Goal: Task Accomplishment & Management: Use online tool/utility

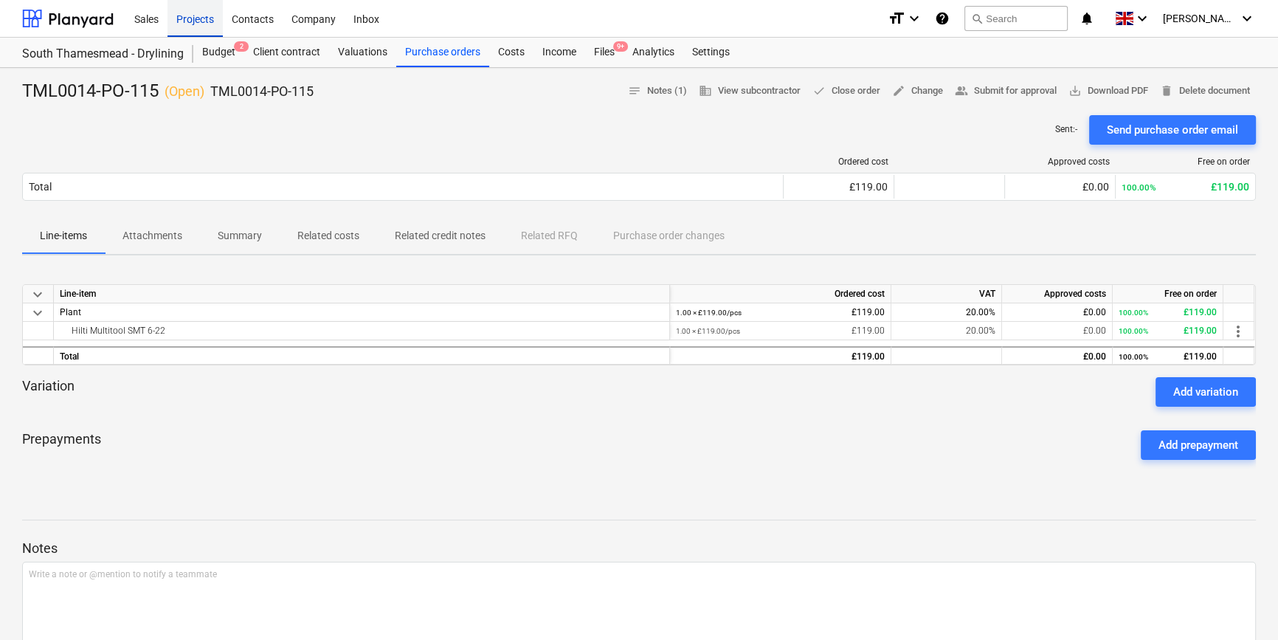
click at [189, 24] on div "Projects" at bounding box center [194, 18] width 55 height 38
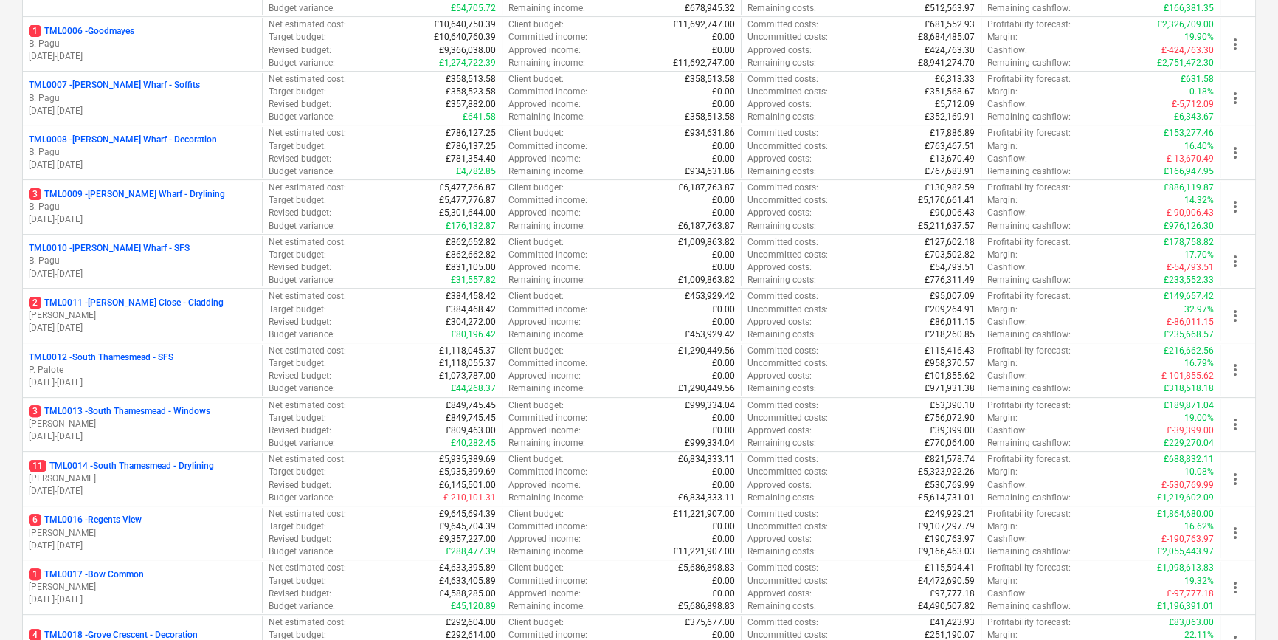
scroll to position [738, 0]
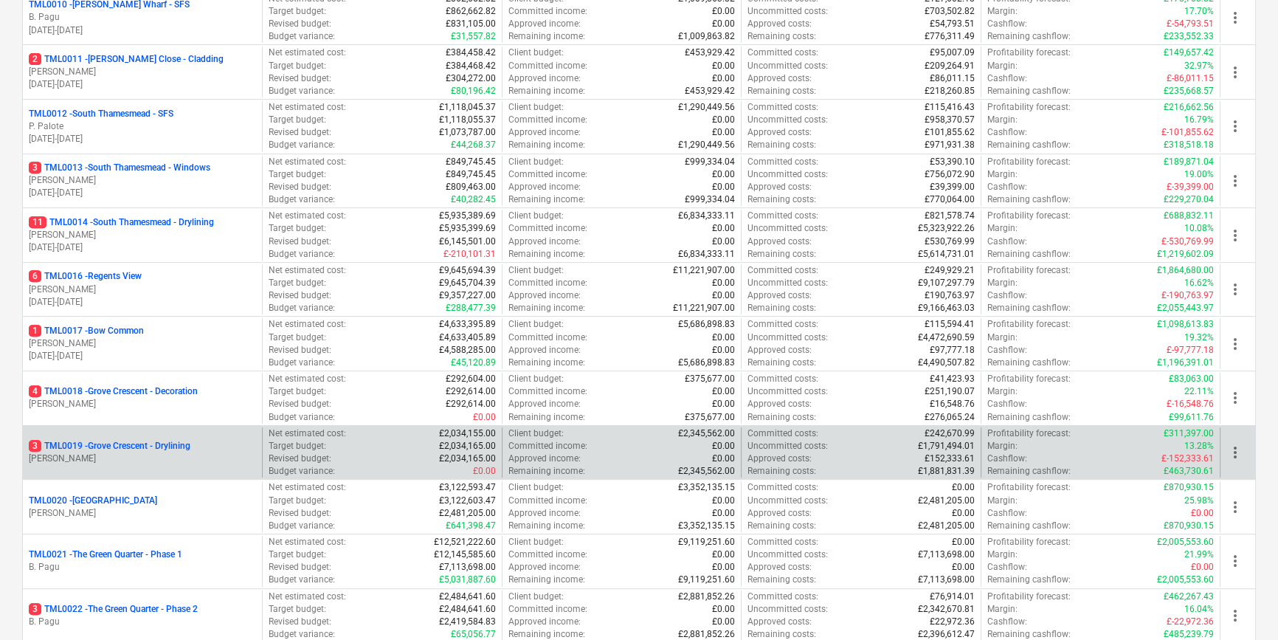
click at [151, 460] on p "[PERSON_NAME]" at bounding box center [142, 458] width 227 height 13
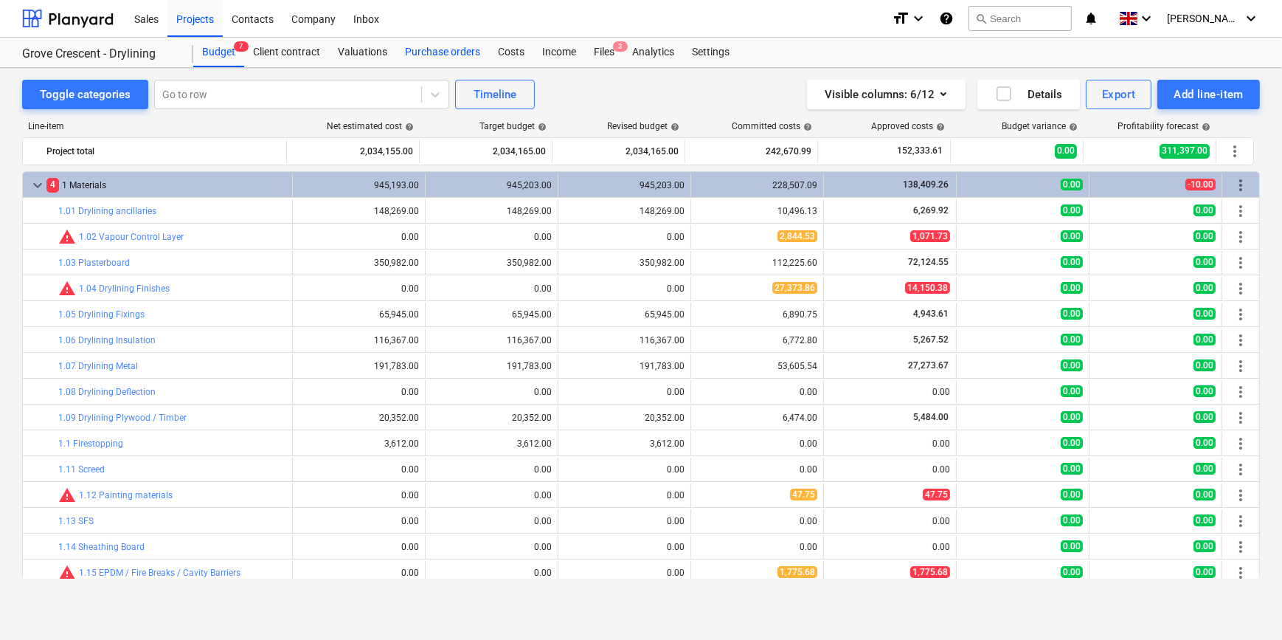
click at [457, 53] on div "Purchase orders" at bounding box center [442, 53] width 93 height 30
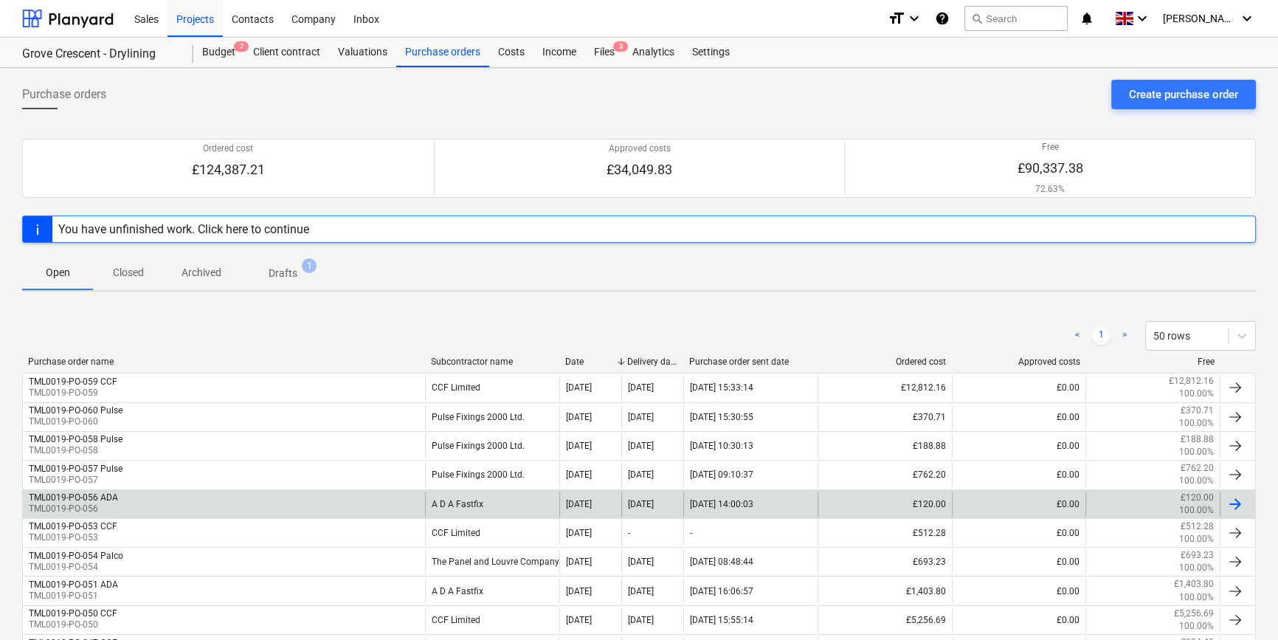
click at [1227, 503] on div at bounding box center [1235, 504] width 18 height 18
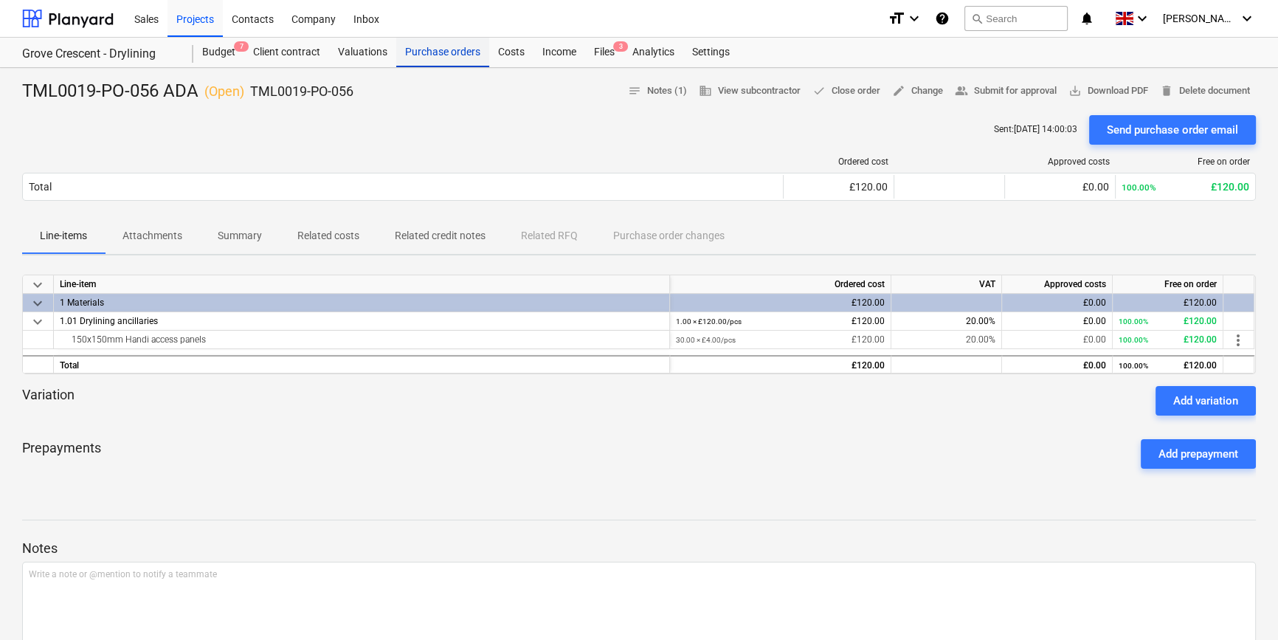
click at [428, 52] on div "Purchase orders" at bounding box center [442, 53] width 93 height 30
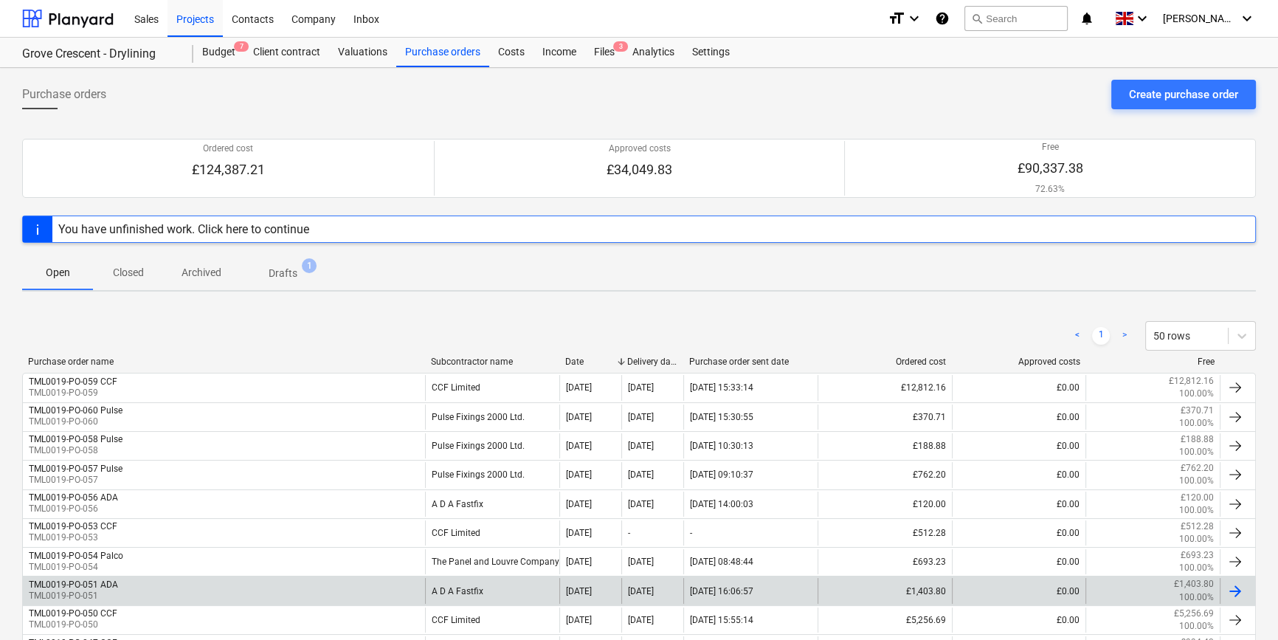
click at [159, 587] on div "TML0019-PO-051 ADA TML0019-PO-051" at bounding box center [224, 590] width 402 height 25
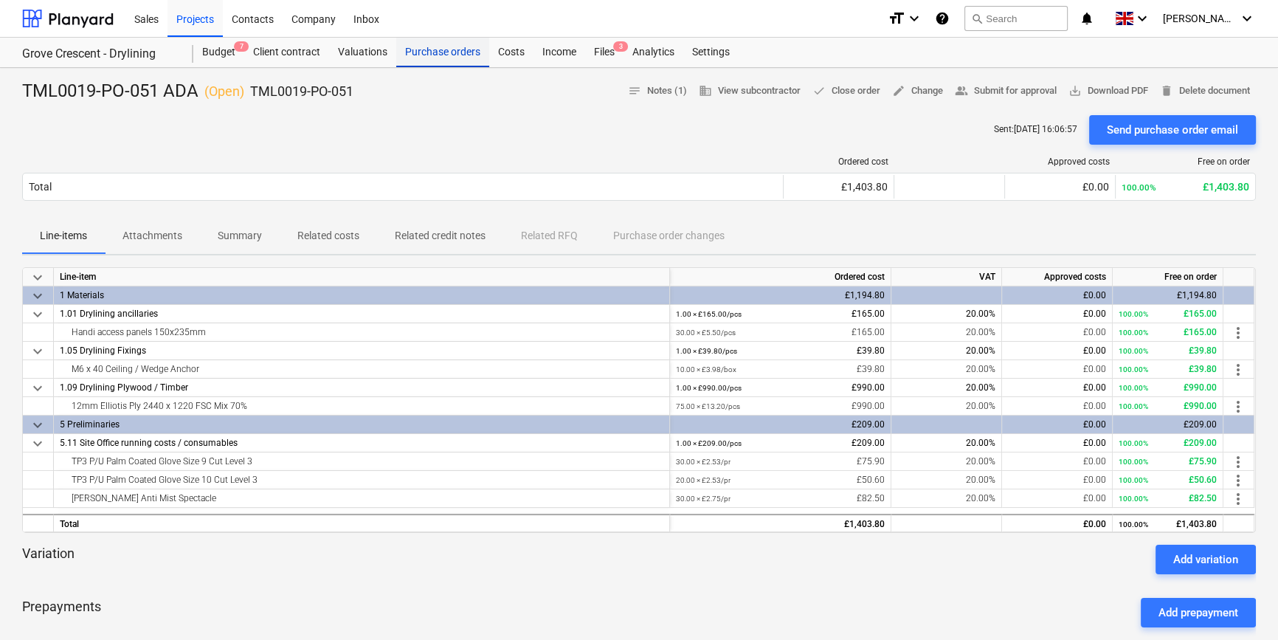
click at [447, 45] on div "Purchase orders" at bounding box center [442, 53] width 93 height 30
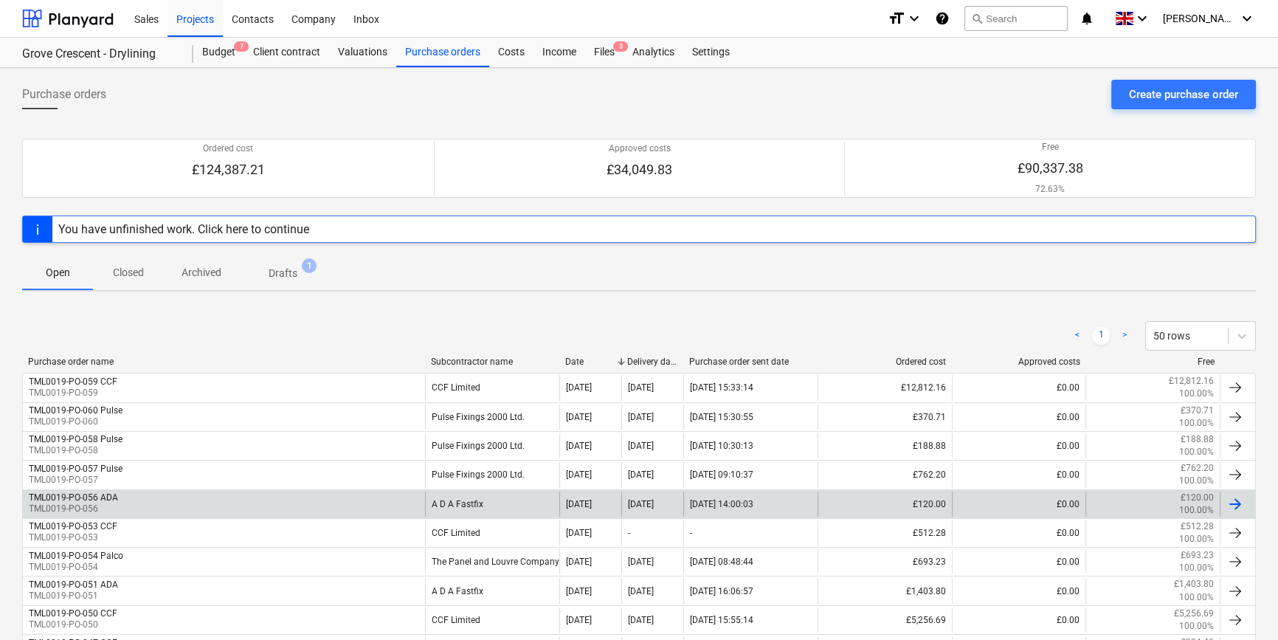
click at [156, 495] on div "TML0019-PO-056 ADA TML0019-PO-056" at bounding box center [224, 503] width 402 height 25
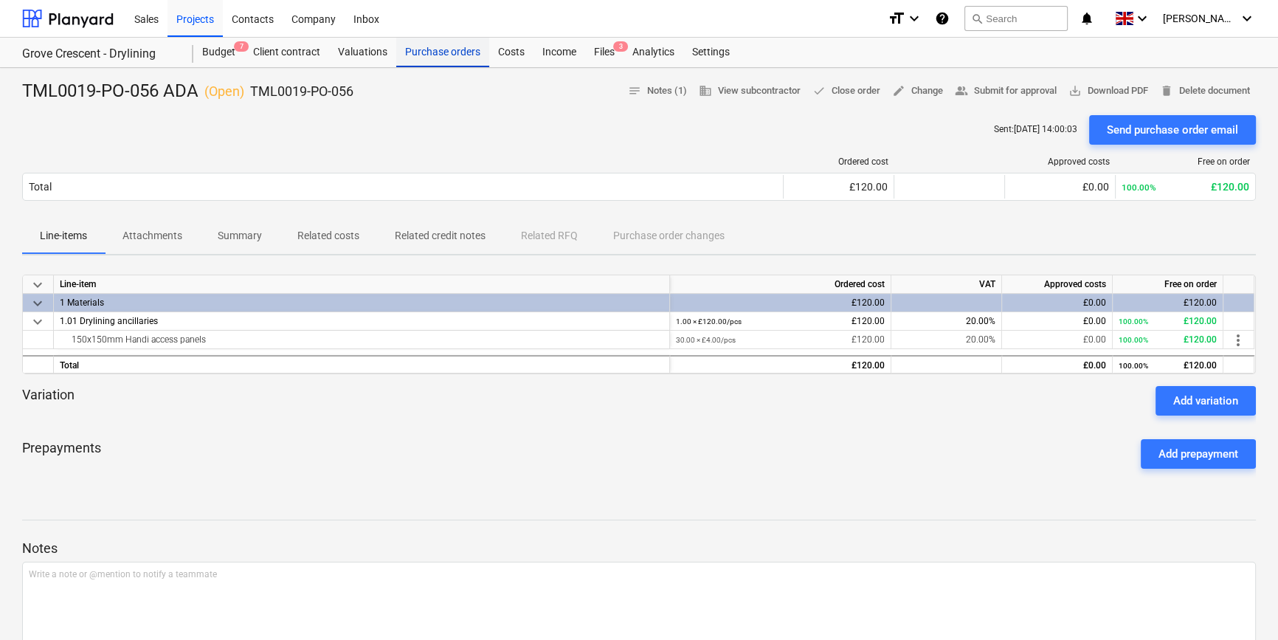
click at [421, 53] on div "Purchase orders" at bounding box center [442, 53] width 93 height 30
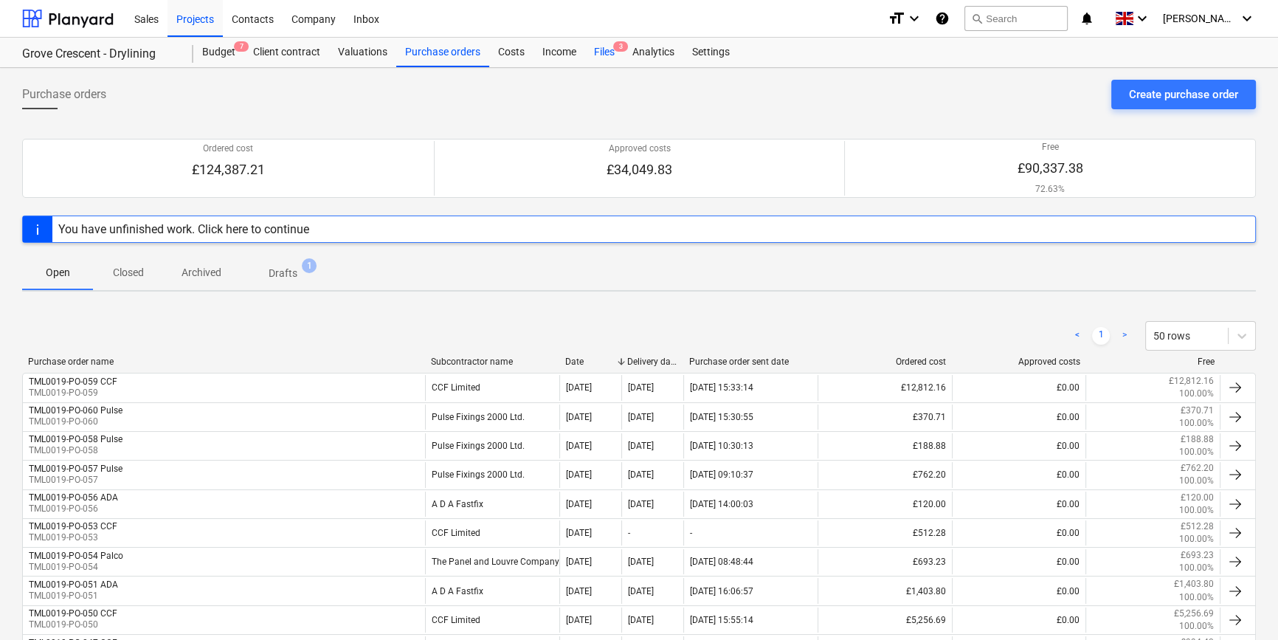
click at [598, 47] on div "Files 3" at bounding box center [604, 53] width 38 height 30
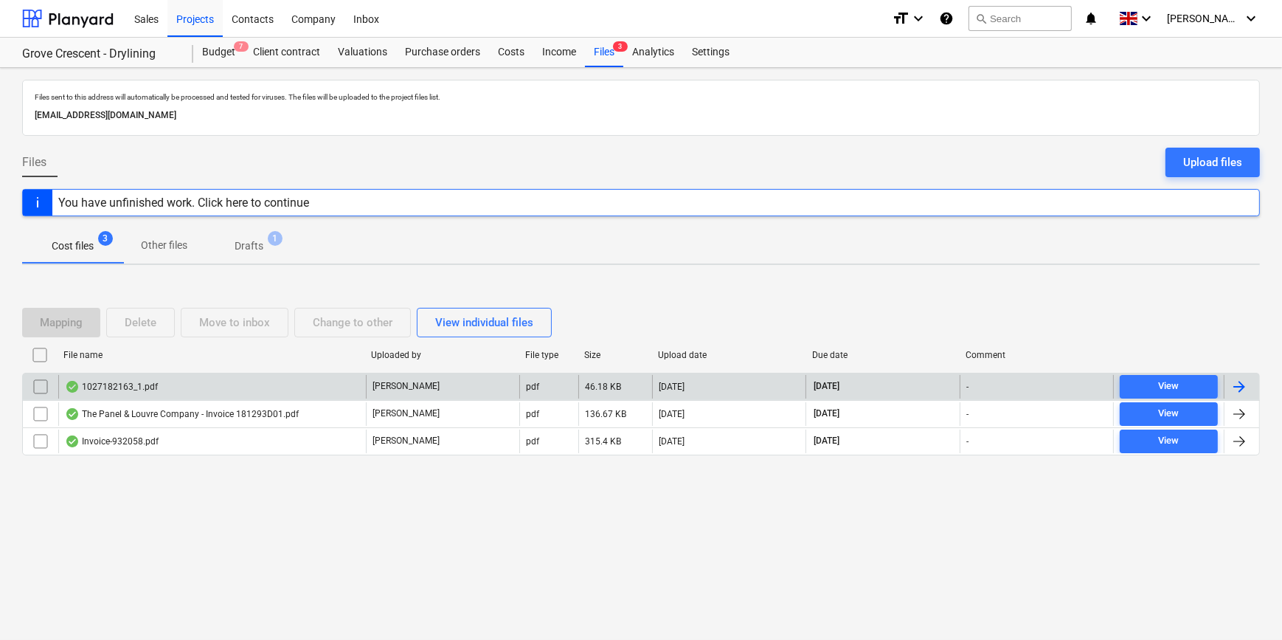
click at [1233, 384] on div at bounding box center [1240, 387] width 18 height 18
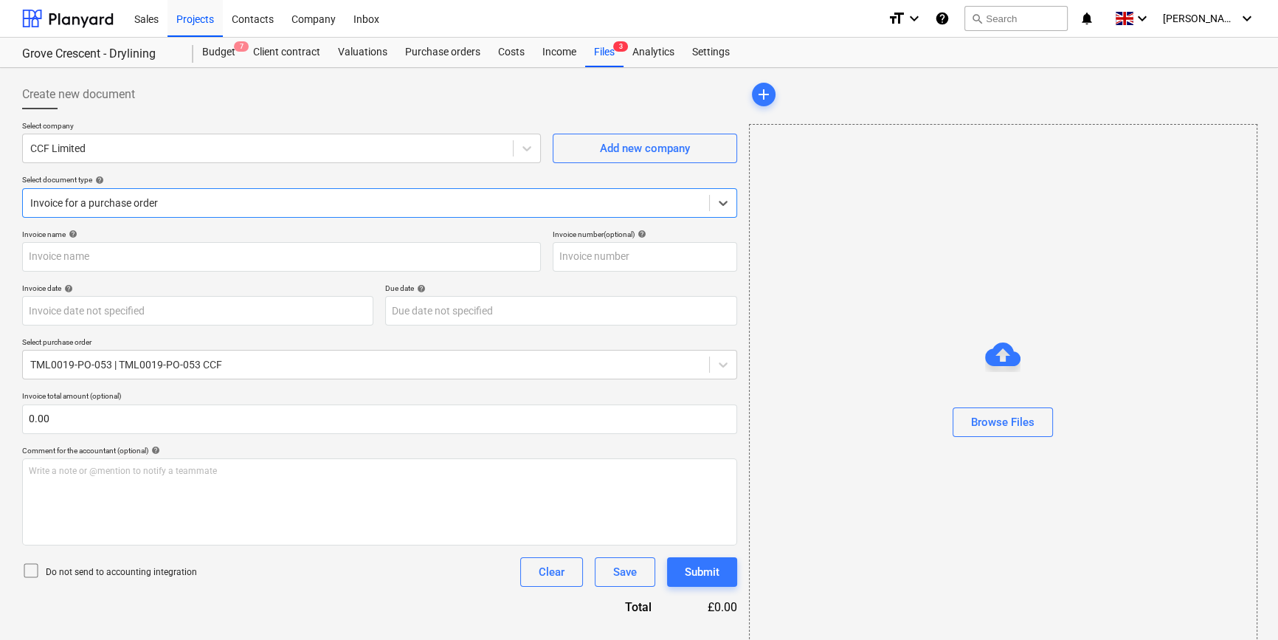
type input "1027182163"
type input "[DATE]"
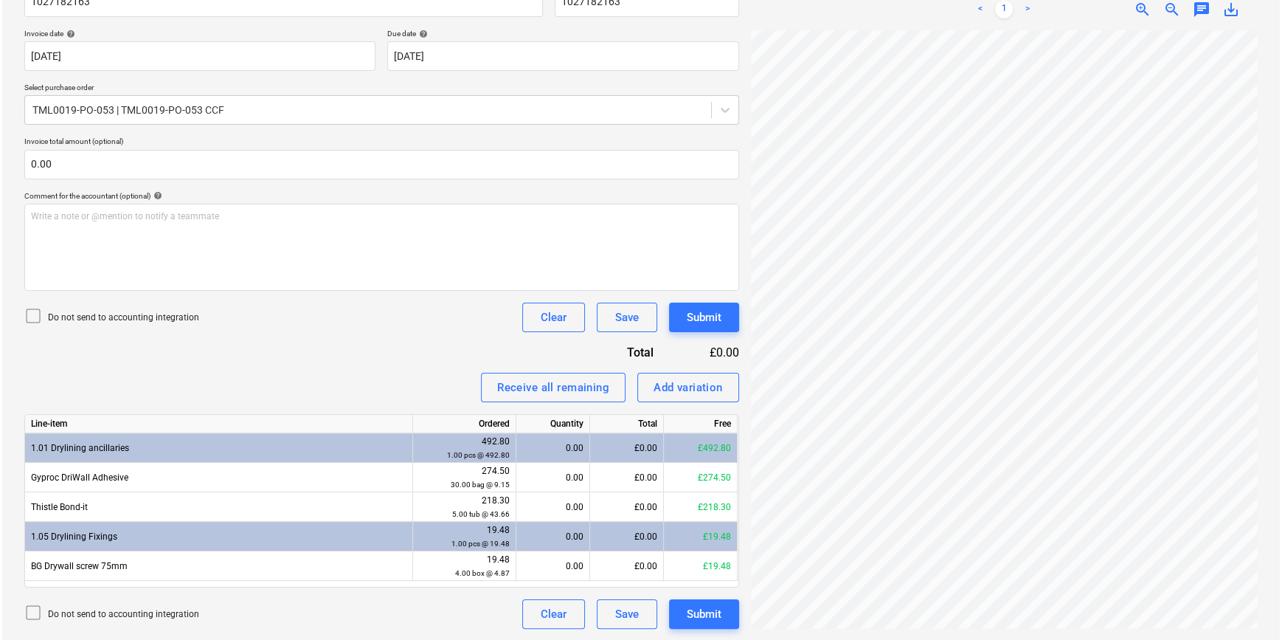
scroll to position [0, 138]
click at [542, 386] on div "Receive all remaining" at bounding box center [551, 387] width 112 height 19
click at [695, 609] on div "Submit" at bounding box center [702, 613] width 35 height 19
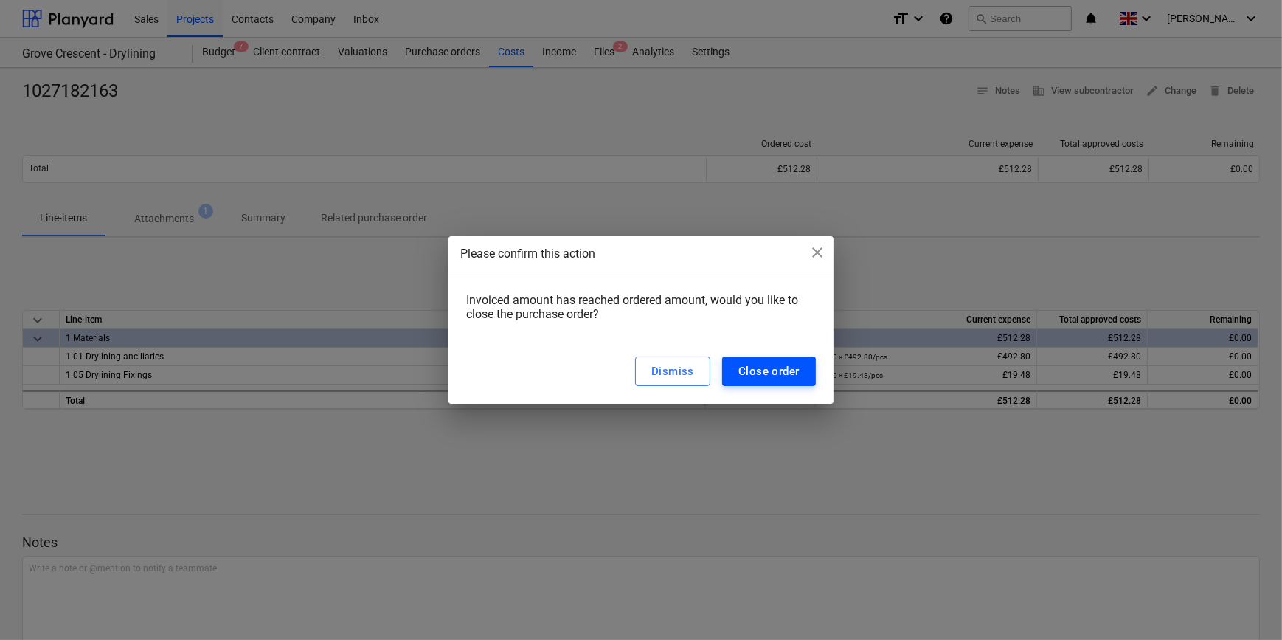
click at [752, 372] on div "Close order" at bounding box center [769, 371] width 61 height 19
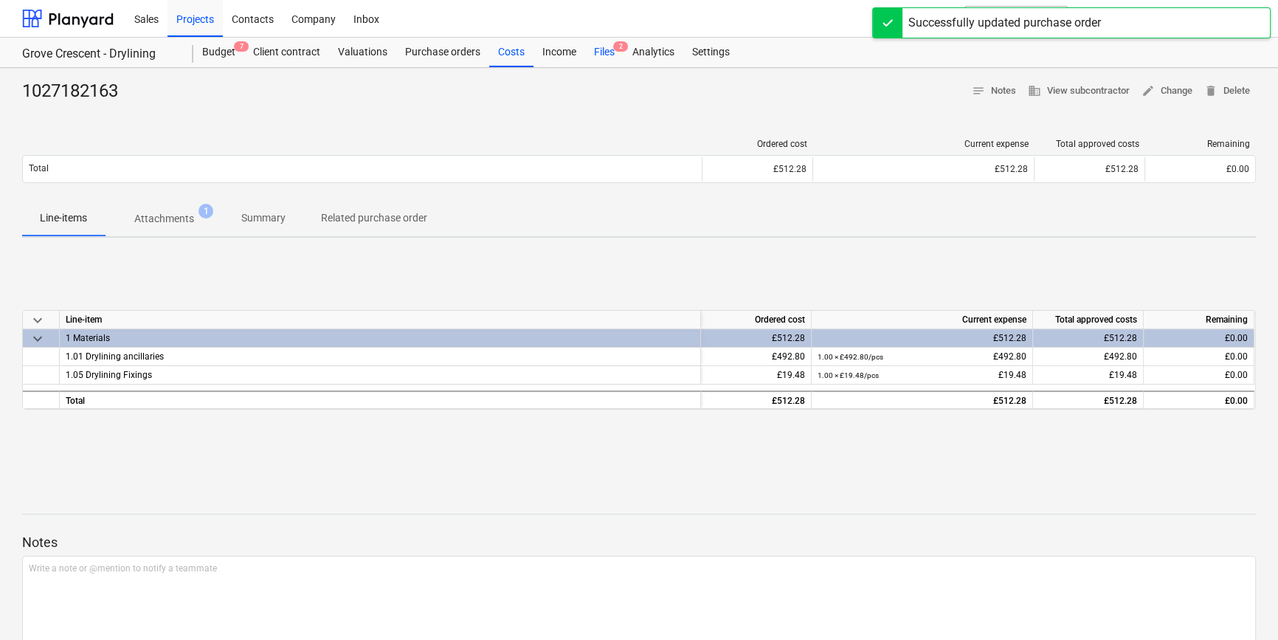
click at [600, 50] on div "Files 2" at bounding box center [604, 53] width 38 height 30
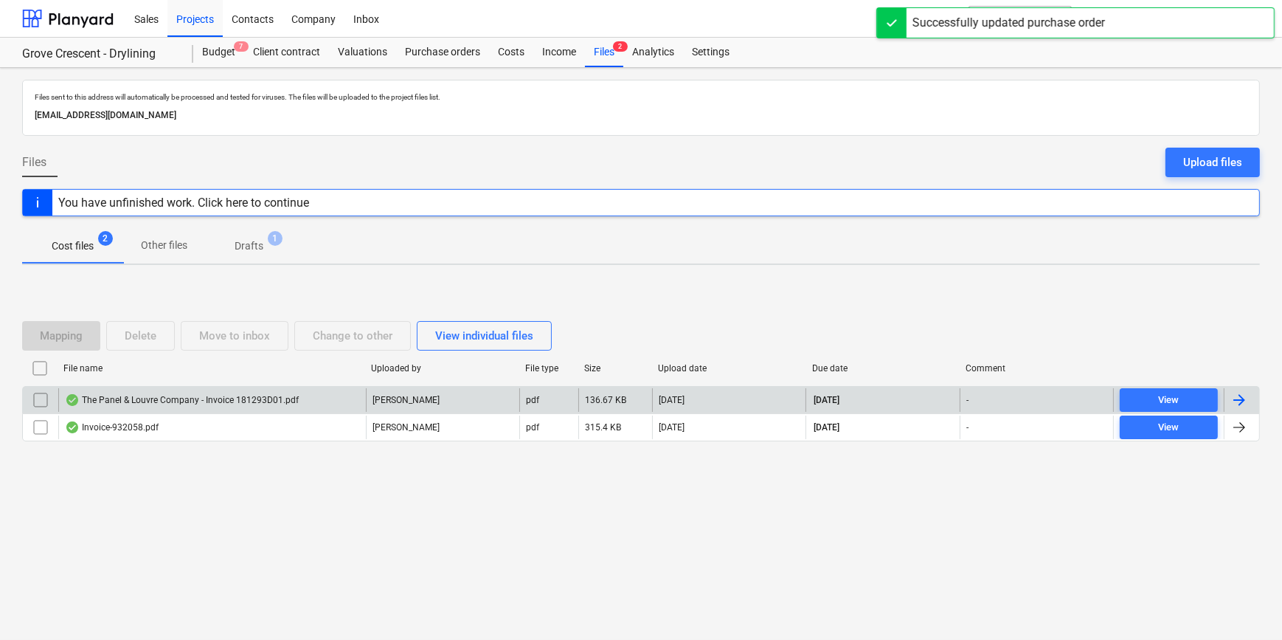
click at [1240, 398] on div at bounding box center [1240, 400] width 18 height 18
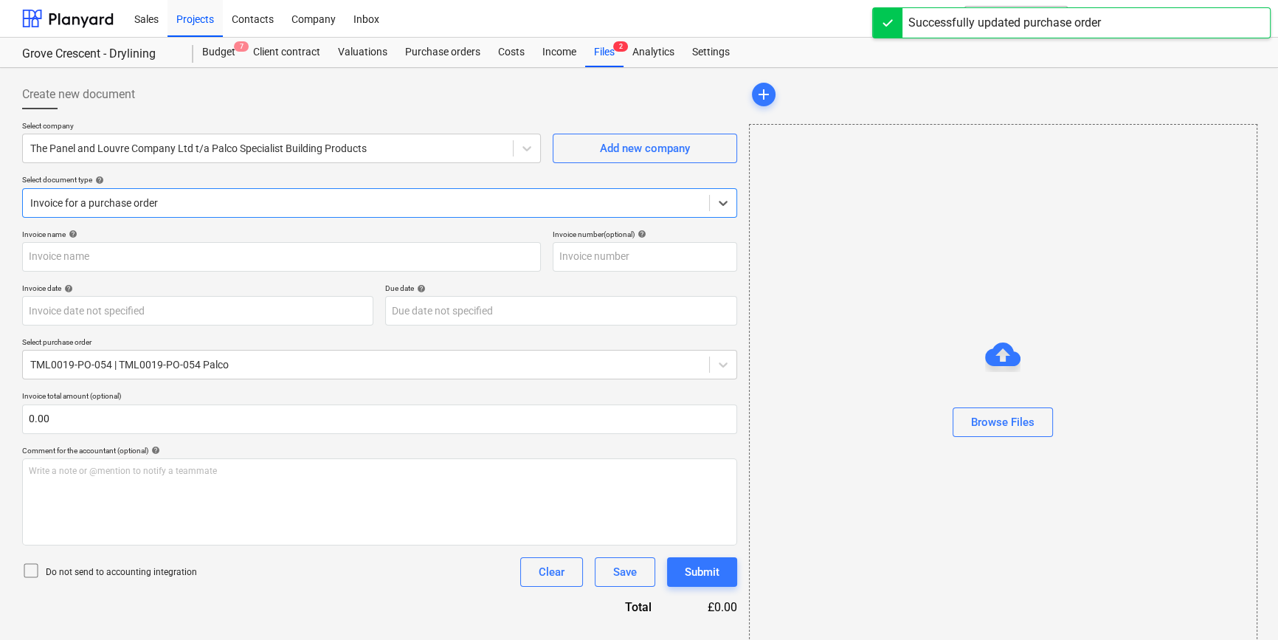
type input "181293D01"
type input "[DATE]"
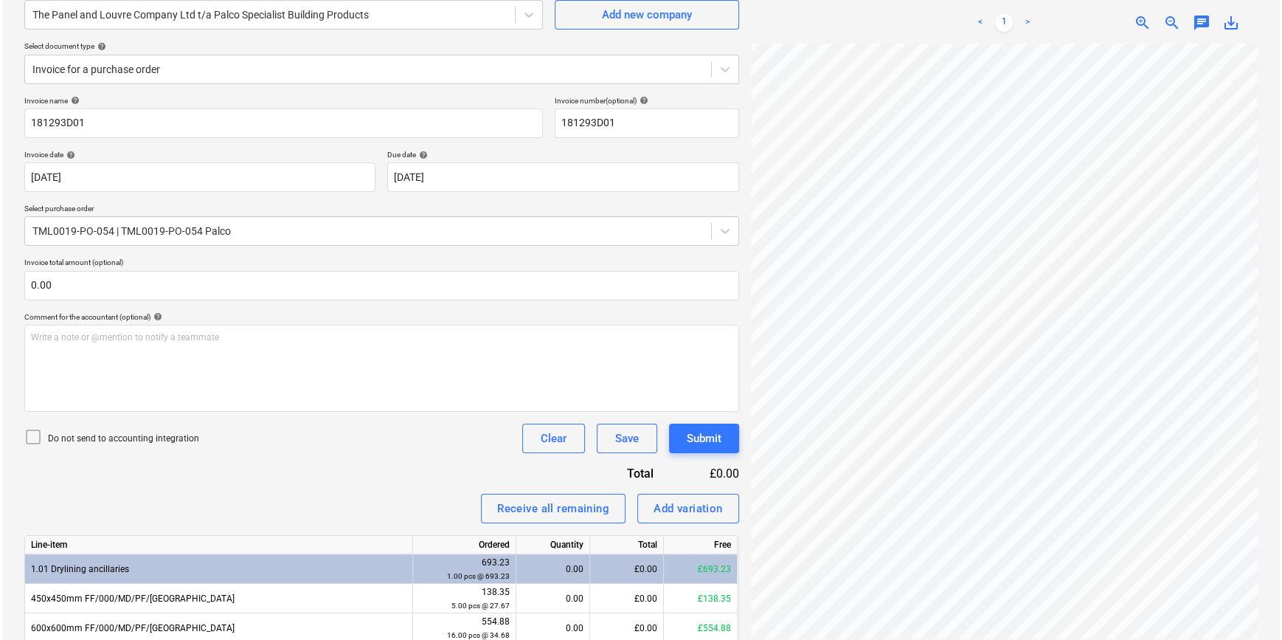
scroll to position [71, 432]
click at [531, 507] on div "Receive all remaining" at bounding box center [551, 508] width 112 height 19
click at [693, 440] on div "Submit" at bounding box center [702, 438] width 35 height 19
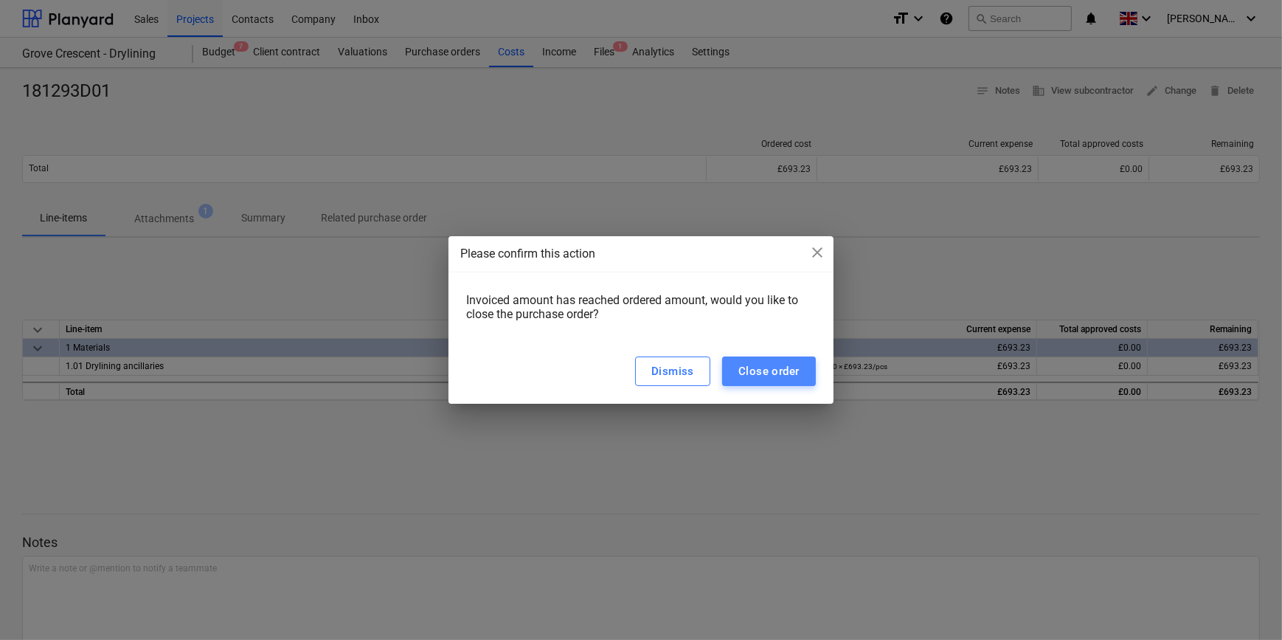
click at [744, 368] on div "Close order" at bounding box center [769, 371] width 61 height 19
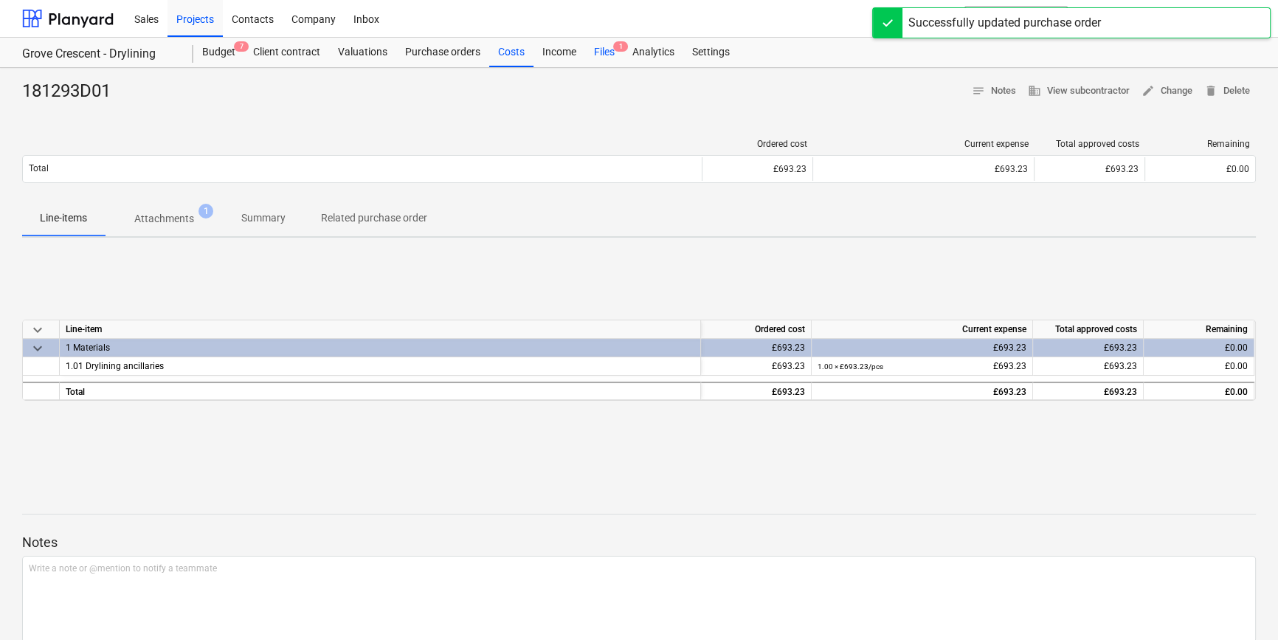
click at [596, 52] on div "Files 1" at bounding box center [604, 53] width 38 height 30
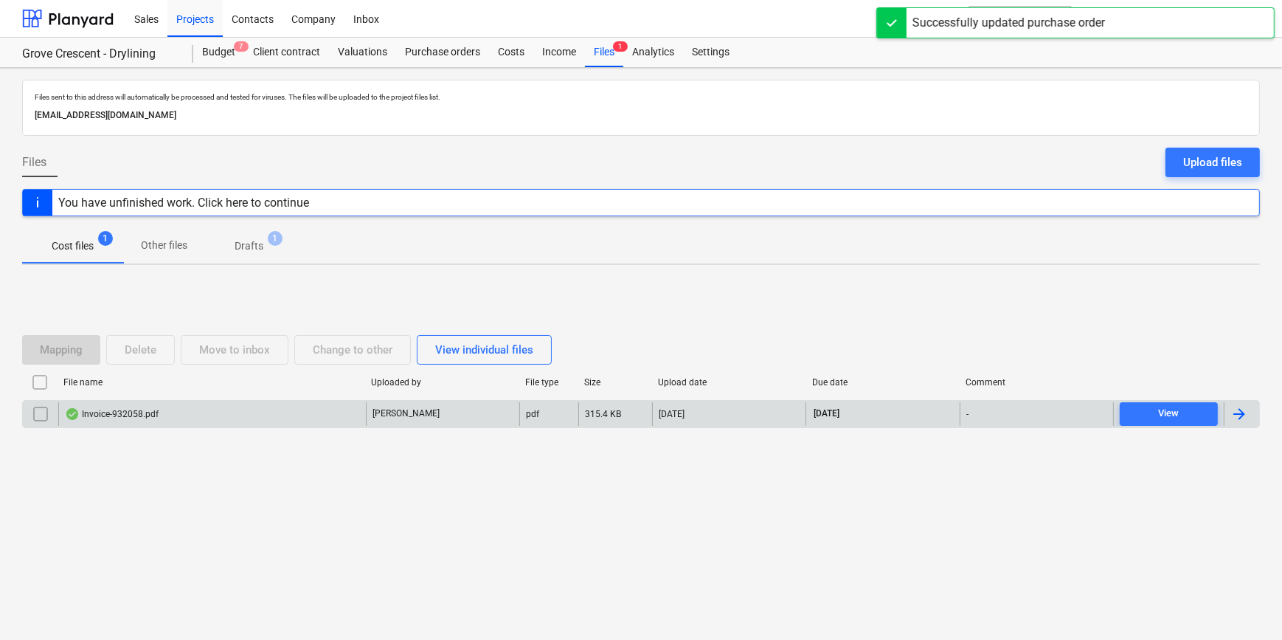
click at [1240, 413] on div at bounding box center [1240, 414] width 18 height 18
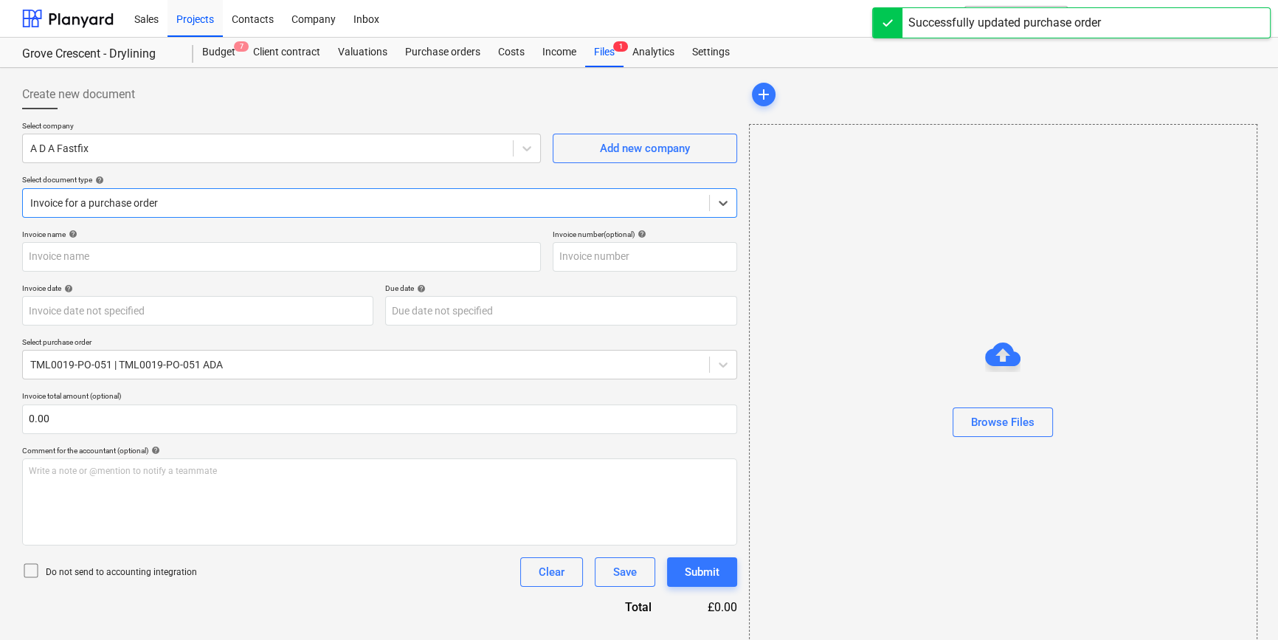
type input "932058"
type input "[DATE]"
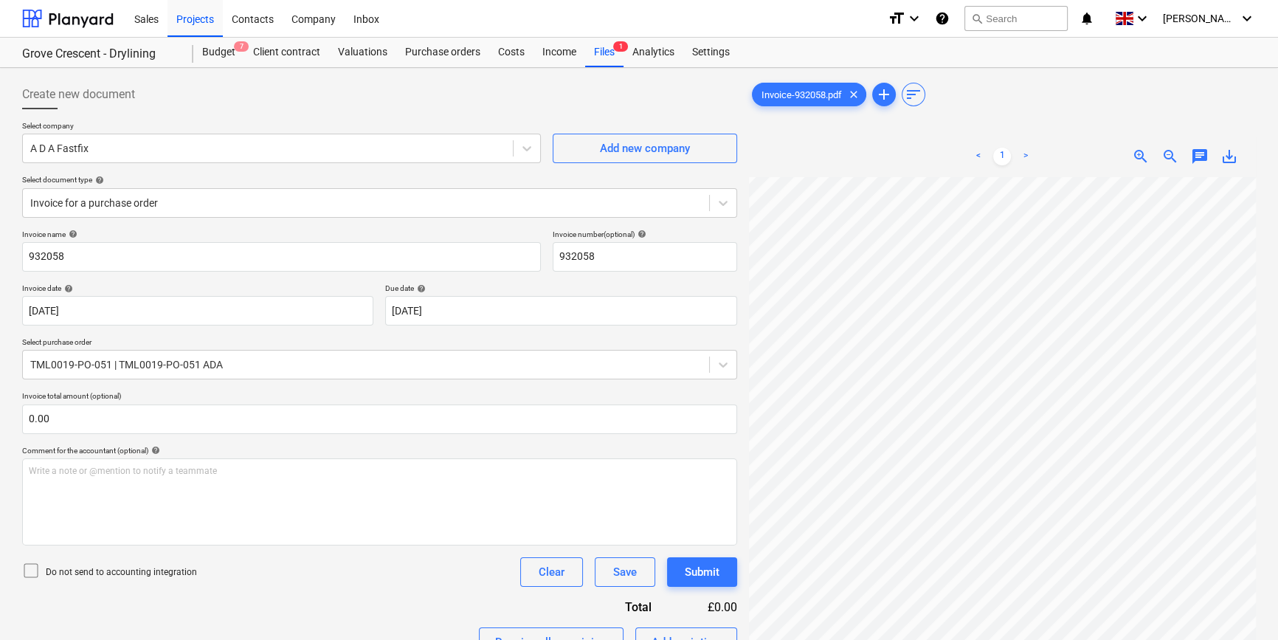
scroll to position [153, 109]
click at [187, 18] on div "Projects" at bounding box center [194, 18] width 55 height 38
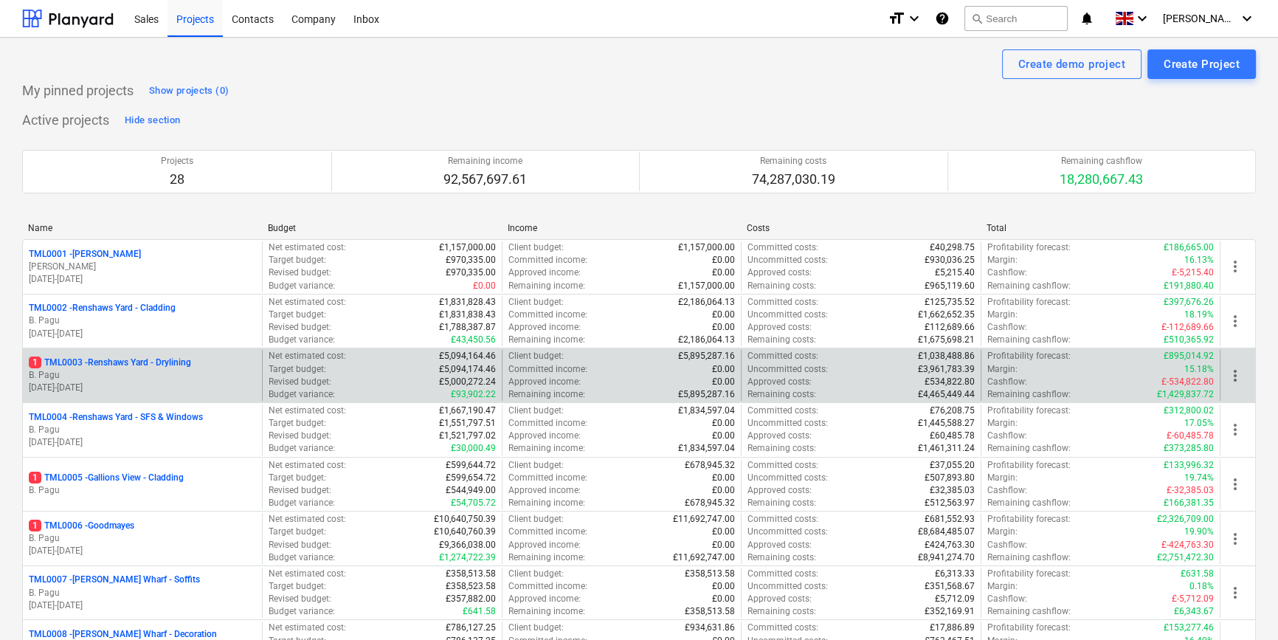
click at [154, 380] on p "B. Pagu" at bounding box center [142, 375] width 227 height 13
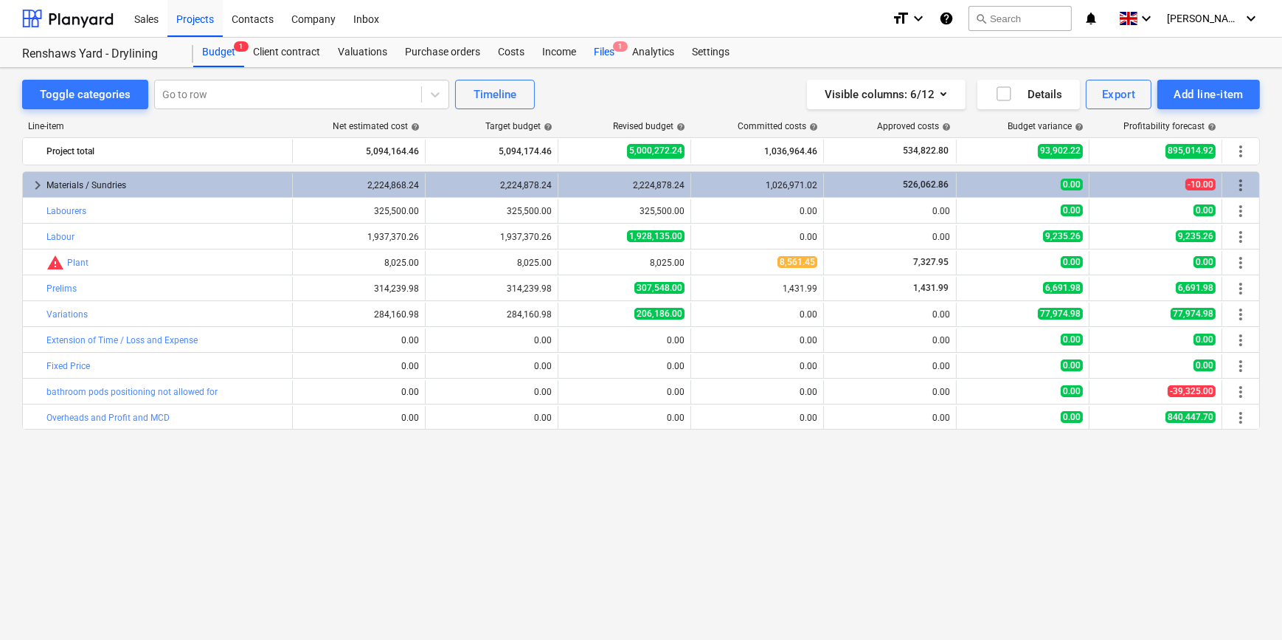
click at [608, 52] on div "Files 1" at bounding box center [604, 53] width 38 height 30
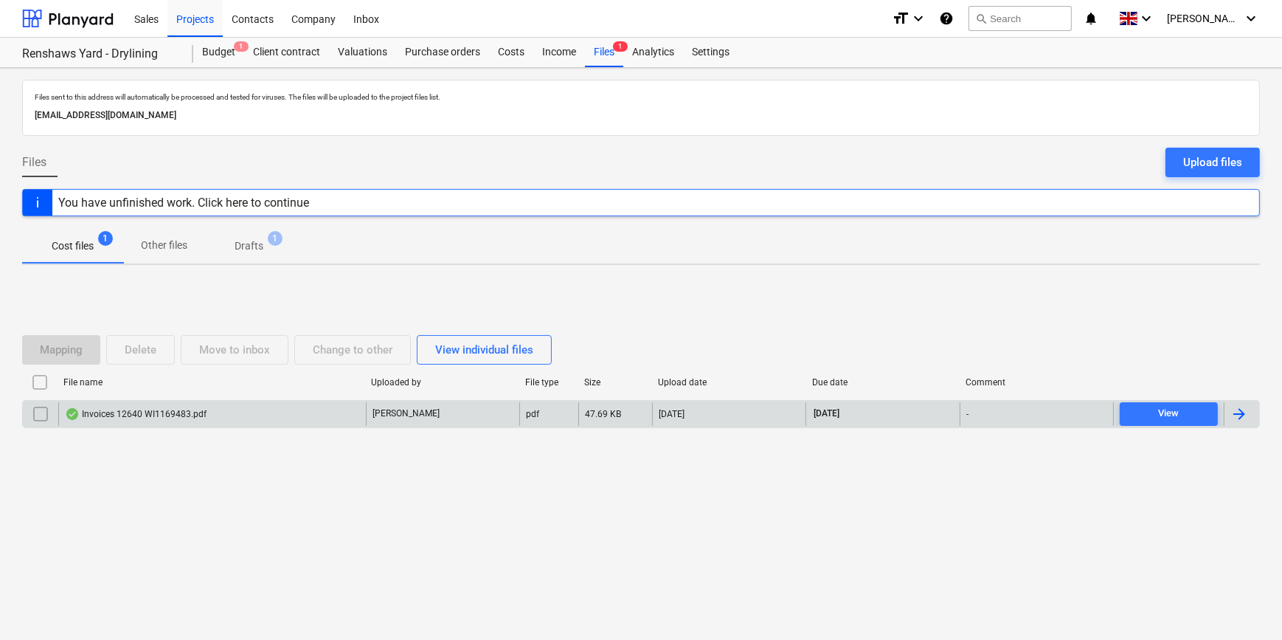
click at [1245, 417] on div at bounding box center [1240, 414] width 18 height 18
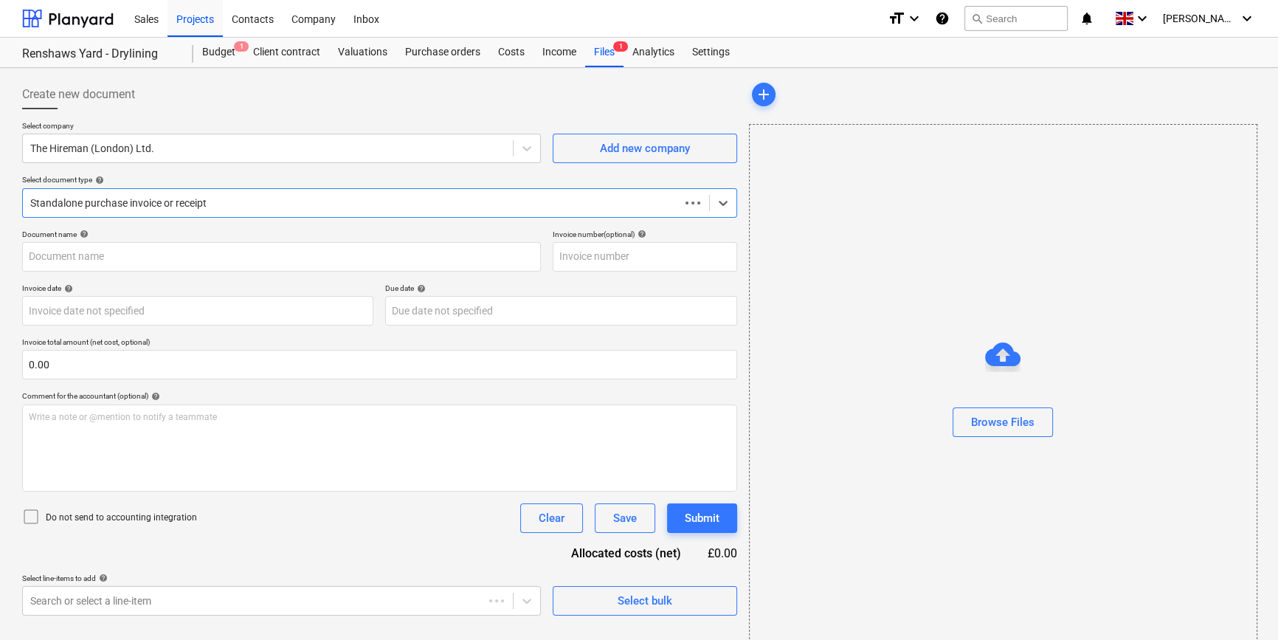
type input "WI1169483"
type input "[DATE]"
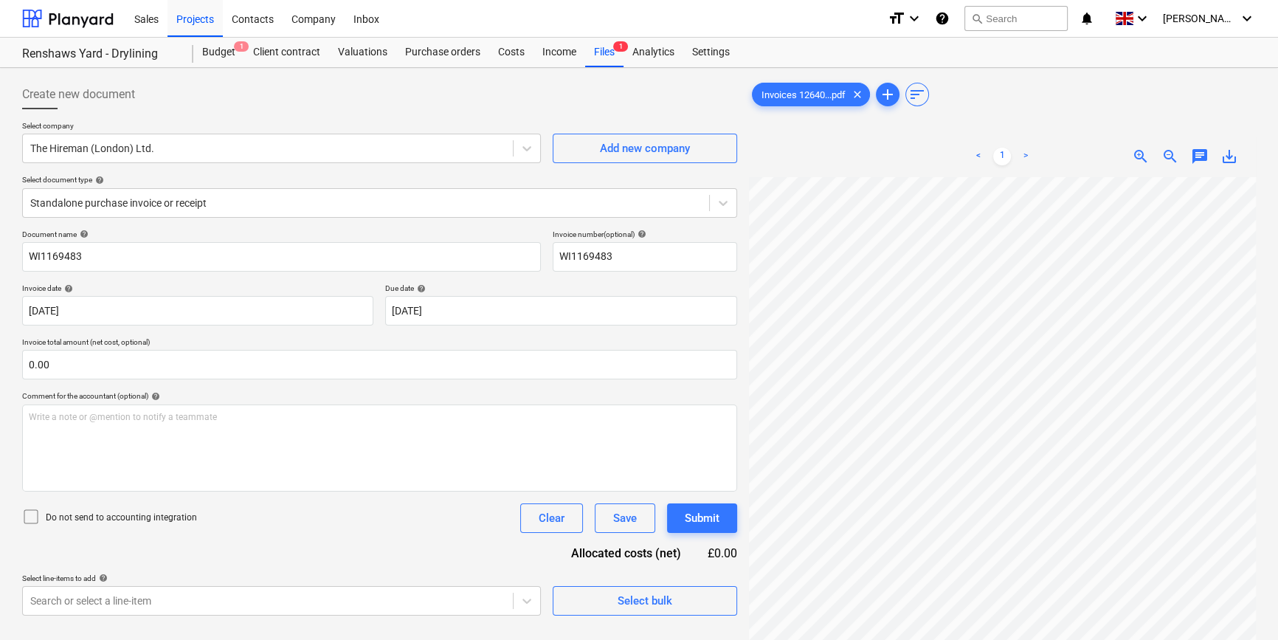
scroll to position [44, 70]
click at [188, 21] on div "Projects" at bounding box center [194, 18] width 55 height 38
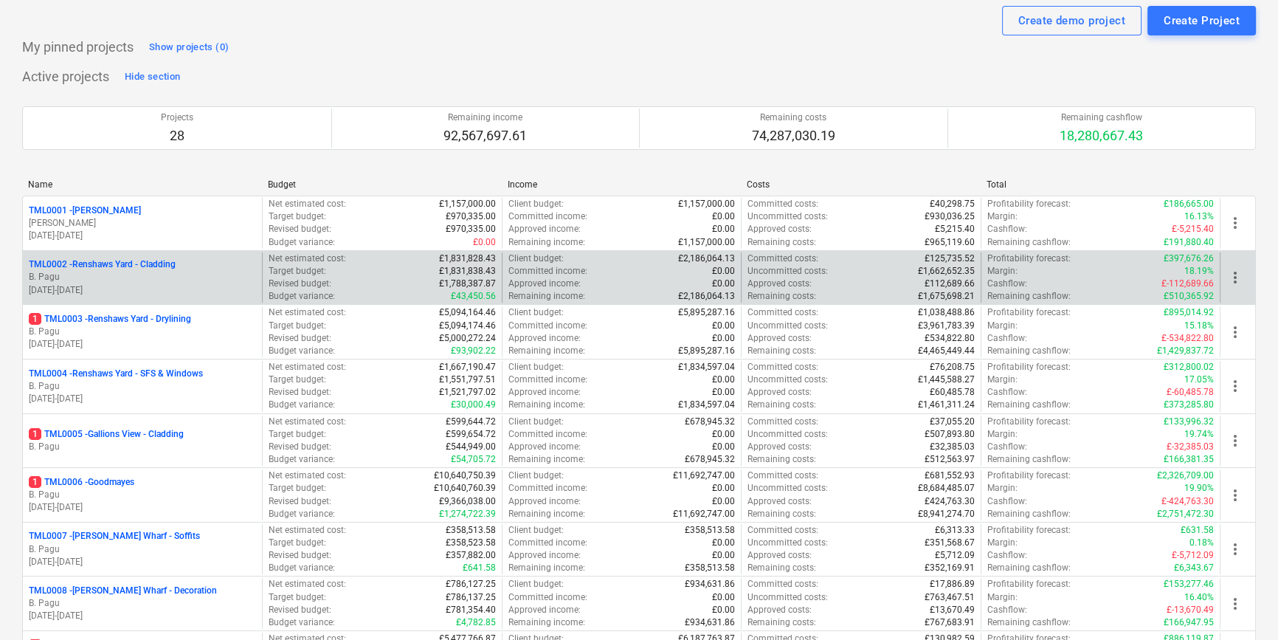
scroll to position [66, 0]
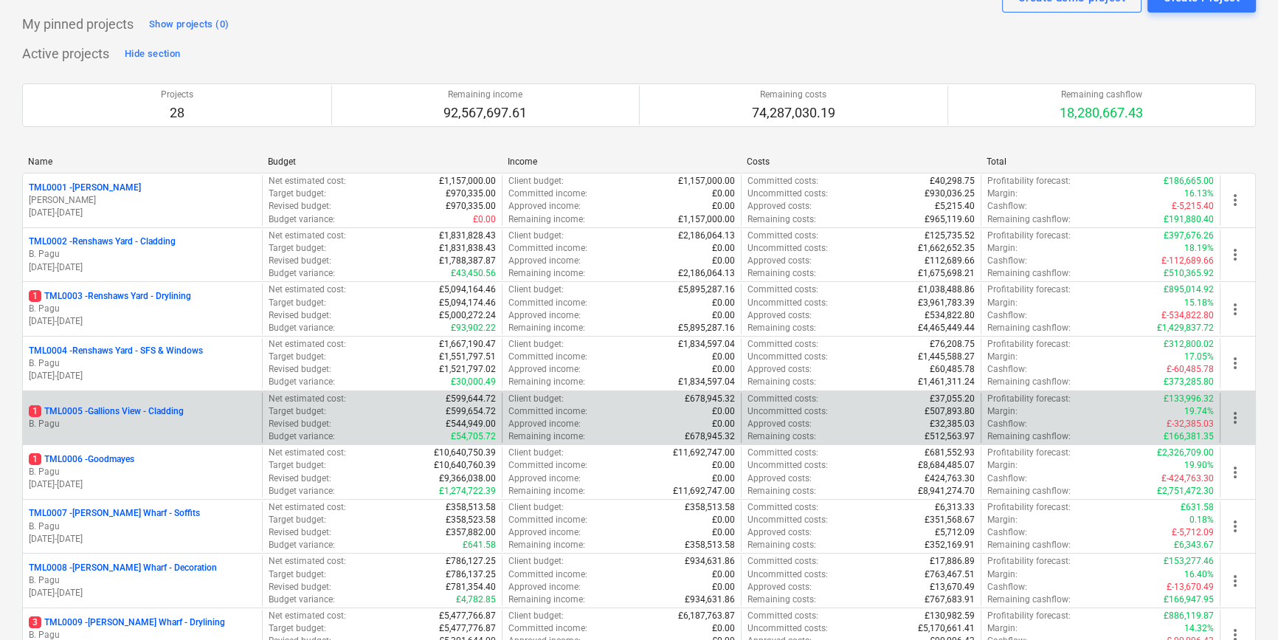
click at [128, 409] on p "1 TML0005 - Gallions View - Cladding" at bounding box center [106, 411] width 155 height 13
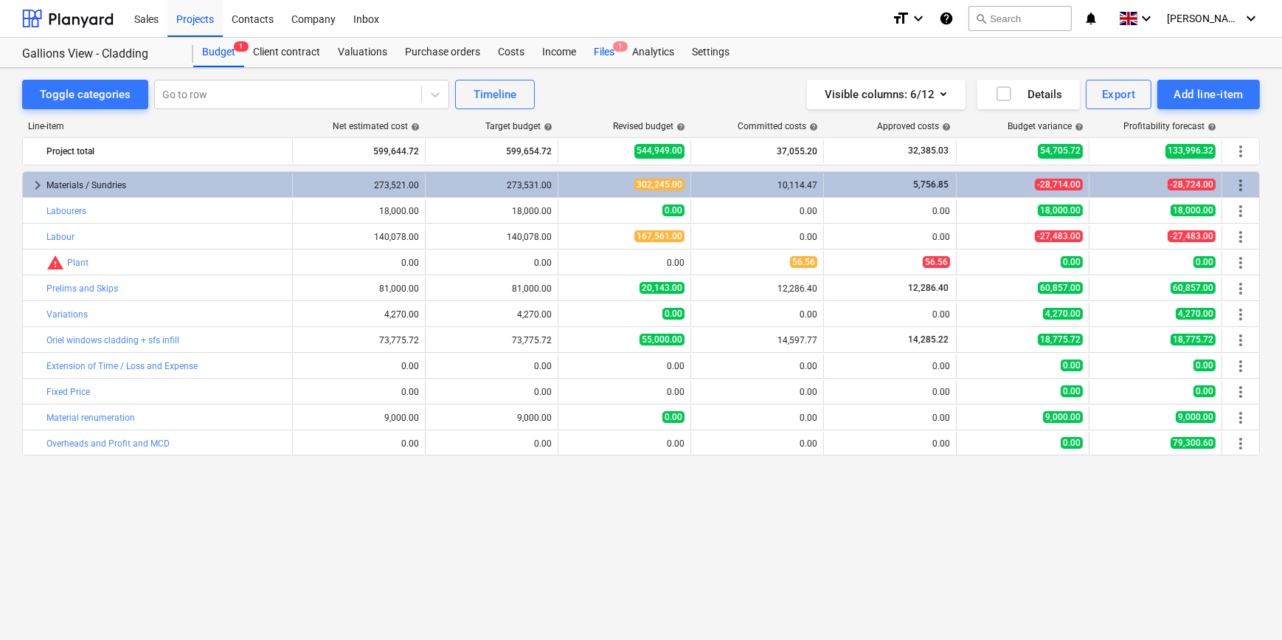
click at [596, 49] on div "Files 1" at bounding box center [604, 53] width 38 height 30
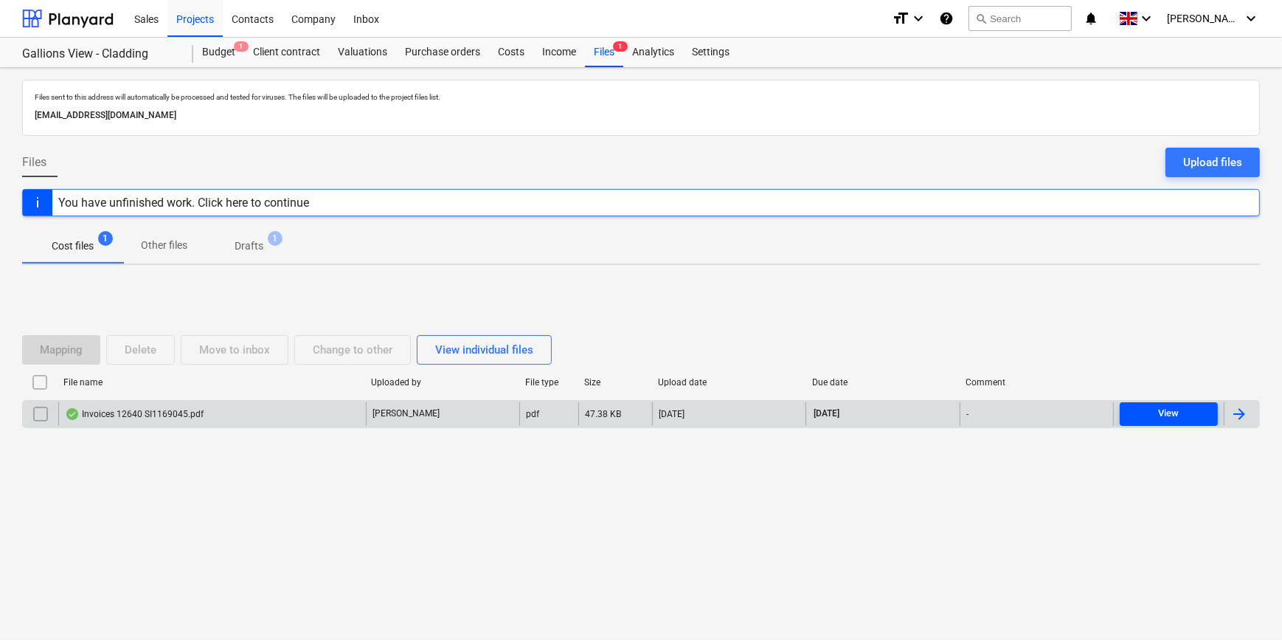
click at [1170, 407] on div "View" at bounding box center [1168, 413] width 21 height 17
click at [1242, 414] on div at bounding box center [1240, 414] width 18 height 18
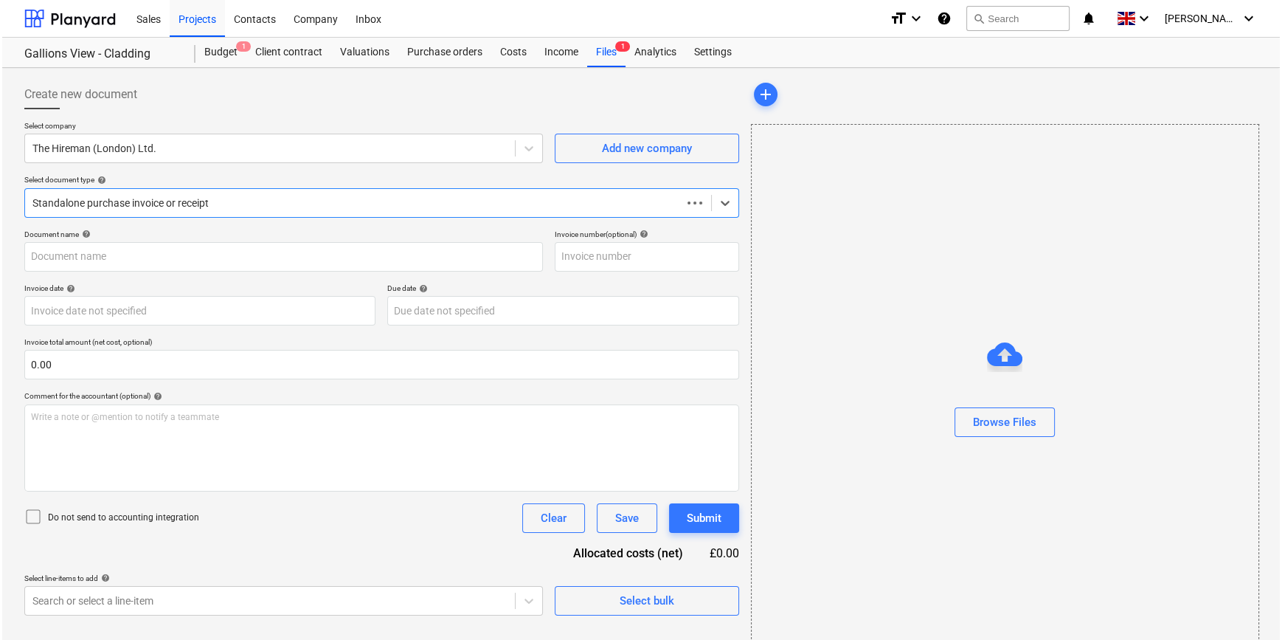
type input "SI1169045"
type input "[DATE]"
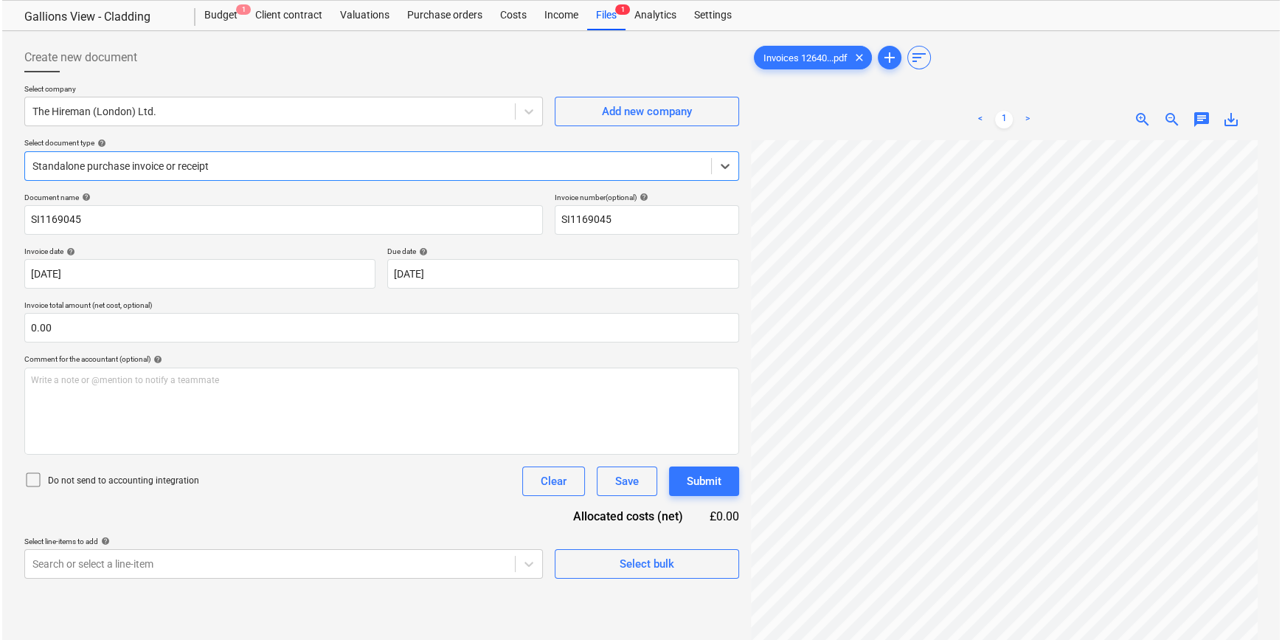
scroll to position [66, 0]
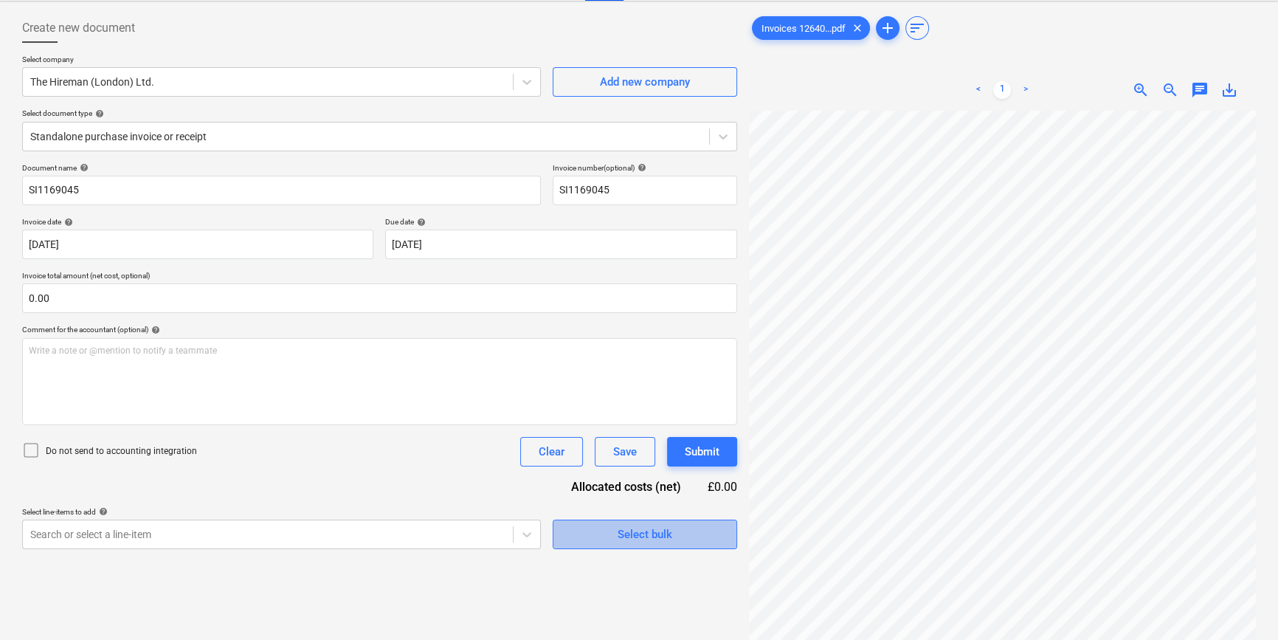
click at [652, 536] on div "Select bulk" at bounding box center [645, 534] width 55 height 19
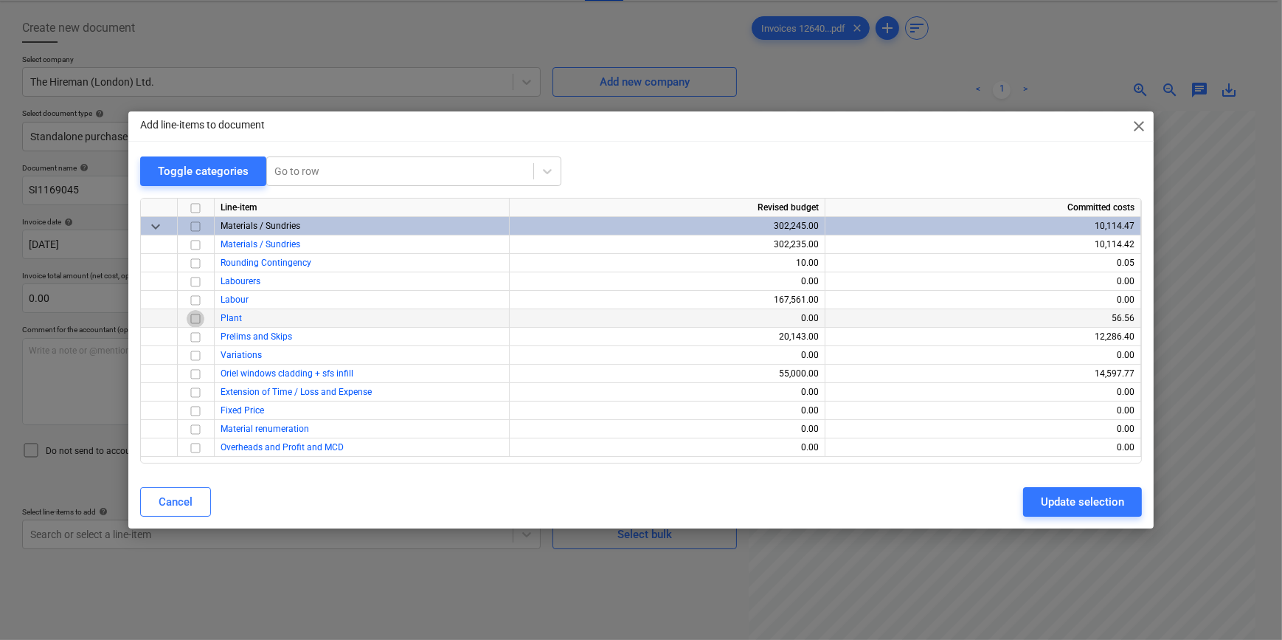
click at [193, 315] on input "checkbox" at bounding box center [196, 319] width 18 height 18
click at [1060, 502] on div "Update selection" at bounding box center [1082, 501] width 83 height 19
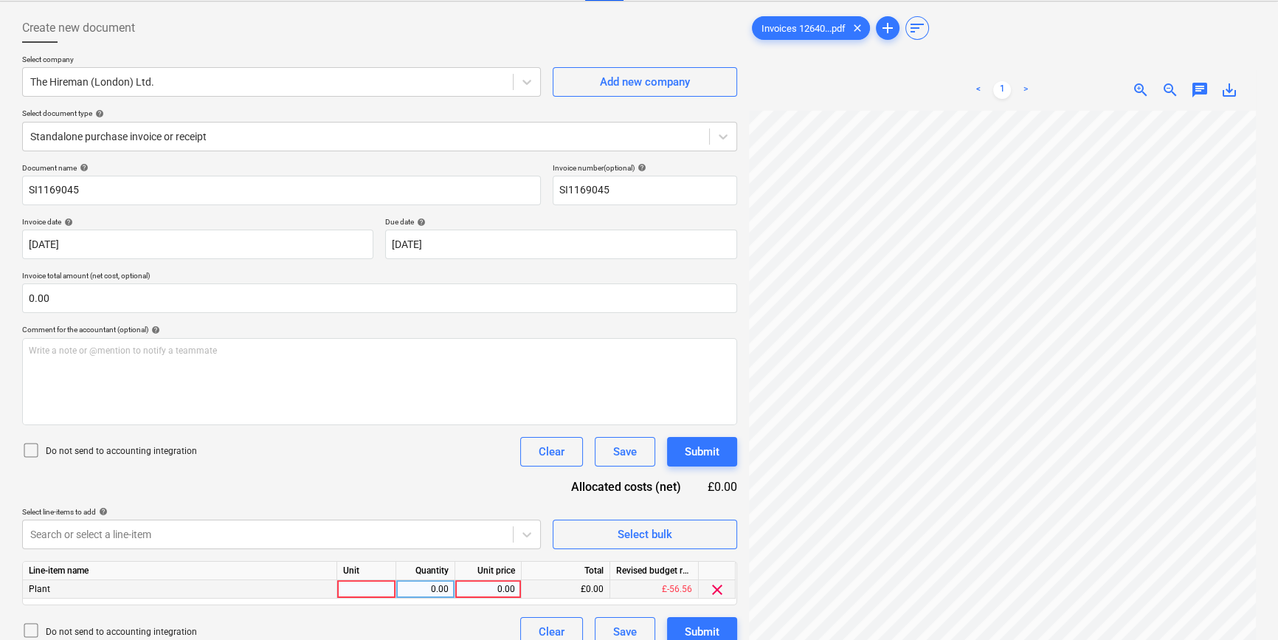
click at [351, 592] on div at bounding box center [366, 589] width 59 height 18
type input "1"
type input "pcs"
click at [362, 588] on div "1" at bounding box center [366, 589] width 59 height 18
type input "hire"
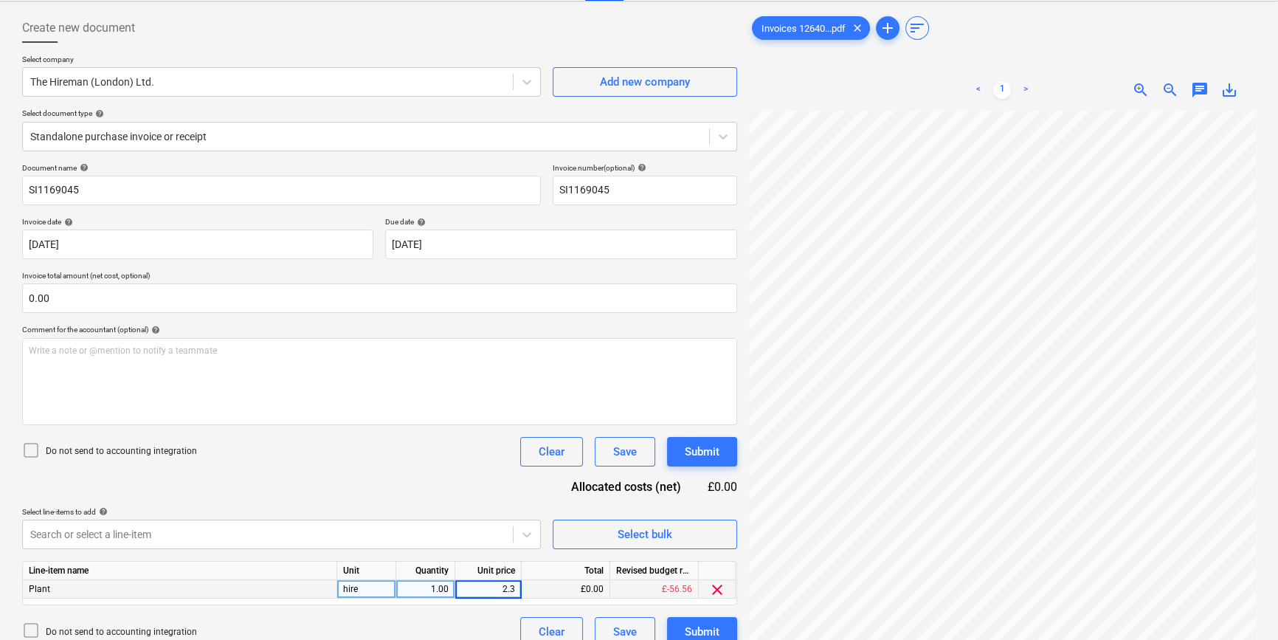
type input "2.36"
click at [711, 628] on div "Submit" at bounding box center [702, 631] width 35 height 19
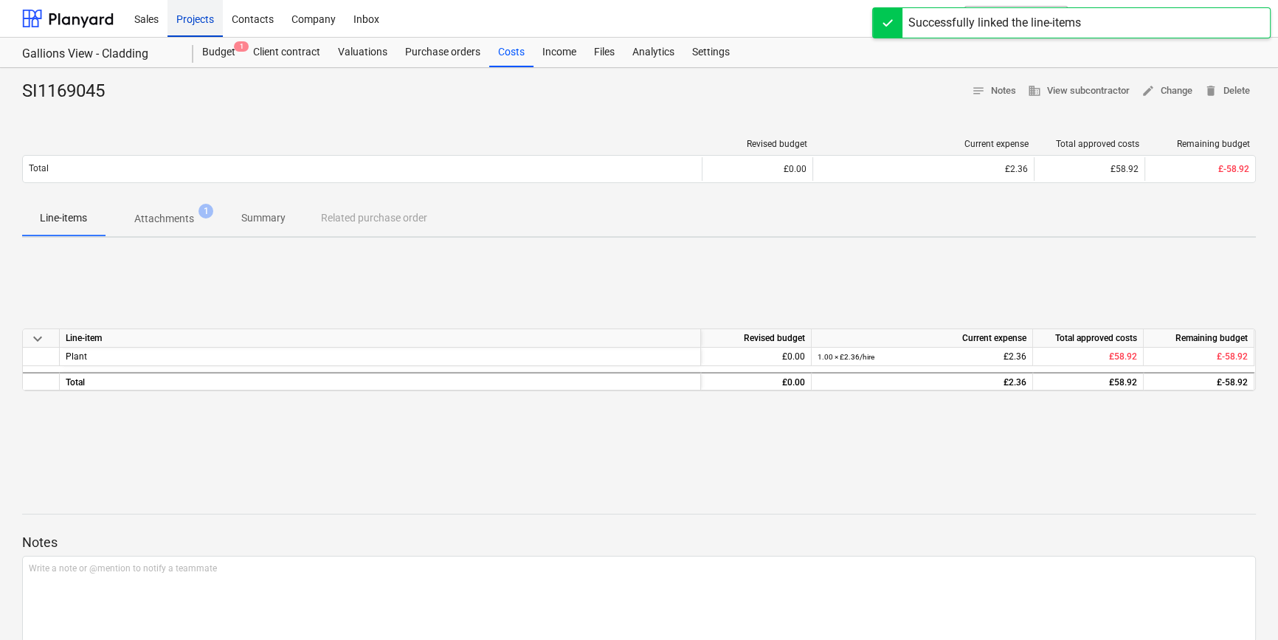
click at [192, 18] on div "Projects" at bounding box center [194, 18] width 55 height 38
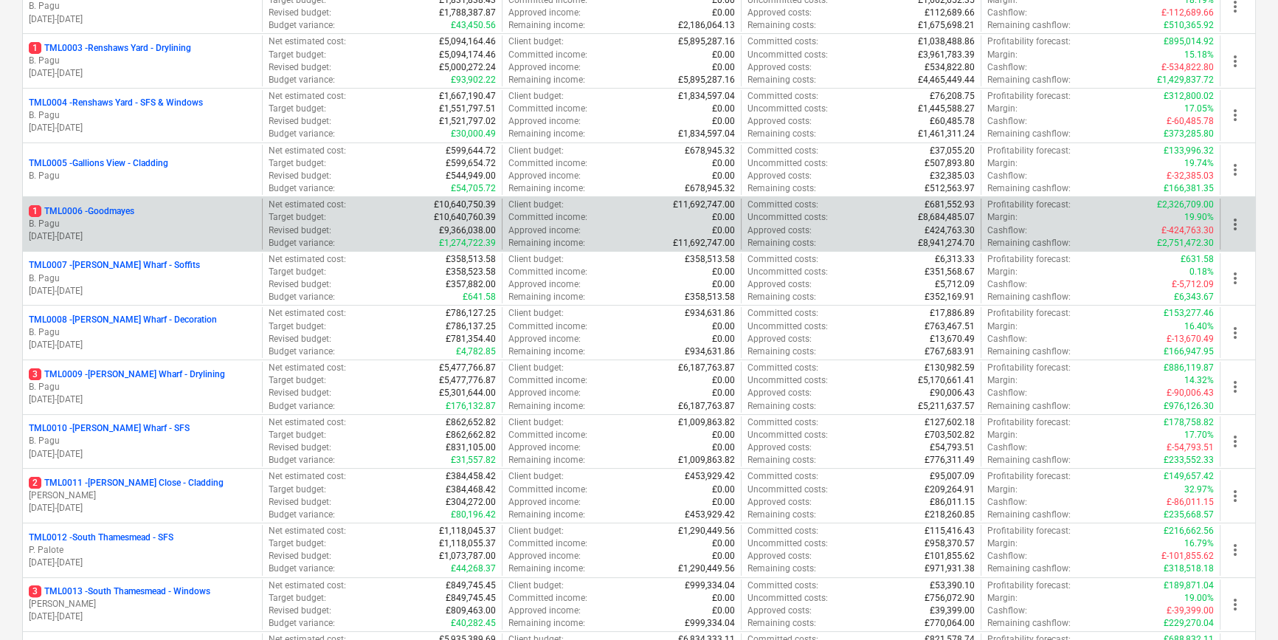
scroll to position [335, 0]
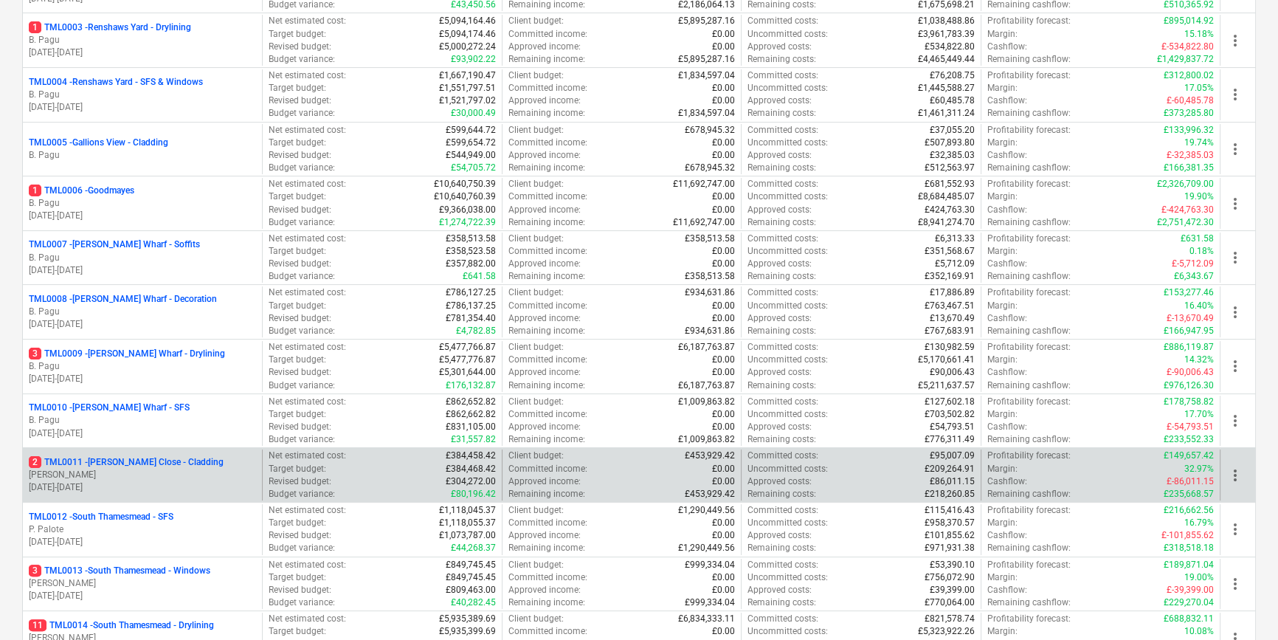
click at [147, 482] on p "[DATE] - [DATE]" at bounding box center [142, 487] width 227 height 13
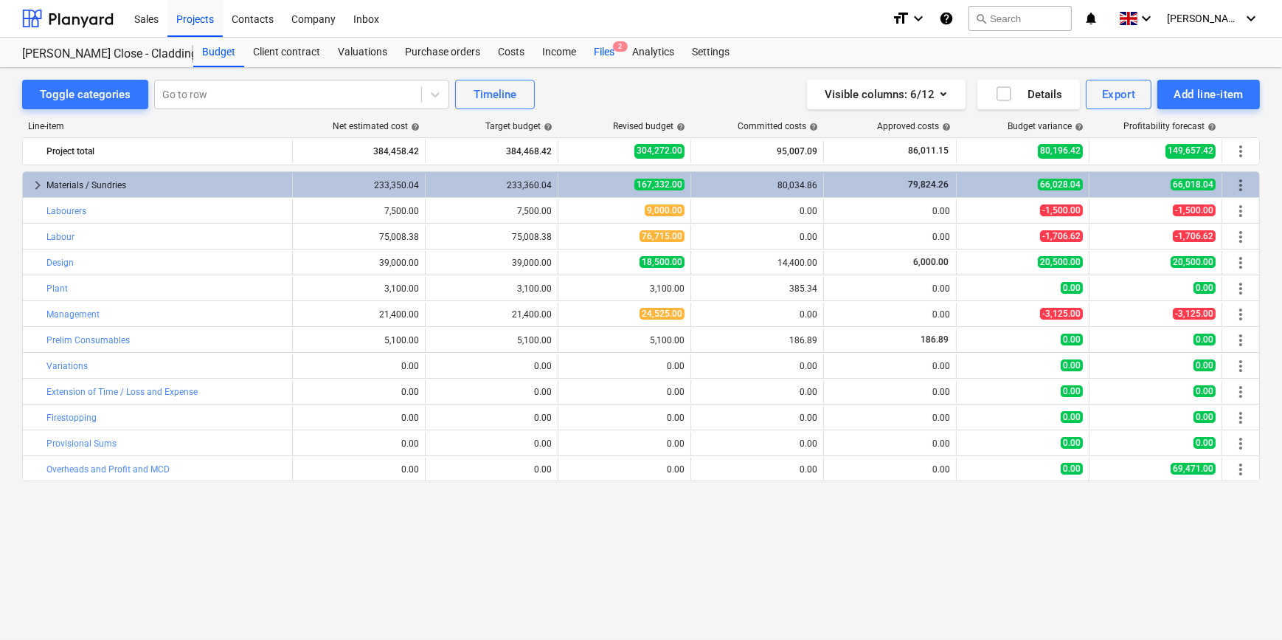
click at [596, 53] on div "Files 2" at bounding box center [604, 53] width 38 height 30
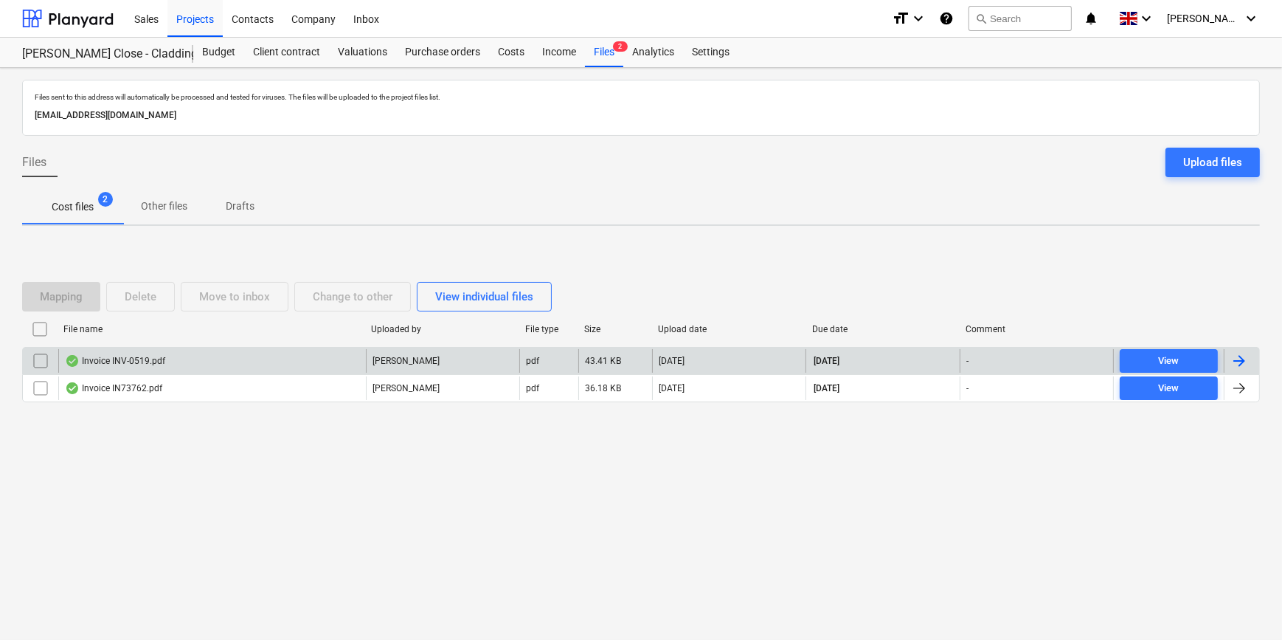
click at [1247, 358] on div at bounding box center [1240, 361] width 18 height 18
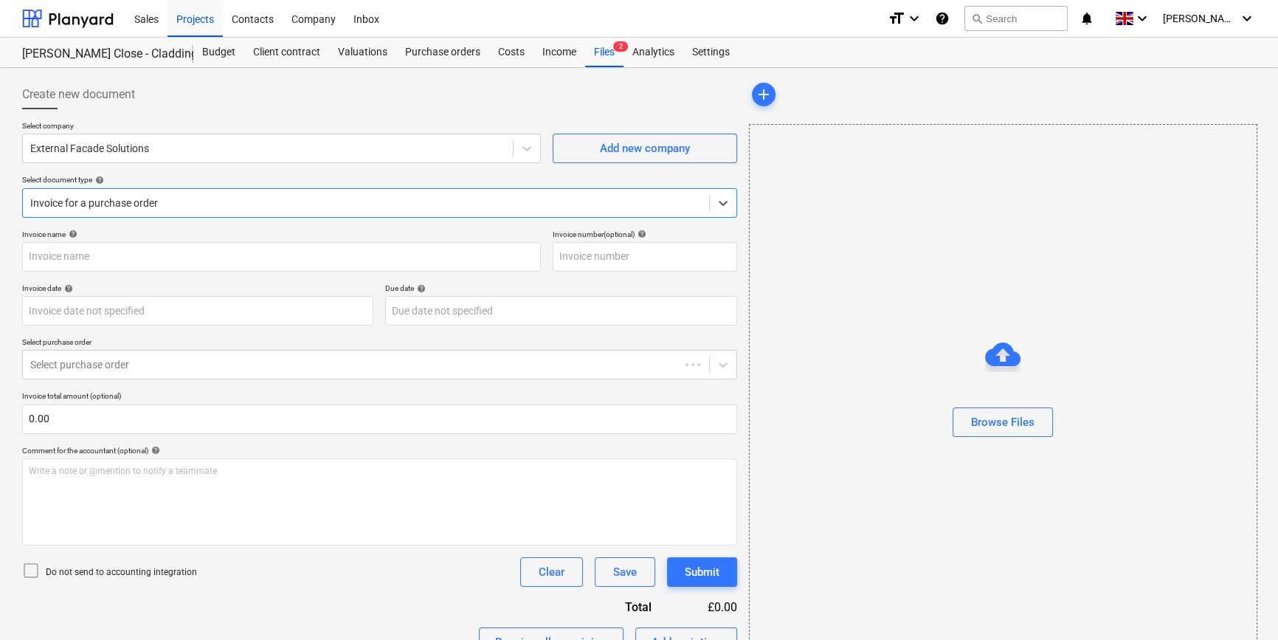
type input "INV-0519"
type input "[DATE]"
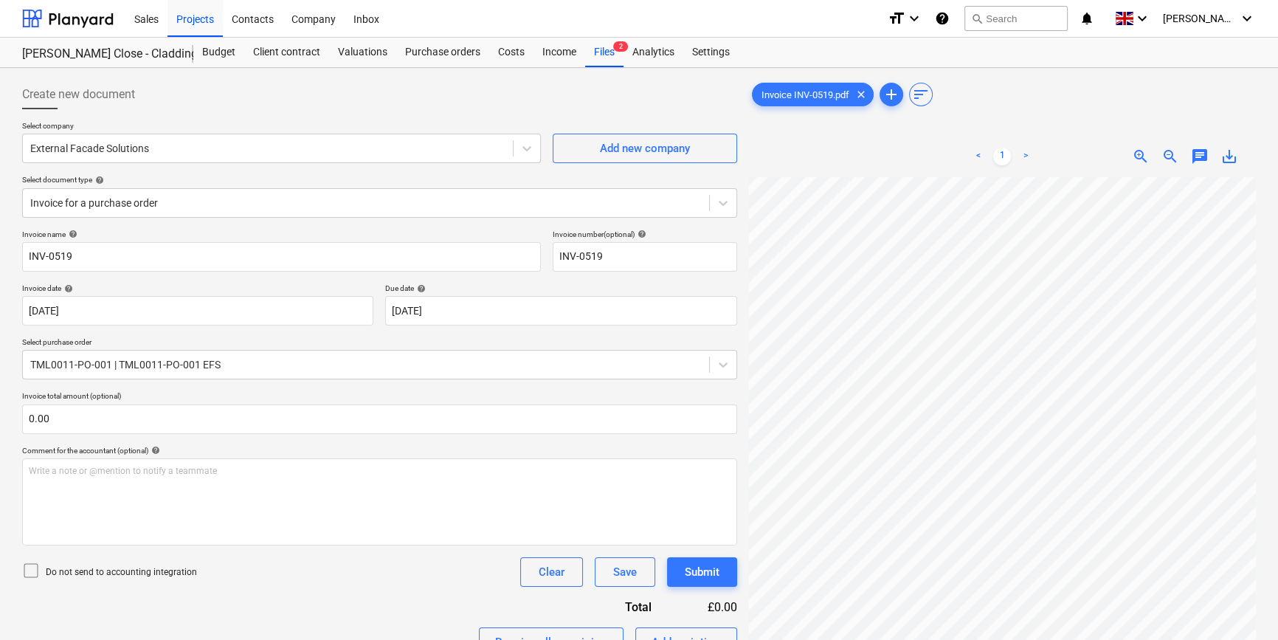
scroll to position [52, 10]
click at [600, 52] on div "Files 2" at bounding box center [604, 53] width 38 height 30
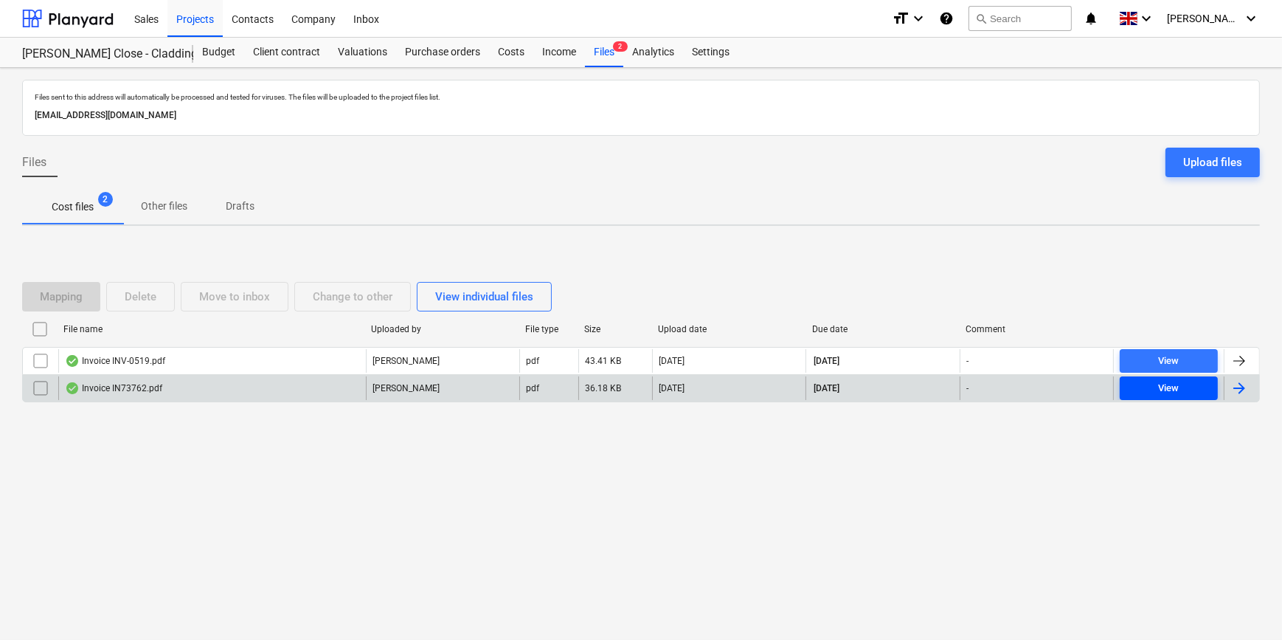
click at [1158, 384] on div "View" at bounding box center [1168, 388] width 21 height 17
click at [1243, 389] on div at bounding box center [1240, 388] width 18 height 18
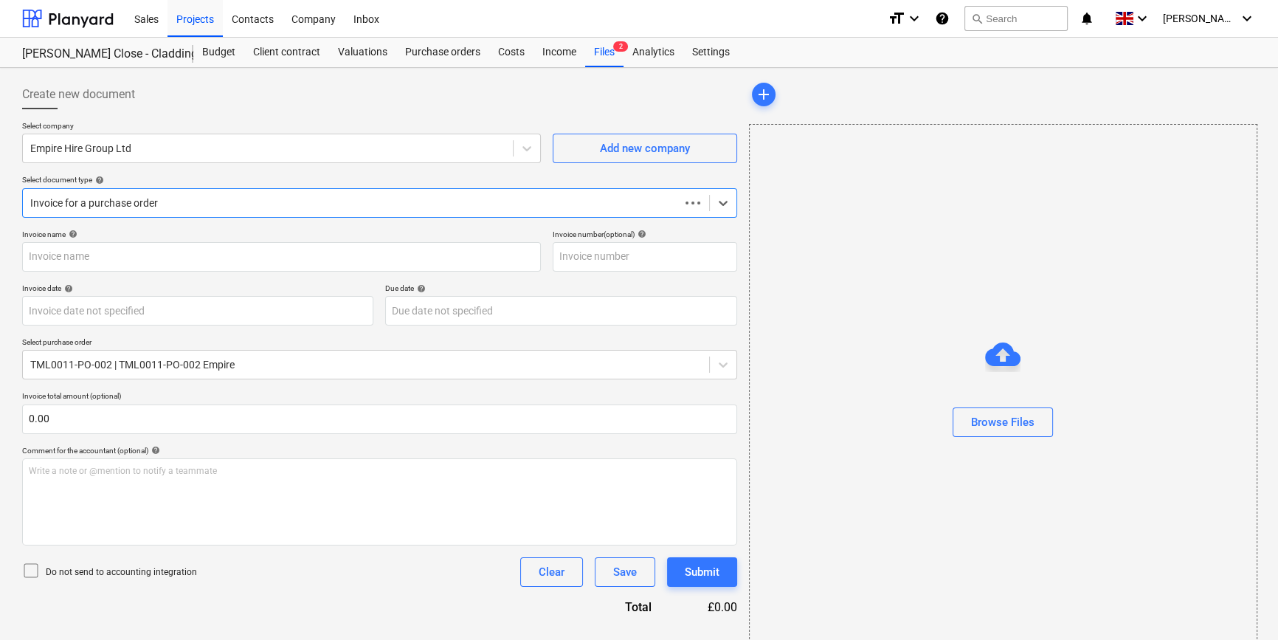
type input "IN73762"
type input "[DATE]"
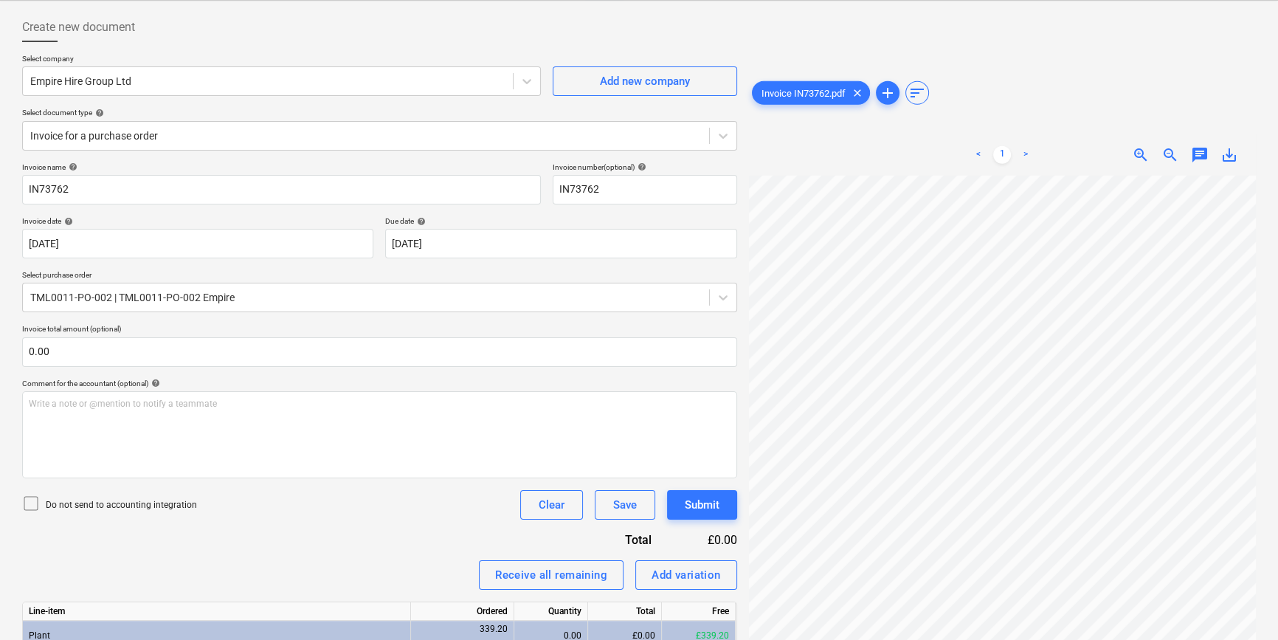
scroll to position [66, 0]
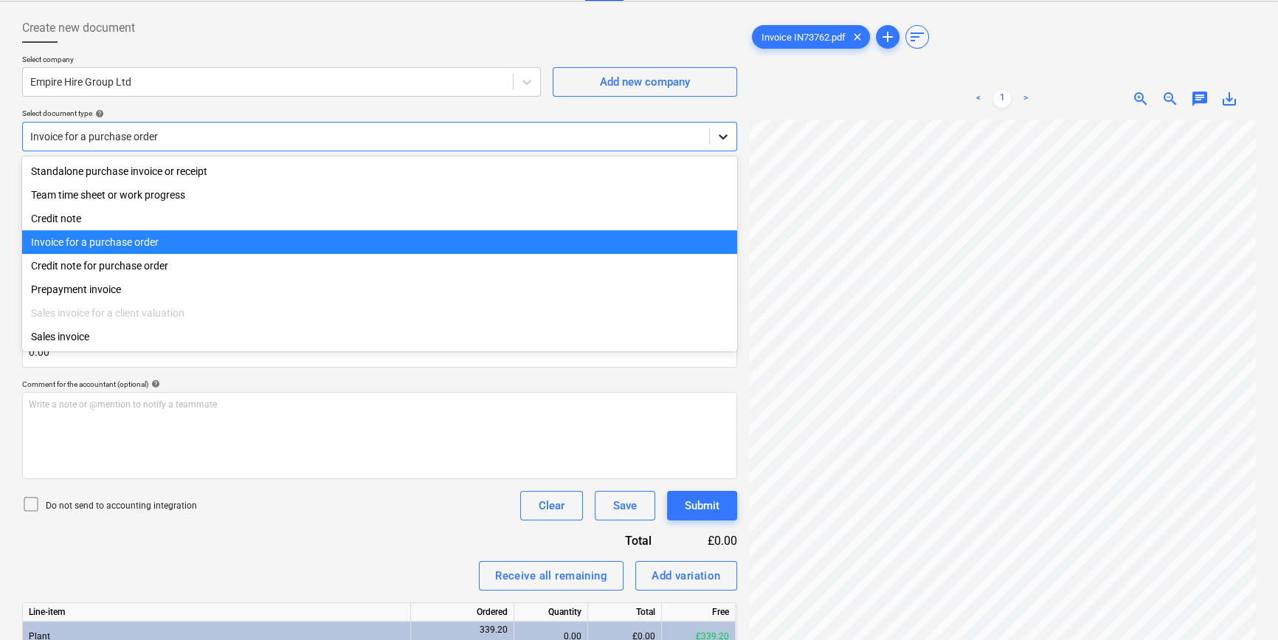
click at [723, 133] on icon at bounding box center [723, 136] width 15 height 15
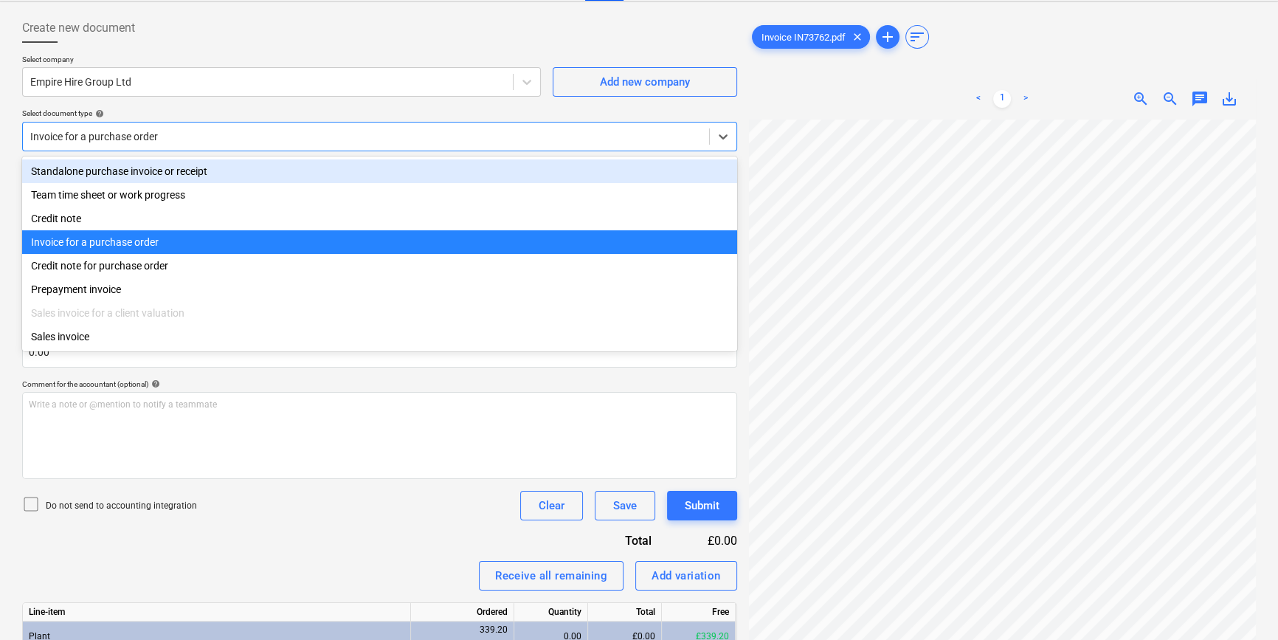
click at [662, 176] on div "Standalone purchase invoice or receipt" at bounding box center [379, 171] width 715 height 24
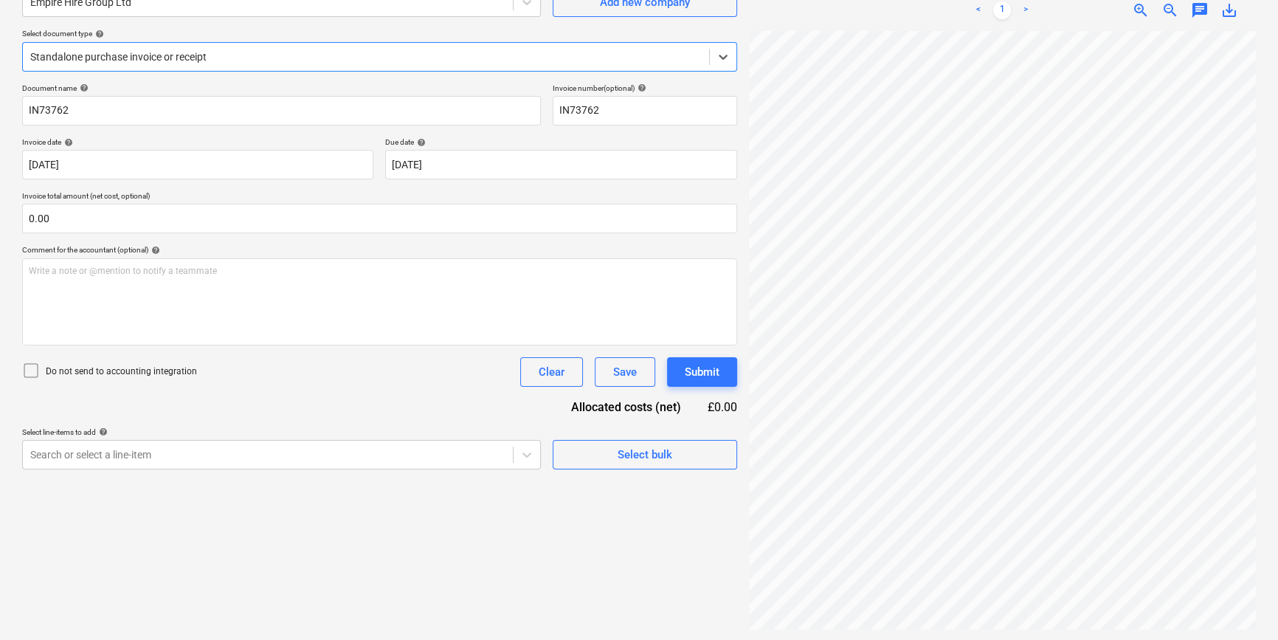
scroll to position [148, 0]
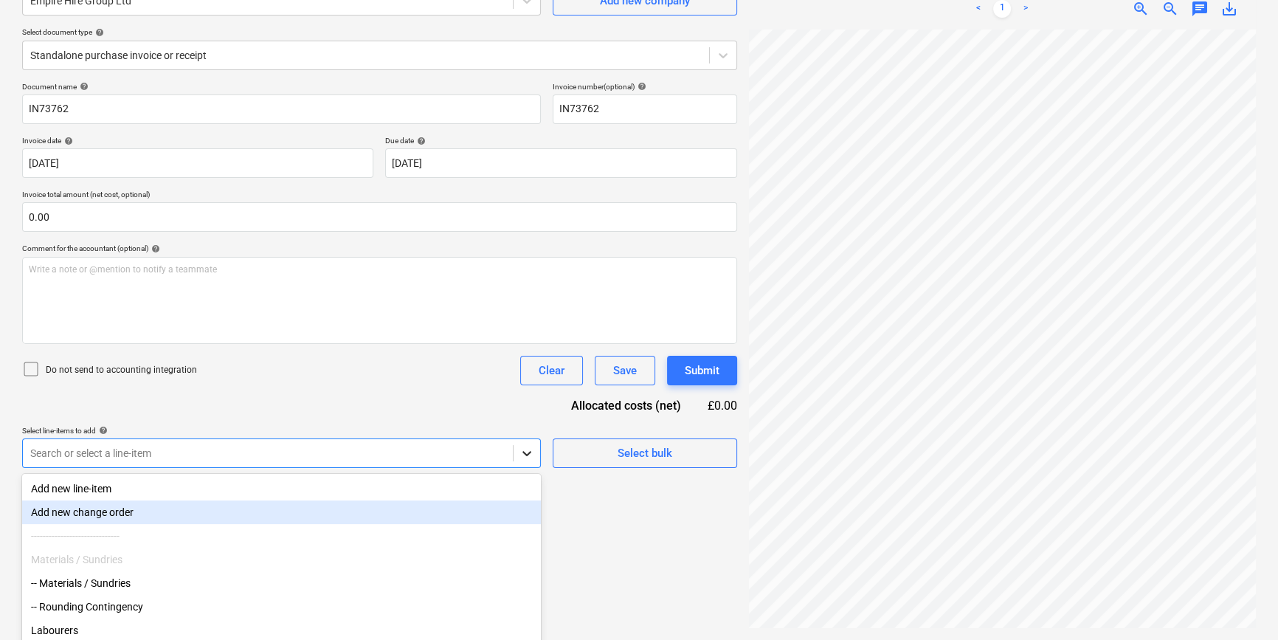
click at [531, 454] on body "Sales Projects Contacts Company Inbox format_size keyboard_arrow_down help sear…" at bounding box center [639, 172] width 1278 height 640
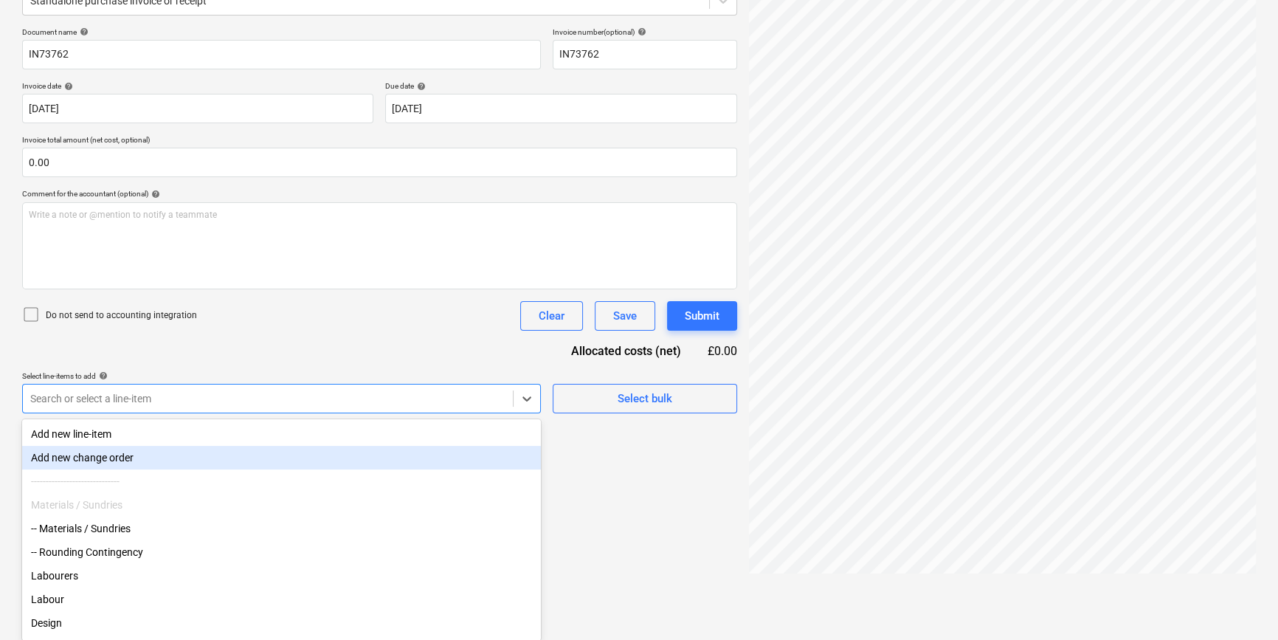
click at [531, 454] on div "Add new change order" at bounding box center [281, 458] width 519 height 24
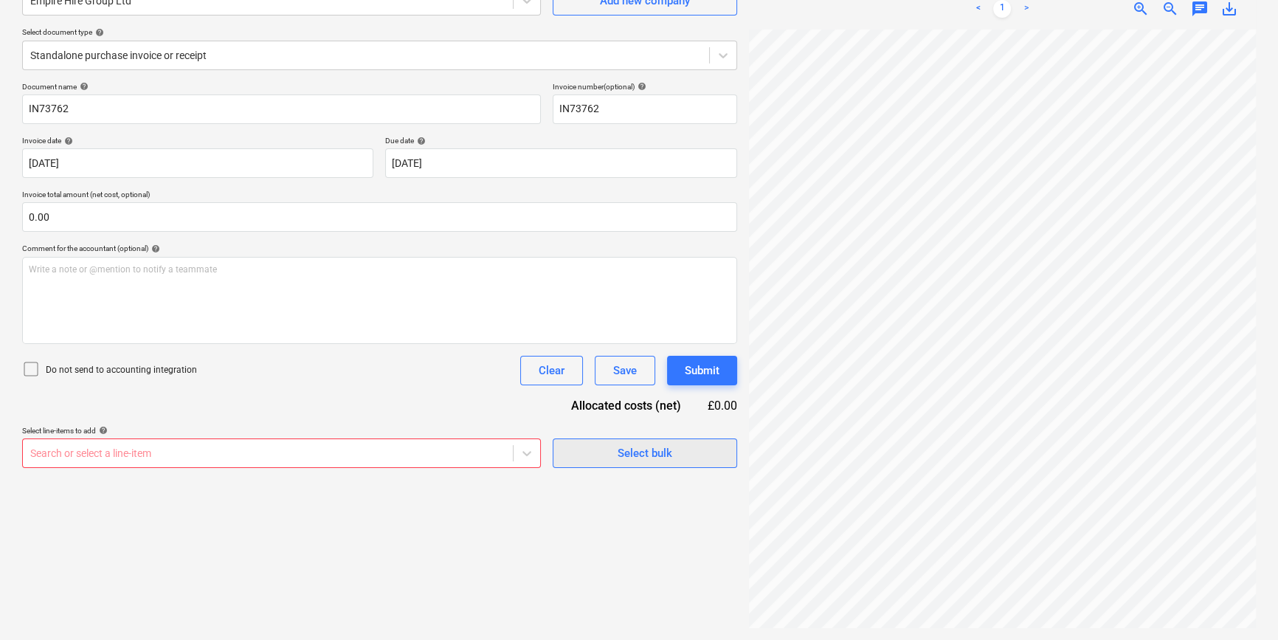
click at [618, 444] on div "Select bulk" at bounding box center [645, 452] width 55 height 19
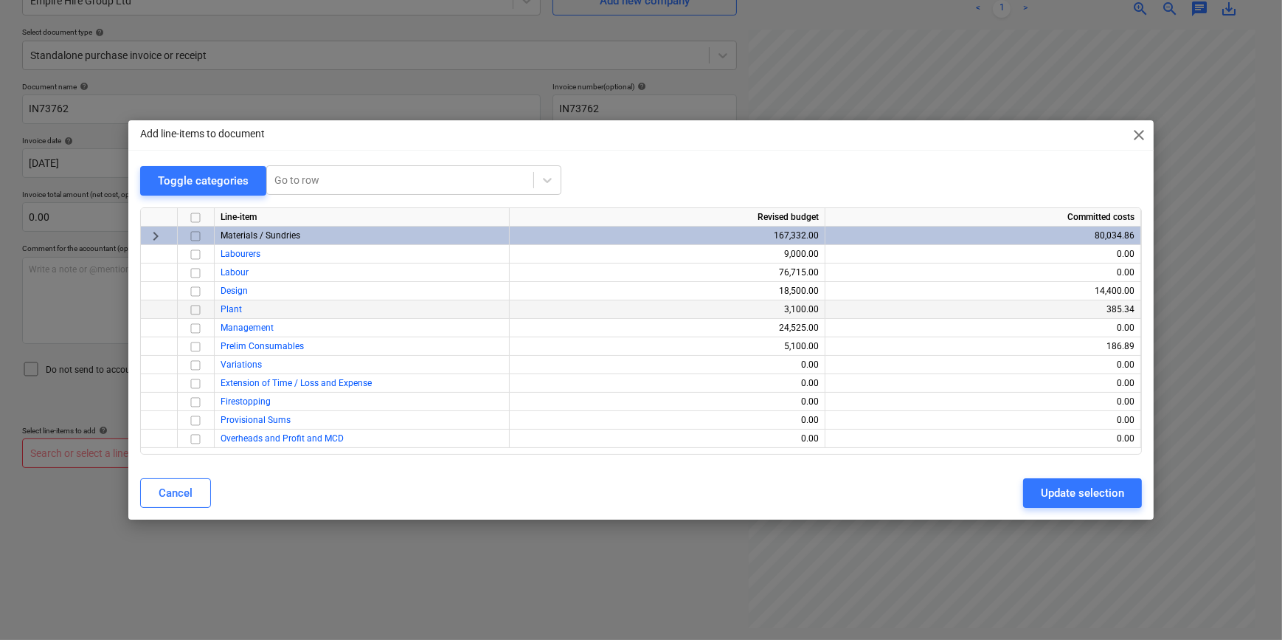
click at [193, 310] on input "checkbox" at bounding box center [196, 310] width 18 height 18
click at [1066, 488] on div "Update selection" at bounding box center [1082, 492] width 83 height 19
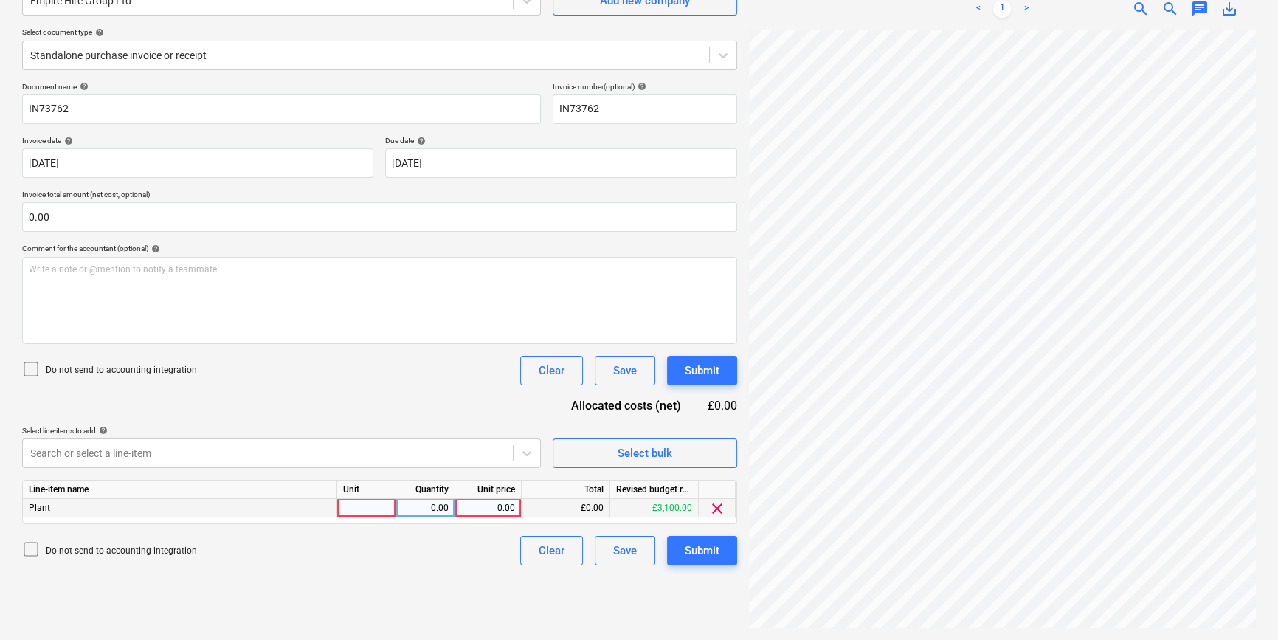
click at [377, 509] on div at bounding box center [366, 508] width 59 height 18
type input "hire"
click at [447, 511] on div "0.00" at bounding box center [425, 508] width 46 height 18
type input "1"
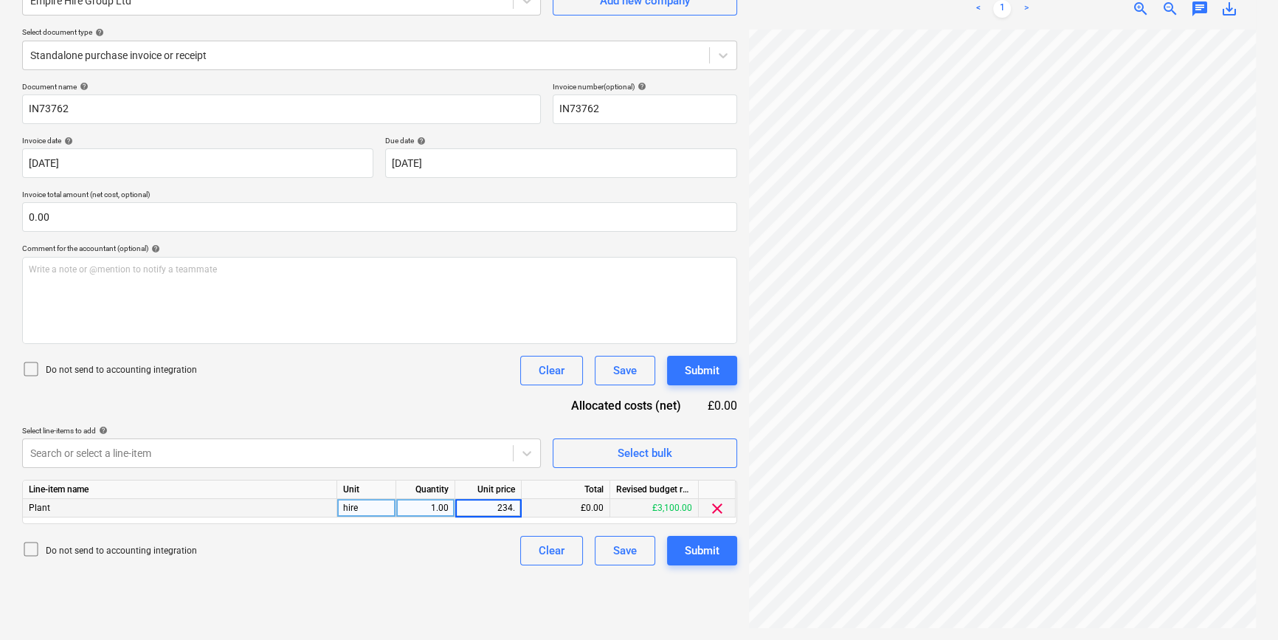
type input "234.2"
click at [699, 553] on div "Submit" at bounding box center [702, 550] width 35 height 19
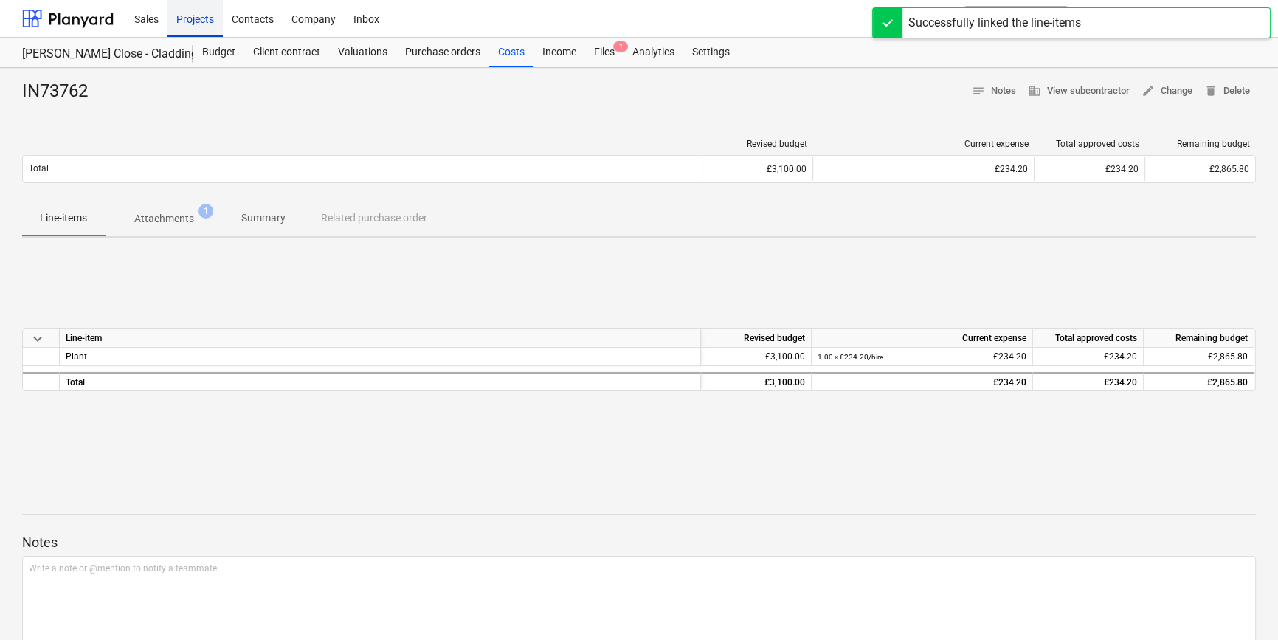
click at [187, 21] on div "Projects" at bounding box center [194, 18] width 55 height 38
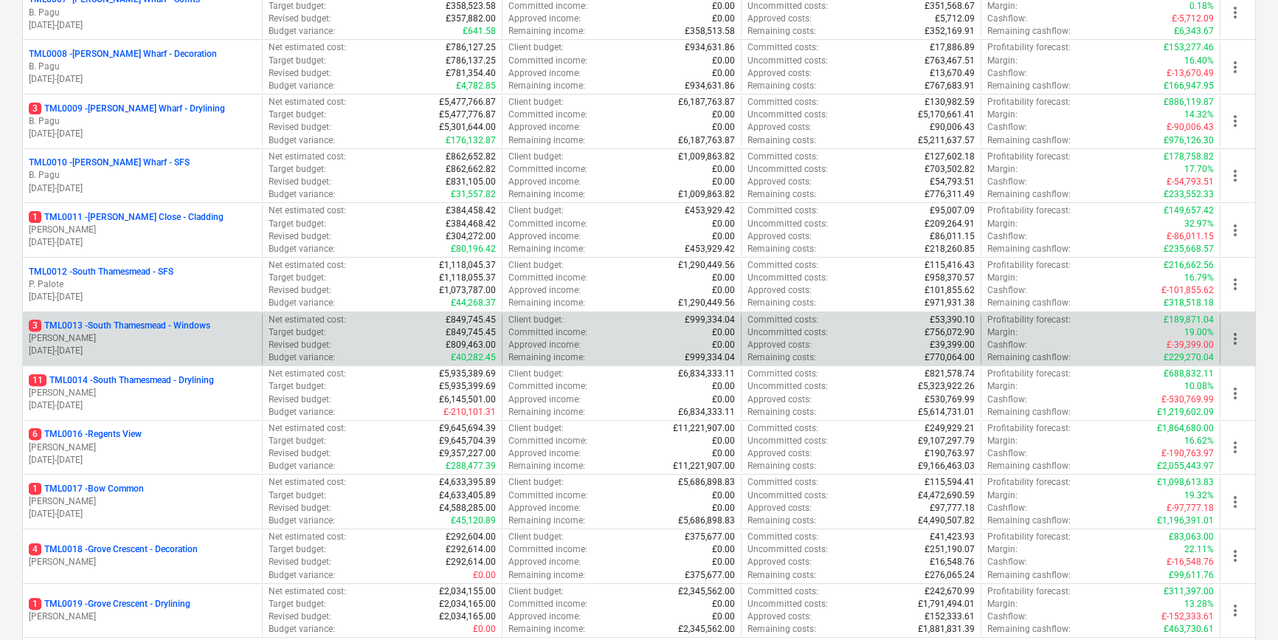
scroll to position [604, 0]
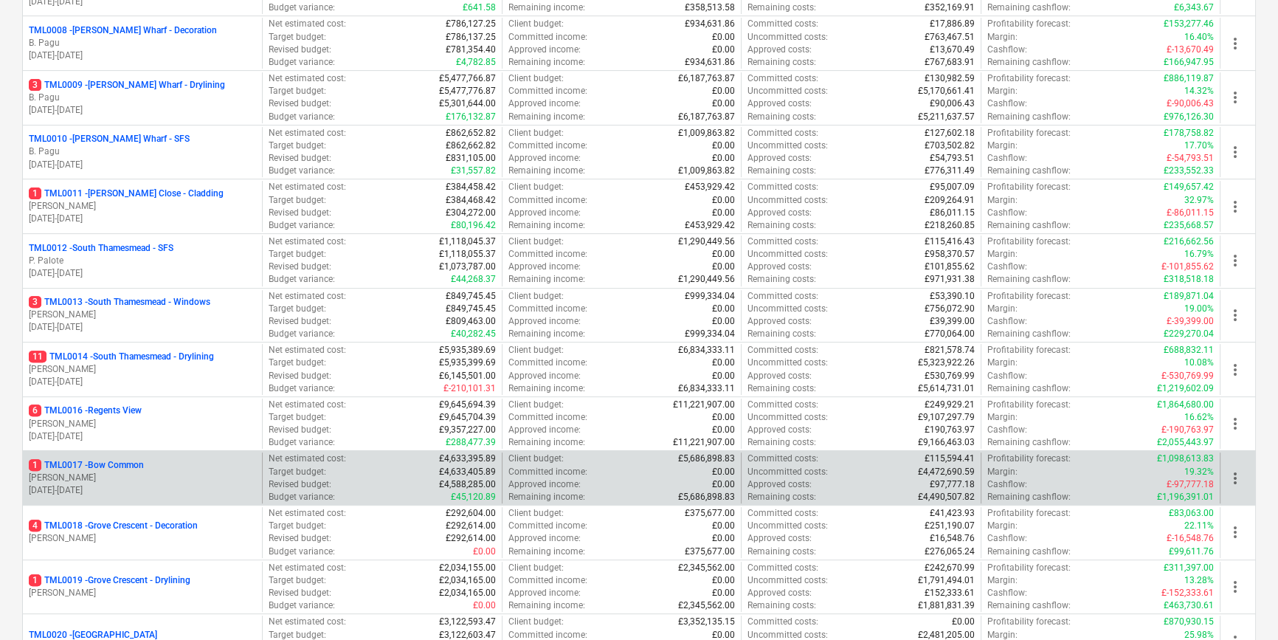
click at [170, 482] on p "[PERSON_NAME]" at bounding box center [142, 477] width 227 height 13
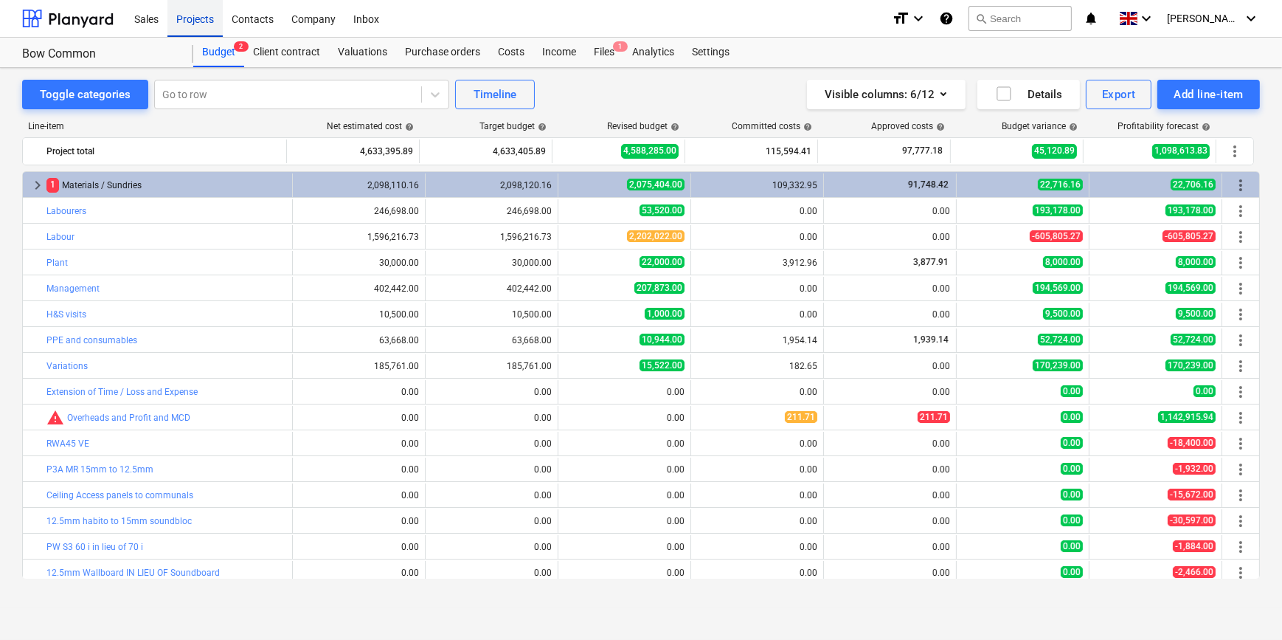
click at [196, 19] on div "Projects" at bounding box center [194, 18] width 55 height 38
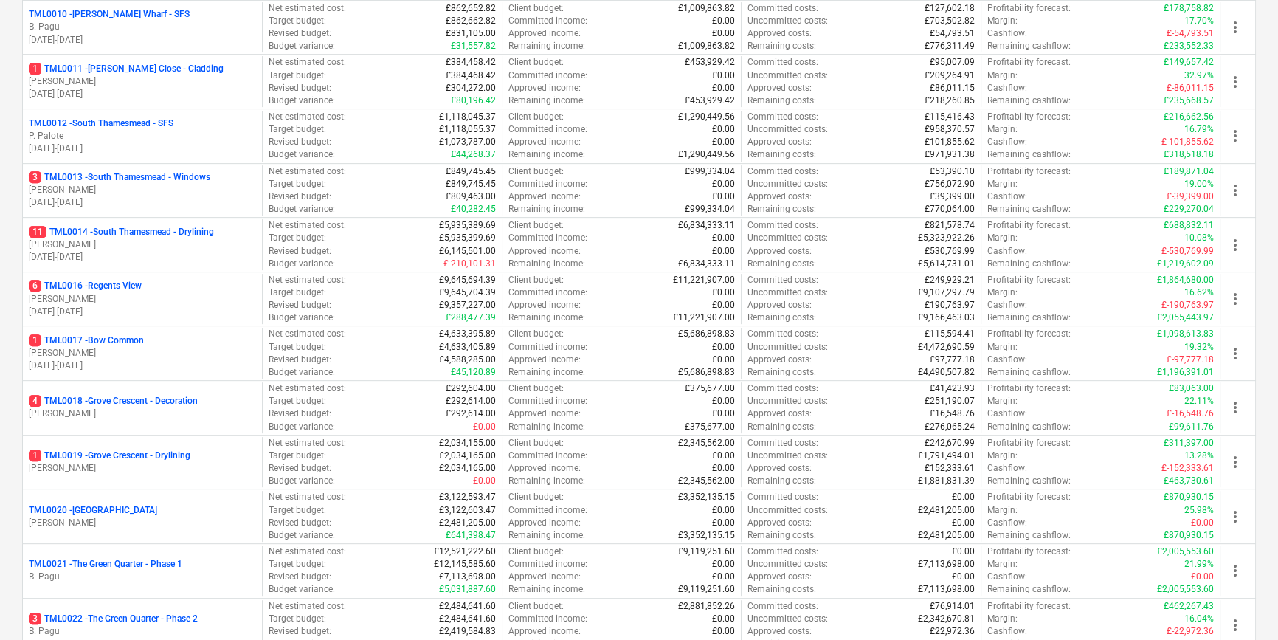
scroll to position [738, 0]
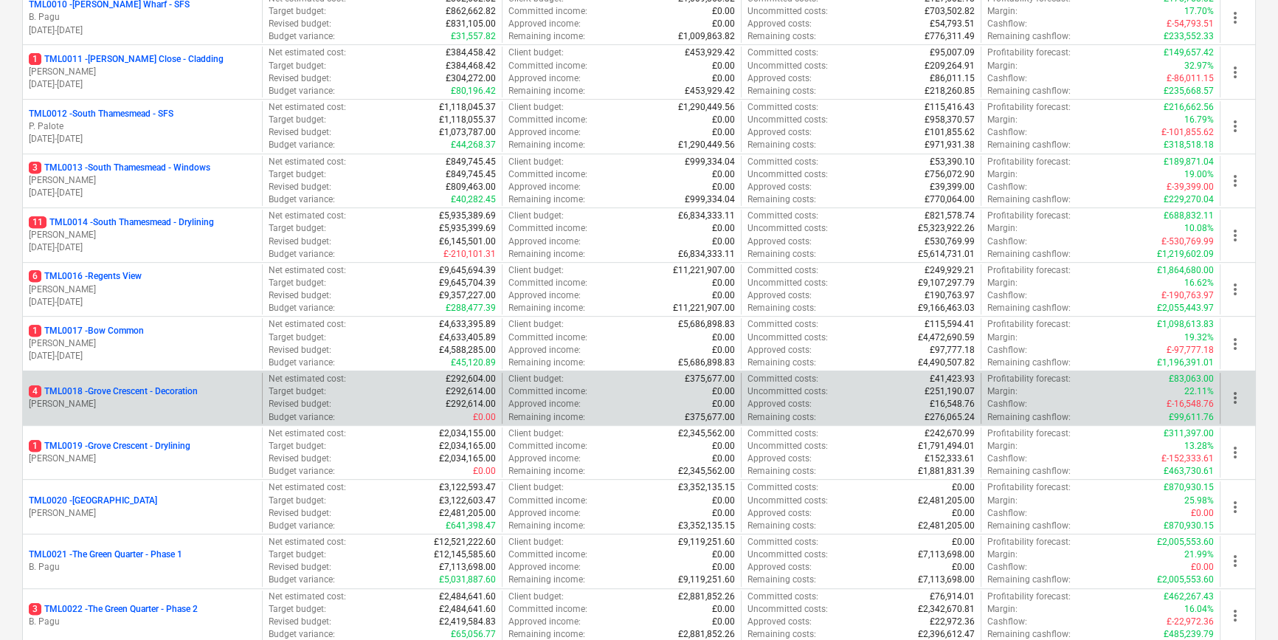
click at [134, 401] on p "[PERSON_NAME]" at bounding box center [142, 404] width 227 height 13
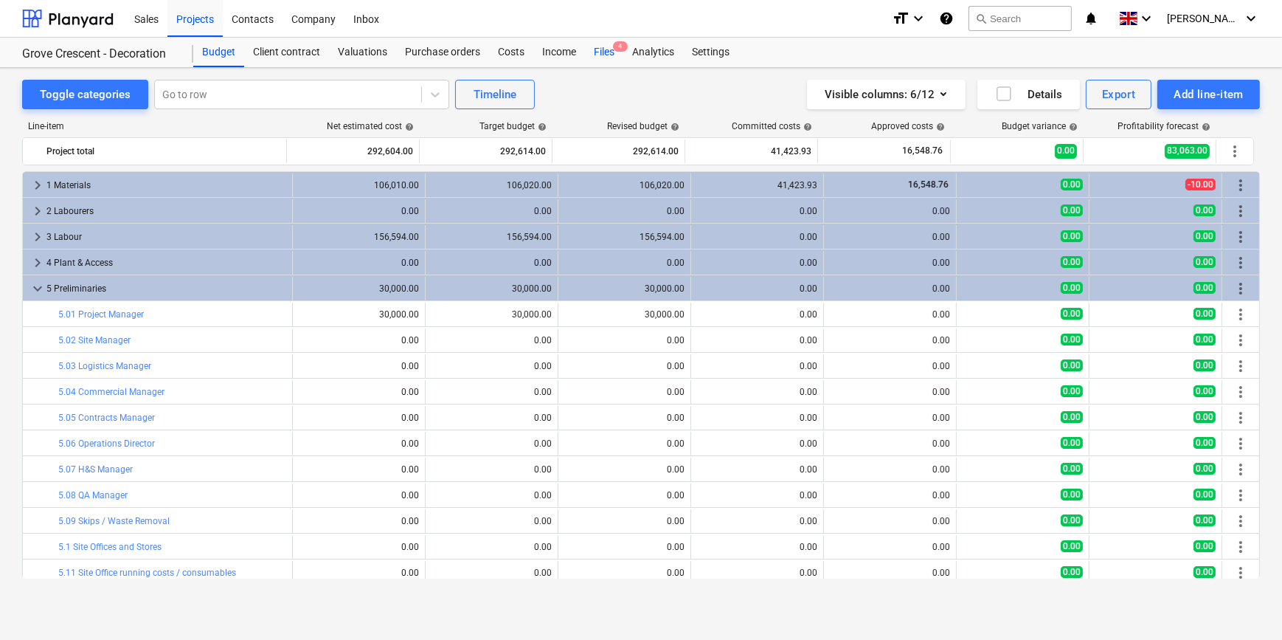
click at [604, 46] on div "Files 4" at bounding box center [604, 53] width 38 height 30
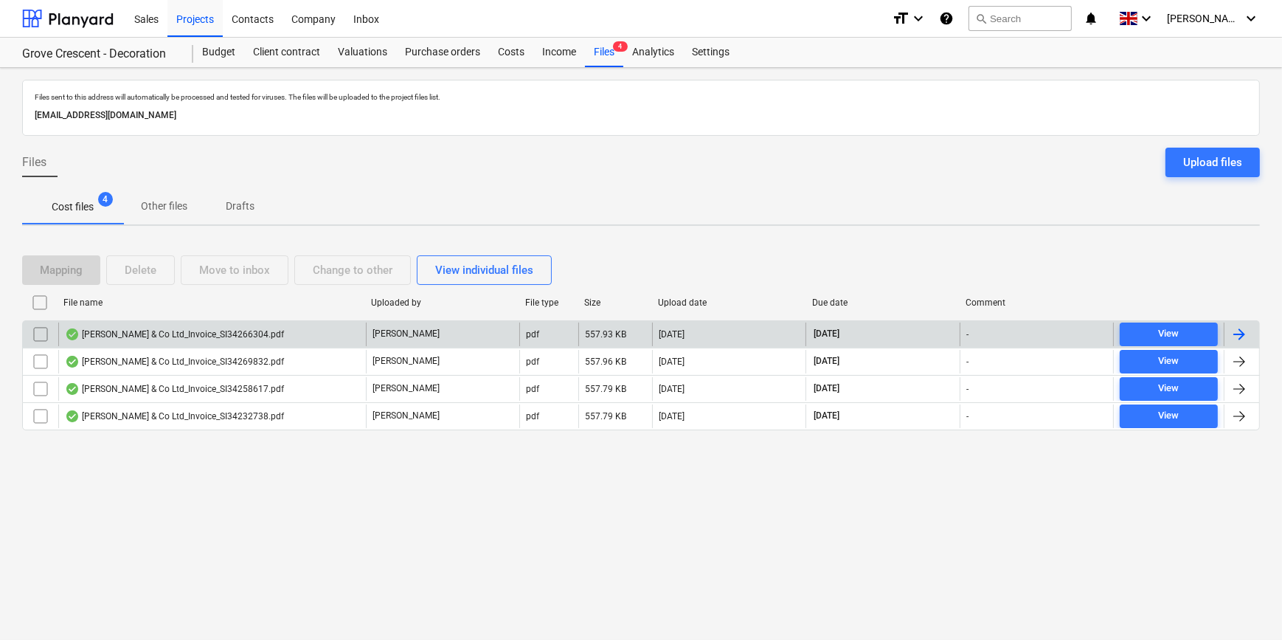
click at [1243, 333] on div at bounding box center [1240, 334] width 18 height 18
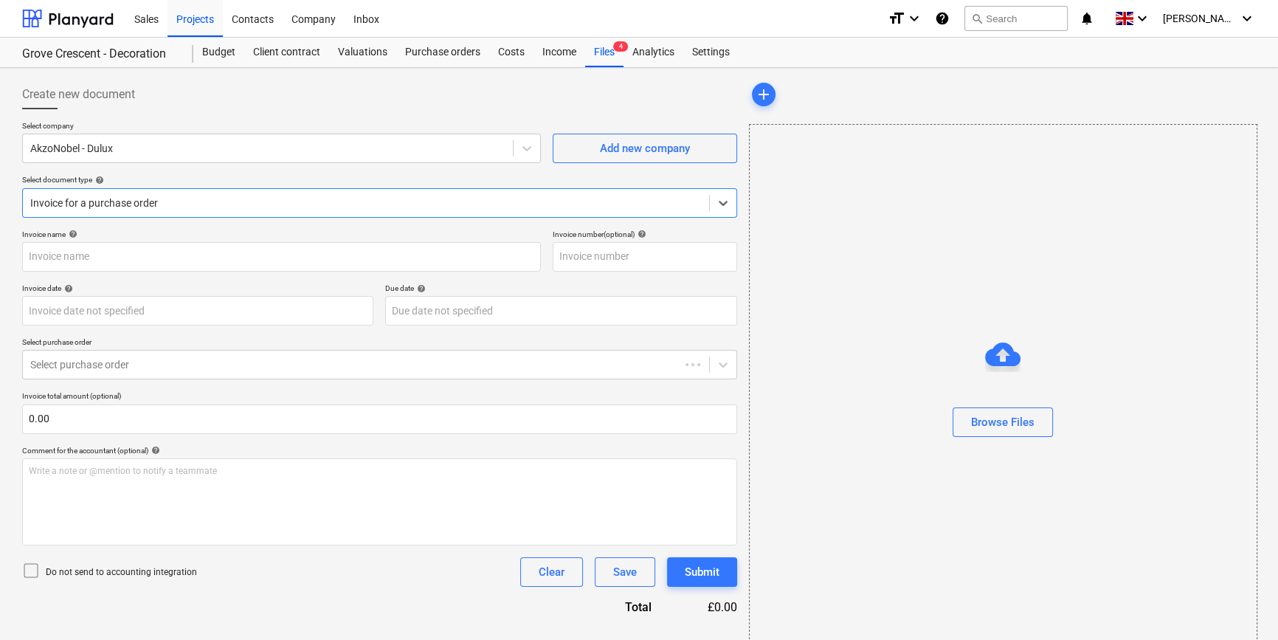
type input "S134266304"
type input "[DATE]"
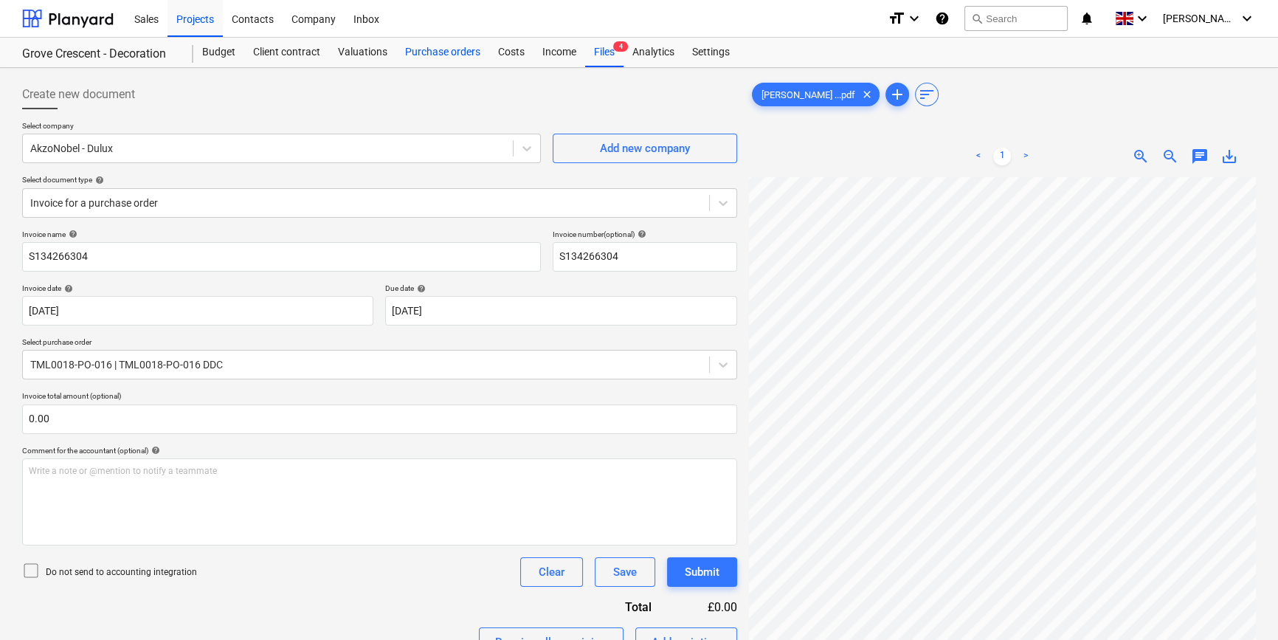
click at [425, 53] on div "Purchase orders" at bounding box center [442, 53] width 93 height 30
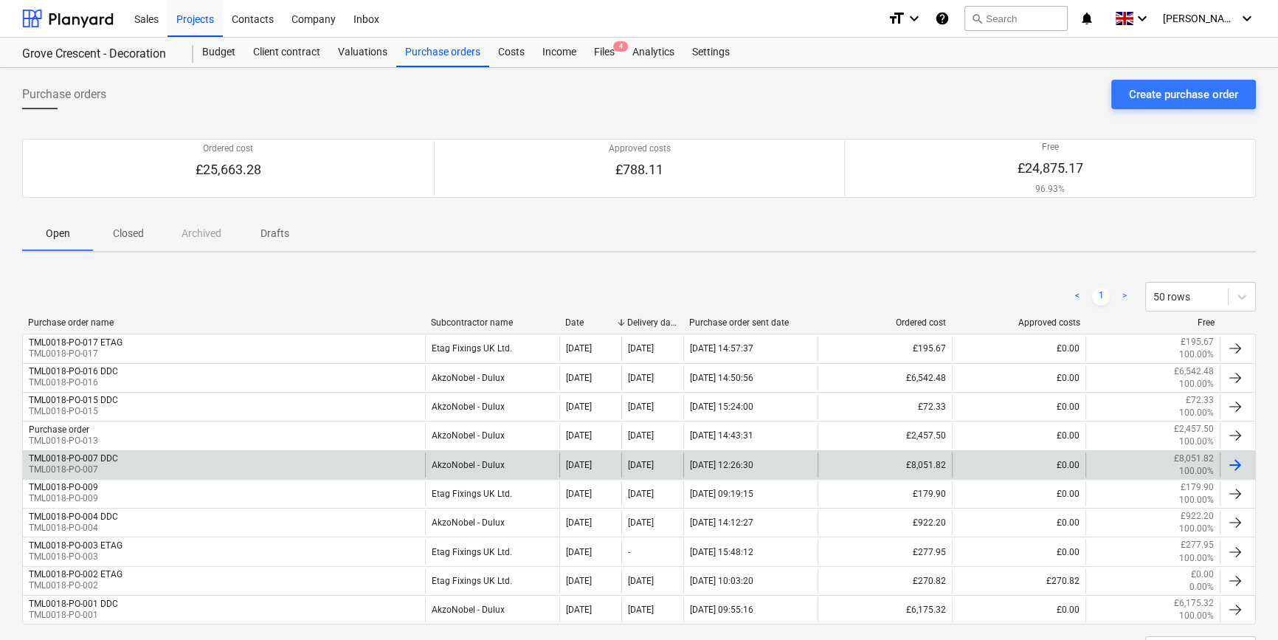
click at [1233, 461] on div at bounding box center [1235, 465] width 18 height 18
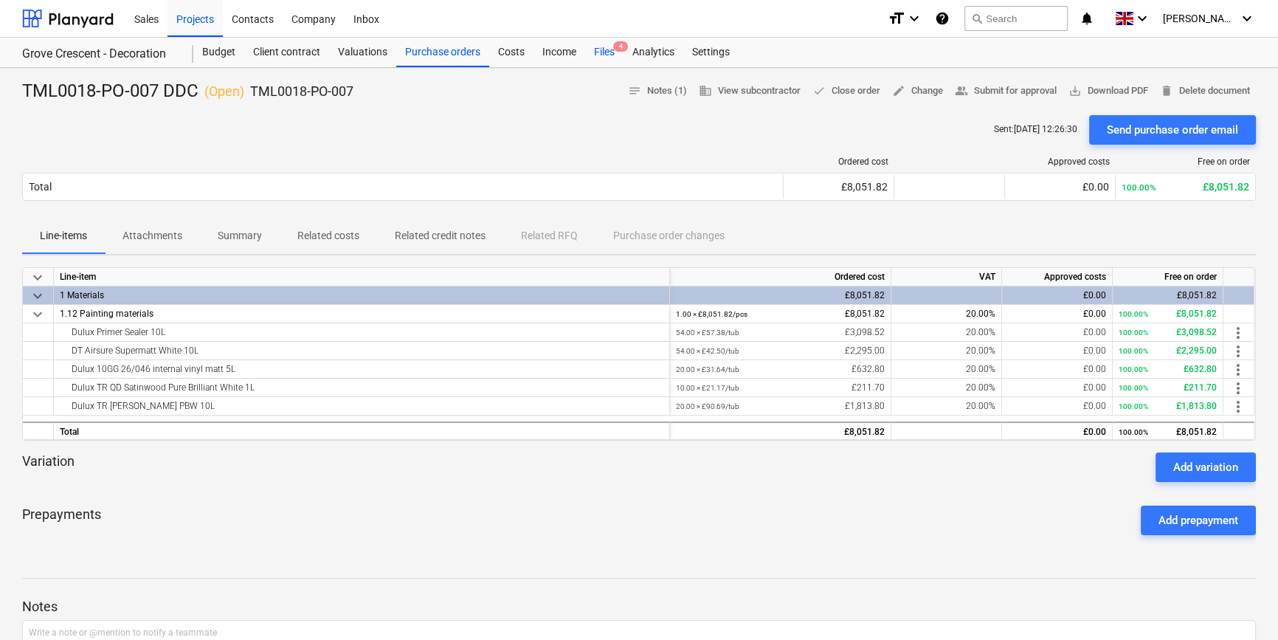
click at [598, 48] on div "Files 4" at bounding box center [604, 53] width 38 height 30
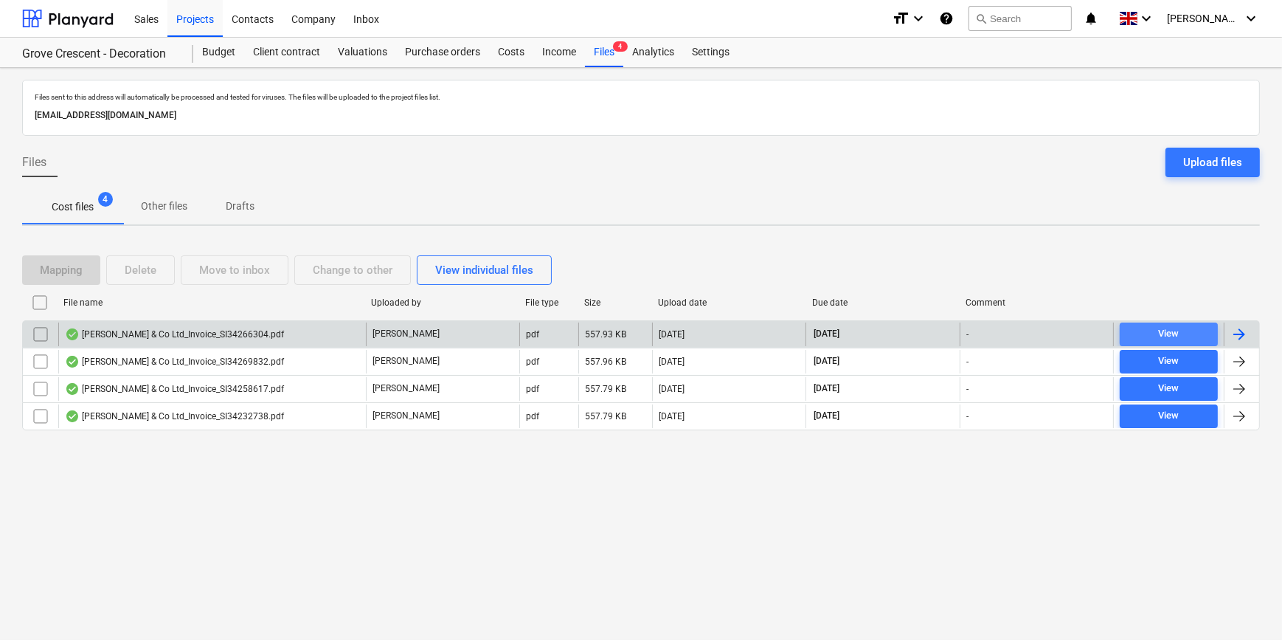
click at [1176, 330] on div "View" at bounding box center [1168, 333] width 21 height 17
click at [421, 58] on div "Purchase orders" at bounding box center [442, 53] width 93 height 30
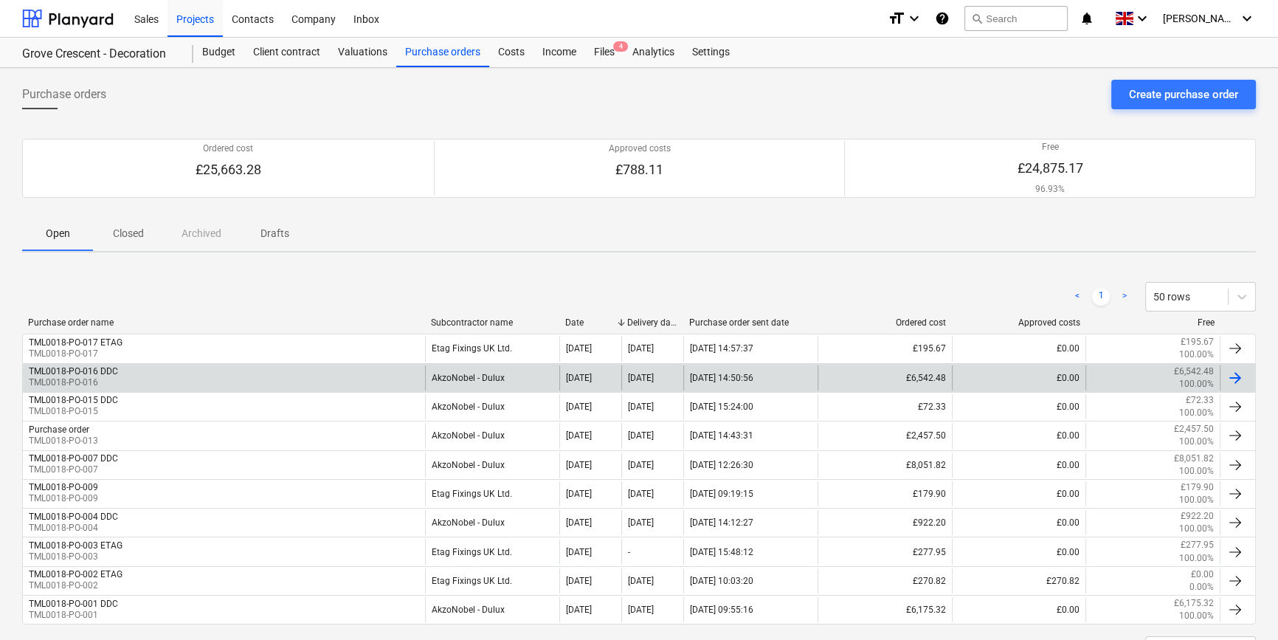
click at [1234, 379] on div at bounding box center [1235, 378] width 18 height 18
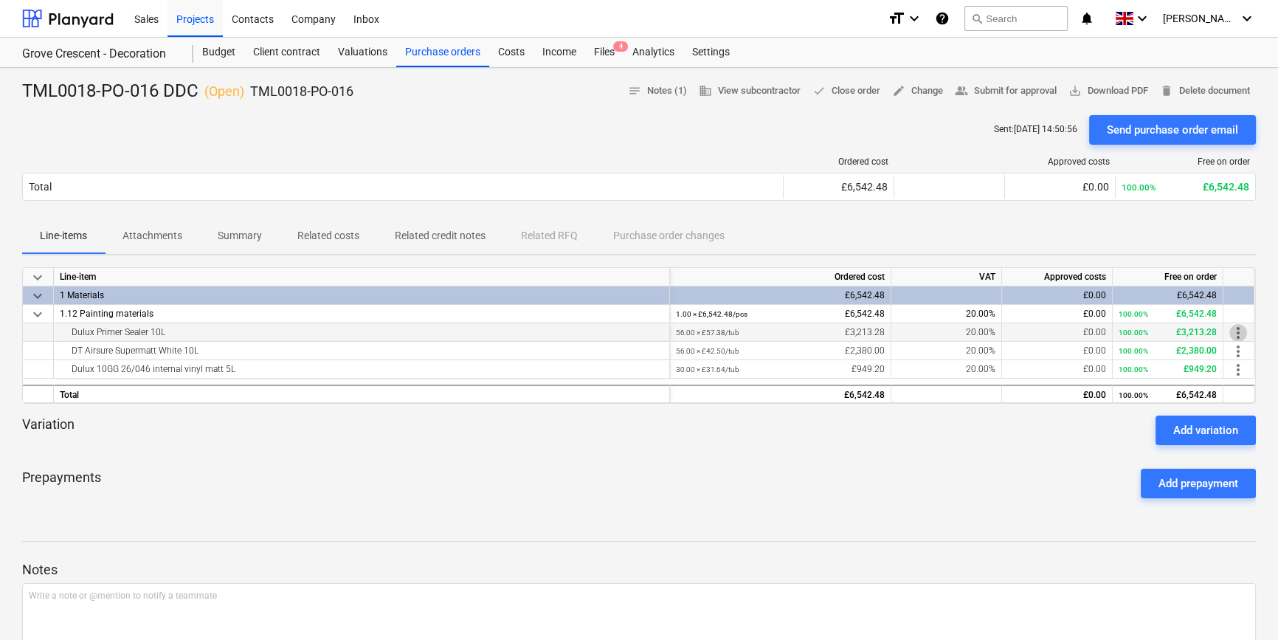
click at [1237, 331] on span "more_vert" at bounding box center [1238, 333] width 18 height 18
click at [1237, 331] on li "Edit" at bounding box center [1249, 333] width 44 height 34
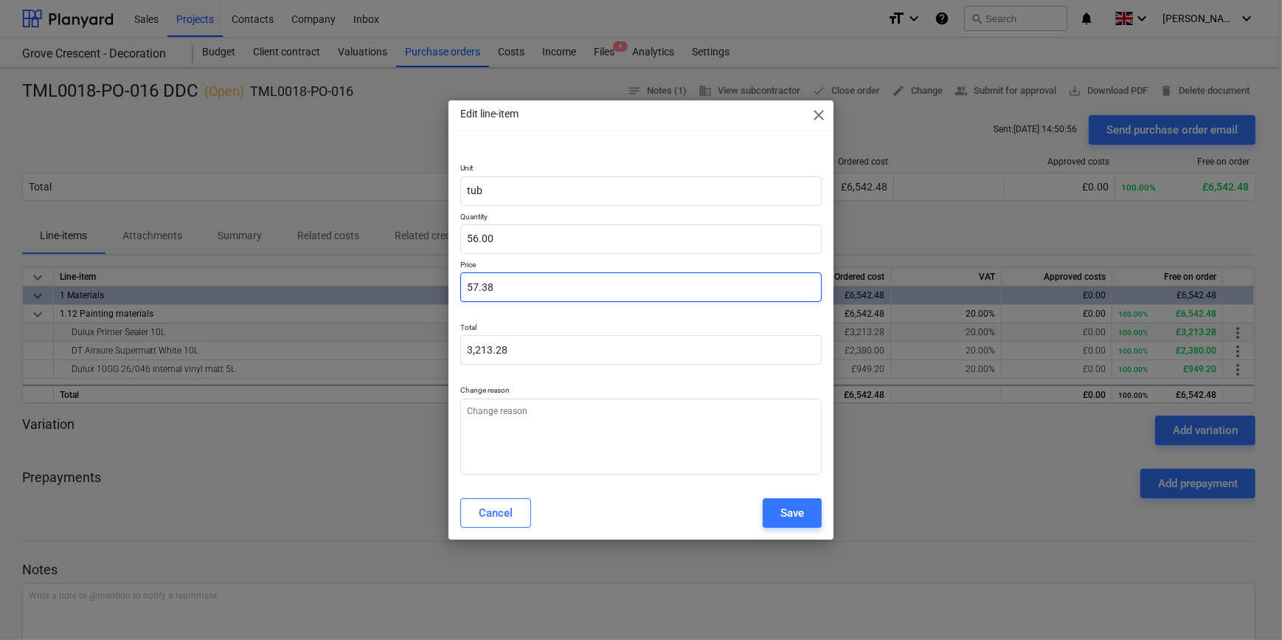
drag, startPoint x: 493, startPoint y: 287, endPoint x: 443, endPoint y: 287, distance: 50.2
click at [443, 287] on div "Edit line-item close Unit tub Quantity 56.00 Price 57.38 Total 3,213.28 Change …" at bounding box center [641, 320] width 1282 height 640
type textarea "x"
type input "0.00"
type textarea "x"
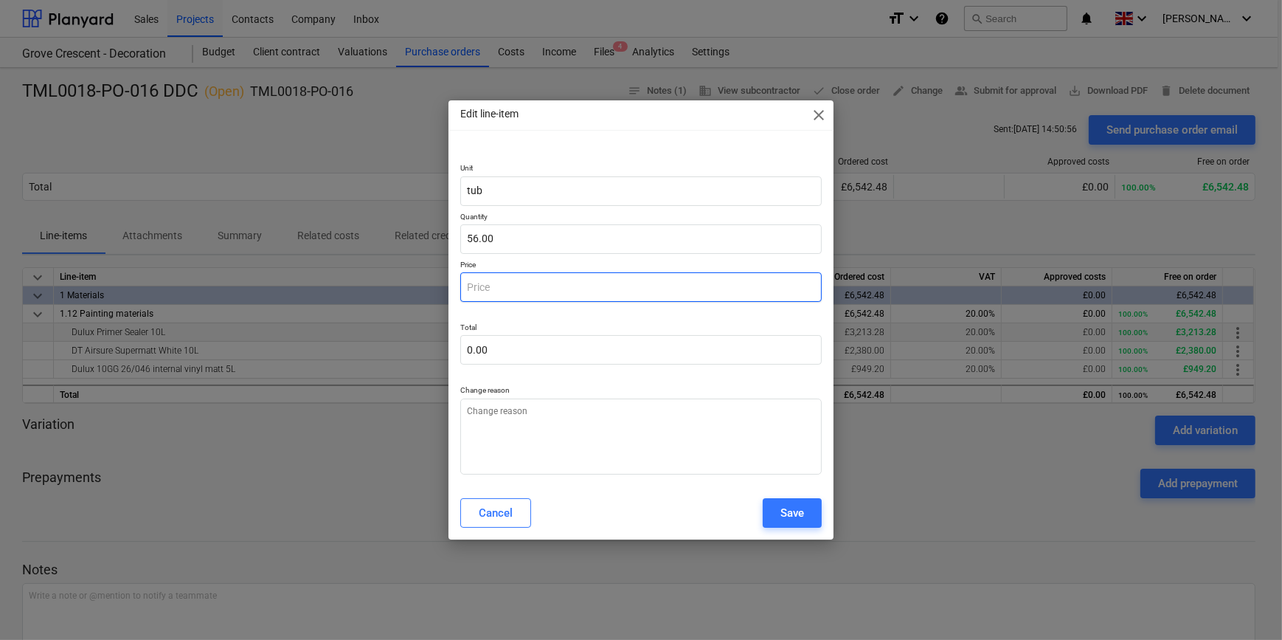
type input "4"
type input "224.00"
type textarea "x"
type input "47"
type input "2,632.00"
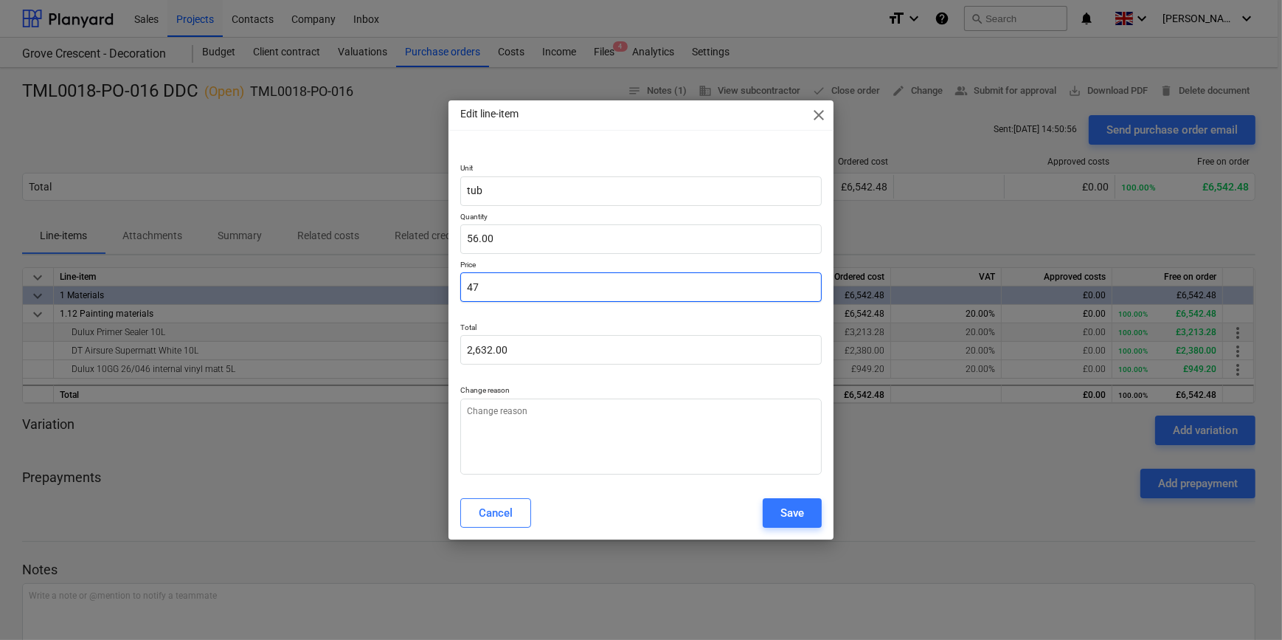
type textarea "x"
type input "47."
type textarea "x"
type input "47.2"
type input "2,643.20"
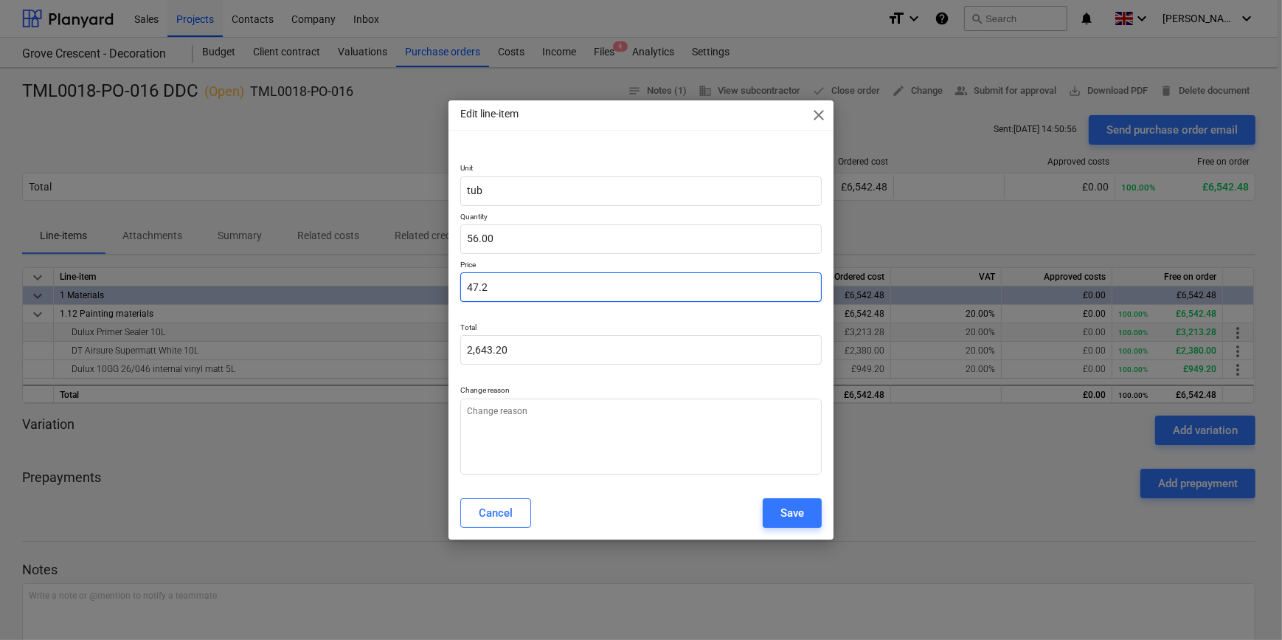
type textarea "x"
type input "47.25"
type input "2,646.00"
type input "47.25"
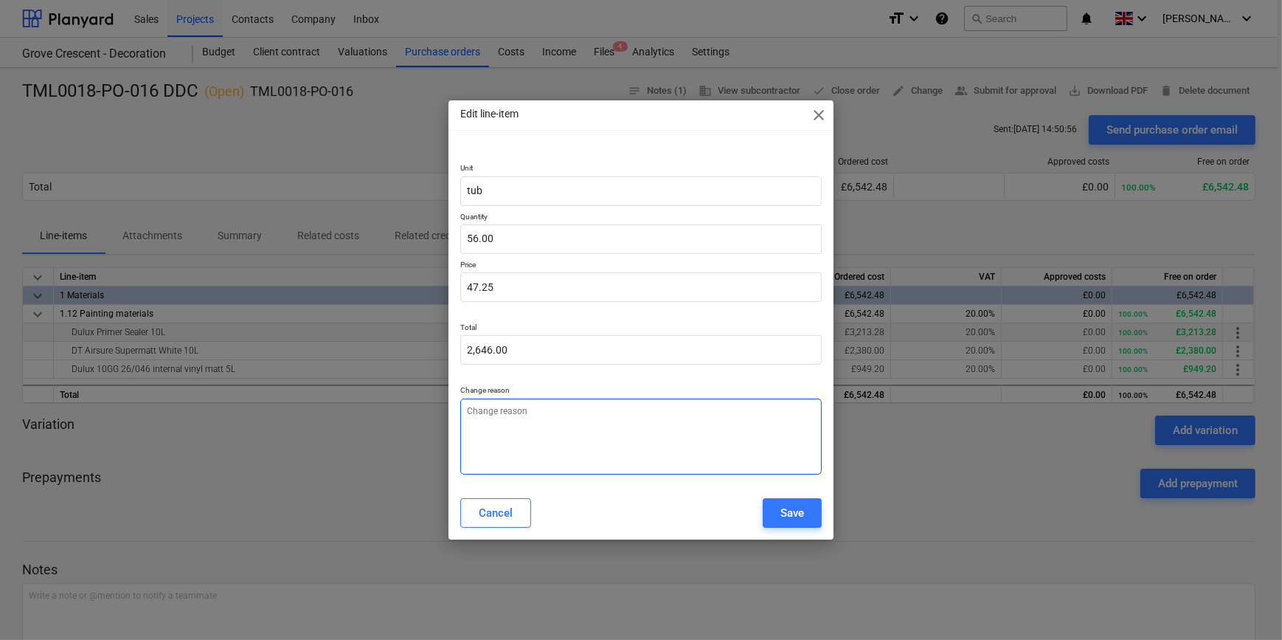
click at [473, 413] on textarea at bounding box center [640, 436] width 361 height 76
type textarea "x"
type textarea "P"
type textarea "x"
type textarea "Pr"
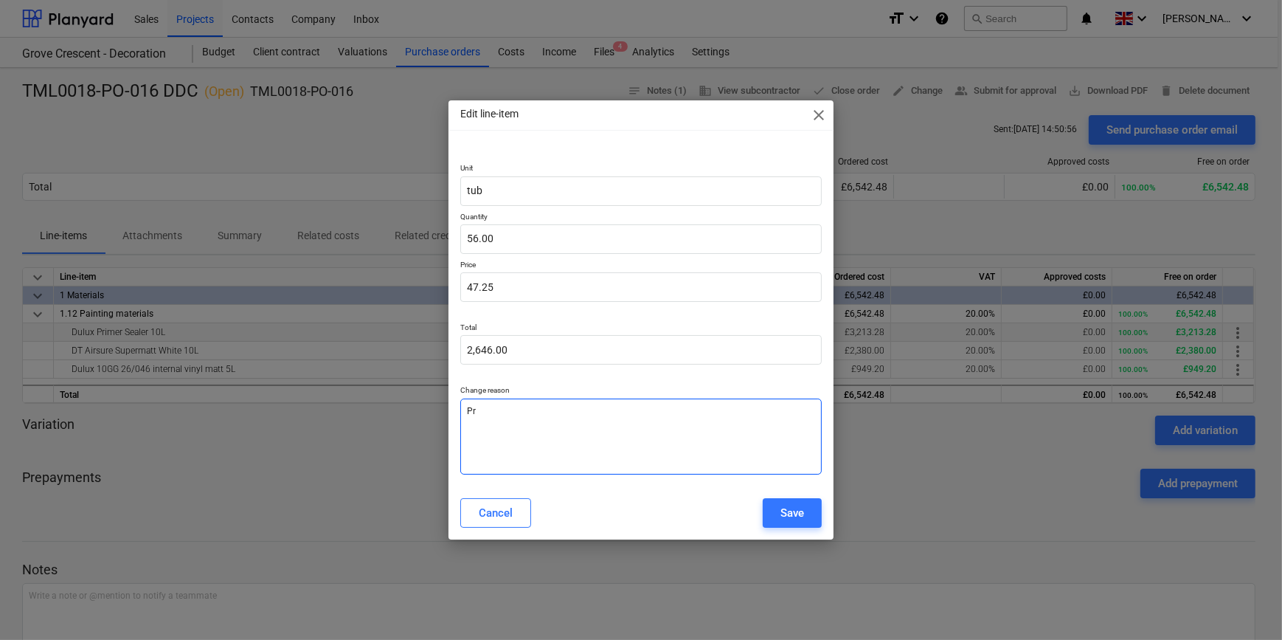
type textarea "x"
type textarea "Pri"
type textarea "x"
type textarea "Pric"
type textarea "x"
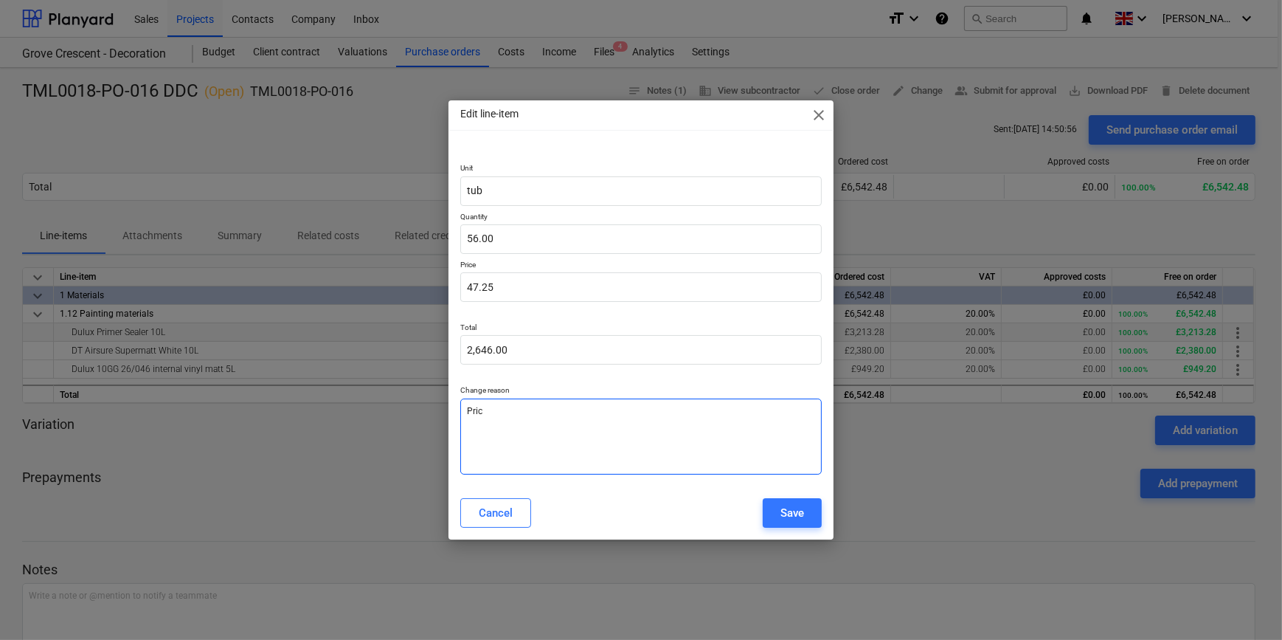
type textarea "Price"
type textarea "x"
type textarea "Price"
type textarea "x"
type textarea "Price a"
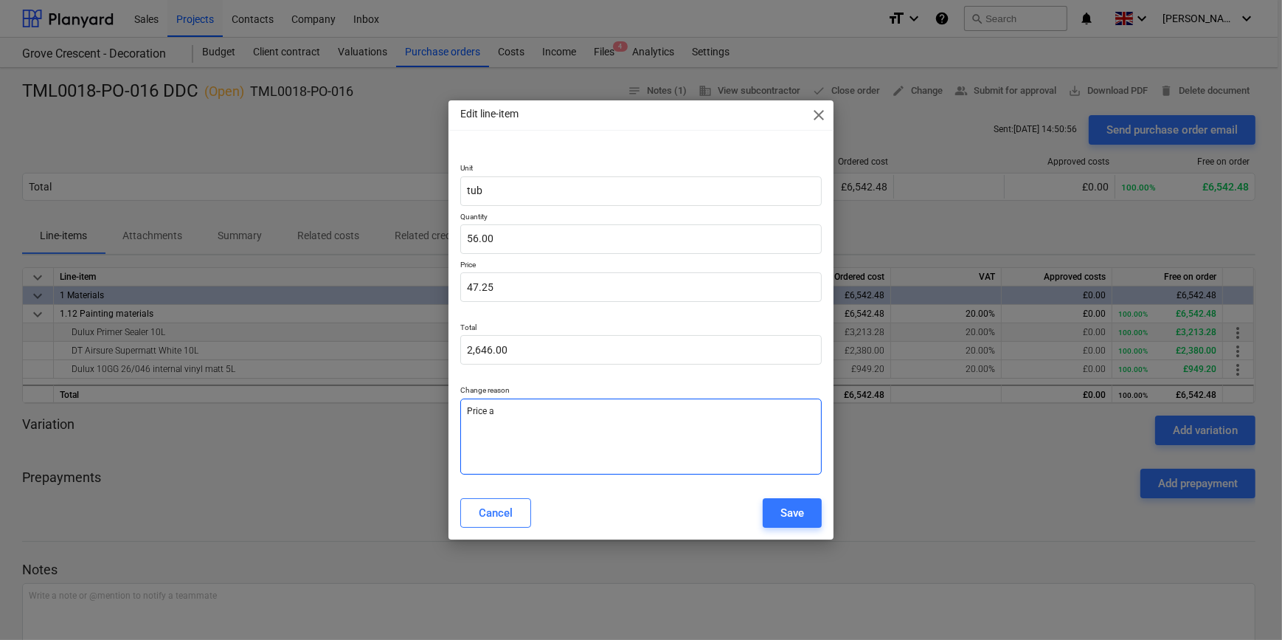
type textarea "x"
type textarea "Price am"
type textarea "x"
type textarea "Price ame"
type textarea "x"
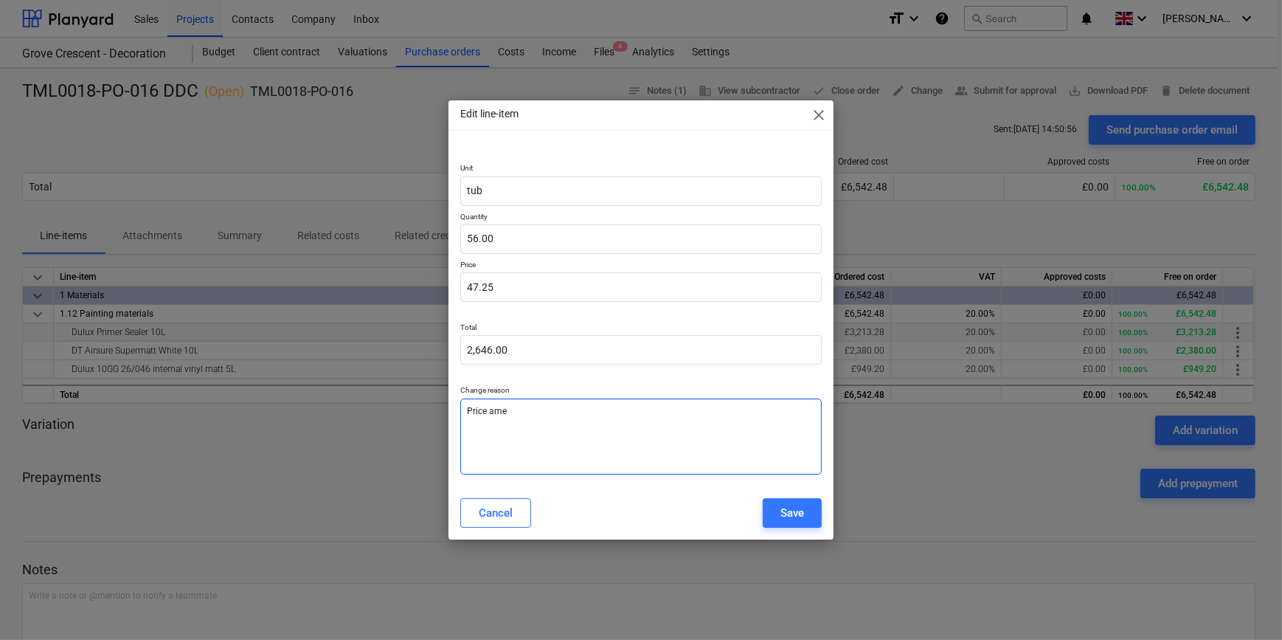
type textarea "Price [MEDICAL_DATA]"
type textarea "x"
type textarea "Price amend"
click at [792, 513] on div "Save" at bounding box center [793, 512] width 24 height 19
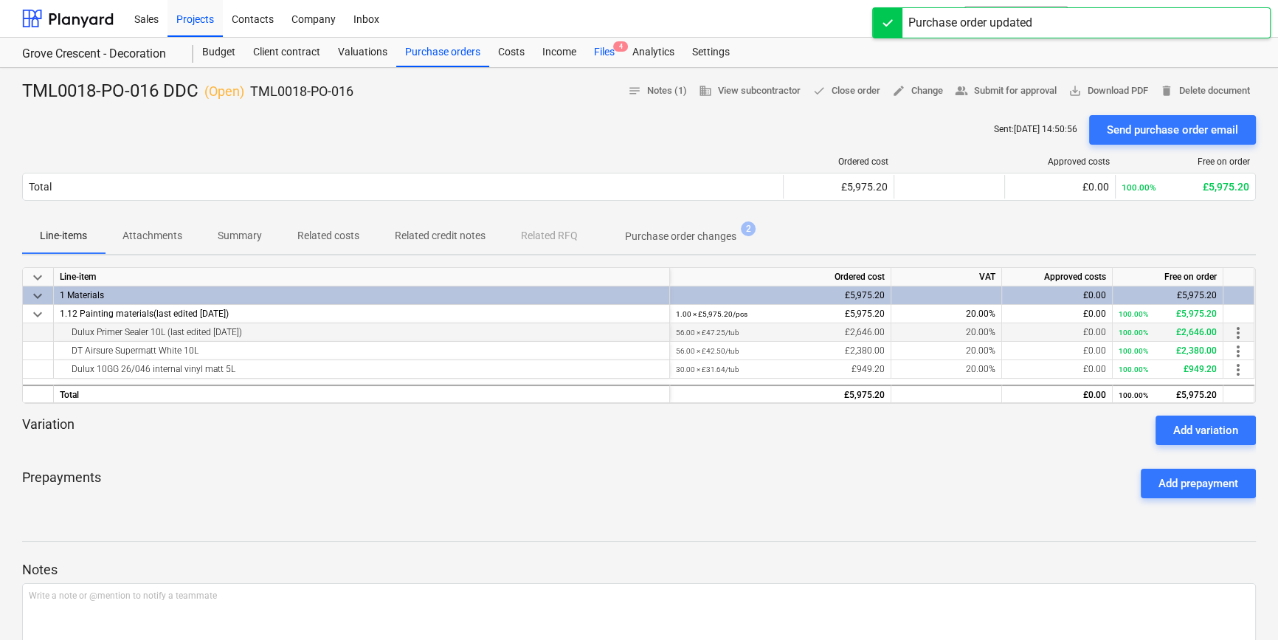
click at [598, 54] on div "Files 4" at bounding box center [604, 53] width 38 height 30
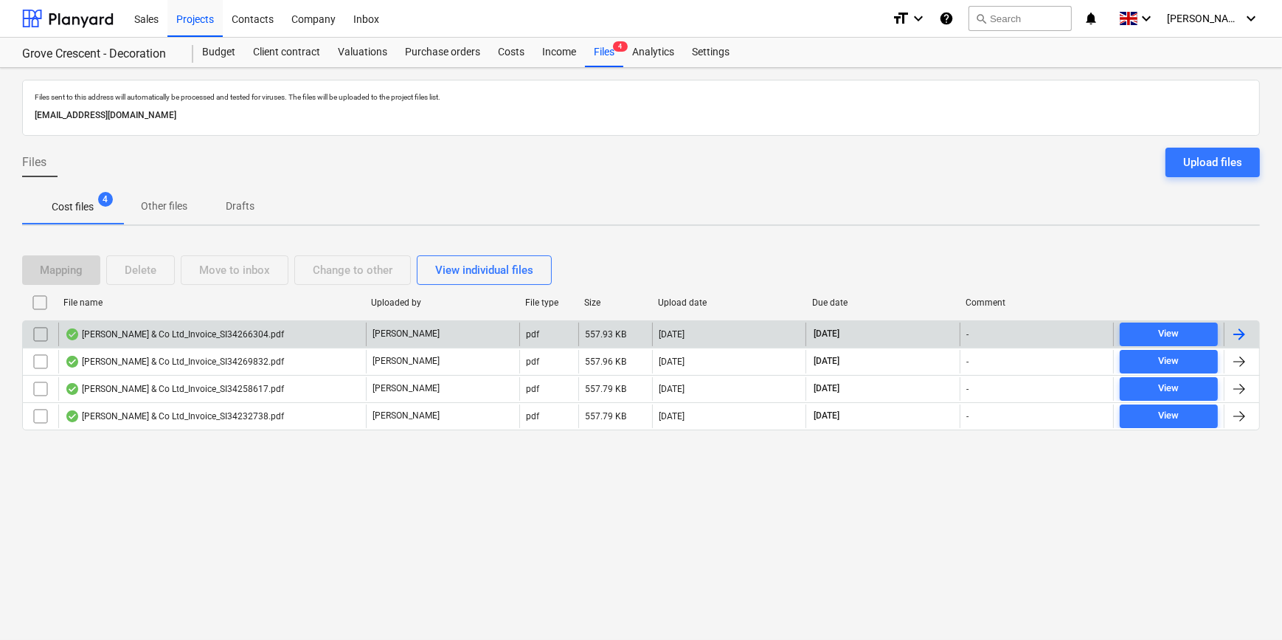
click at [1237, 331] on div at bounding box center [1240, 334] width 18 height 18
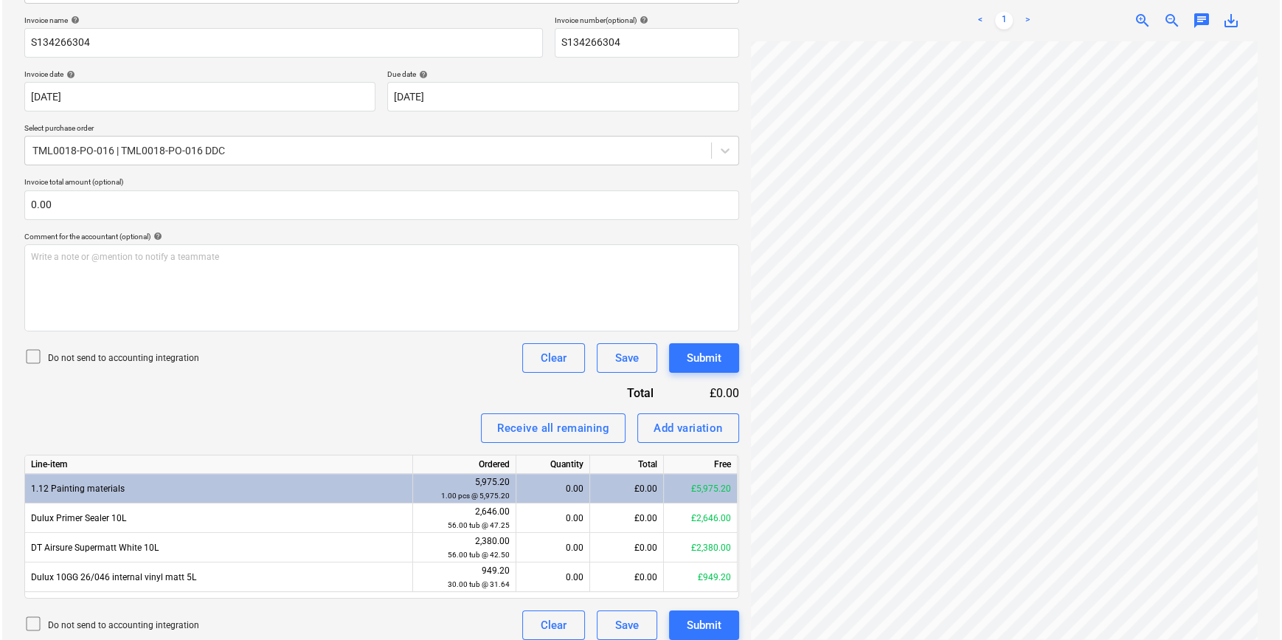
scroll to position [225, 0]
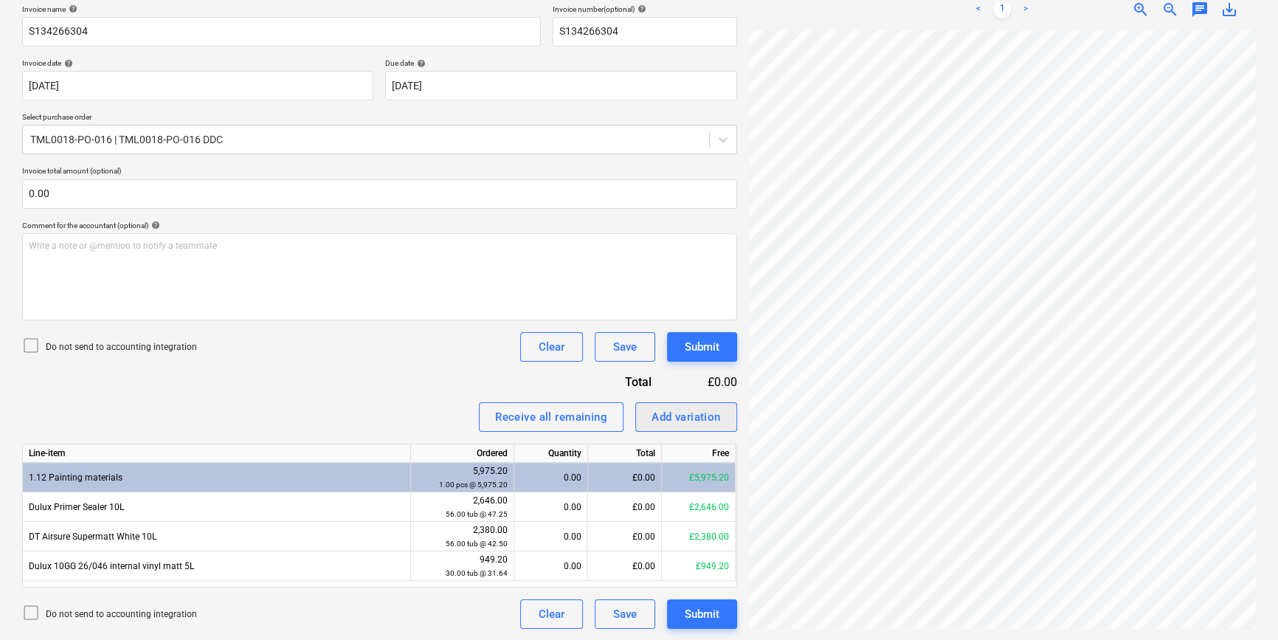
click at [683, 417] on div "Add variation" at bounding box center [686, 416] width 69 height 19
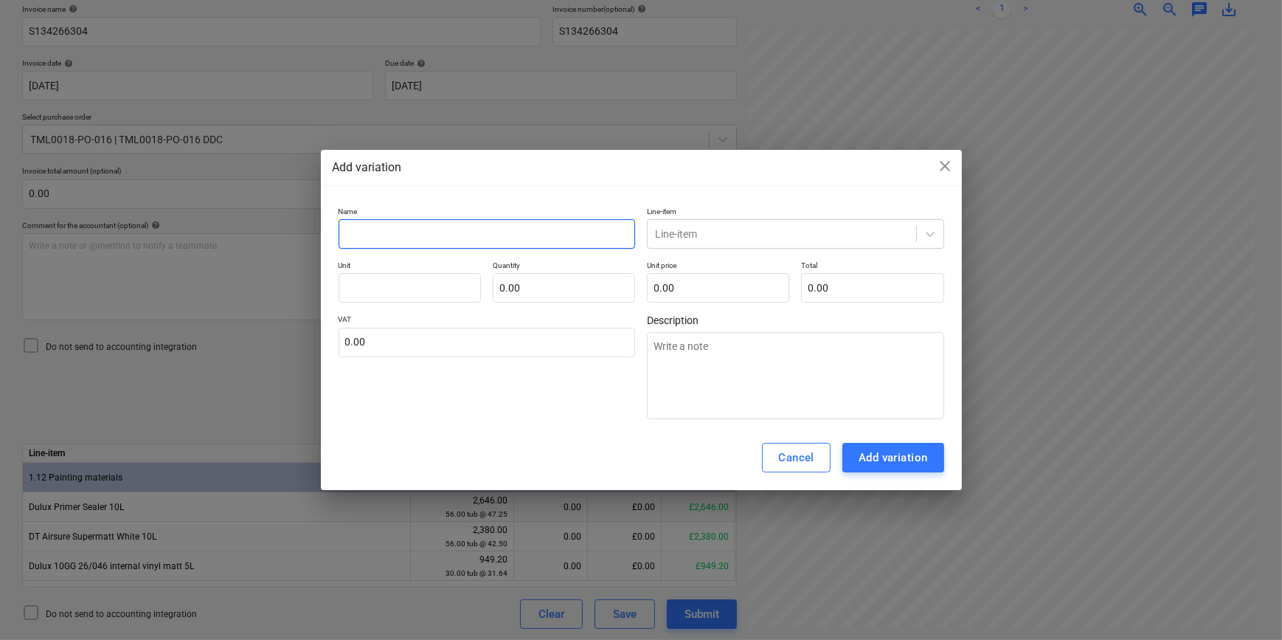
click at [392, 232] on input "text" at bounding box center [487, 234] width 297 height 30
type textarea "x"
type input "r"
type textarea "x"
type input "ro"
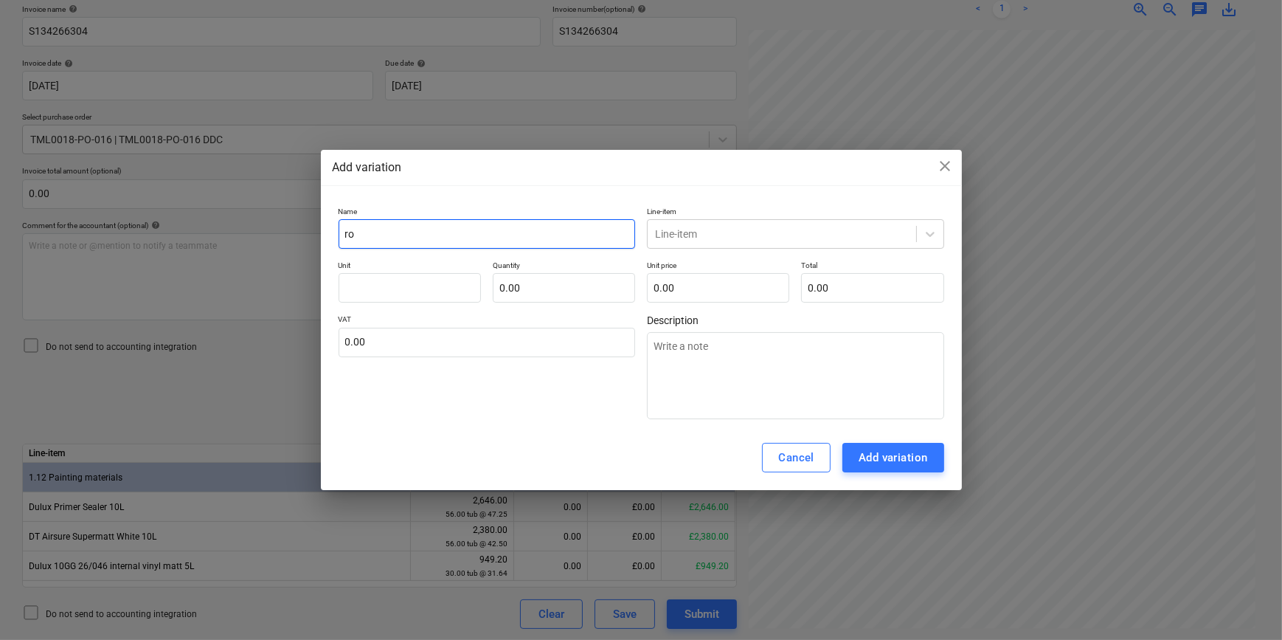
type textarea "x"
type input "rou"
type textarea "x"
type input "roun"
type textarea "x"
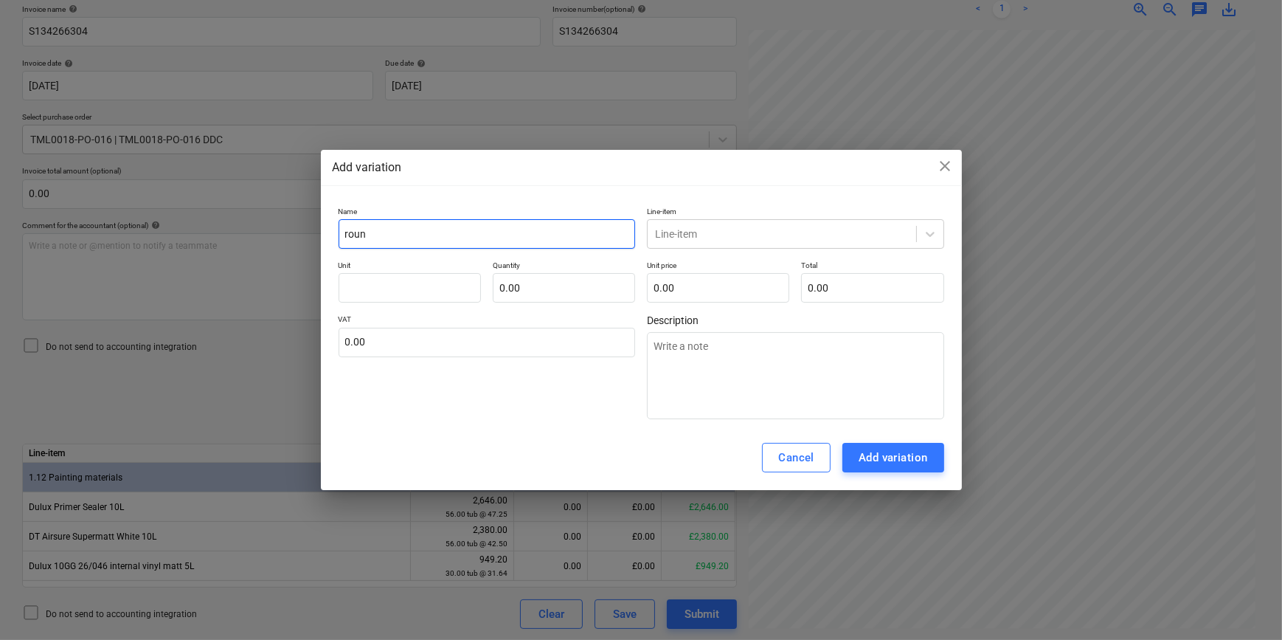
type input "round"
type textarea "x"
type input "roundi"
type textarea "x"
type input "roundin"
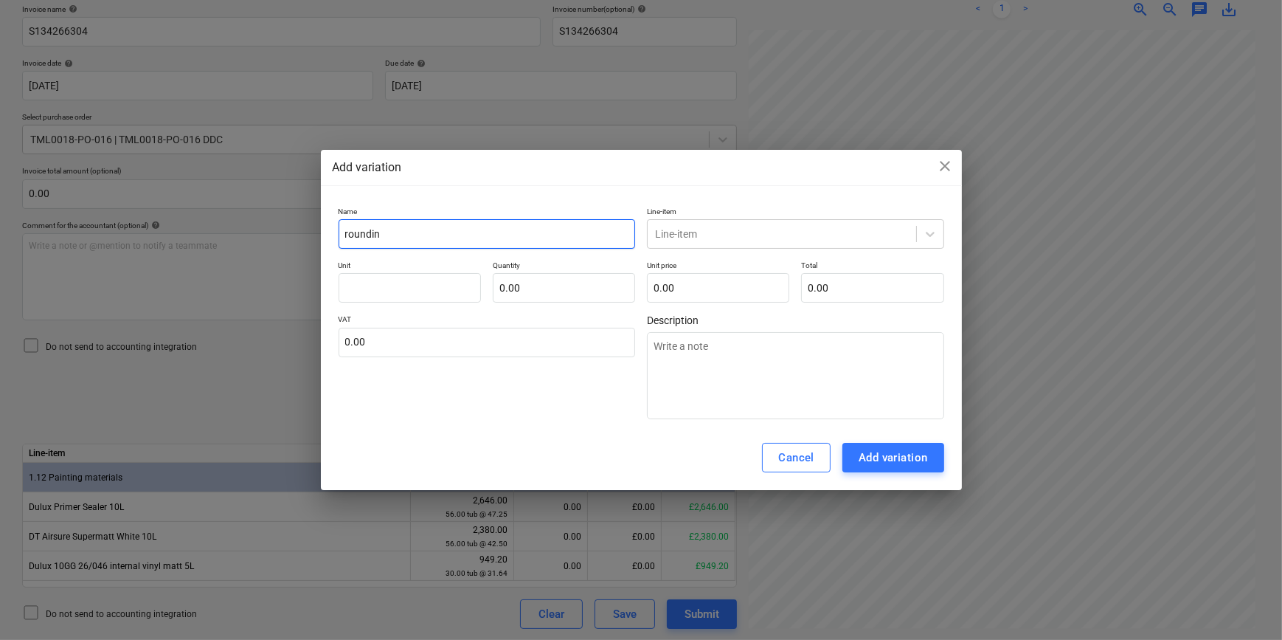
type textarea "x"
type input "rounding"
click at [930, 233] on icon at bounding box center [930, 234] width 15 height 15
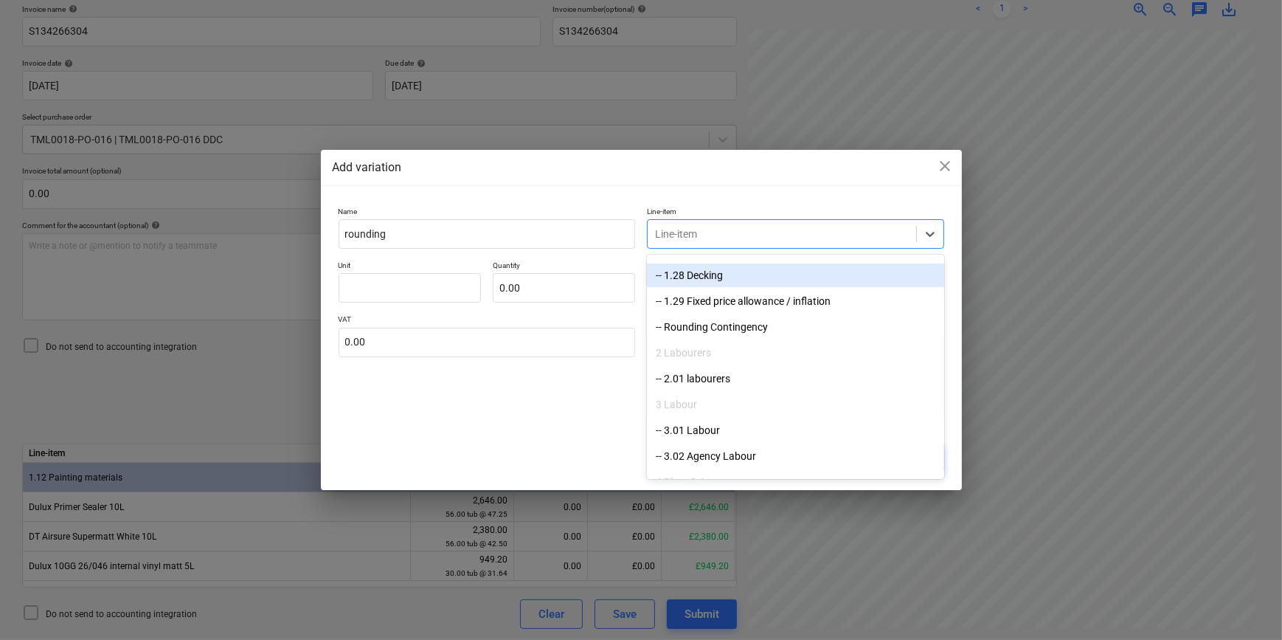
scroll to position [804, 0]
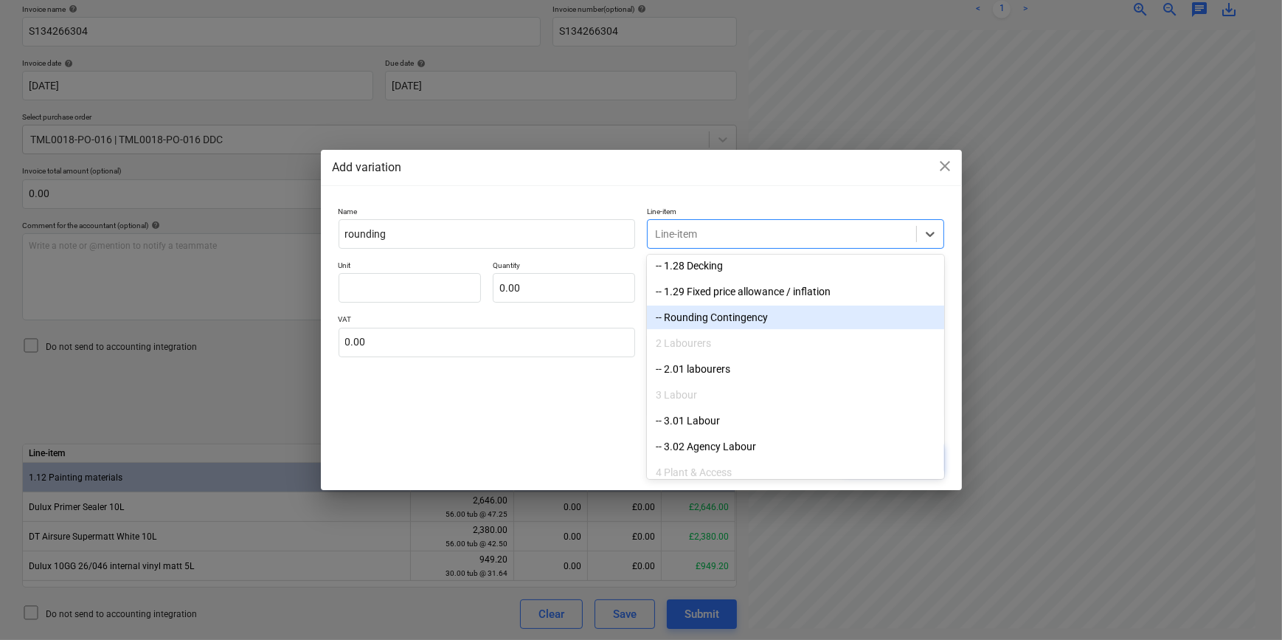
click at [713, 317] on div "-- Rounding Contingency" at bounding box center [795, 317] width 297 height 24
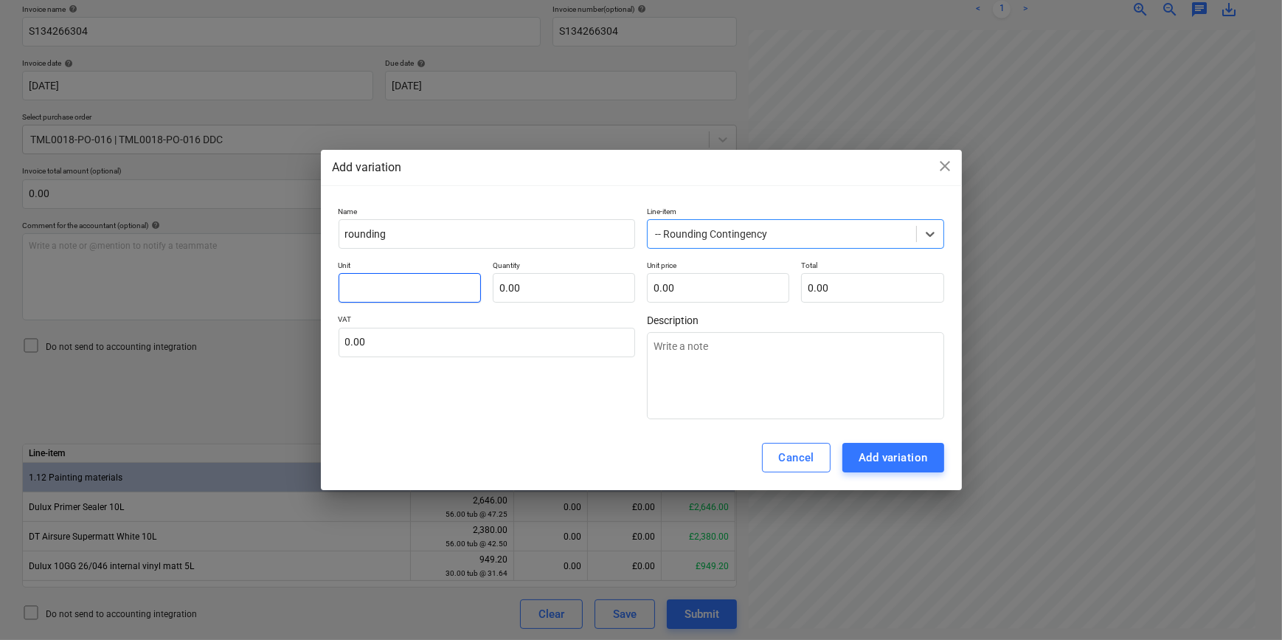
click at [388, 286] on input "text" at bounding box center [410, 288] width 142 height 30
type textarea "x"
type input "p"
type textarea "x"
type input "pc"
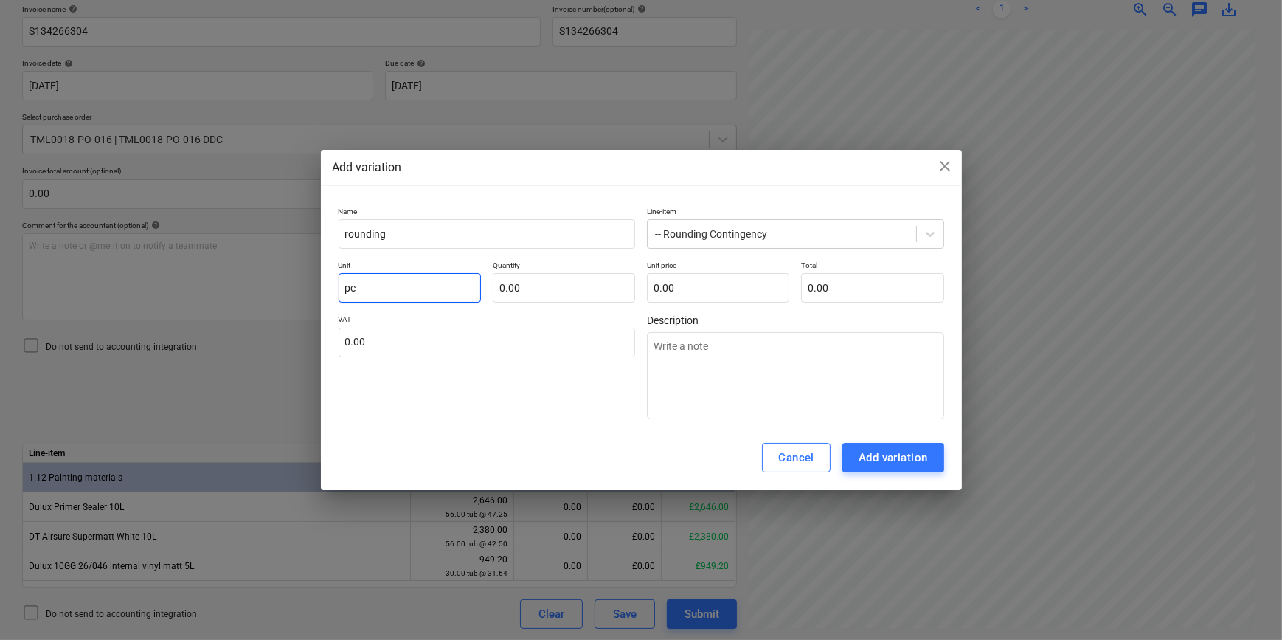
type textarea "x"
type input "pcs"
type textarea "x"
type input "1.00"
type textarea "x"
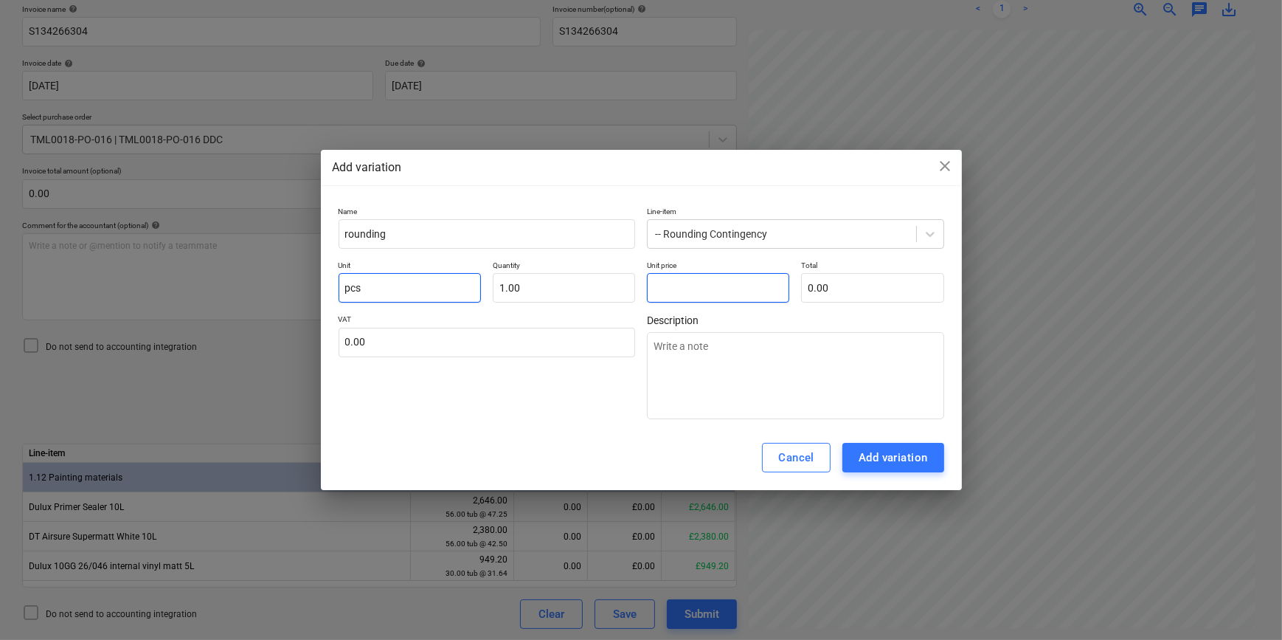
type input "."
type textarea "x"
type input ".0"
type textarea "x"
type input ".05"
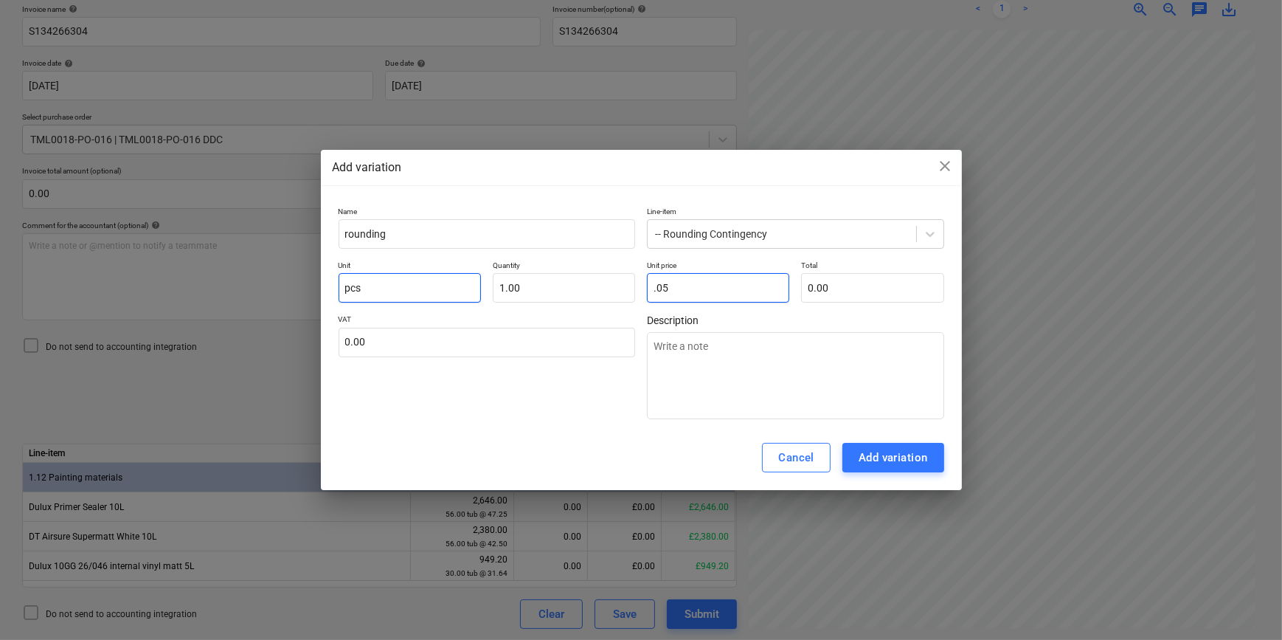
type input "0.05"
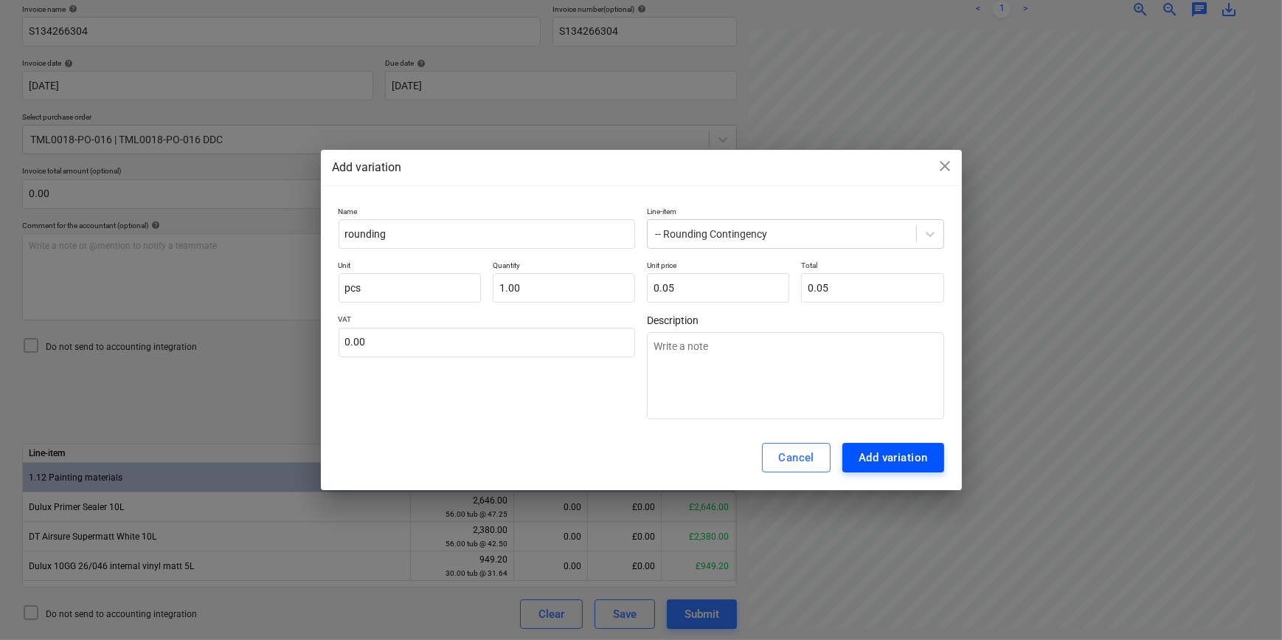
click at [874, 455] on div "Add variation" at bounding box center [893, 457] width 69 height 19
type textarea "x"
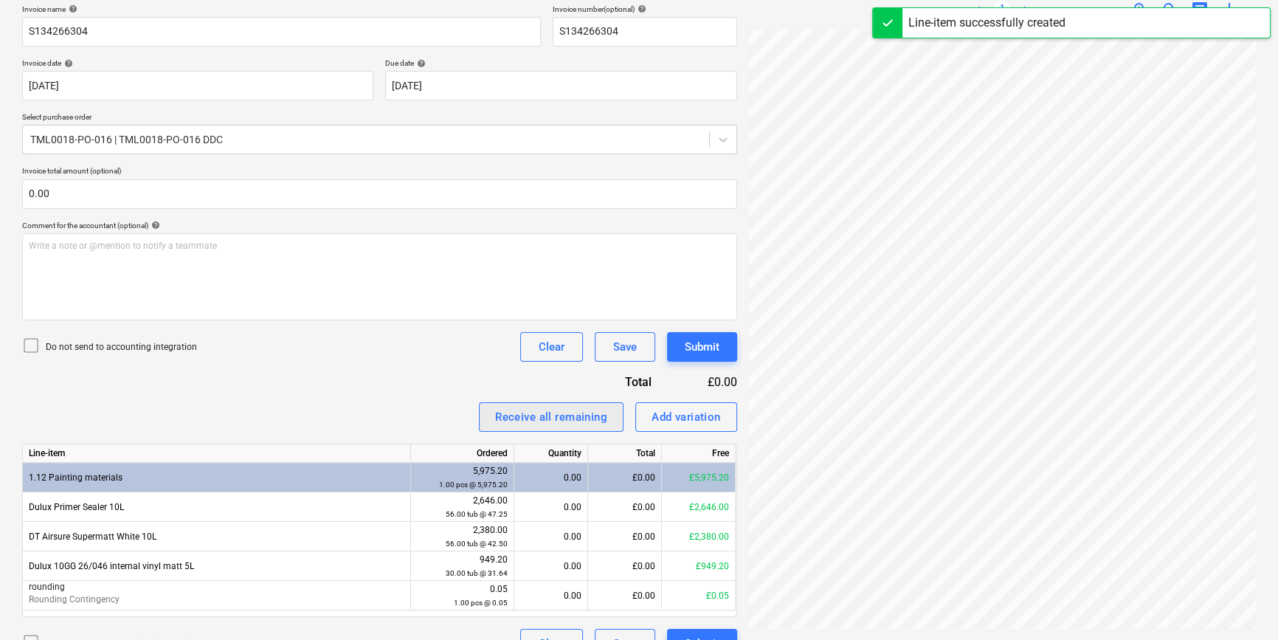
click at [545, 420] on div "Receive all remaining" at bounding box center [551, 416] width 112 height 19
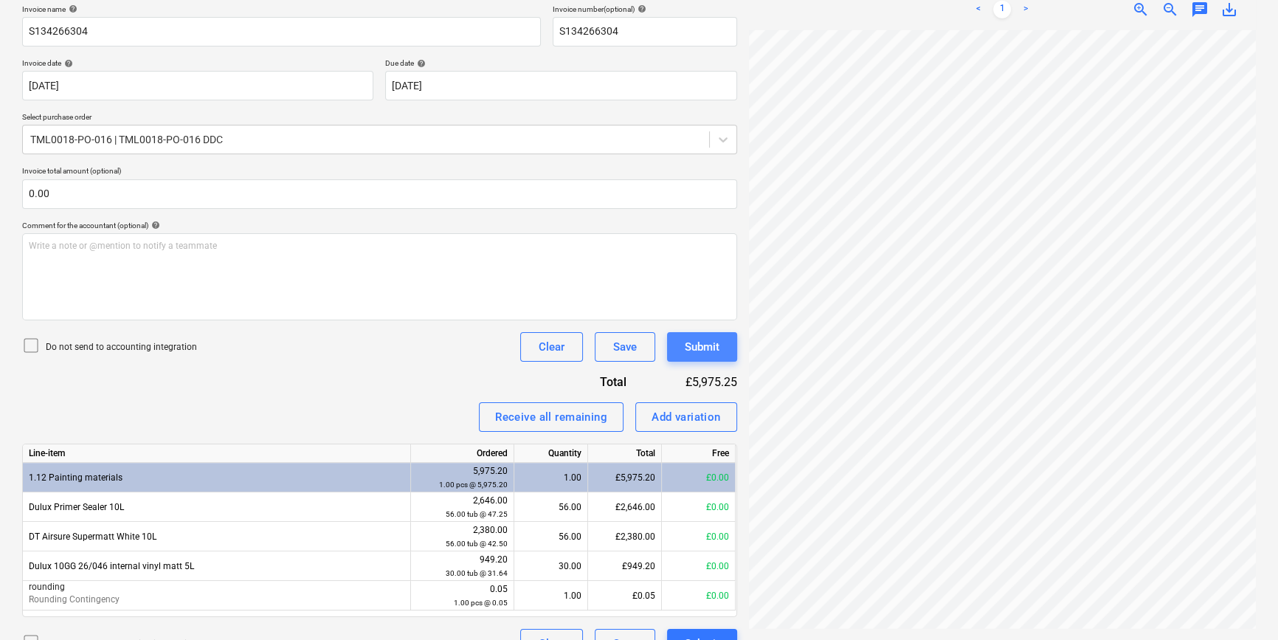
click at [700, 340] on div "Submit" at bounding box center [702, 346] width 35 height 19
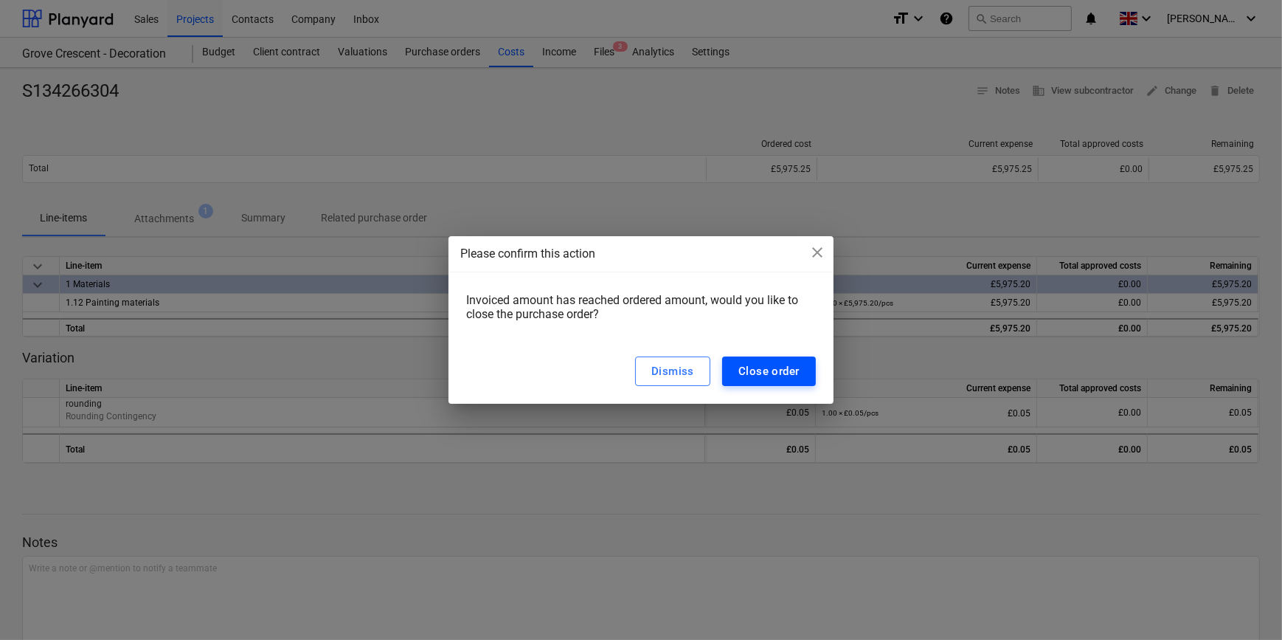
click at [744, 374] on div "Close order" at bounding box center [769, 371] width 61 height 19
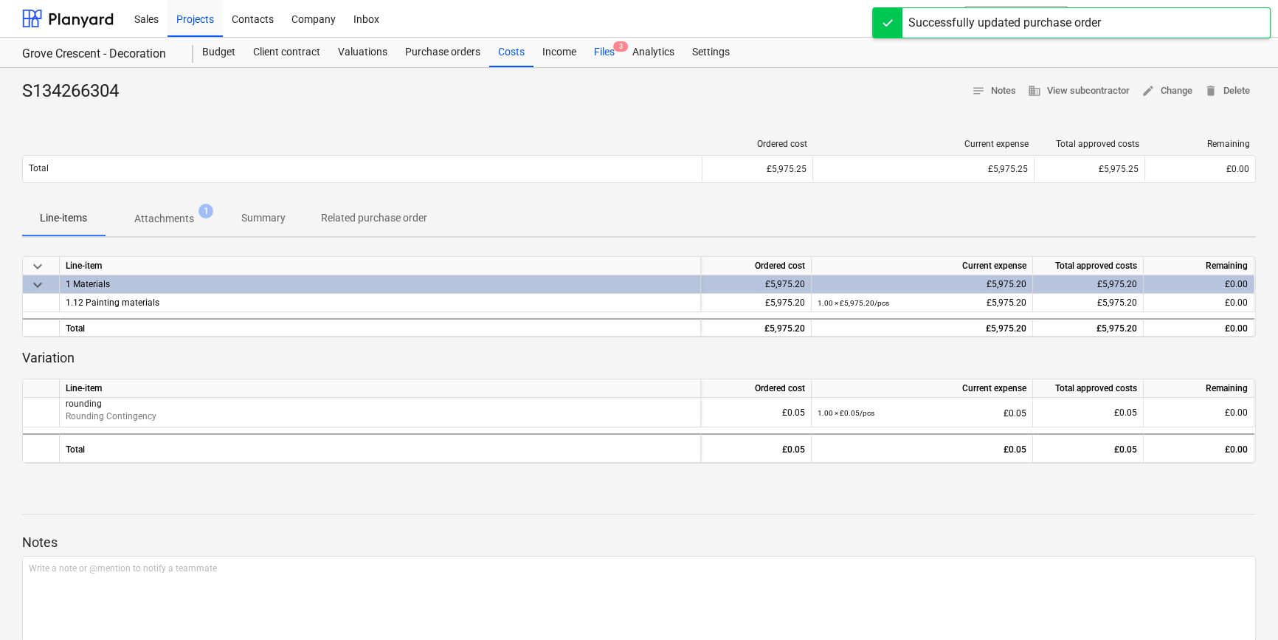
click at [600, 48] on div "Files 3" at bounding box center [604, 53] width 38 height 30
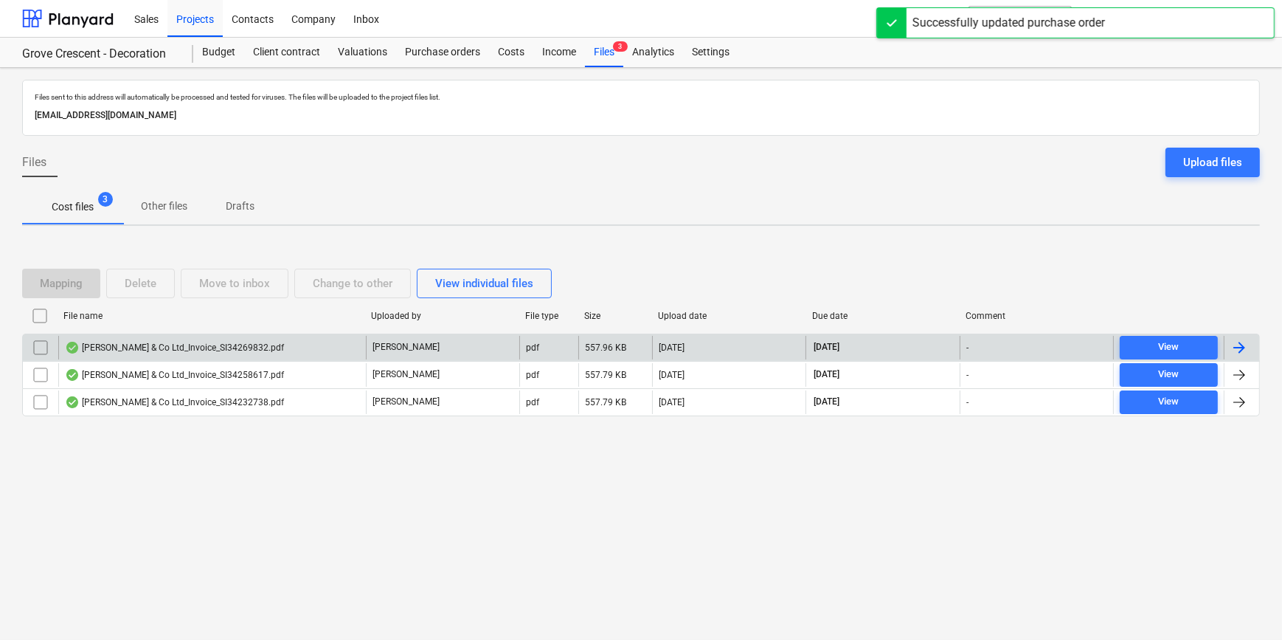
click at [1238, 348] on div at bounding box center [1240, 348] width 18 height 18
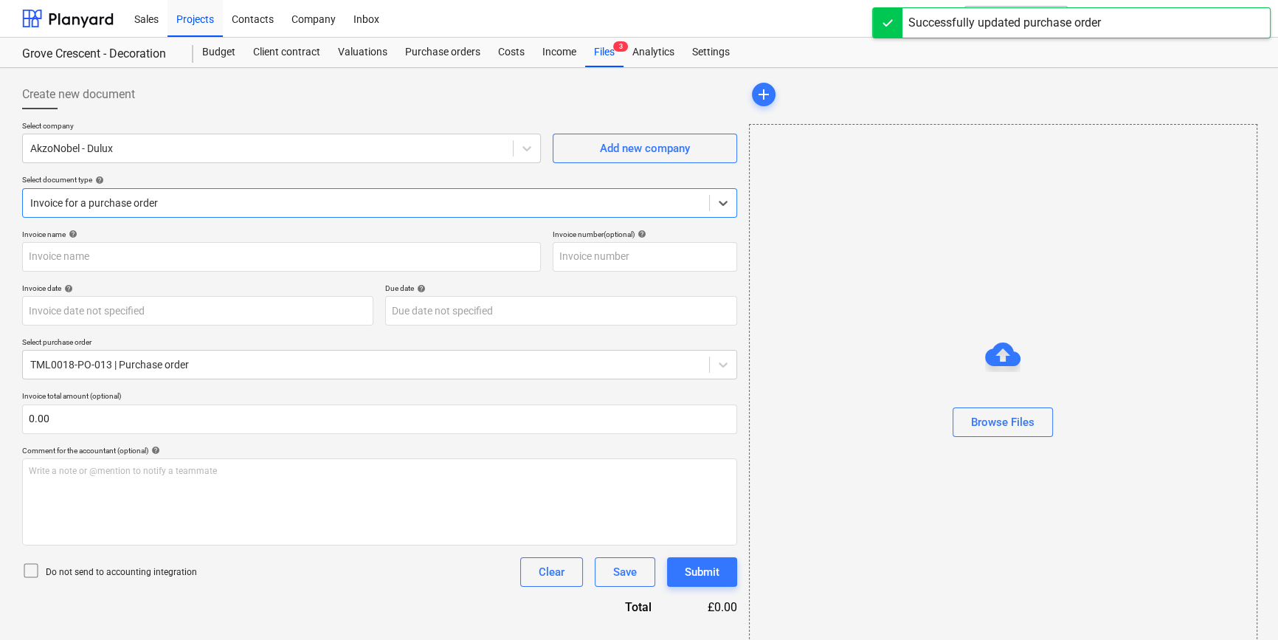
type input "S134269832"
type input "[DATE]"
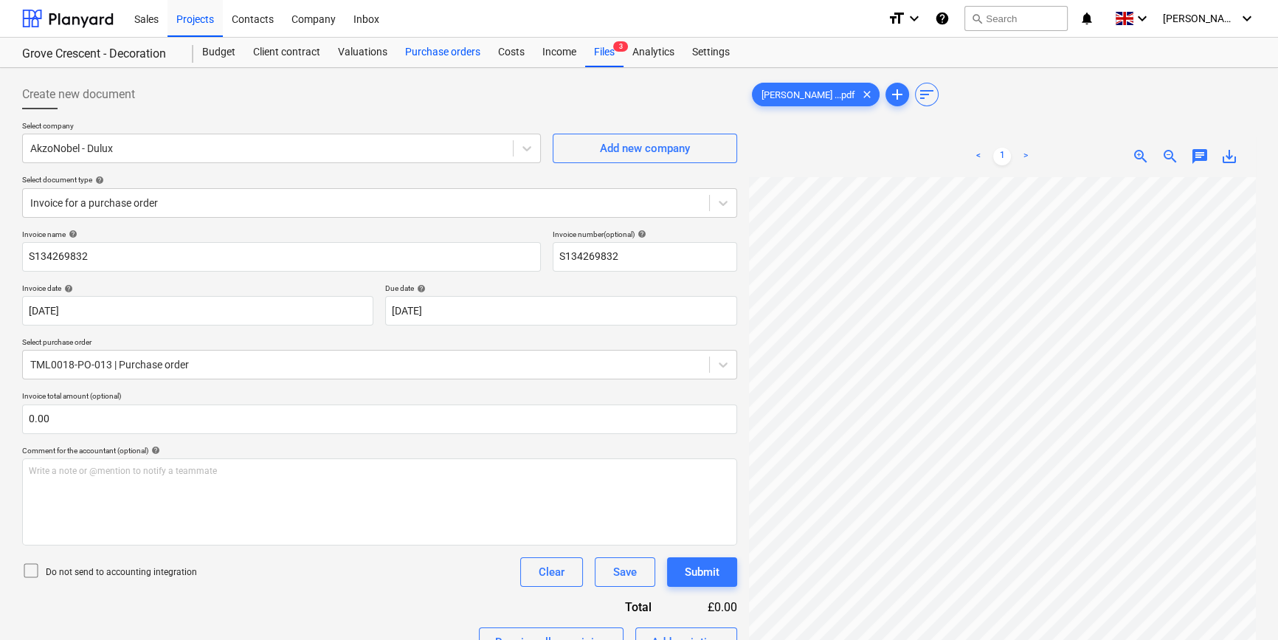
click at [433, 52] on div "Purchase orders" at bounding box center [442, 53] width 93 height 30
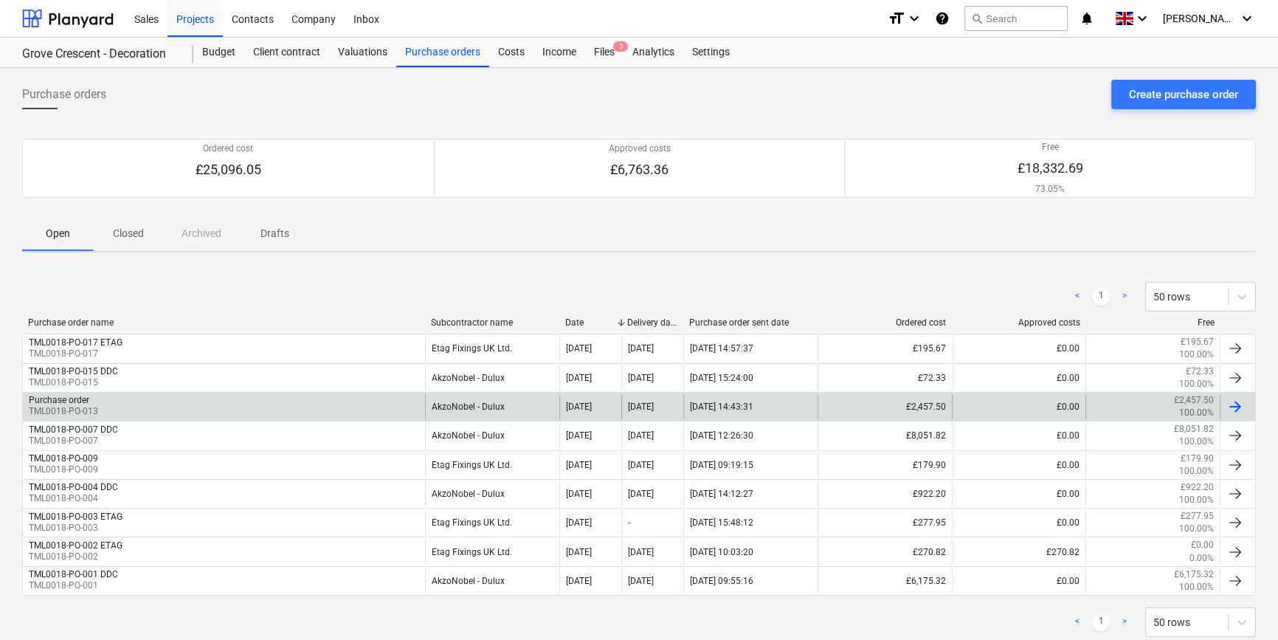
click at [1238, 403] on div at bounding box center [1235, 407] width 18 height 18
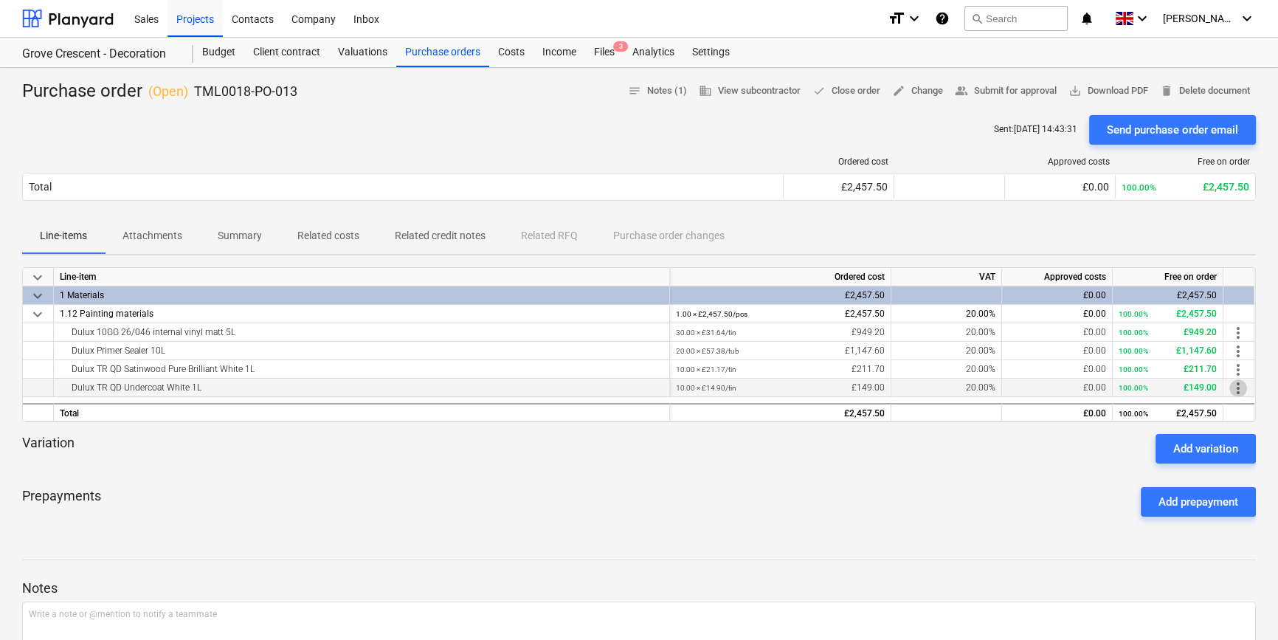
click at [1240, 387] on span "more_vert" at bounding box center [1238, 388] width 18 height 18
click at [1240, 387] on li "Edit" at bounding box center [1249, 388] width 44 height 34
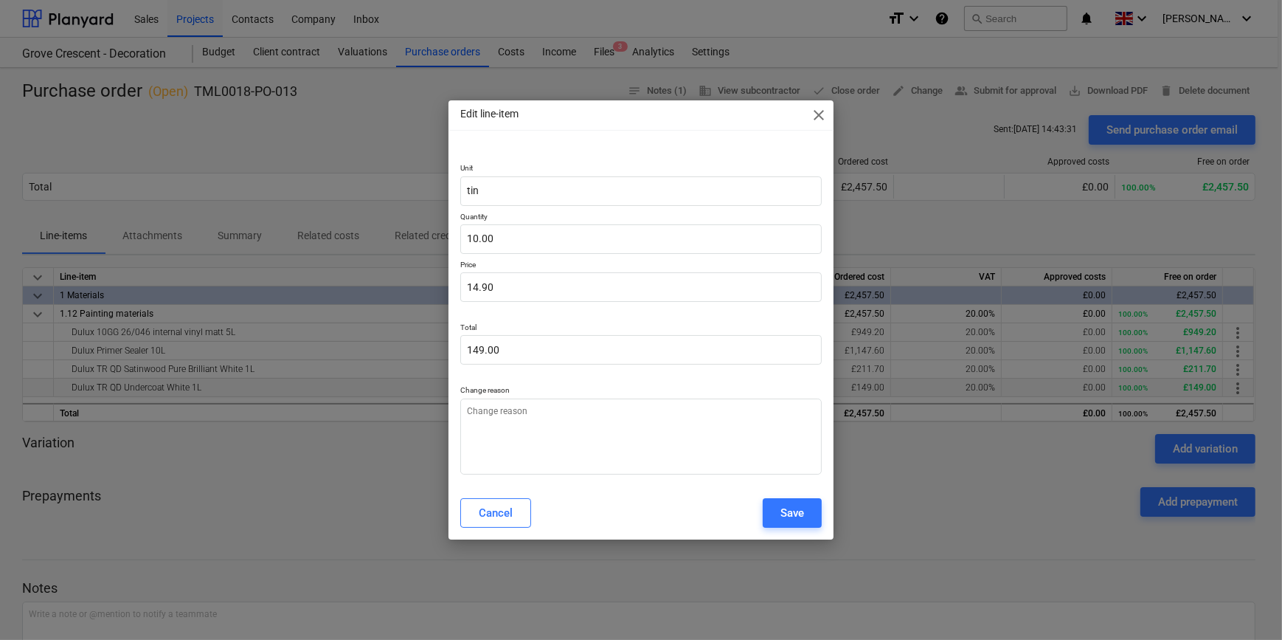
type textarea "x"
type input "10"
drag, startPoint x: 495, startPoint y: 236, endPoint x: 466, endPoint y: 236, distance: 29.5
click at [466, 236] on input "10" at bounding box center [640, 239] width 361 height 30
type textarea "x"
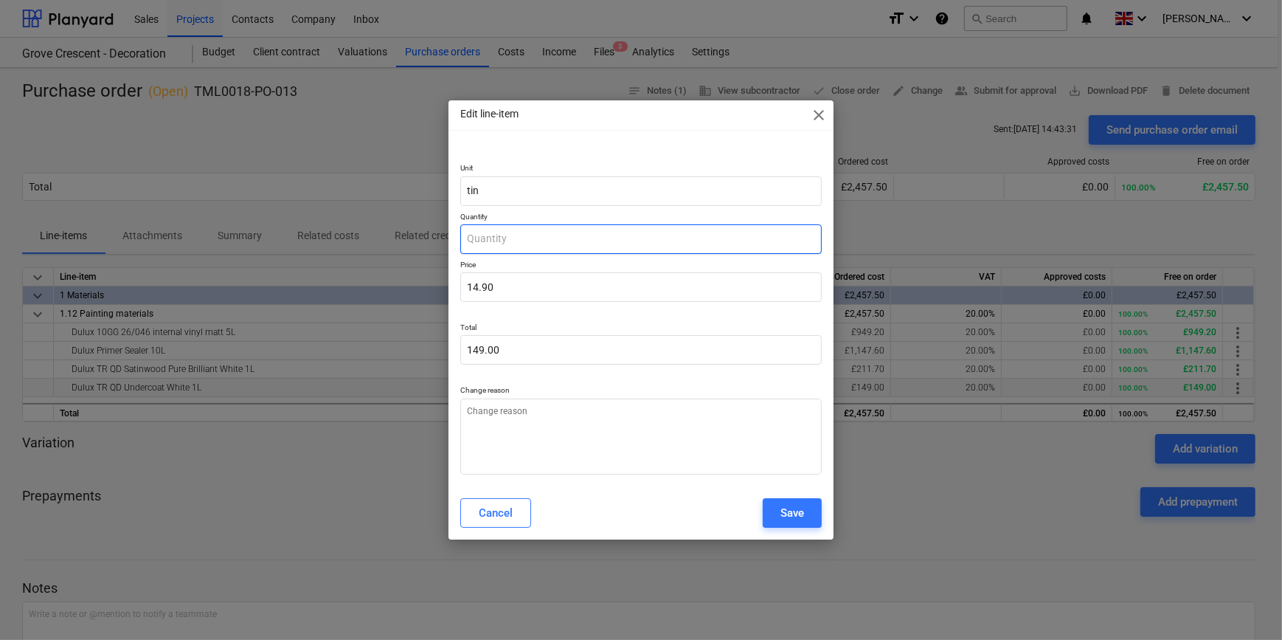
type input "0.00"
type textarea "x"
type input "4"
type input "59.60"
type input "4"
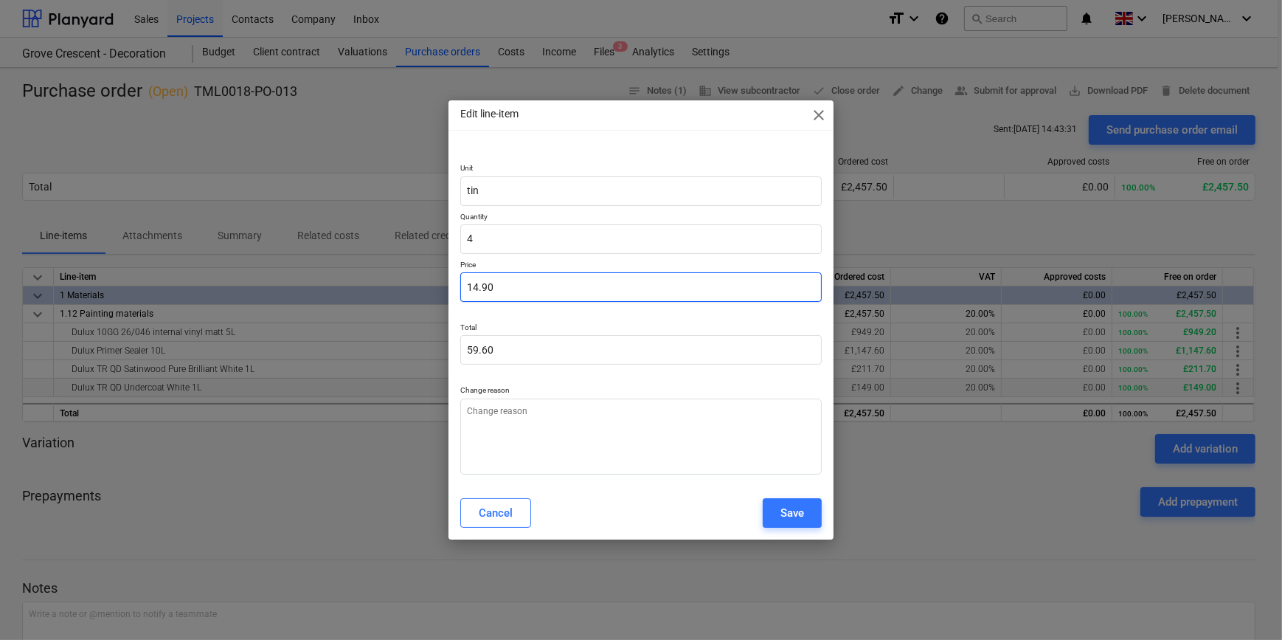
type textarea "x"
type input "4.00"
type input "14.9"
drag, startPoint x: 494, startPoint y: 285, endPoint x: 460, endPoint y: 285, distance: 34.7
click at [460, 285] on input "14.9" at bounding box center [640, 287] width 361 height 30
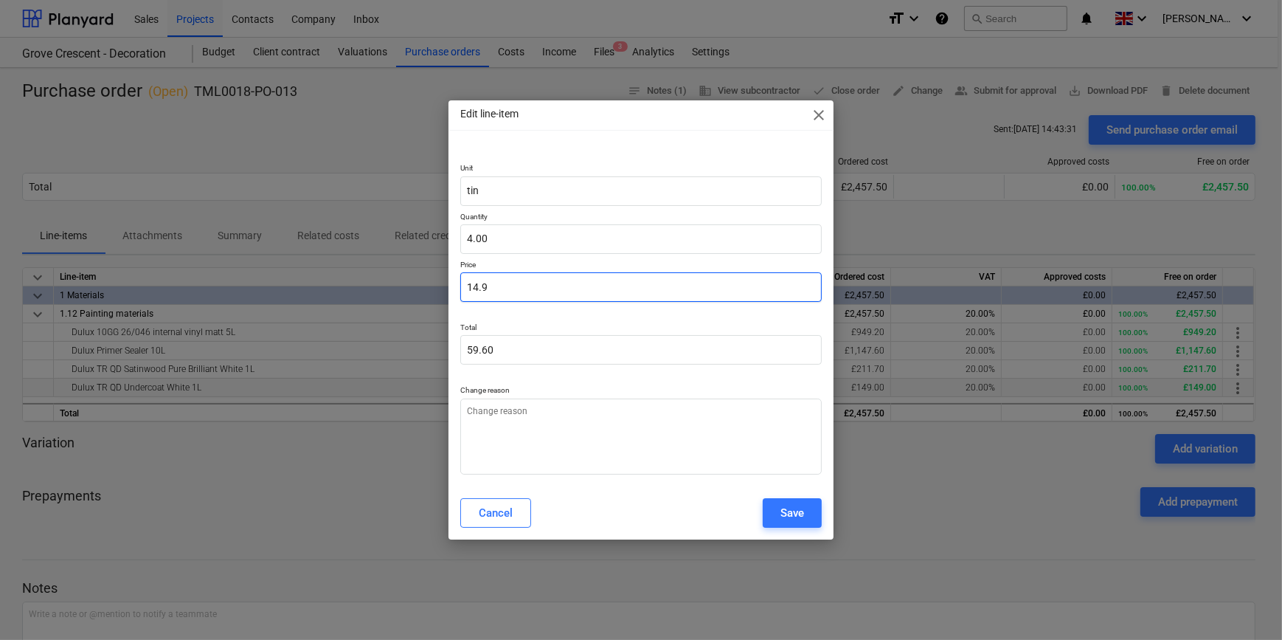
type textarea "x"
type input "0.00"
type textarea "x"
type input "2"
type input "8.00"
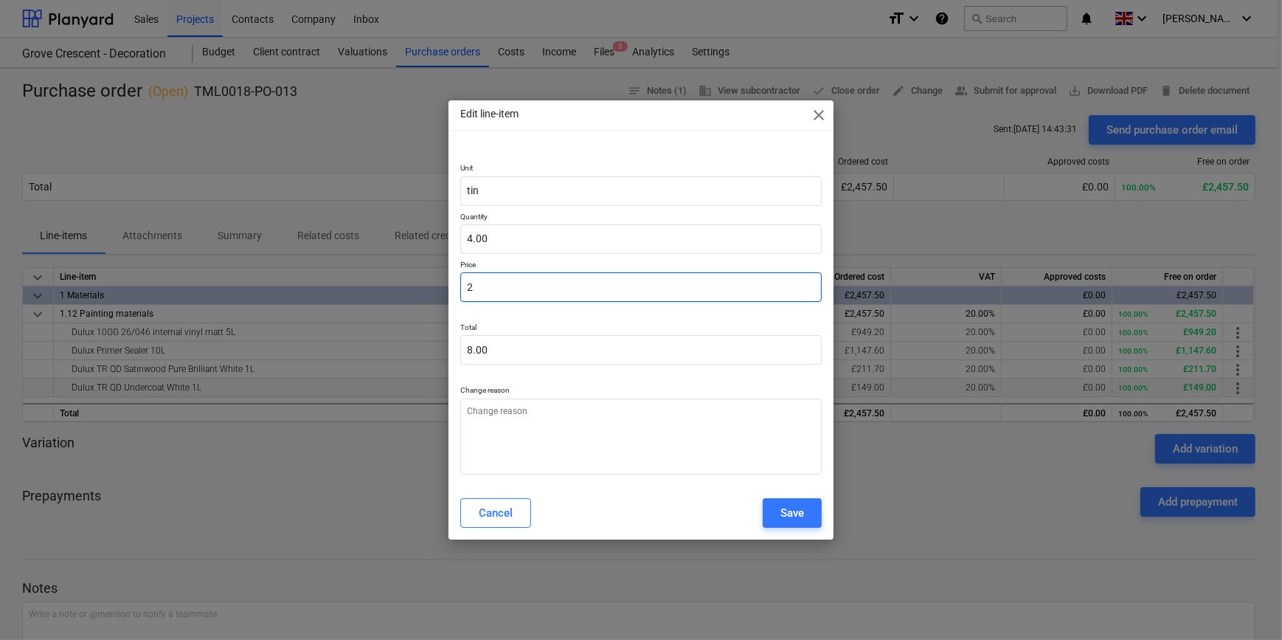
type textarea "x"
type input "24"
type input "96.00"
type textarea "x"
type input "24."
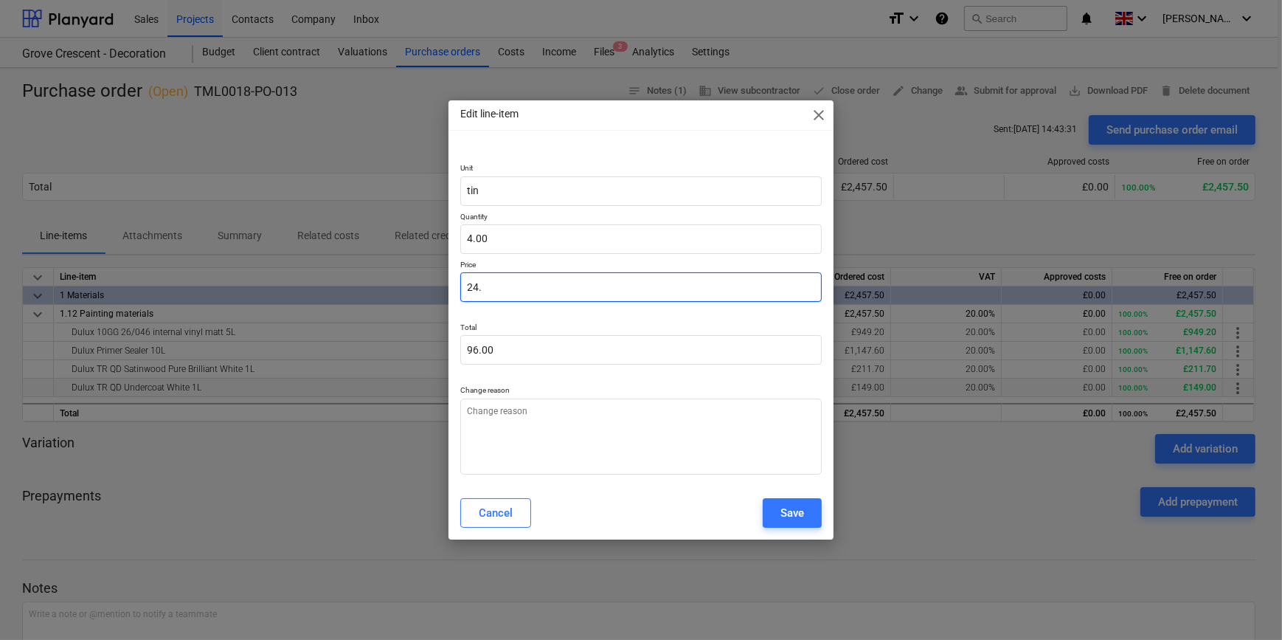
type textarea "x"
type input "24.9"
type input "99.60"
type textarea "x"
type input "24.99"
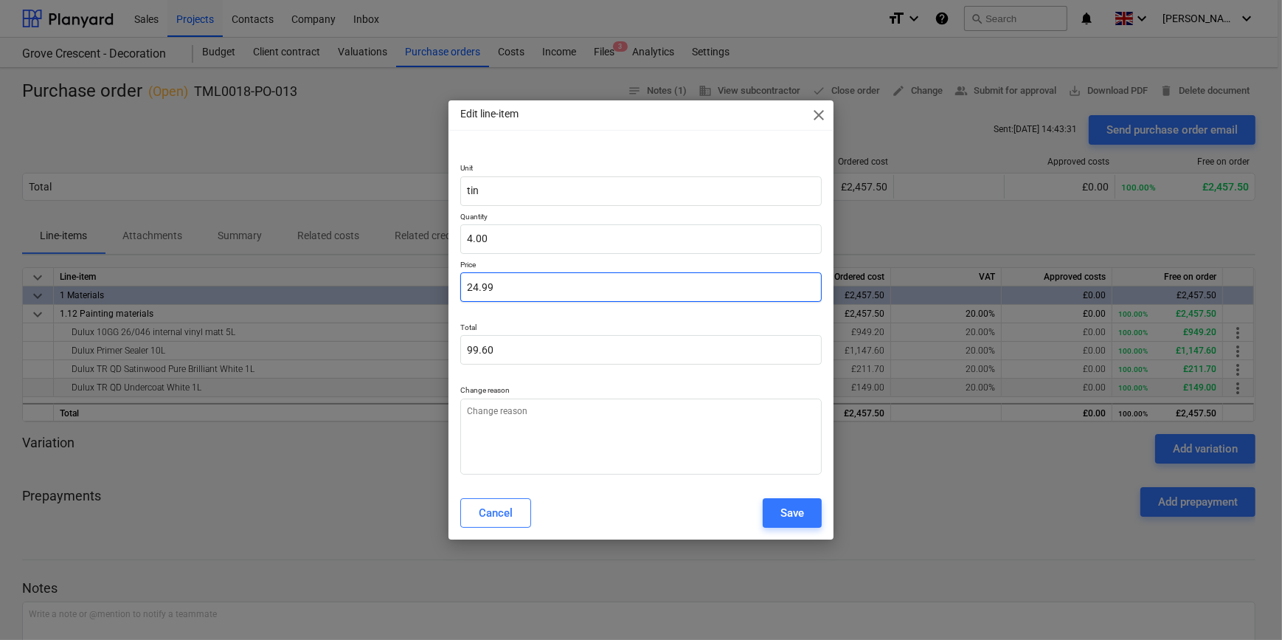
type input "99.96"
type input "24.99"
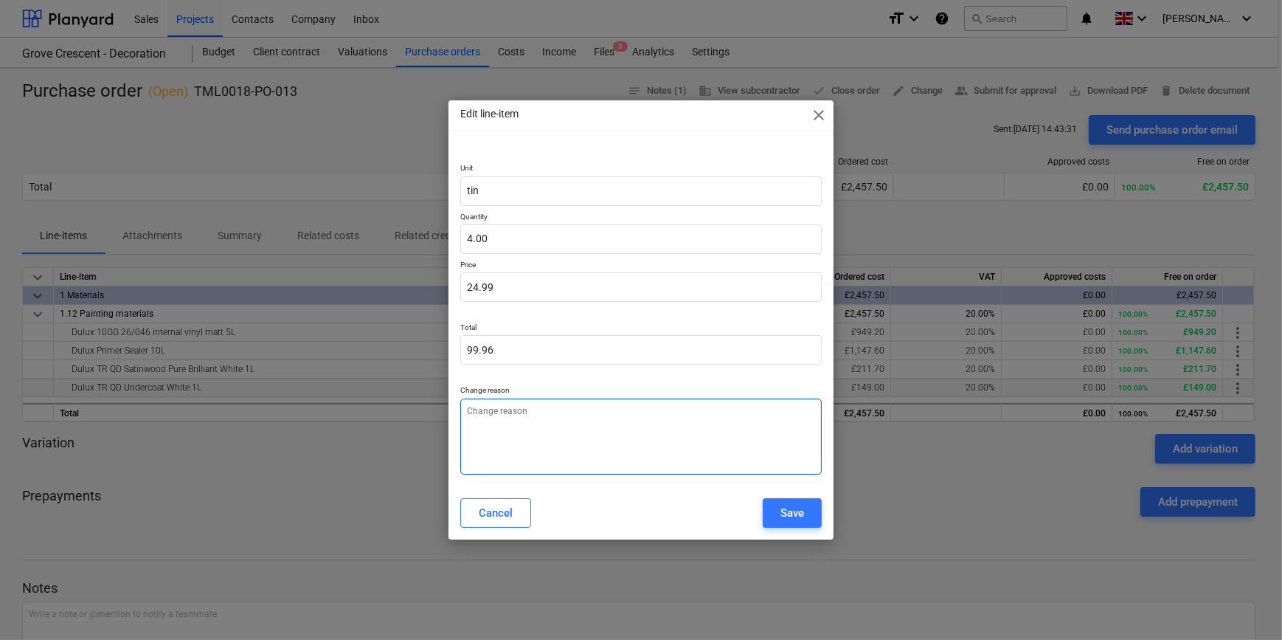
click at [483, 409] on textarea at bounding box center [640, 436] width 361 height 76
type textarea "x"
type textarea "S"
type textarea "x"
type textarea "Si"
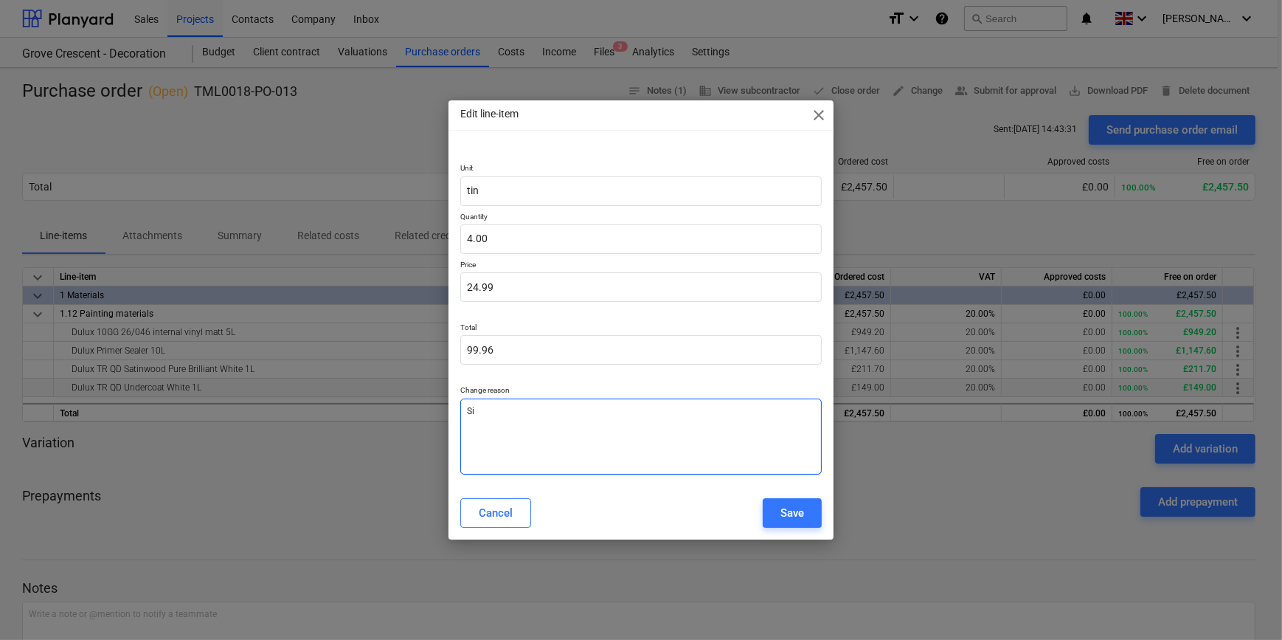
type textarea "x"
type textarea "Siz"
type textarea "x"
type textarea "Size"
type textarea "x"
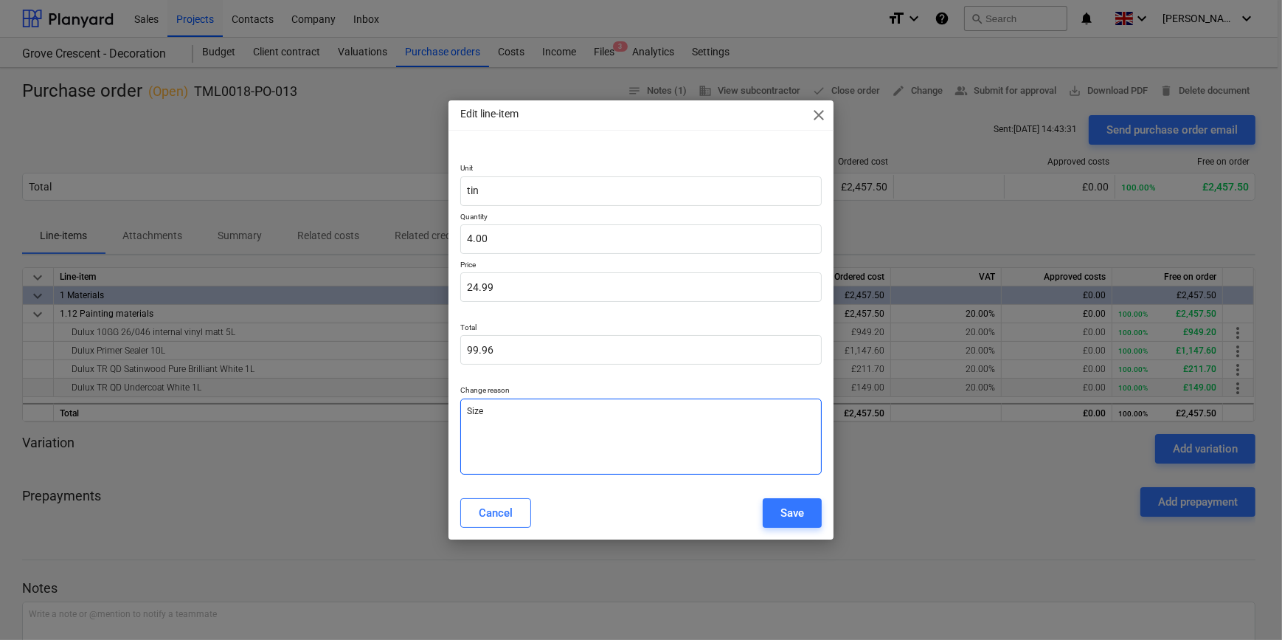
type textarea "Size"
type textarea "x"
type textarea "Size c"
type textarea "x"
type textarea "Size ch"
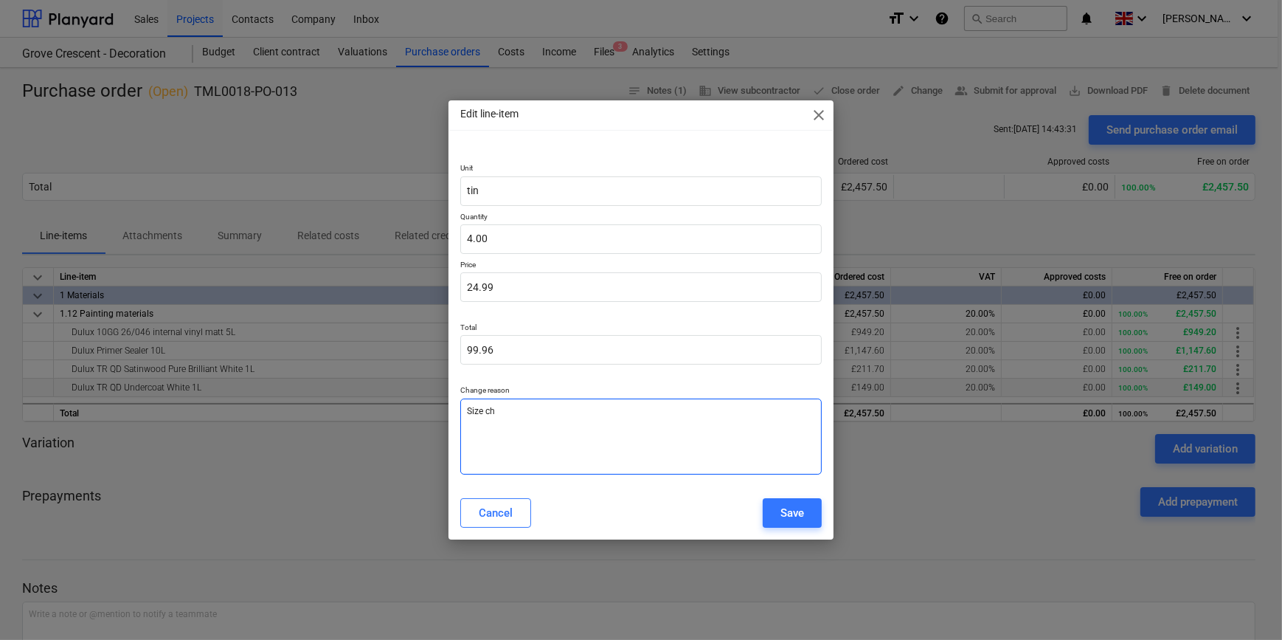
type textarea "x"
type textarea "Size cha"
type textarea "x"
type textarea "Size chan"
type textarea "x"
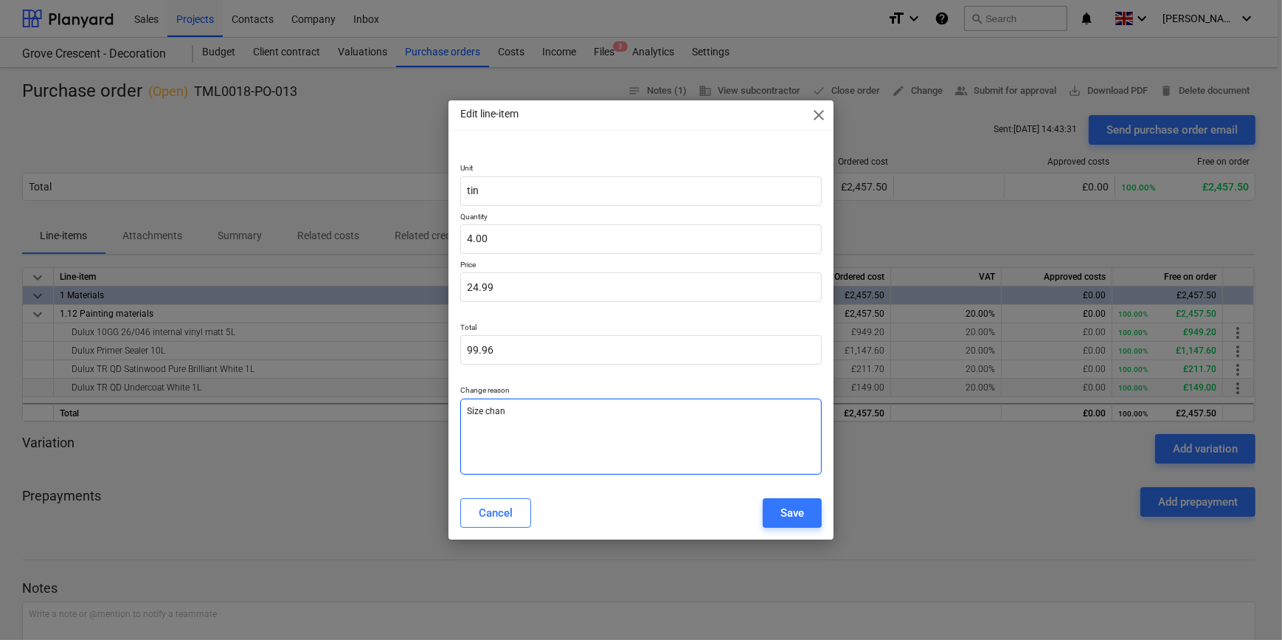
type textarea "[PERSON_NAME]"
type textarea "x"
type textarea "Size change"
click at [797, 512] on div "Save" at bounding box center [793, 512] width 24 height 19
type textarea "x"
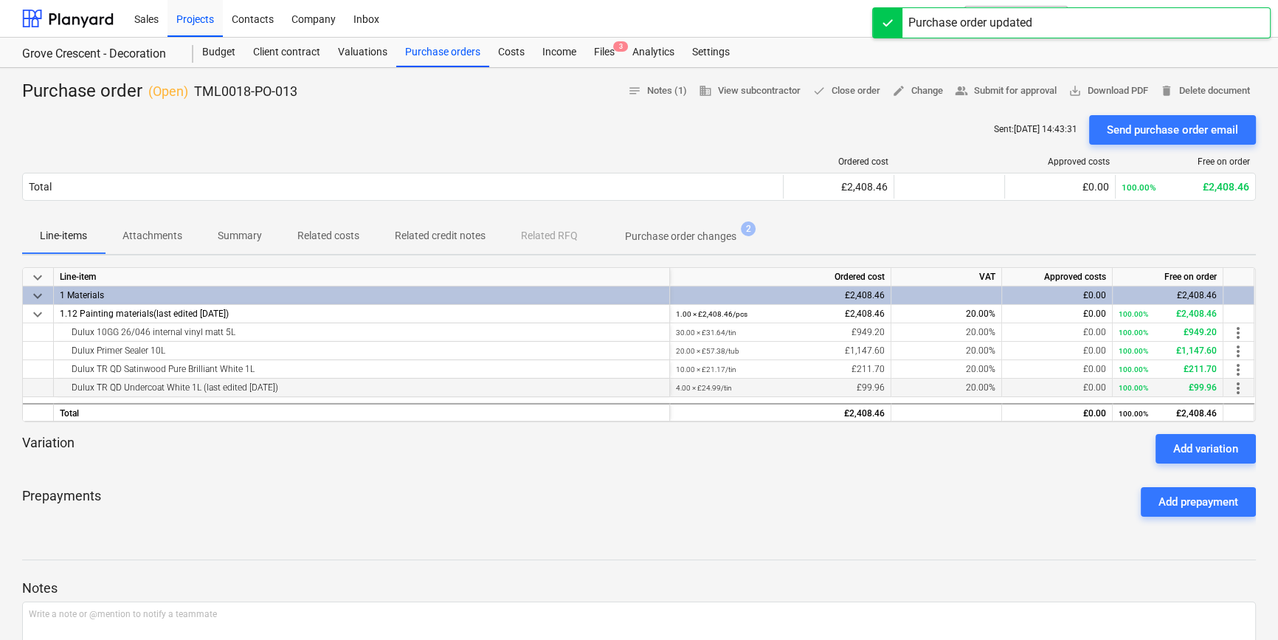
click at [797, 513] on div "Prepayments Add prepayment" at bounding box center [639, 501] width 1234 height 53
click at [598, 52] on div "Files 3" at bounding box center [604, 53] width 38 height 30
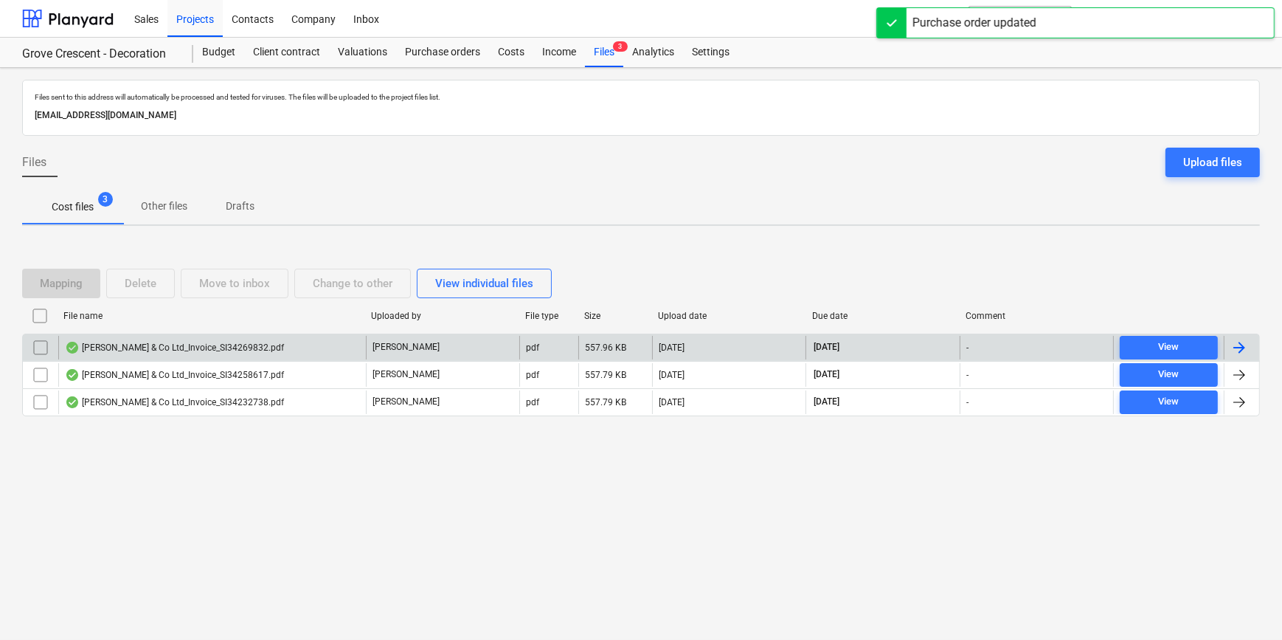
click at [1248, 345] on div at bounding box center [1240, 348] width 18 height 18
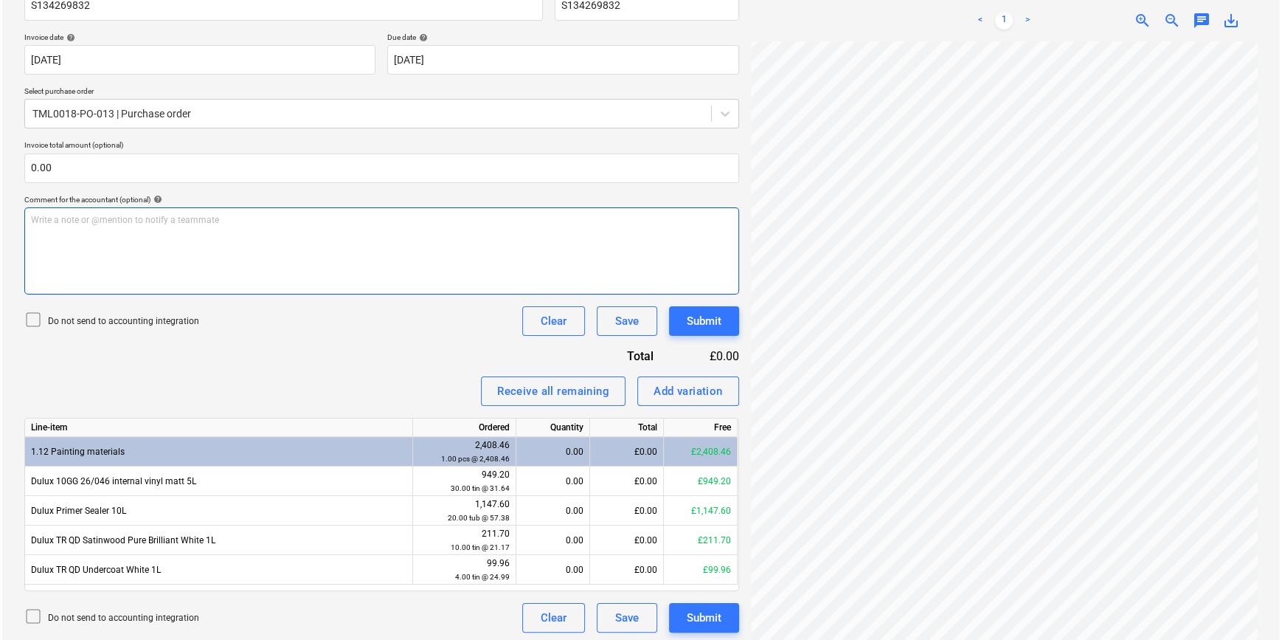
scroll to position [255, 0]
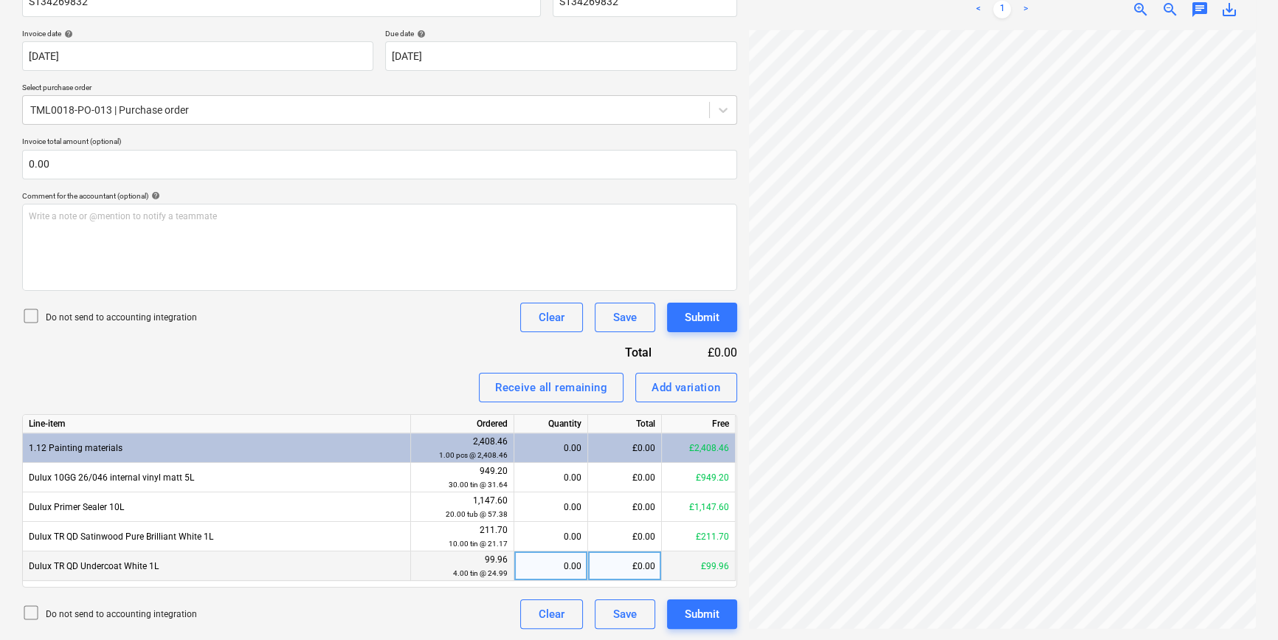
click at [553, 559] on div "0.00" at bounding box center [550, 566] width 61 height 30
type input "4"
click at [704, 618] on div "Submit" at bounding box center [702, 613] width 35 height 19
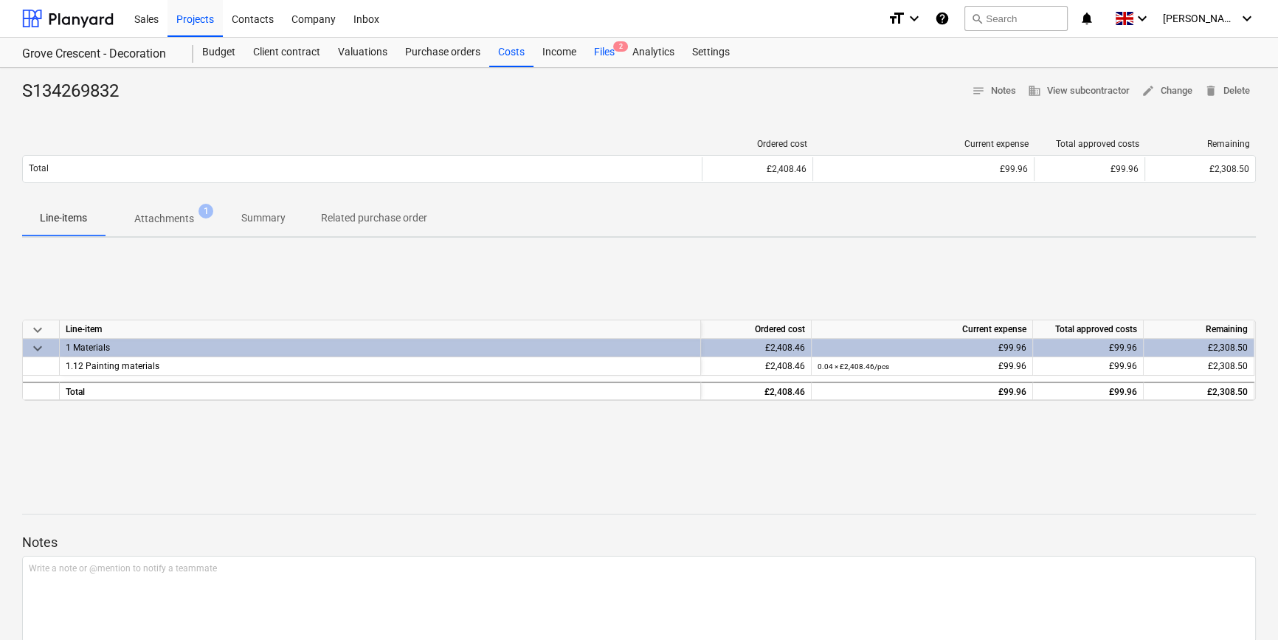
click at [601, 55] on div "Files 2" at bounding box center [604, 53] width 38 height 30
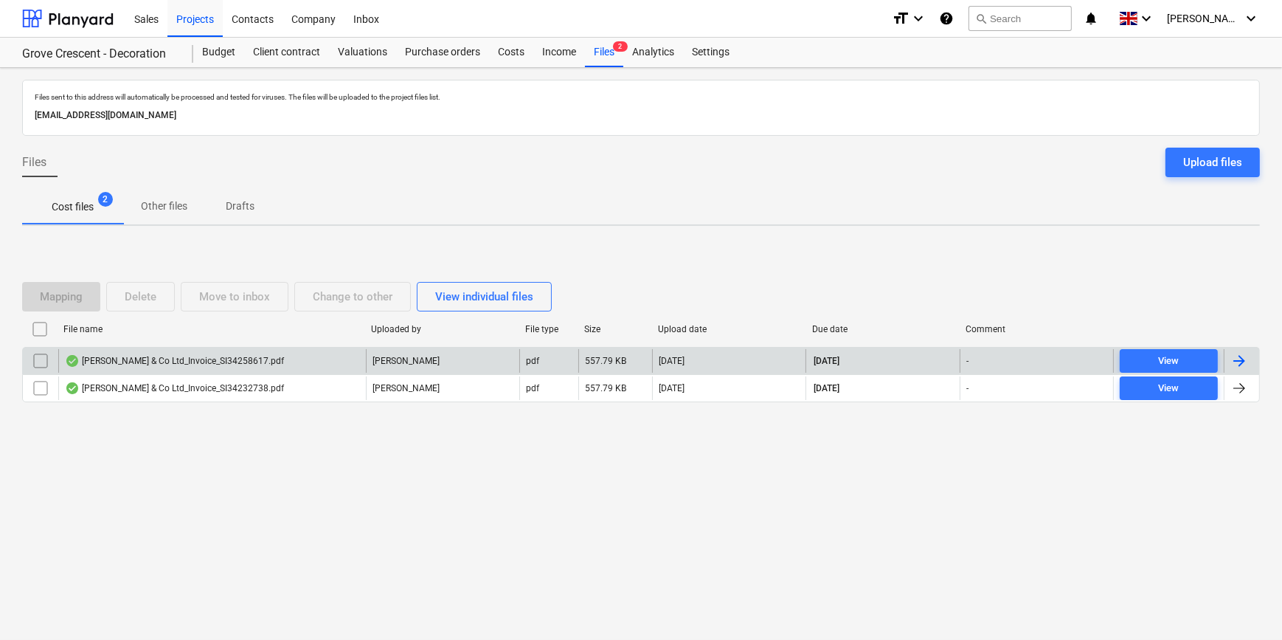
click at [1240, 357] on div at bounding box center [1240, 361] width 18 height 18
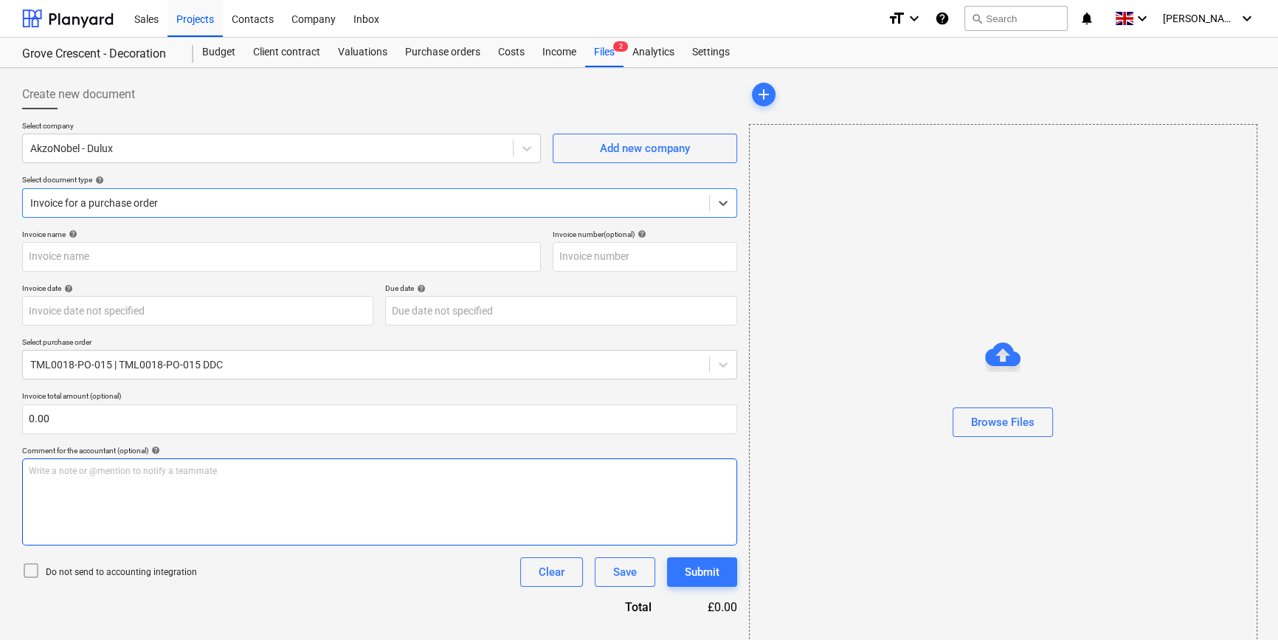
type input "S134258617"
type input "[DATE]"
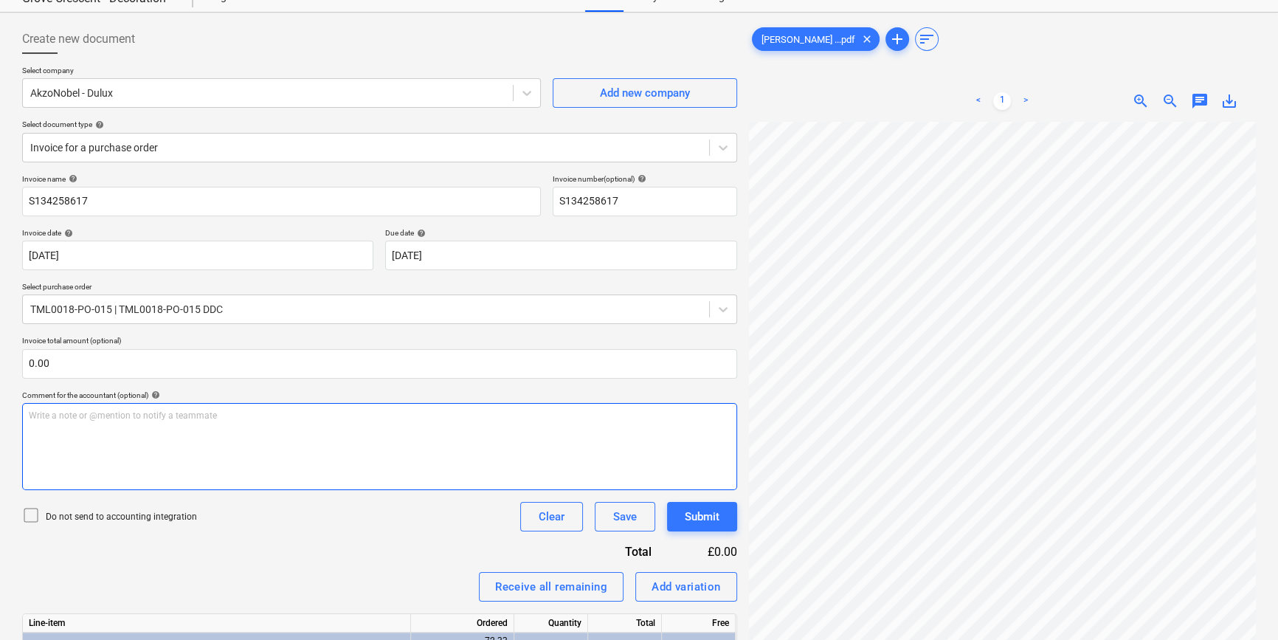
scroll to position [166, 0]
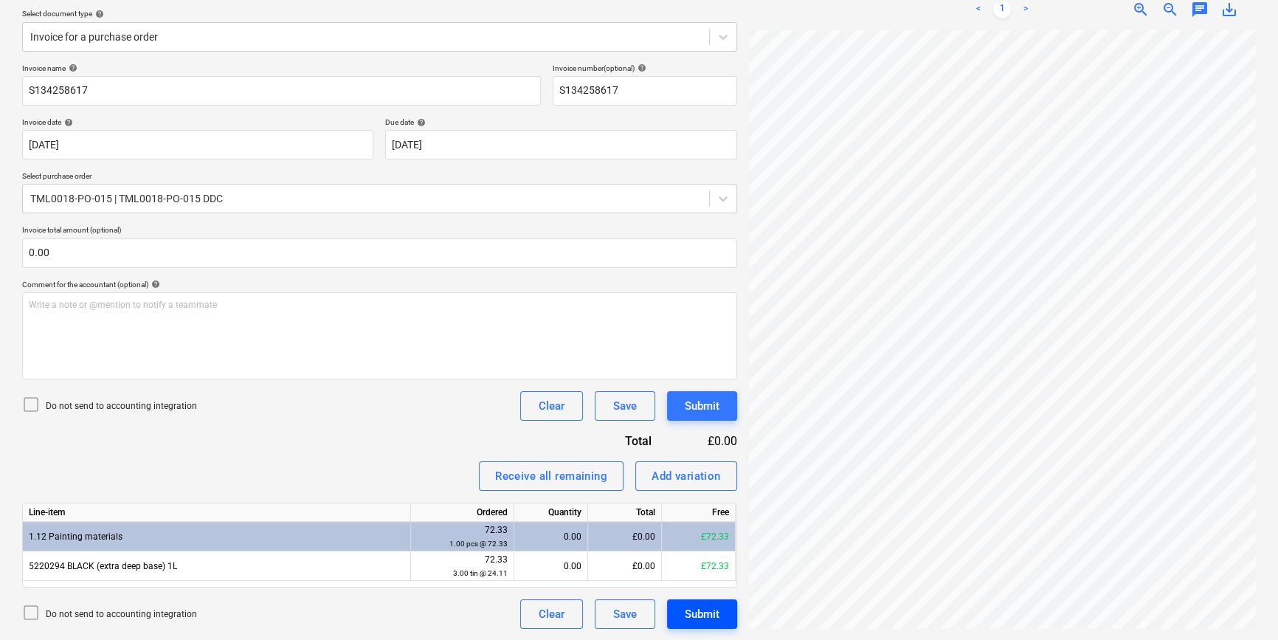
click at [711, 613] on div "Submit" at bounding box center [702, 613] width 35 height 19
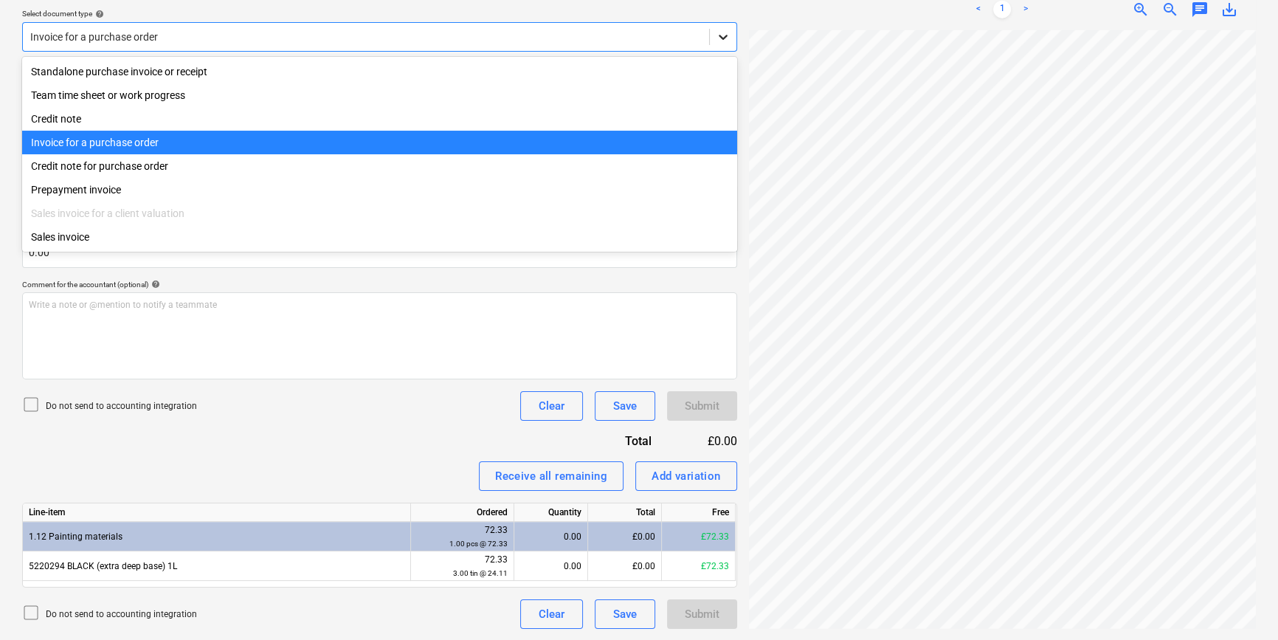
click at [730, 35] on div at bounding box center [723, 37] width 27 height 27
click at [717, 60] on div "Standalone purchase invoice or receipt Team time sheet or work progress Credit …" at bounding box center [379, 154] width 715 height 195
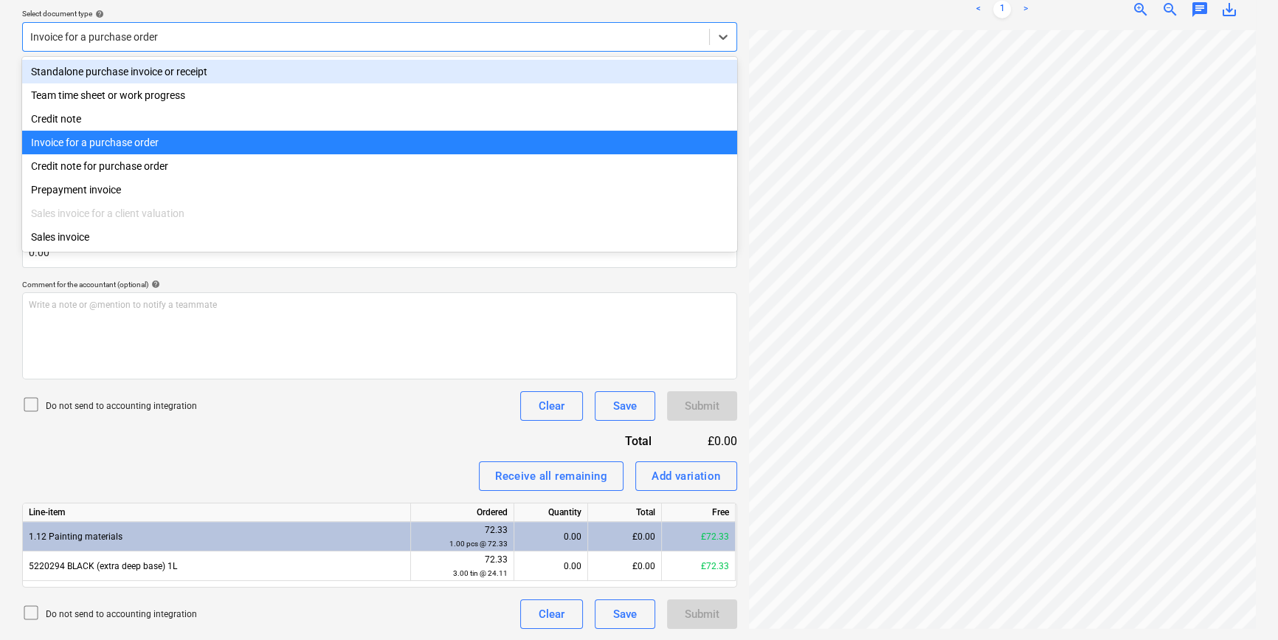
click at [717, 69] on div "Standalone purchase invoice or receipt" at bounding box center [379, 72] width 715 height 24
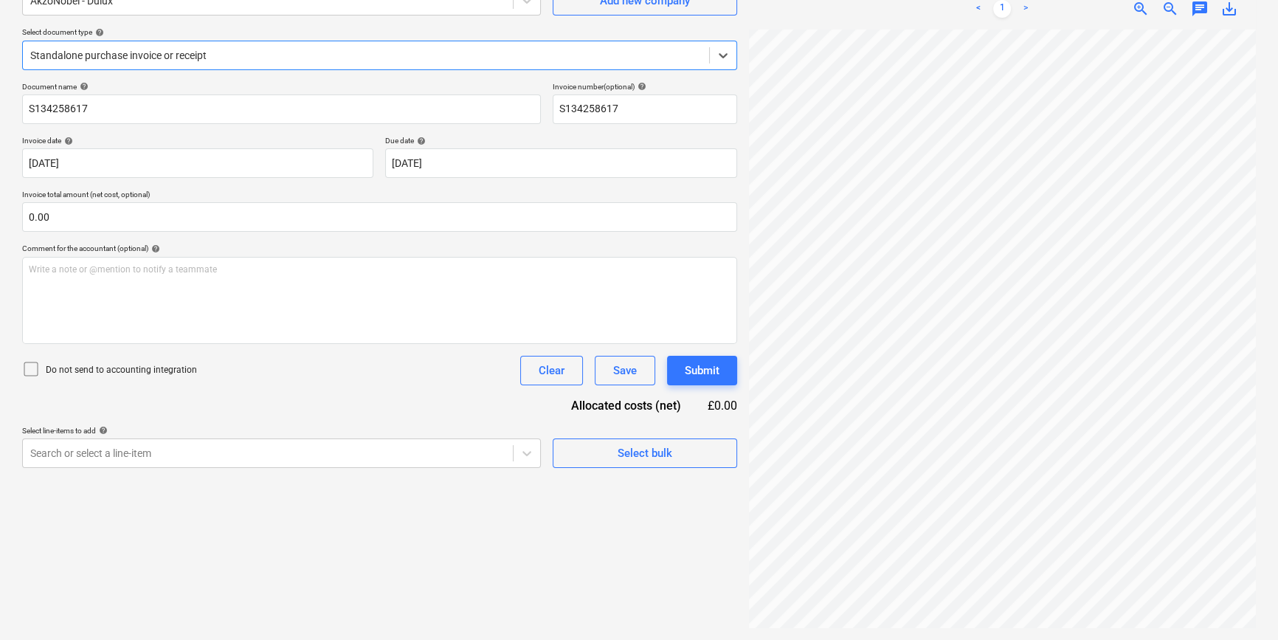
scroll to position [148, 0]
click at [640, 460] on div "Select bulk" at bounding box center [645, 452] width 55 height 19
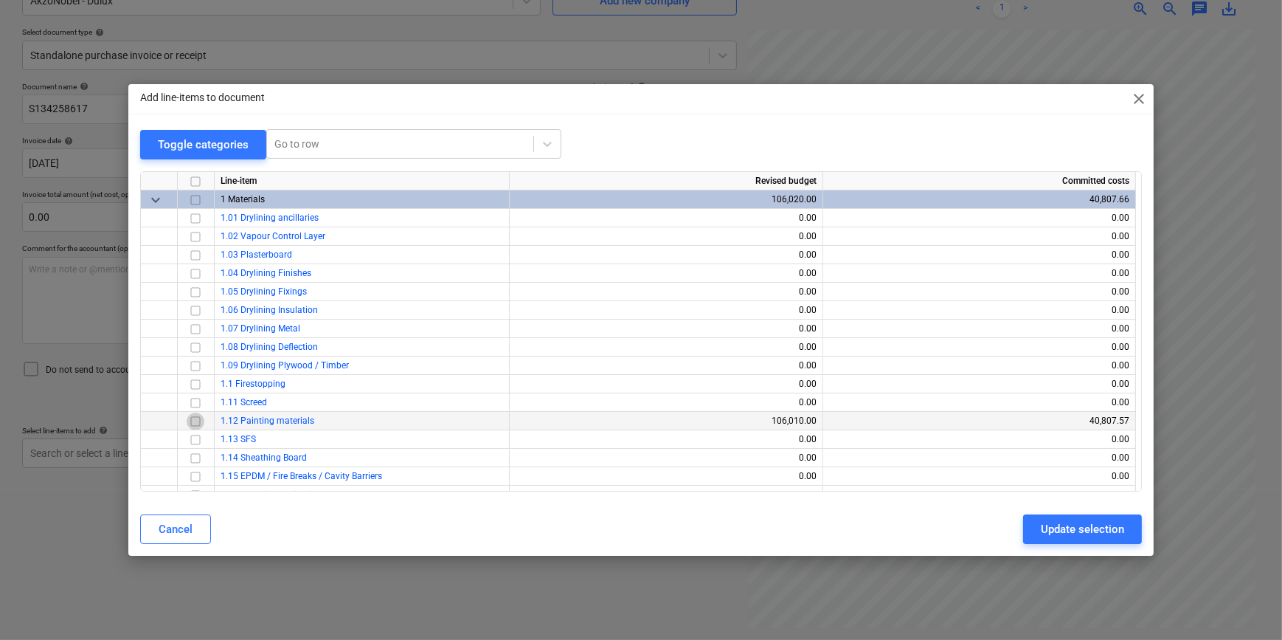
click at [196, 423] on input "checkbox" at bounding box center [196, 421] width 18 height 18
click at [1083, 531] on div "Update selection" at bounding box center [1082, 528] width 83 height 19
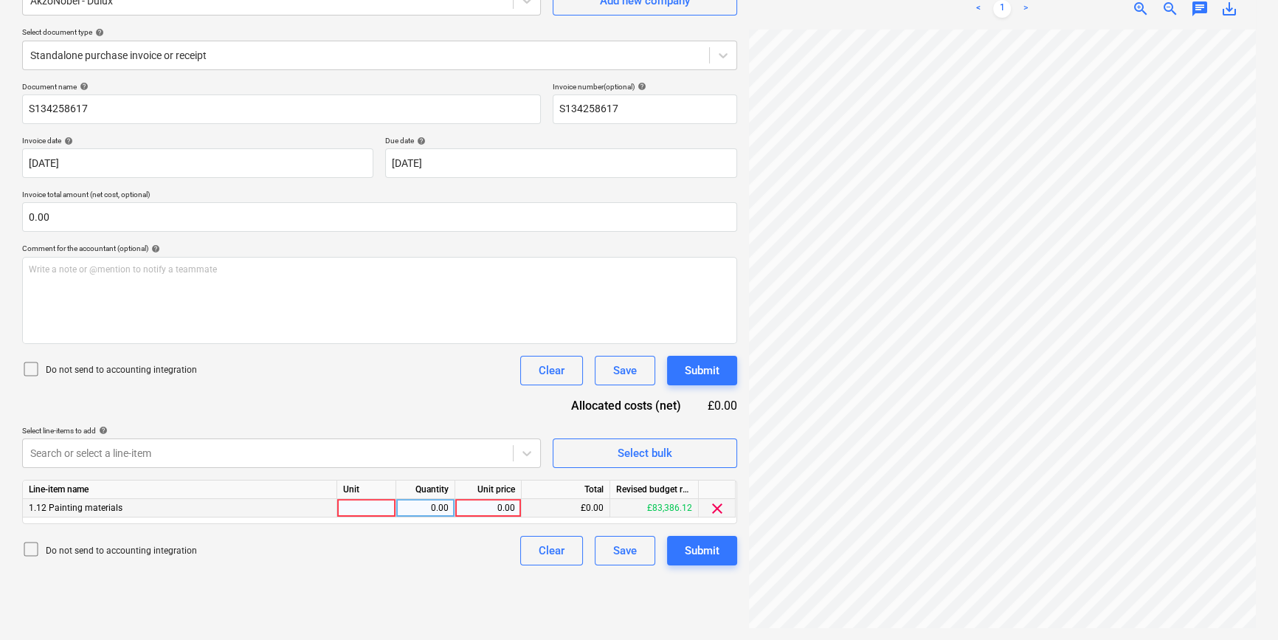
click at [367, 514] on div at bounding box center [366, 508] width 59 height 18
type input "pcs"
type input "72.32"
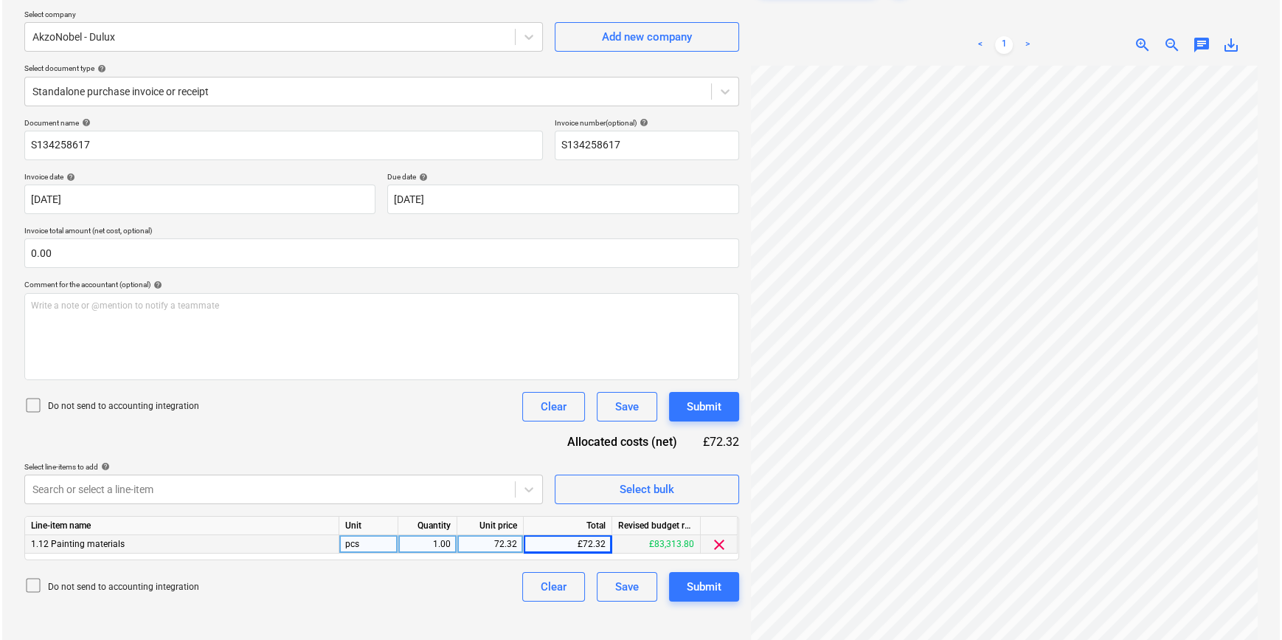
scroll to position [80, 0]
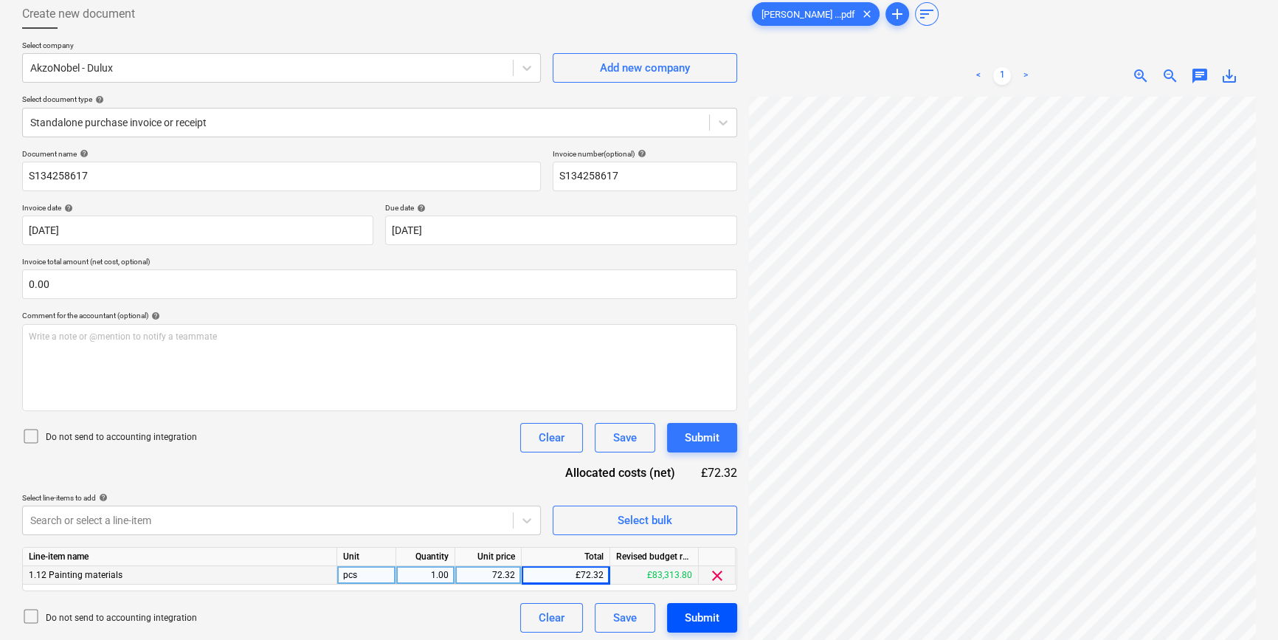
click at [709, 618] on div "Submit" at bounding box center [702, 617] width 35 height 19
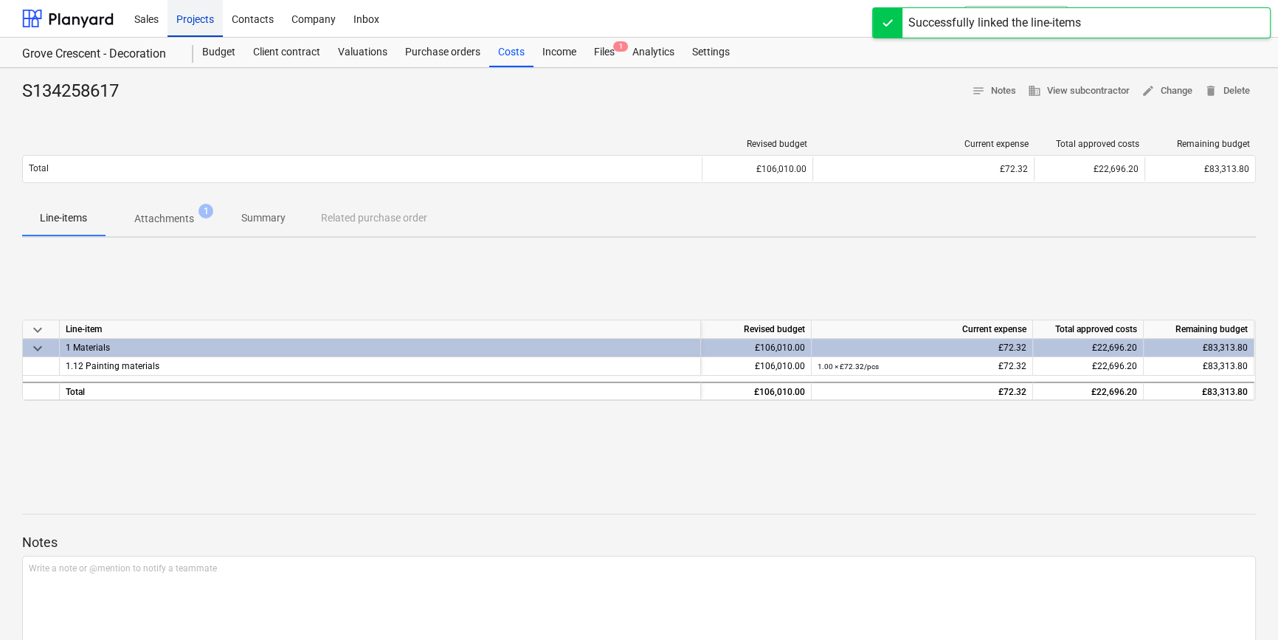
click at [184, 21] on div "Projects" at bounding box center [194, 18] width 55 height 38
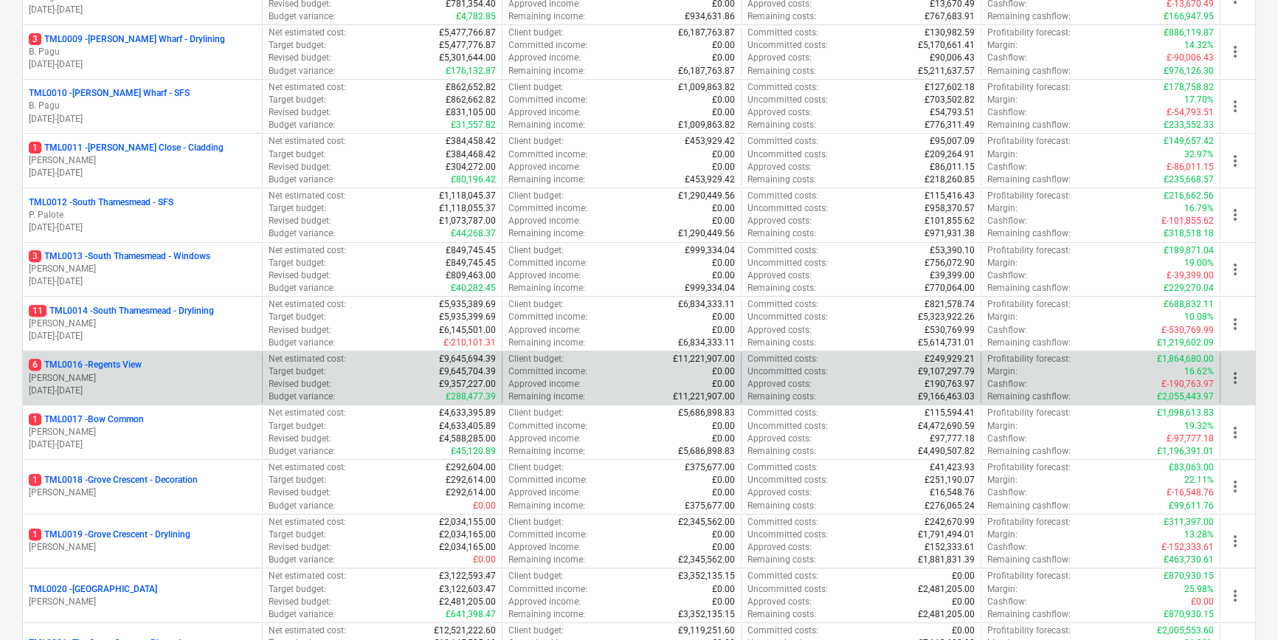
scroll to position [671, 0]
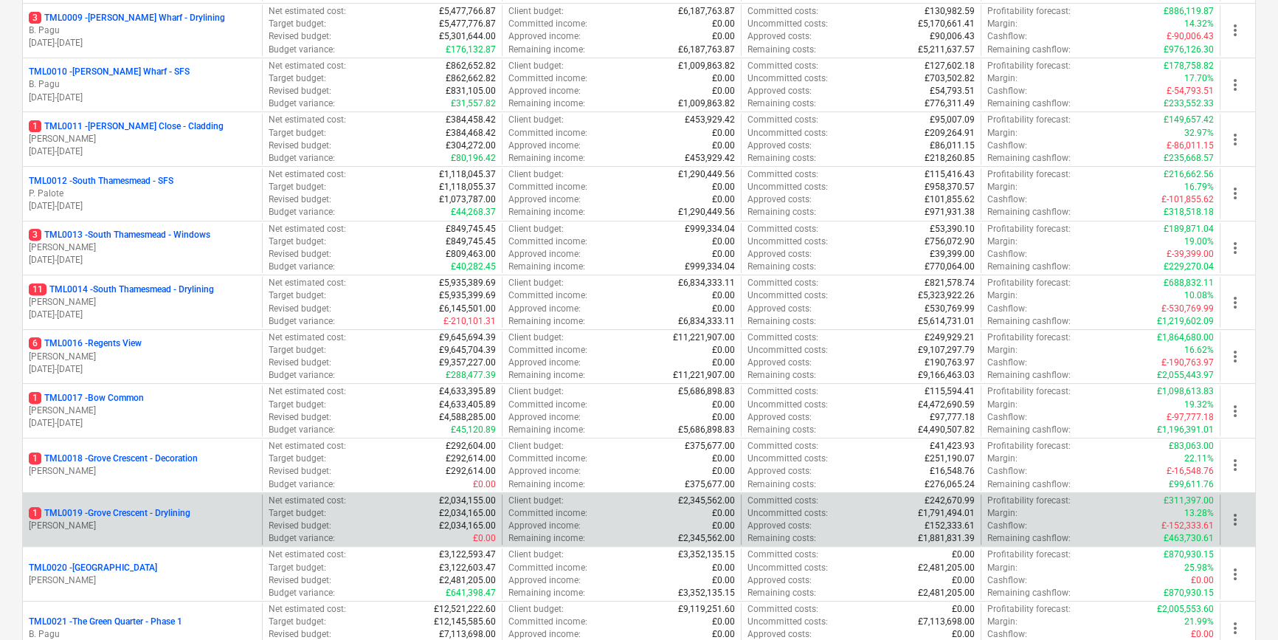
click at [179, 509] on p "1 TML0019 - [GEOGRAPHIC_DATA] - Drylining" at bounding box center [110, 513] width 162 height 13
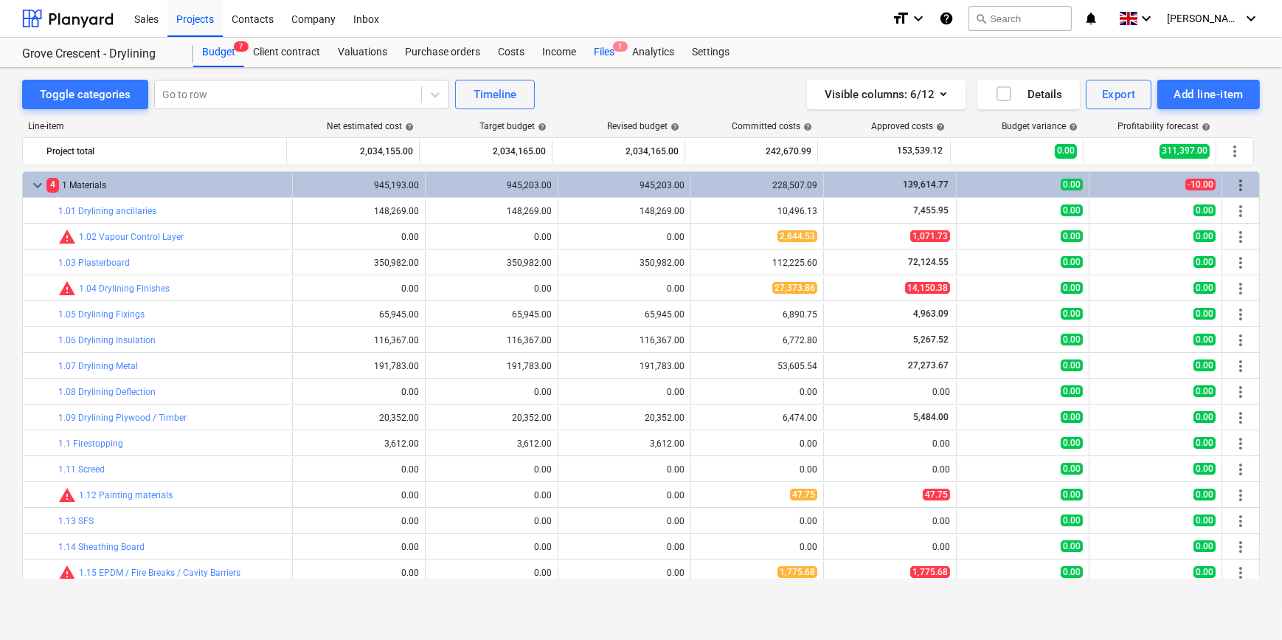
click at [598, 52] on div "Files 1" at bounding box center [604, 53] width 38 height 30
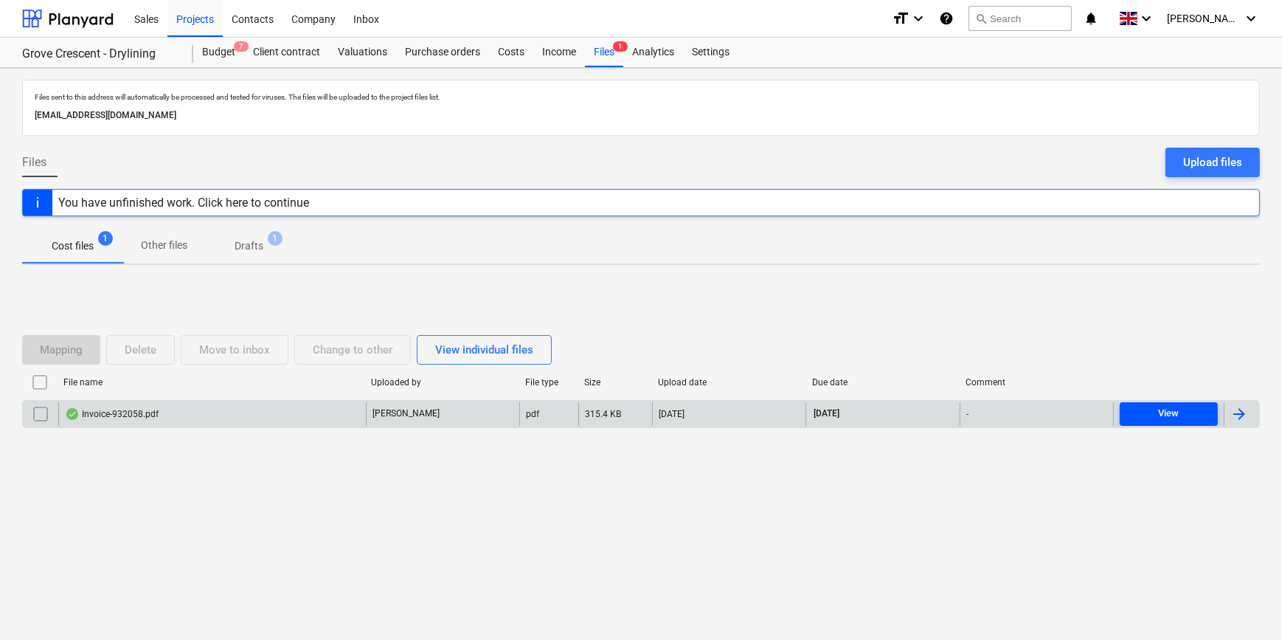
click at [1158, 412] on div "View" at bounding box center [1168, 413] width 21 height 17
click at [187, 21] on div "Projects" at bounding box center [194, 18] width 55 height 38
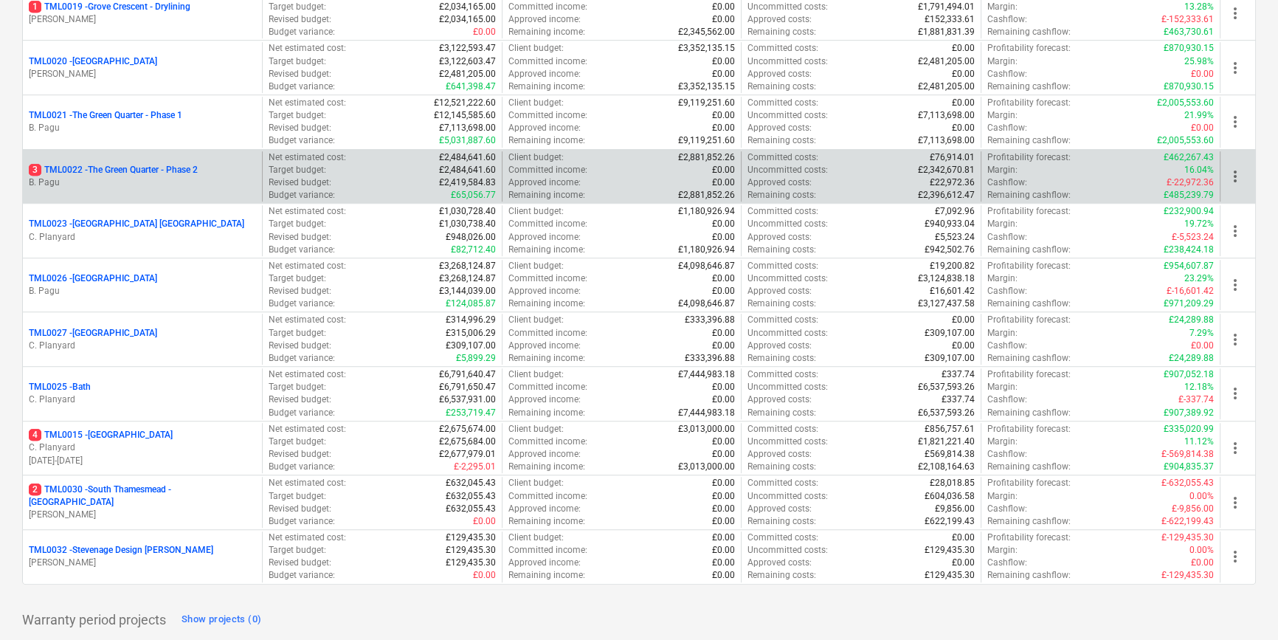
scroll to position [1237, 0]
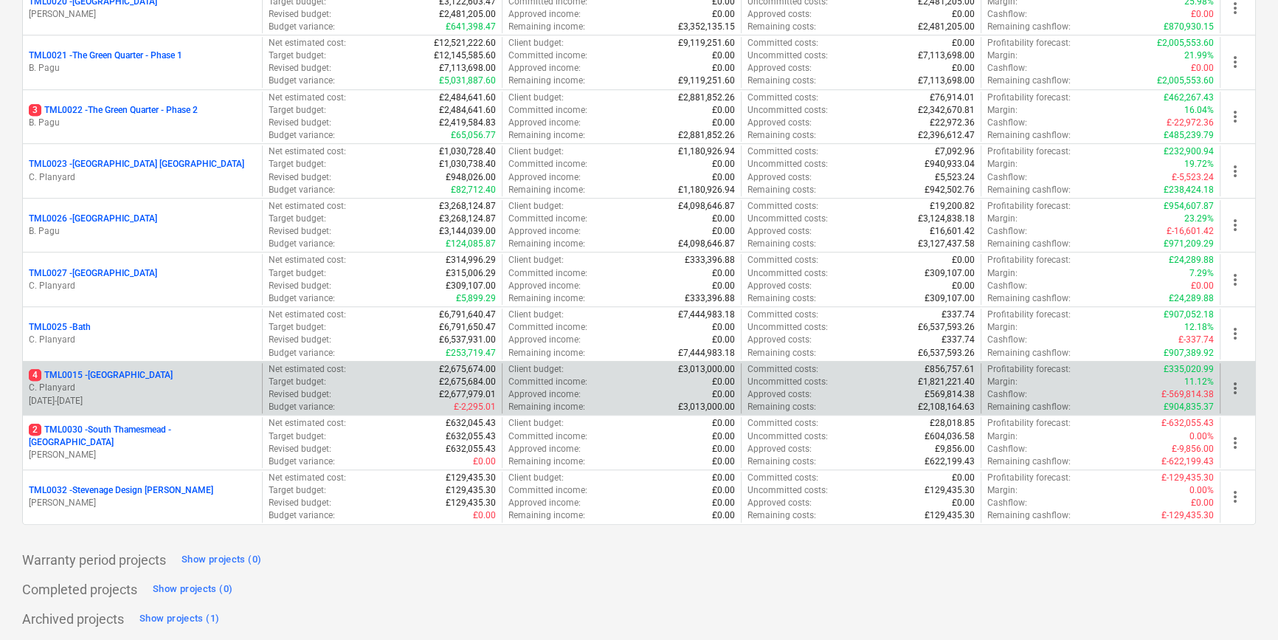
click at [134, 387] on p "C. Planyard" at bounding box center [142, 387] width 227 height 13
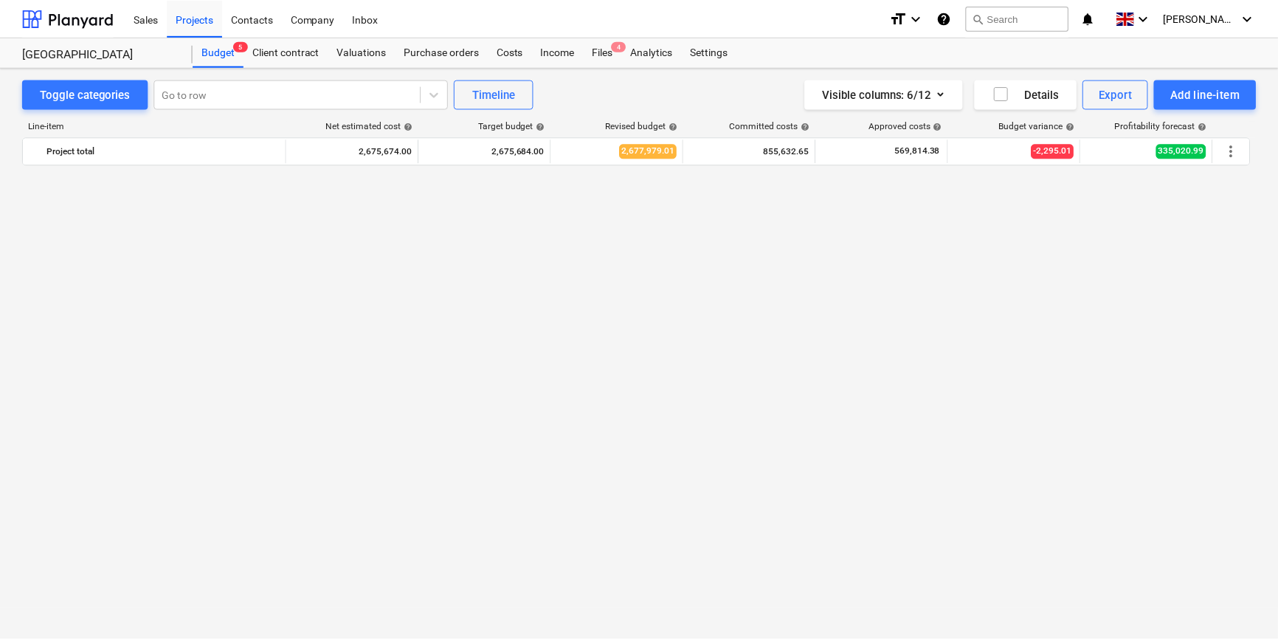
scroll to position [939, 0]
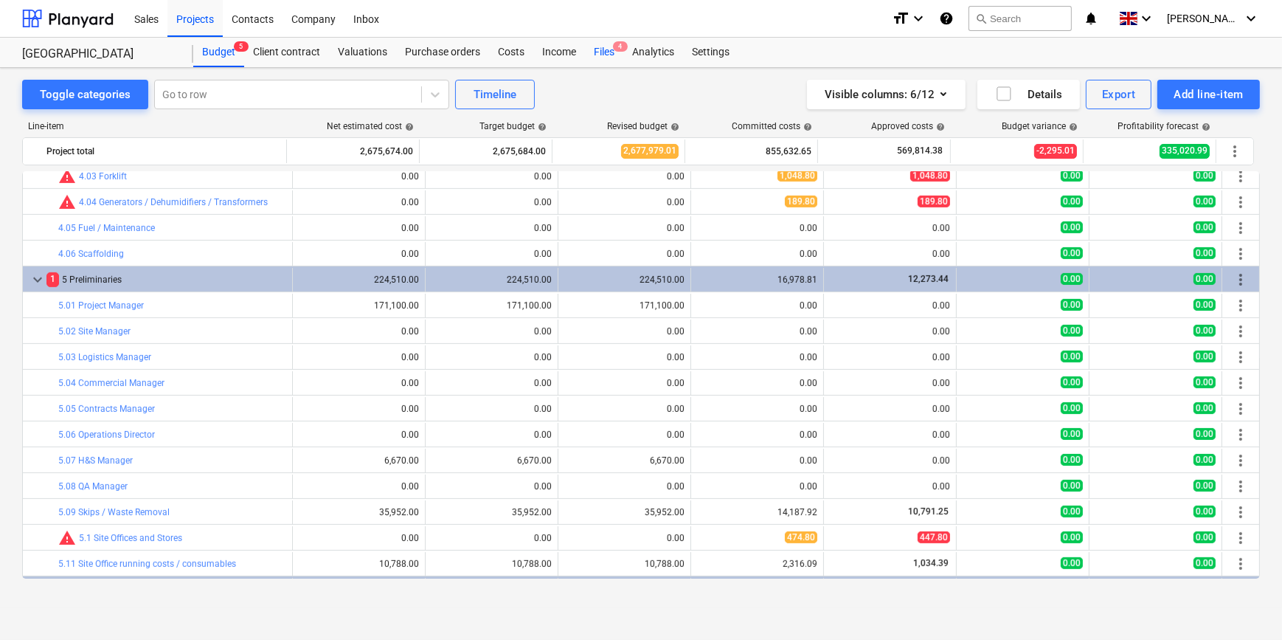
click at [605, 50] on div "Files 4" at bounding box center [604, 53] width 38 height 30
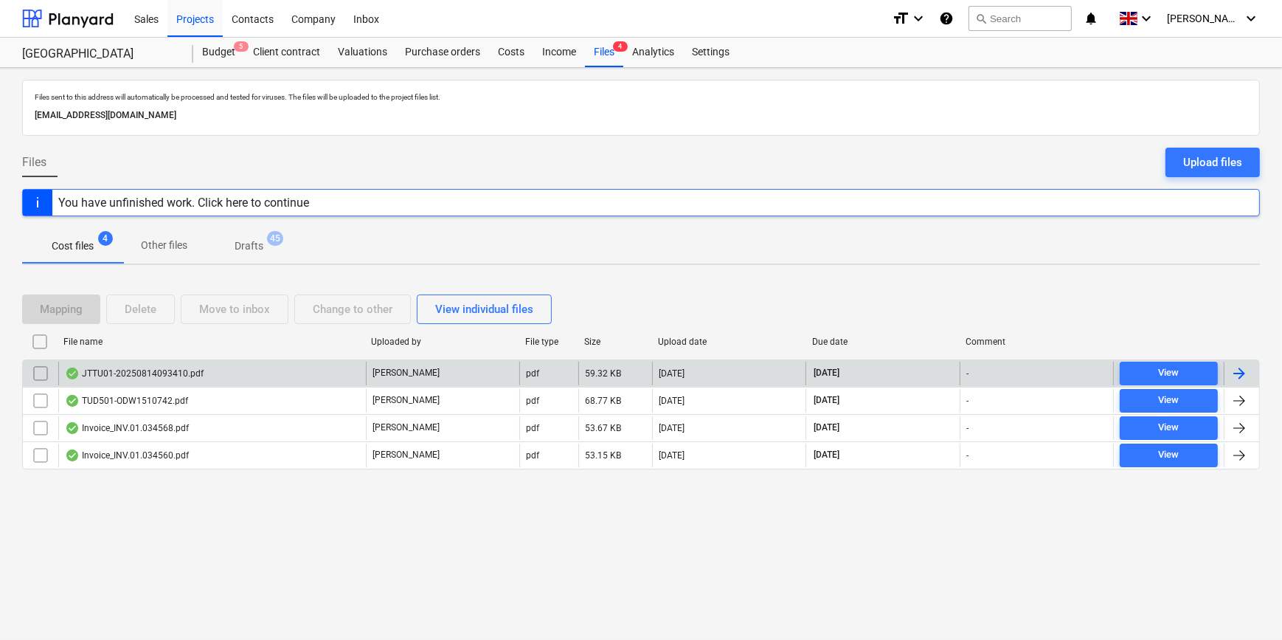
click at [1237, 370] on div at bounding box center [1240, 373] width 18 height 18
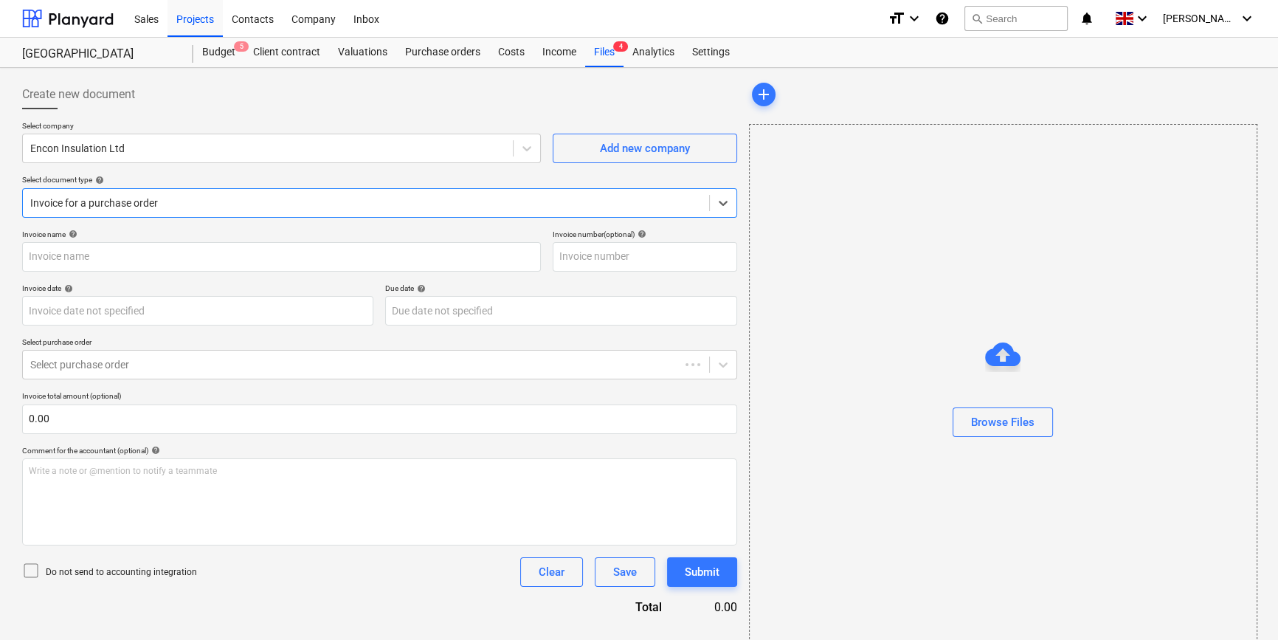
type input "518581"
type input "[DATE]"
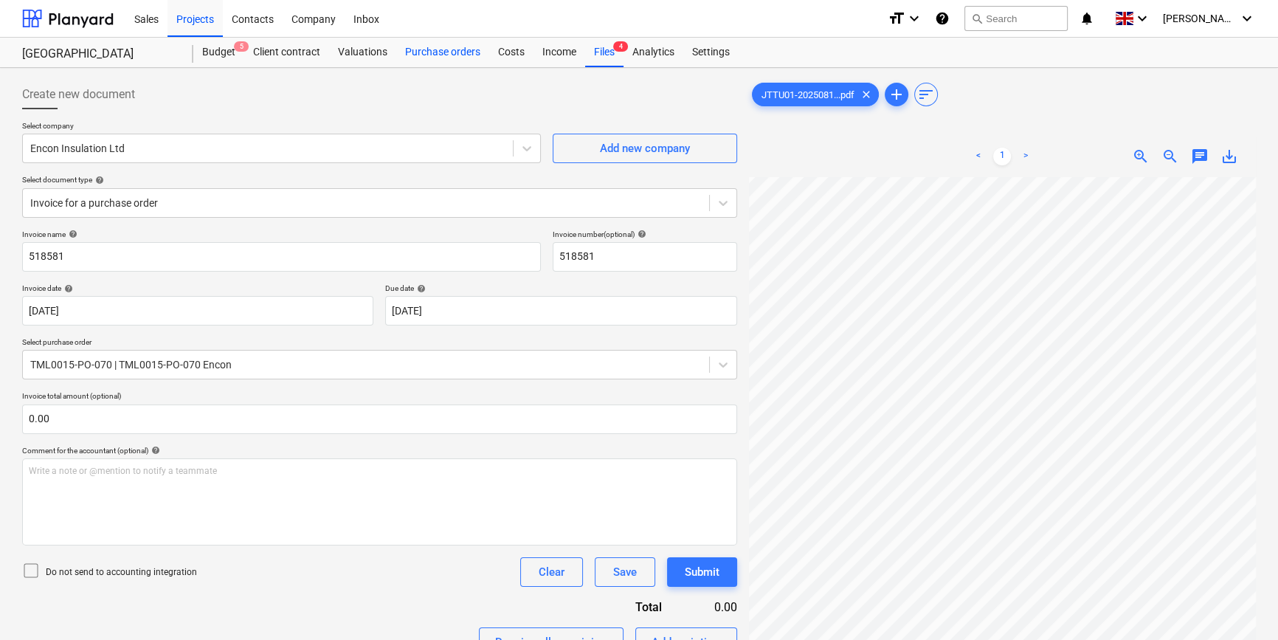
click at [456, 50] on div "Purchase orders" at bounding box center [442, 53] width 93 height 30
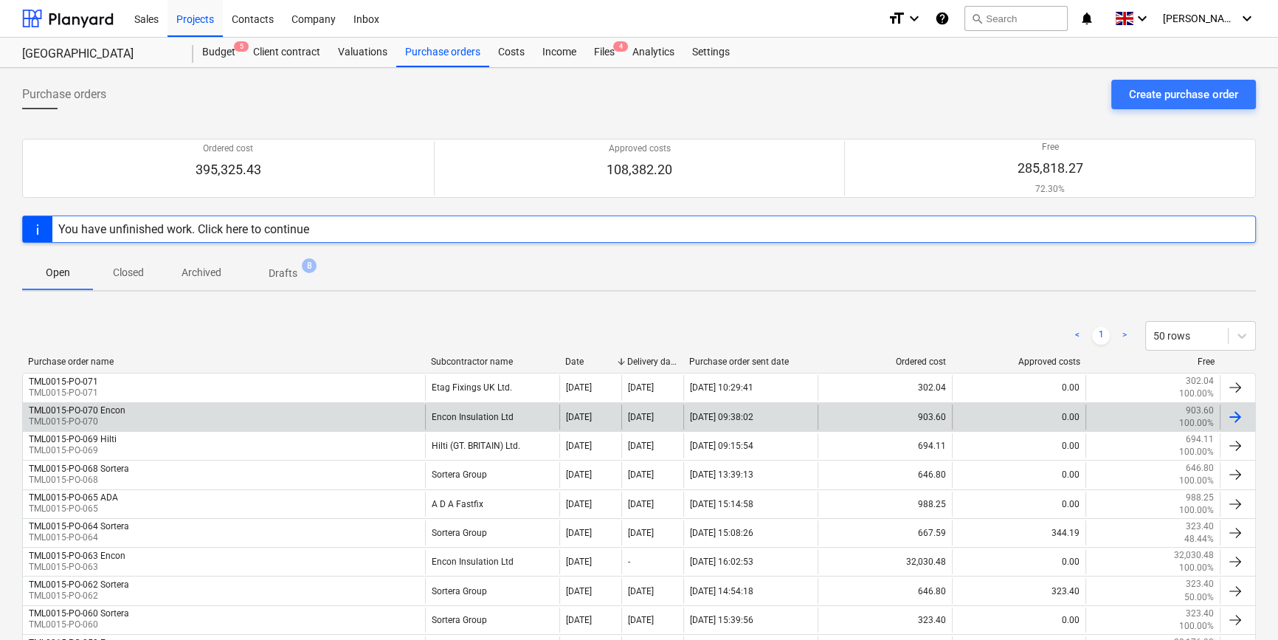
click at [1234, 416] on div at bounding box center [1235, 417] width 18 height 18
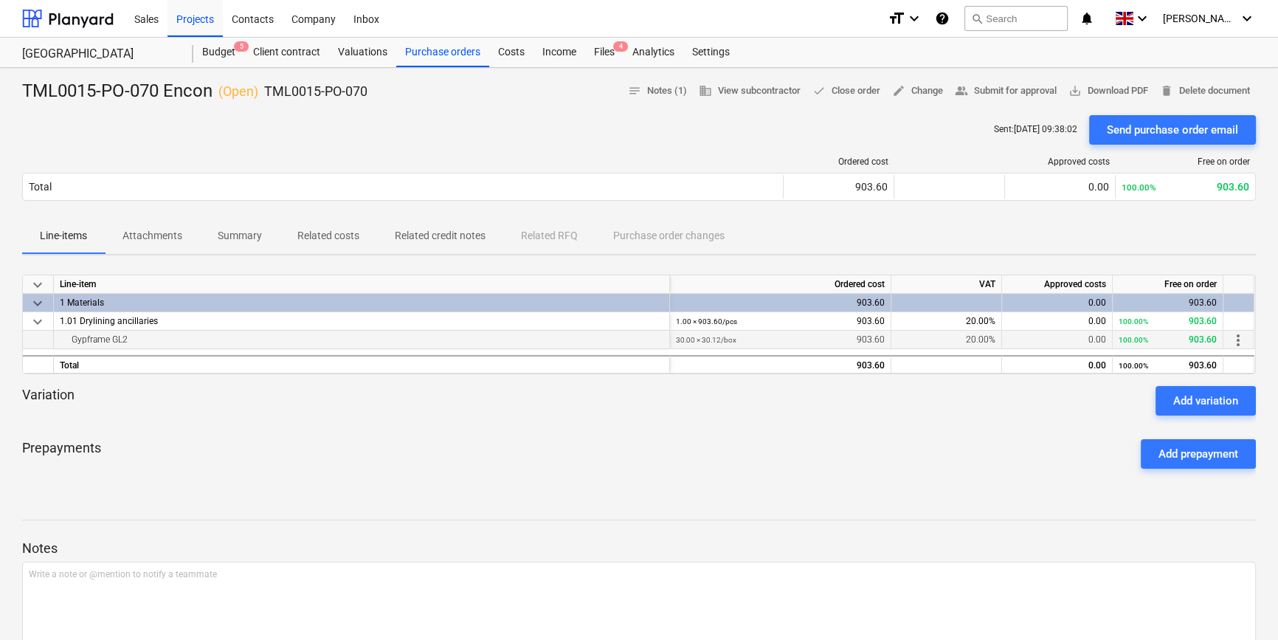
click at [1236, 343] on span "more_vert" at bounding box center [1238, 340] width 18 height 18
click at [1236, 343] on li "Edit" at bounding box center [1249, 340] width 44 height 34
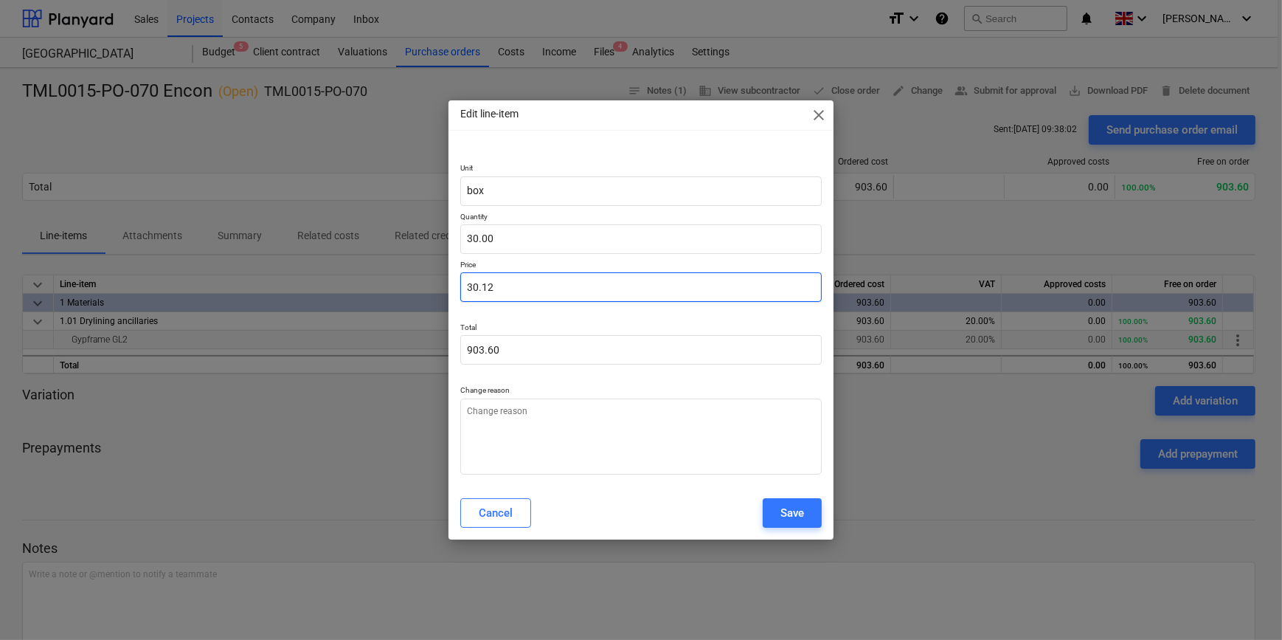
drag, startPoint x: 497, startPoint y: 284, endPoint x: 463, endPoint y: 287, distance: 34.8
click at [466, 287] on input "30.12" at bounding box center [640, 287] width 361 height 30
type textarea "x"
type input "3"
type input "90.00"
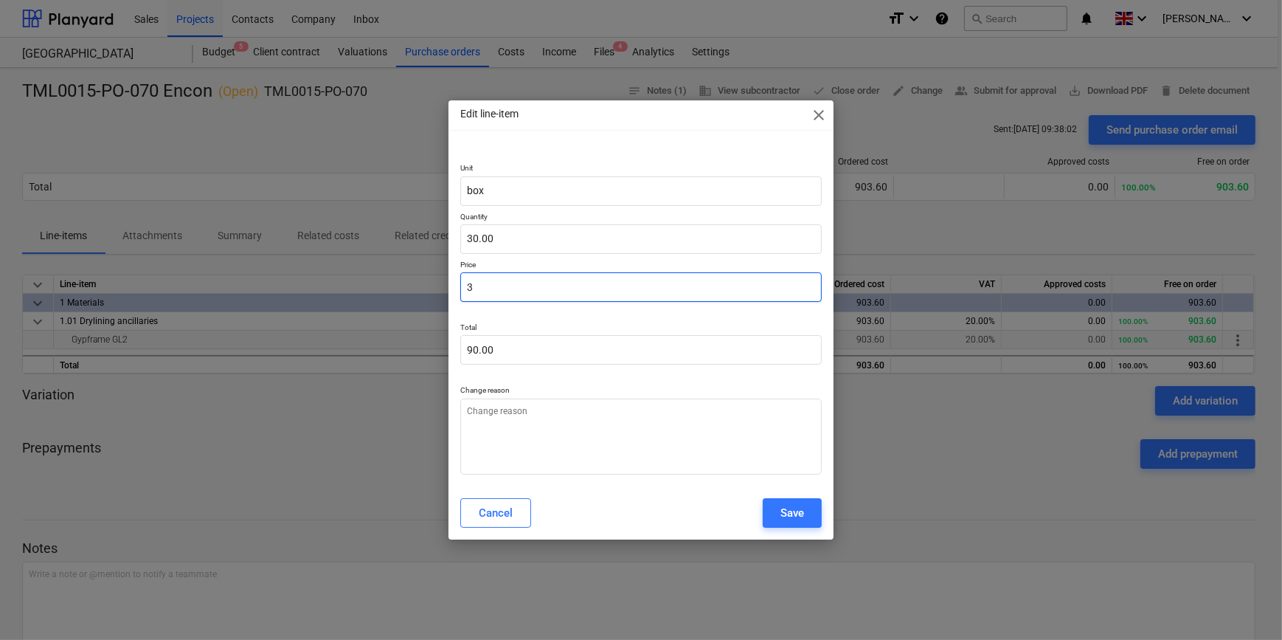
type textarea "x"
type input "36"
type input "1,080.00"
type textarea "x"
type input "36."
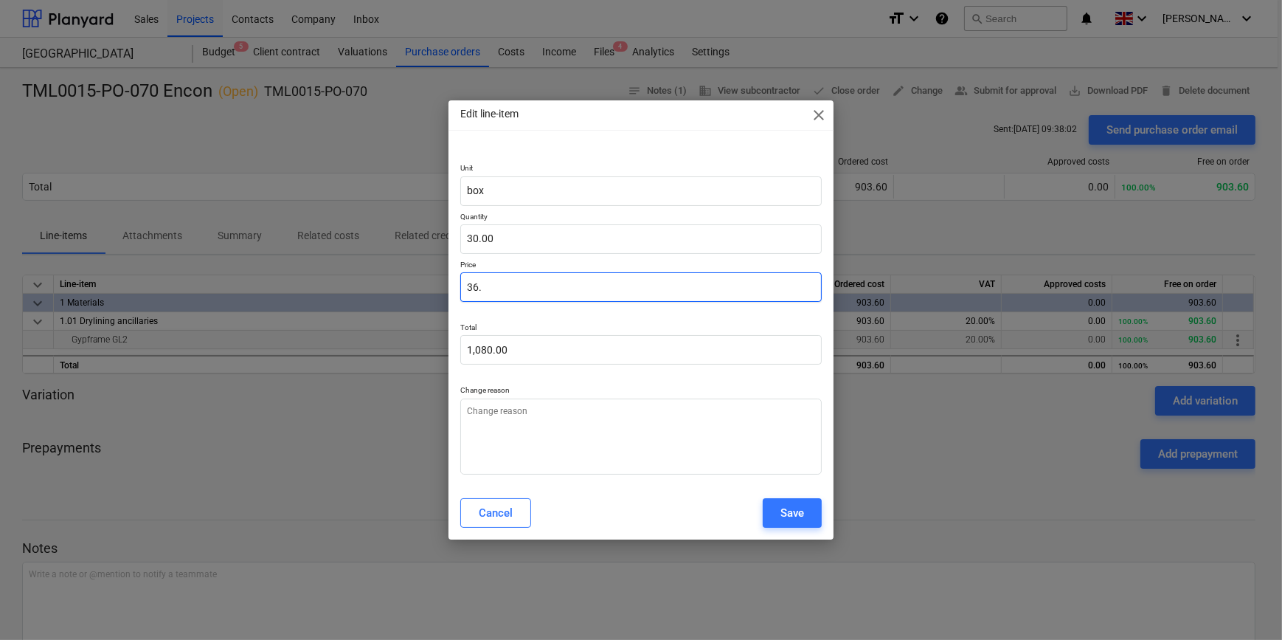
type textarea "x"
type input "36.8"
type input "1,104.00"
type textarea "x"
type input "36.81"
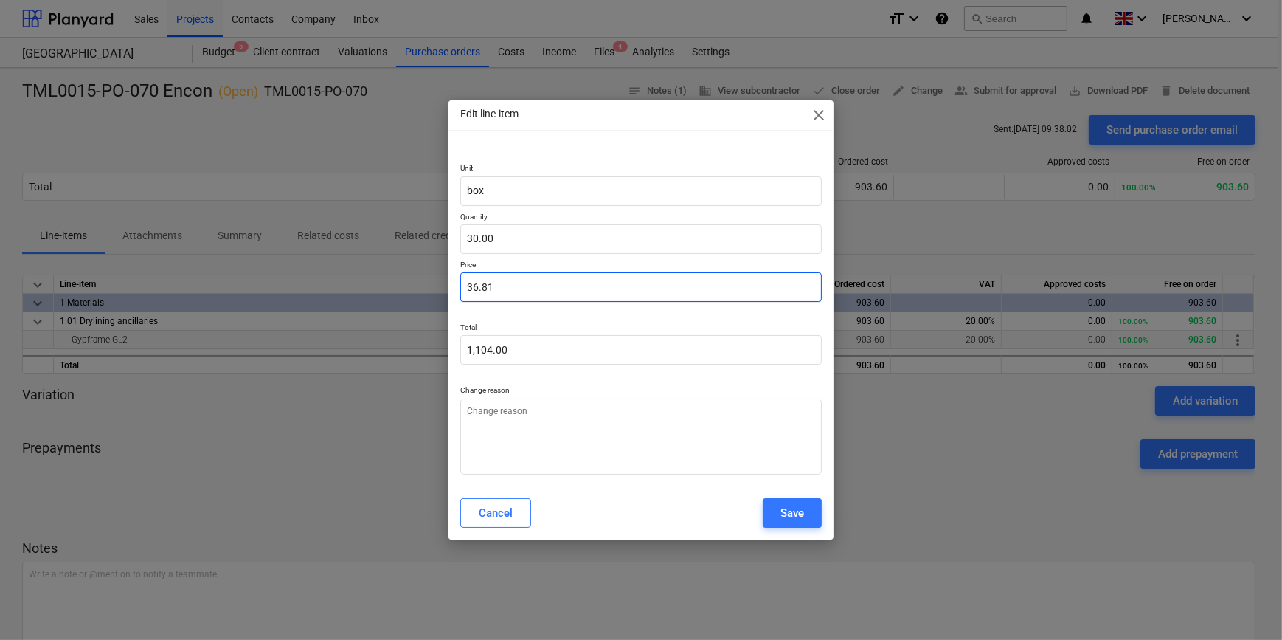
type input "1,104.30"
type input "36.81"
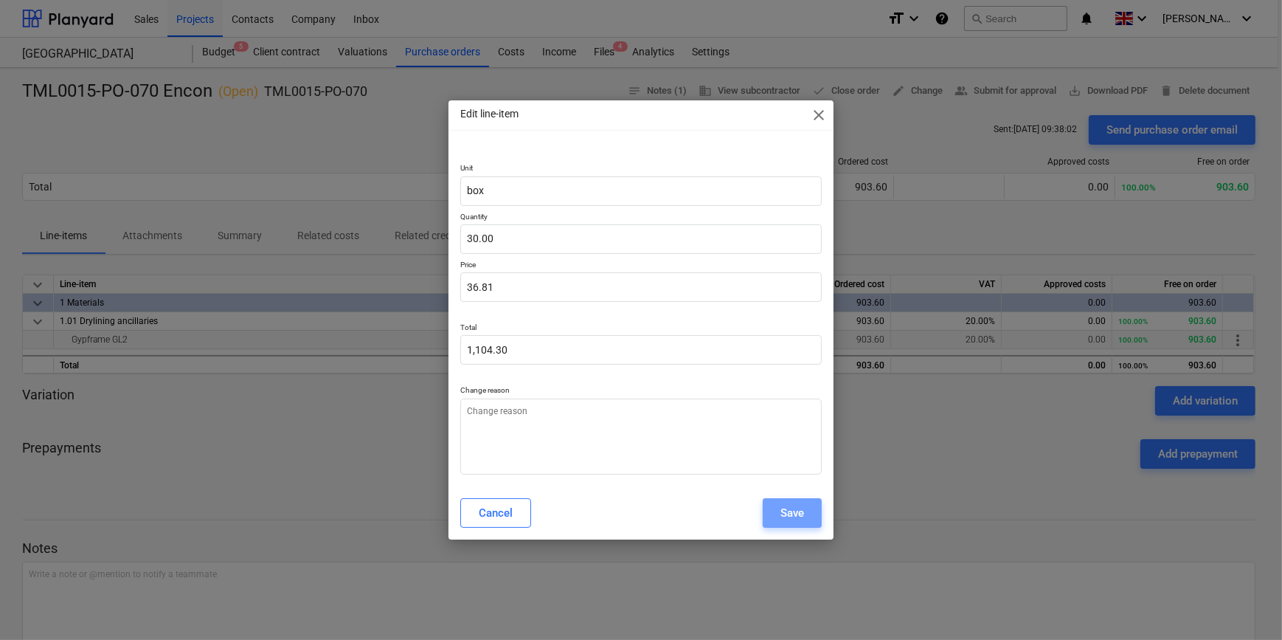
click at [795, 518] on div "Save" at bounding box center [793, 512] width 24 height 19
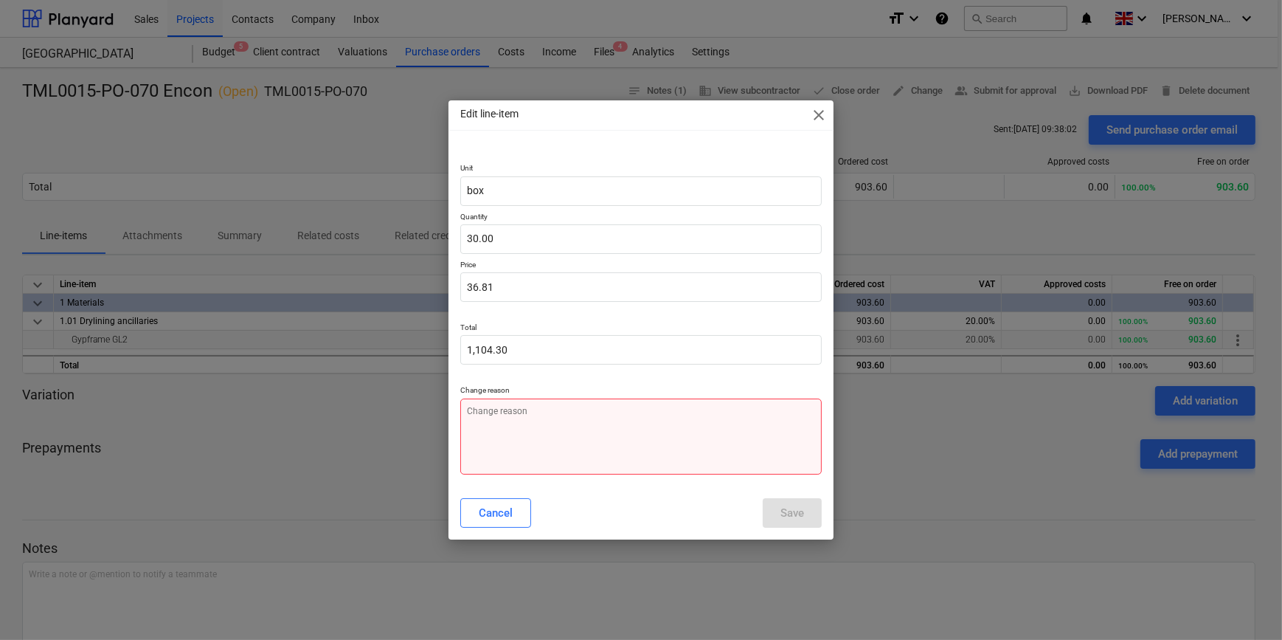
click at [551, 435] on textarea at bounding box center [640, 436] width 361 height 76
type textarea "x"
type textarea "P"
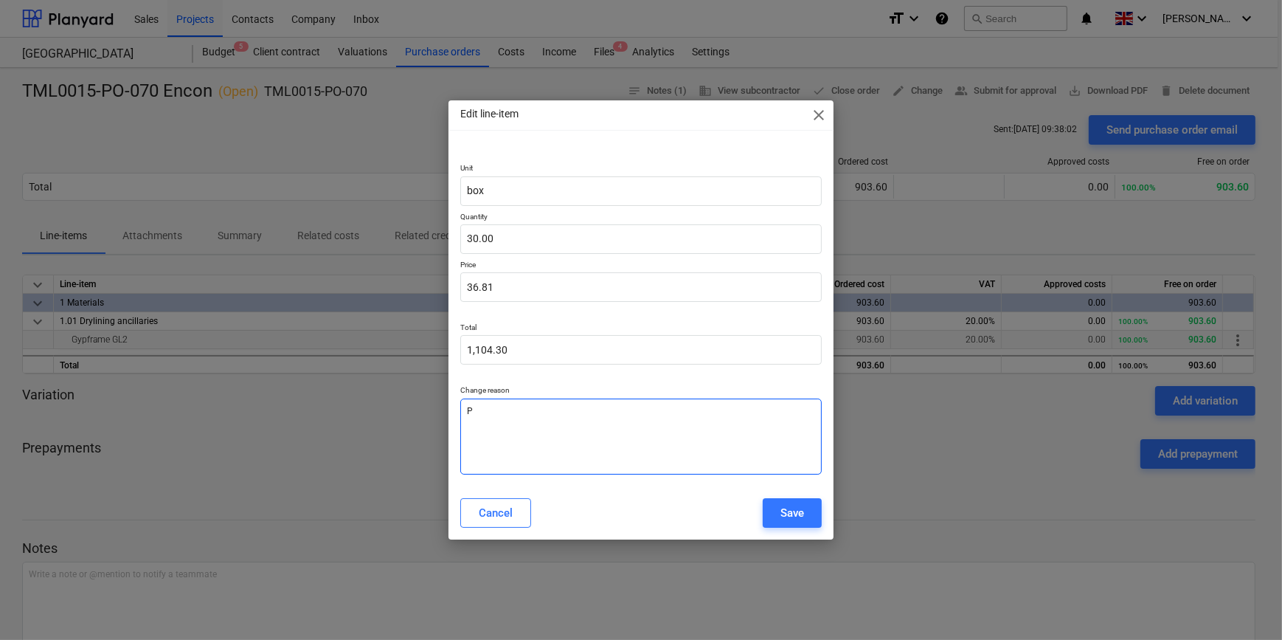
type textarea "x"
click at [792, 511] on div "Save" at bounding box center [793, 512] width 24 height 19
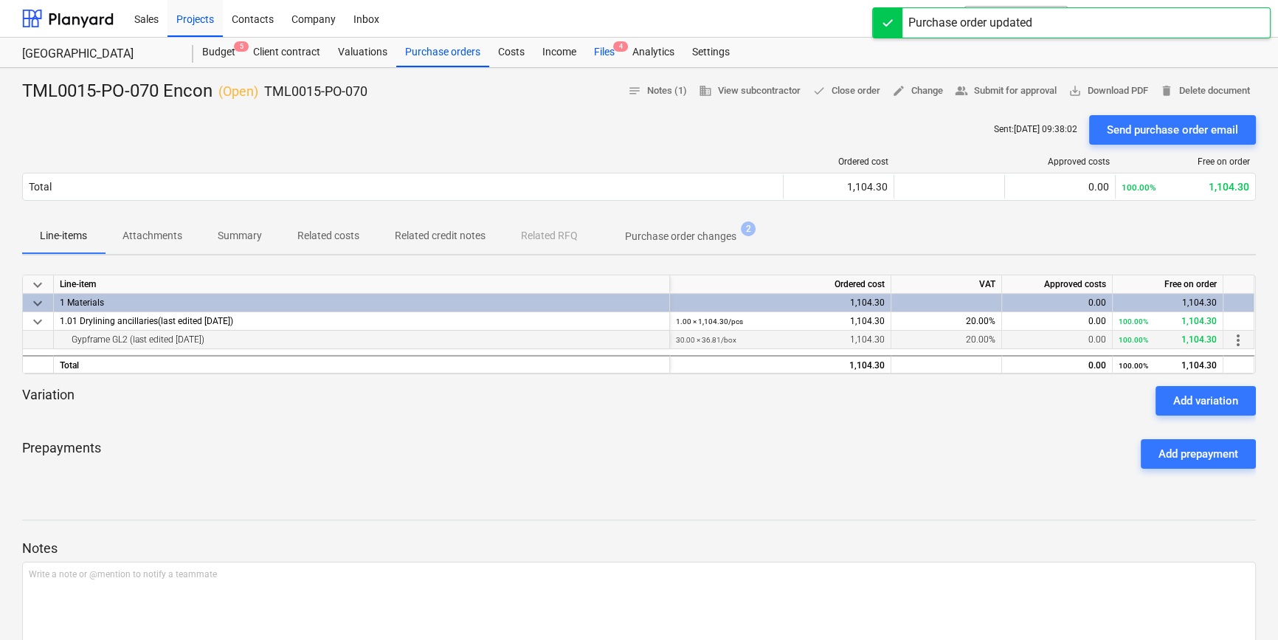
click at [598, 52] on div "Files 4" at bounding box center [604, 53] width 38 height 30
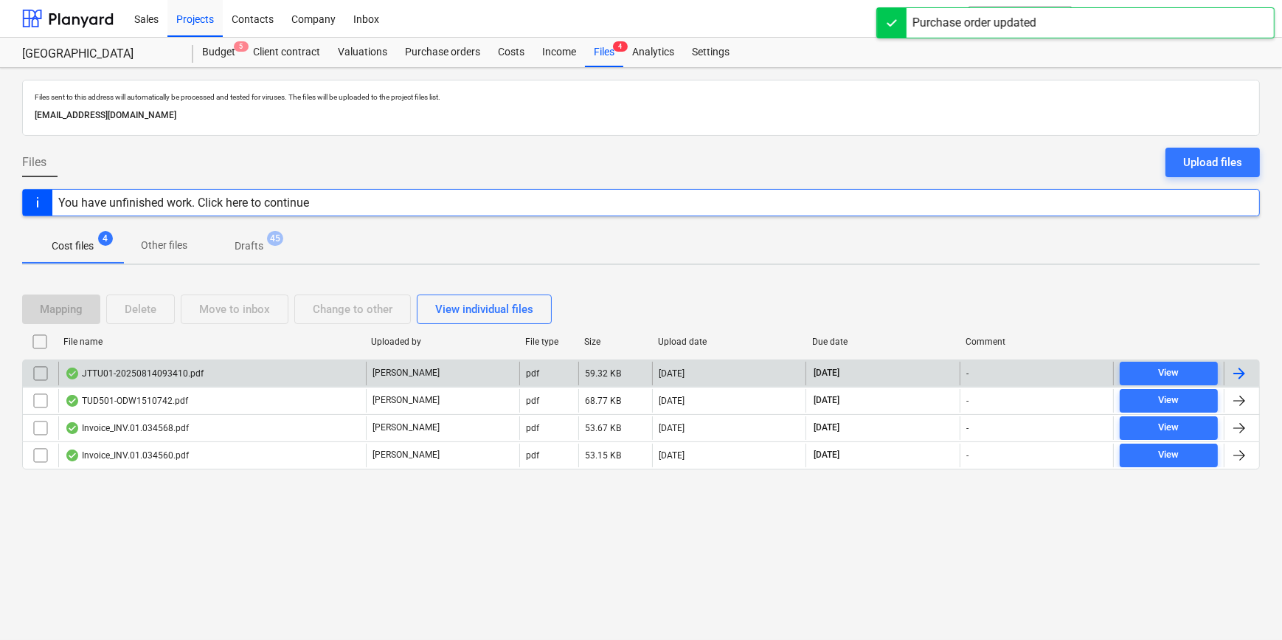
click at [1242, 370] on div at bounding box center [1240, 373] width 18 height 18
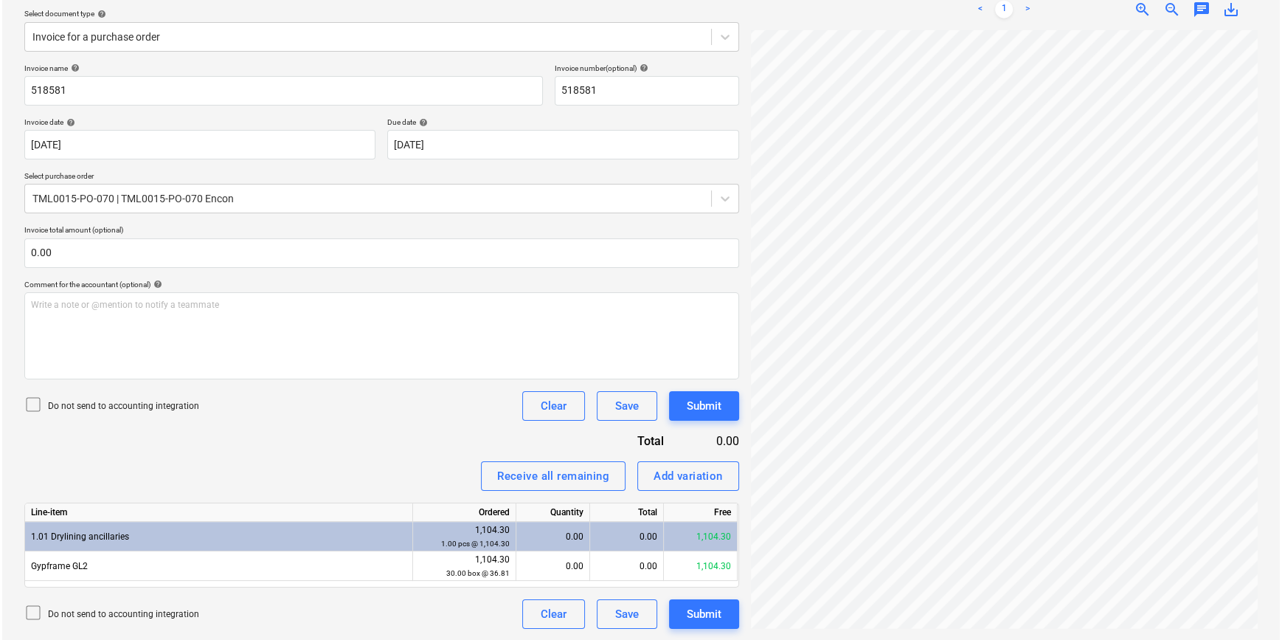
scroll to position [80, 159]
click at [576, 473] on div "Receive all remaining" at bounding box center [551, 475] width 112 height 19
click at [707, 401] on div "Submit" at bounding box center [702, 405] width 35 height 19
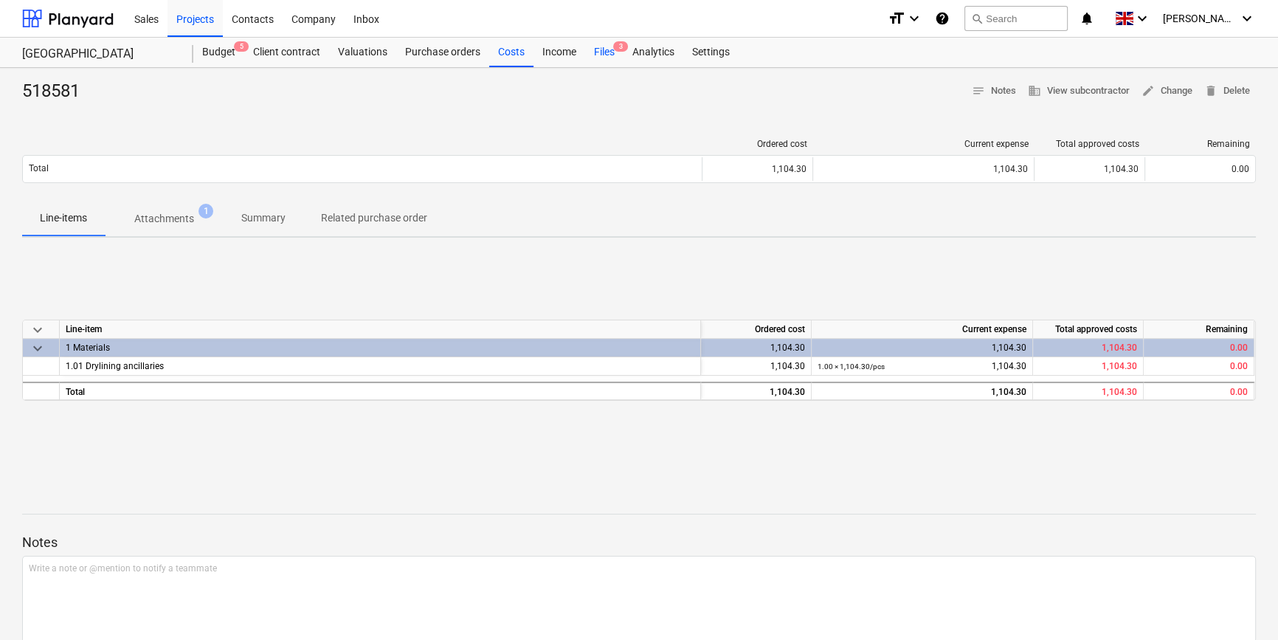
click at [604, 53] on div "Files 3" at bounding box center [604, 53] width 38 height 30
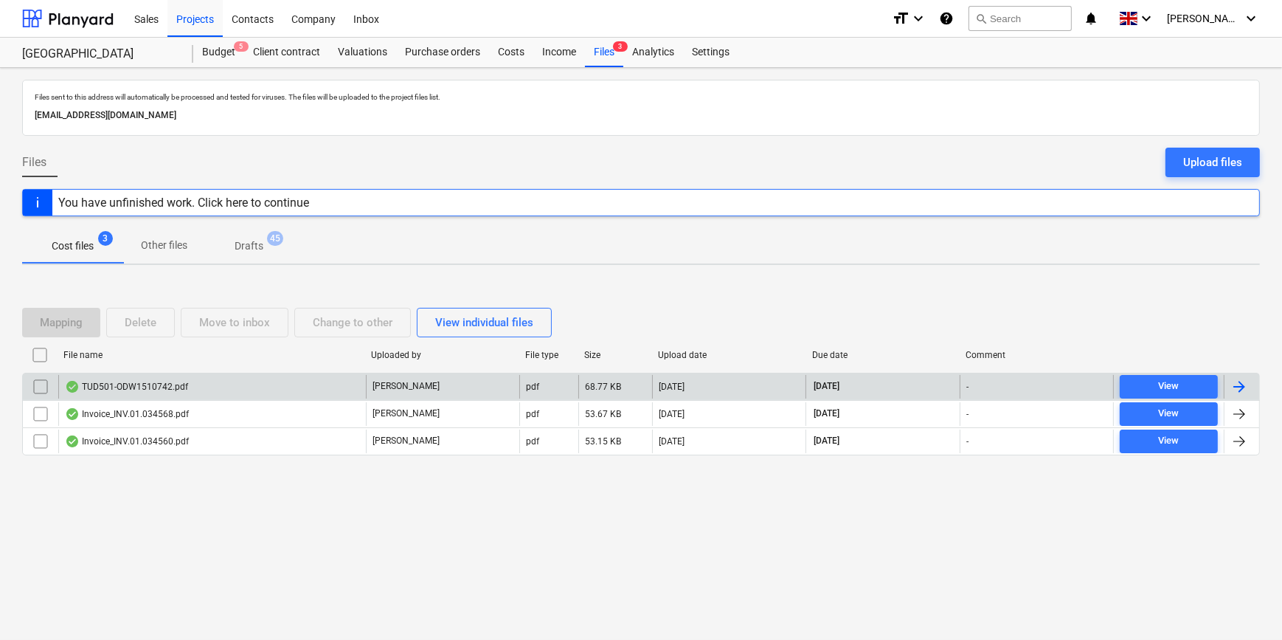
click at [1240, 386] on div at bounding box center [1240, 387] width 18 height 18
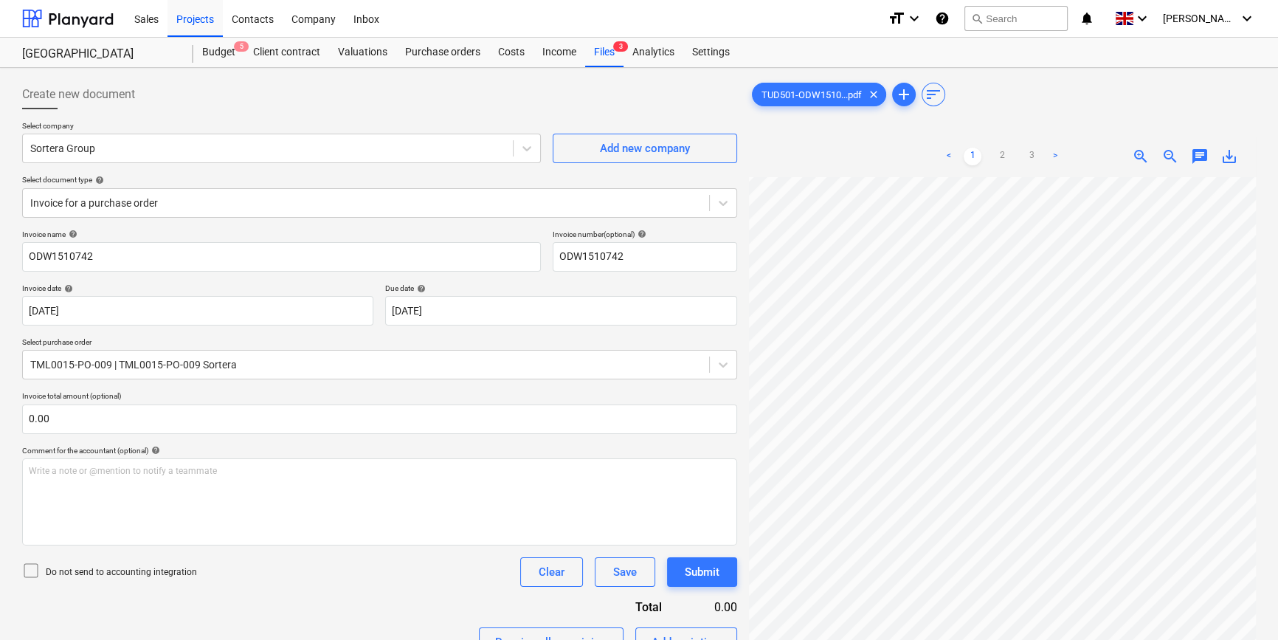
scroll to position [86, 42]
click at [598, 53] on div "Files 3" at bounding box center [604, 53] width 38 height 30
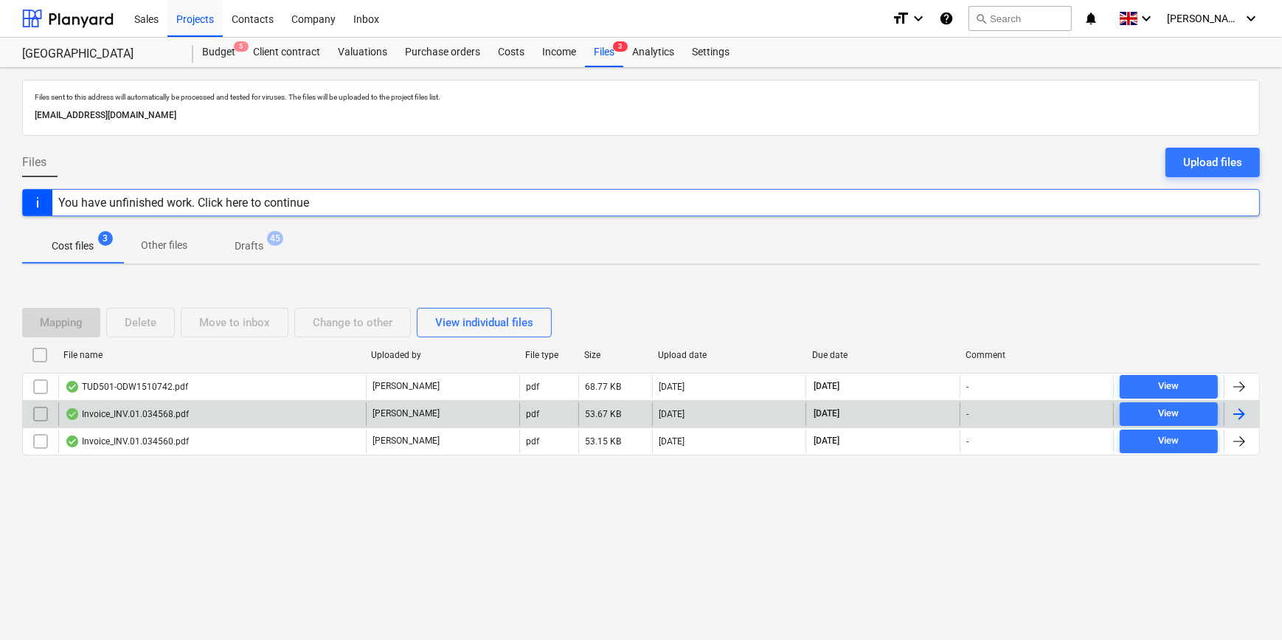
click at [1245, 417] on div at bounding box center [1240, 414] width 18 height 18
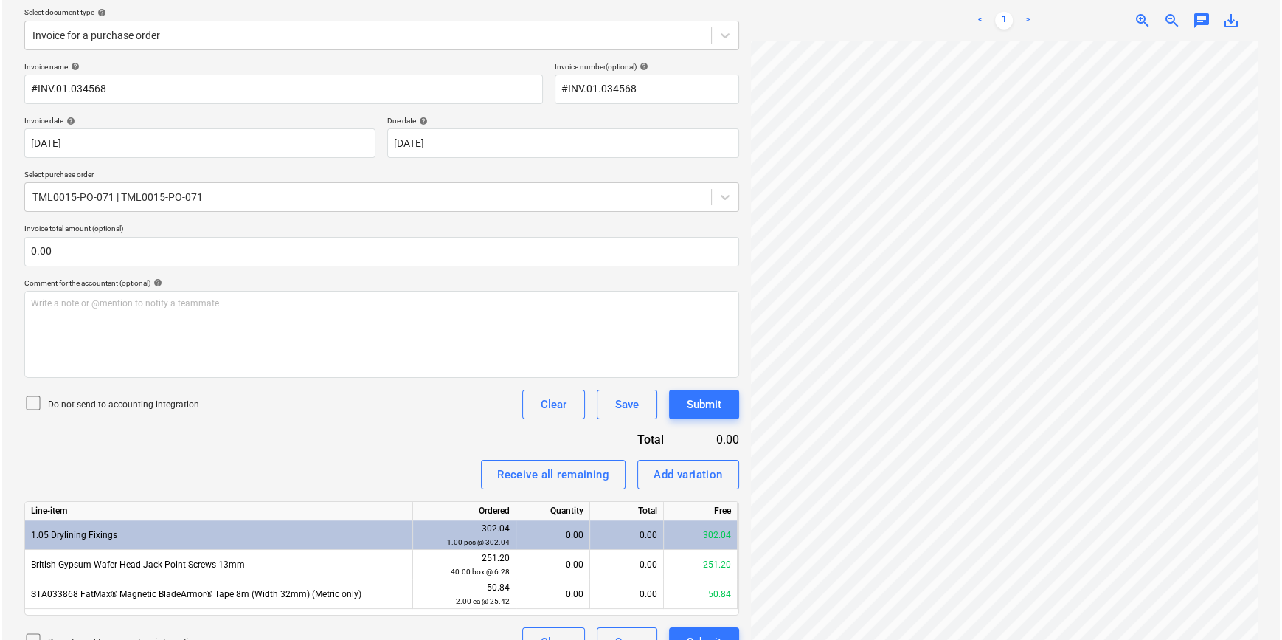
scroll to position [196, 0]
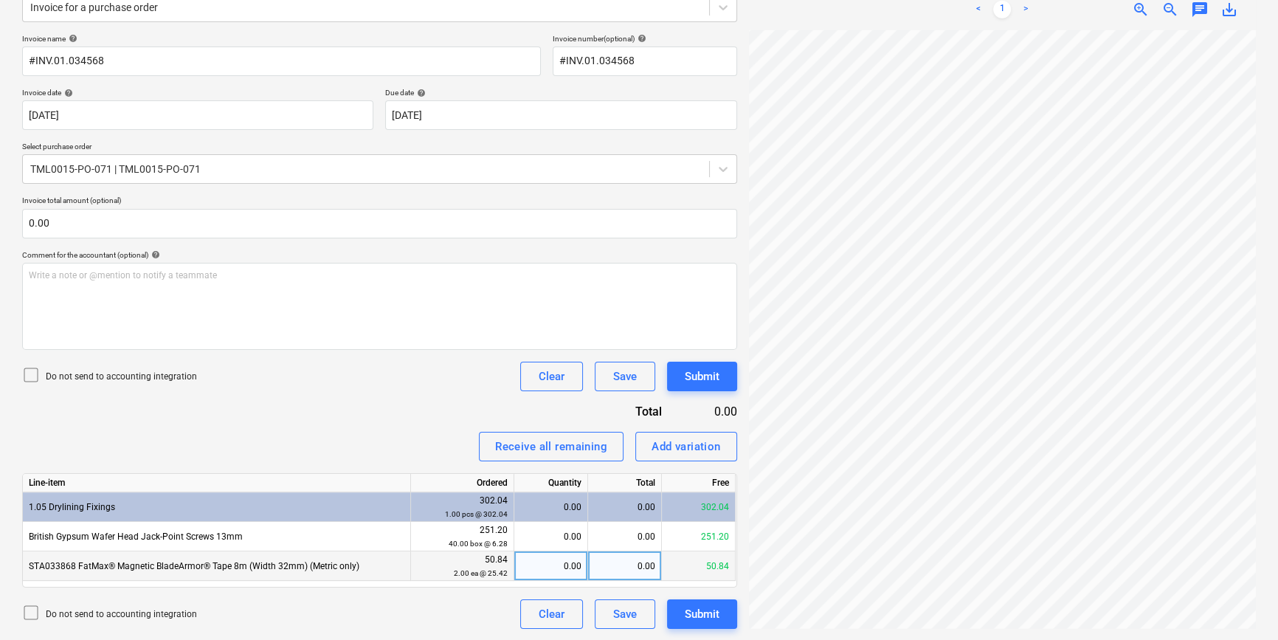
click at [540, 569] on div "0.00" at bounding box center [550, 566] width 61 height 30
click at [714, 620] on div "Submit" at bounding box center [702, 613] width 35 height 19
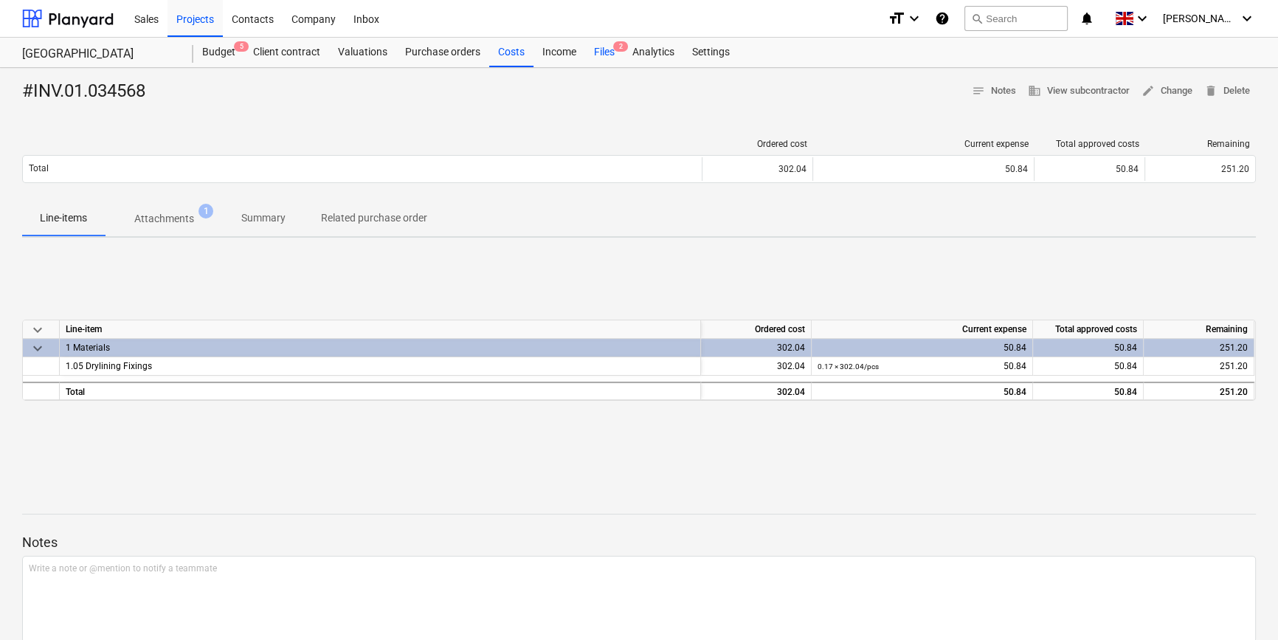
click at [599, 53] on div "Files 2" at bounding box center [604, 53] width 38 height 30
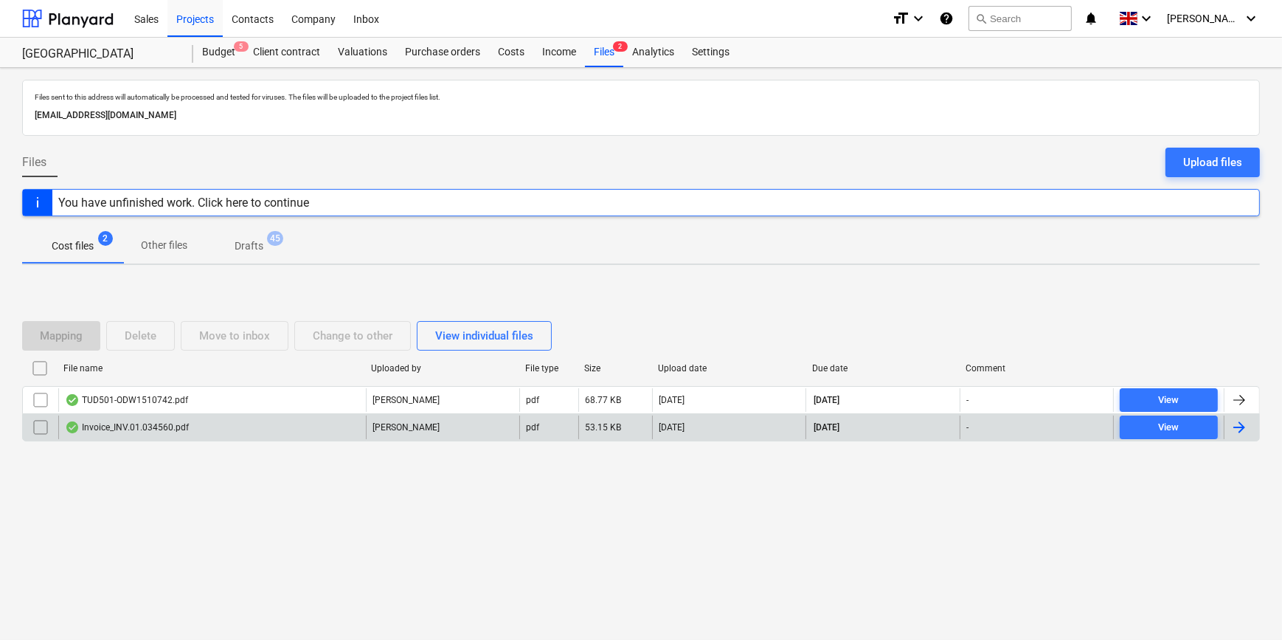
click at [1241, 431] on div at bounding box center [1240, 427] width 18 height 18
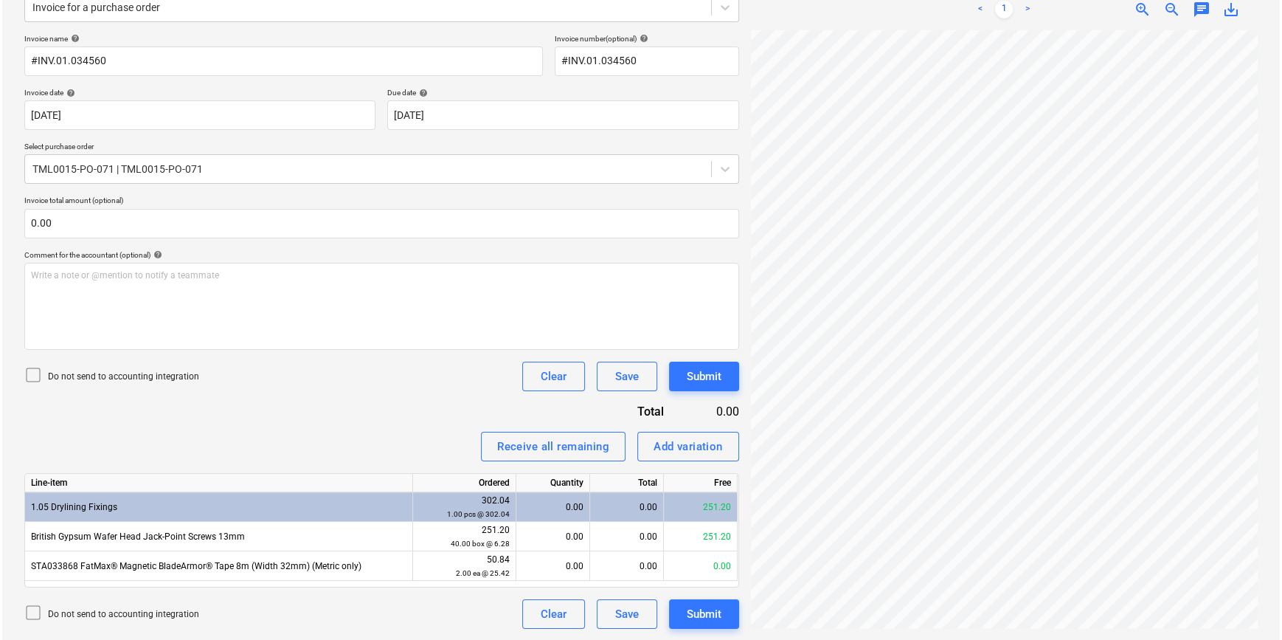
scroll to position [96, 162]
click at [557, 445] on div "Receive all remaining" at bounding box center [551, 446] width 112 height 19
click at [718, 607] on div "Submit" at bounding box center [702, 613] width 35 height 19
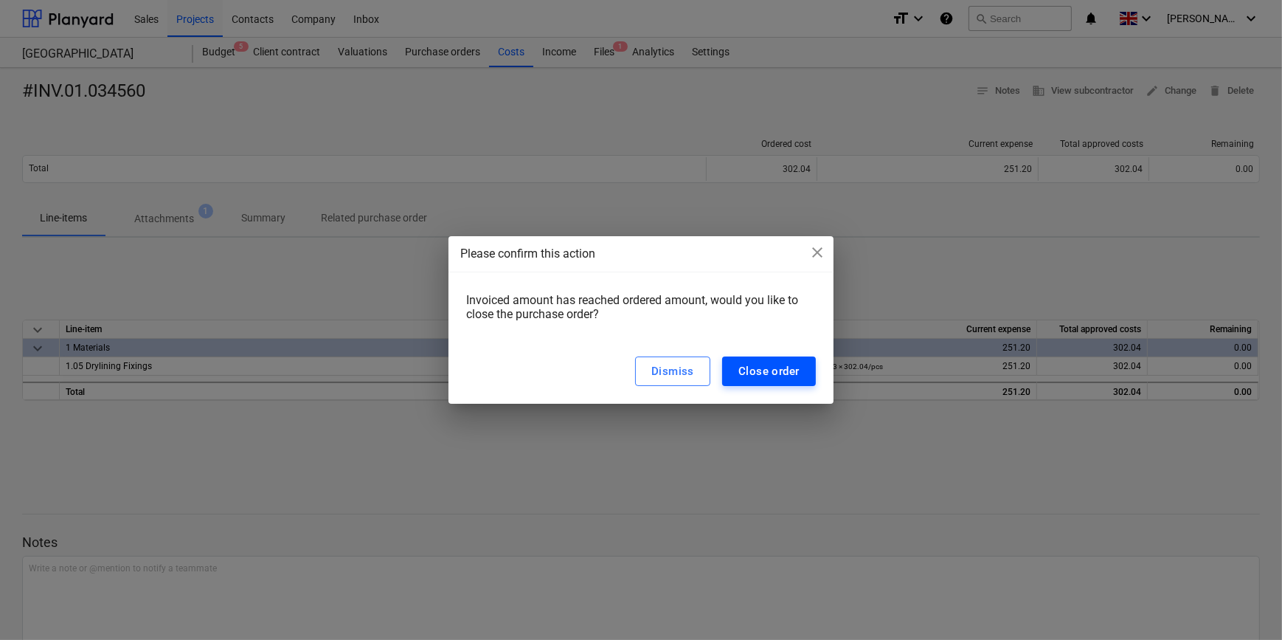
drag, startPoint x: 789, startPoint y: 356, endPoint x: 787, endPoint y: 367, distance: 11.3
click at [789, 359] on div "Dismiss Close order" at bounding box center [641, 371] width 384 height 65
click at [784, 380] on div "Close order" at bounding box center [769, 371] width 61 height 19
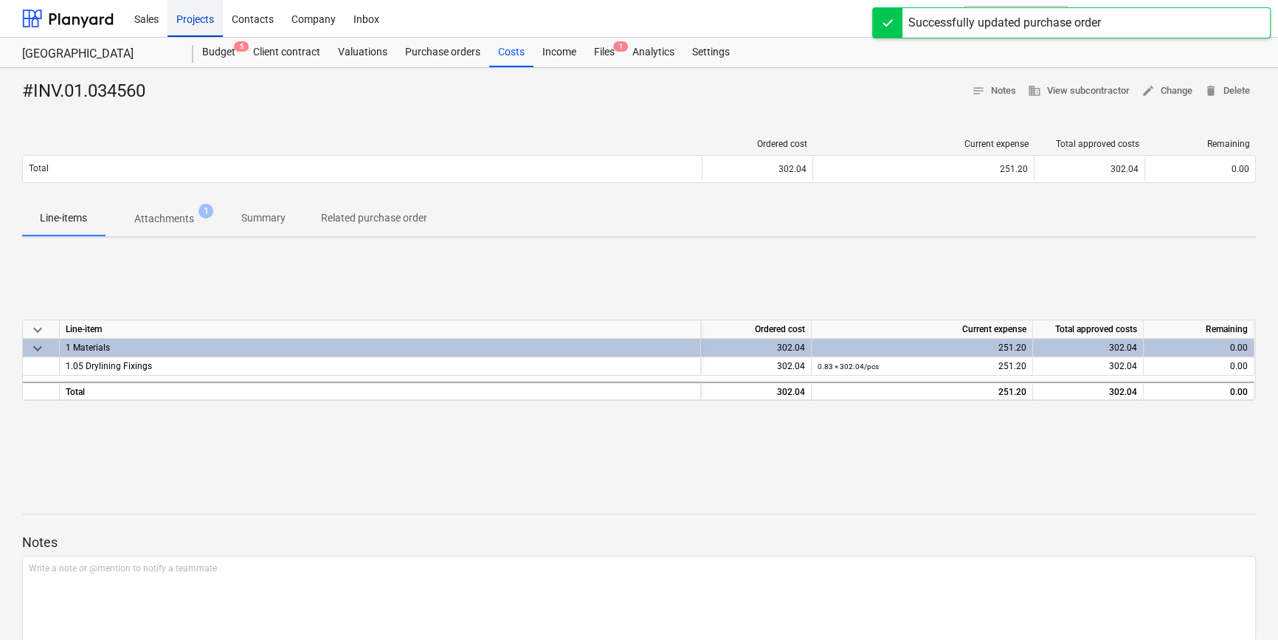
click at [201, 20] on div "Projects" at bounding box center [194, 18] width 55 height 38
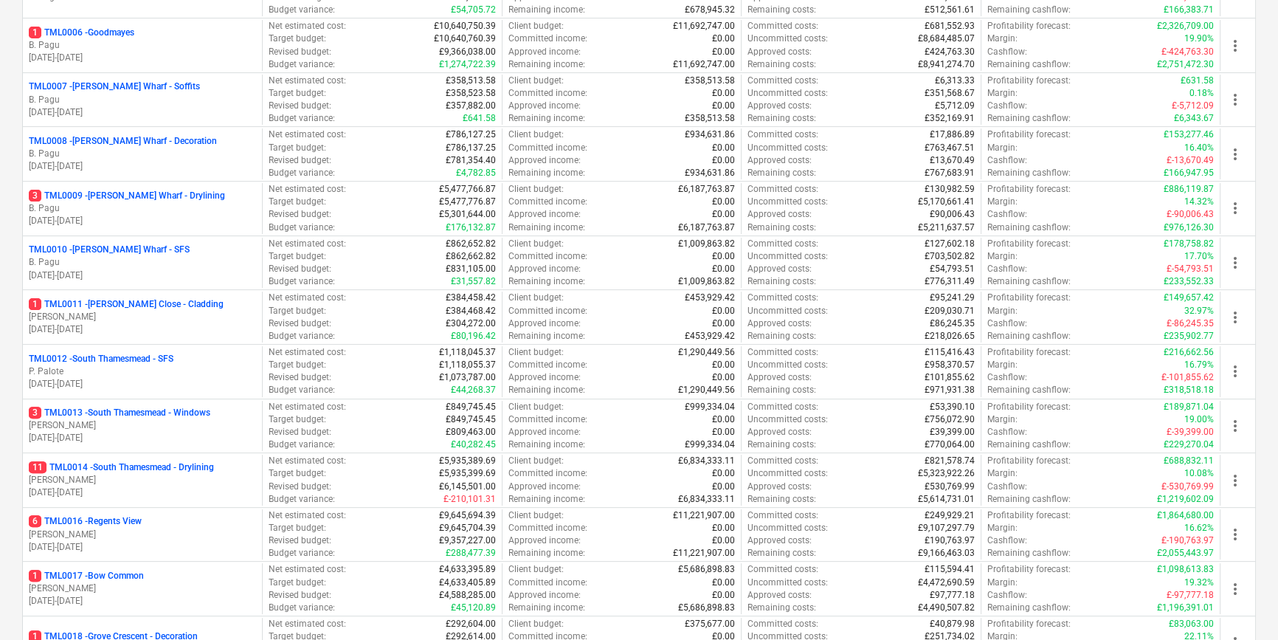
scroll to position [469, 0]
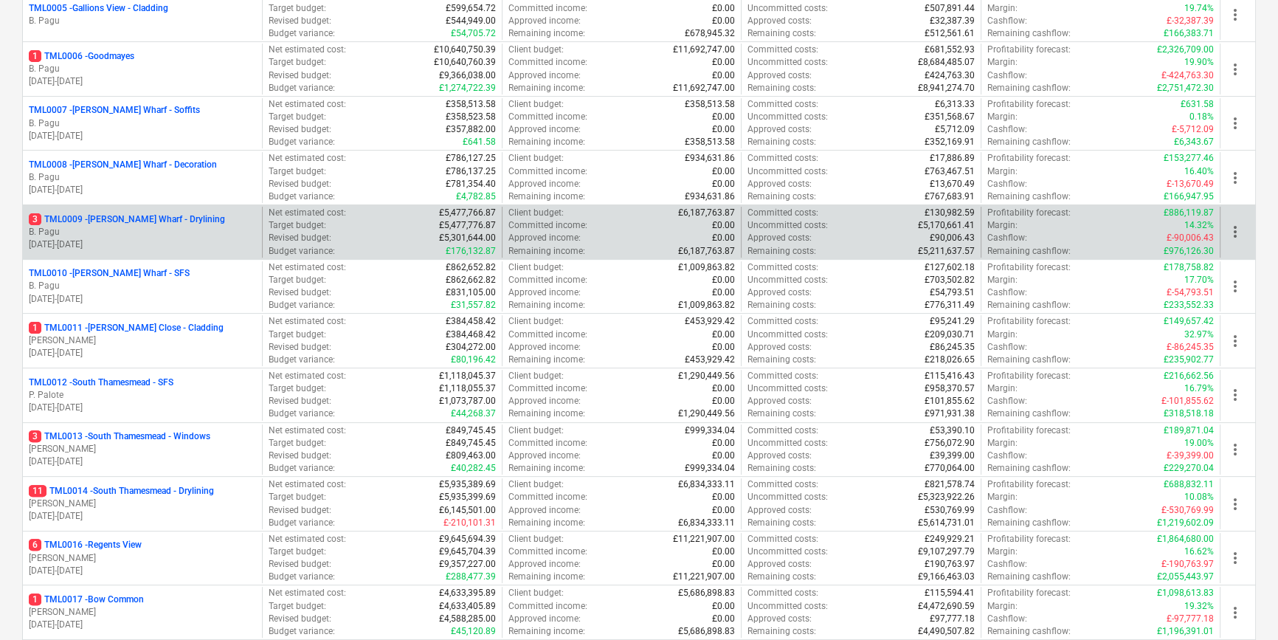
click at [100, 224] on p "3 TML0009 - [PERSON_NAME] Wharf - Drylining" at bounding box center [127, 219] width 196 height 13
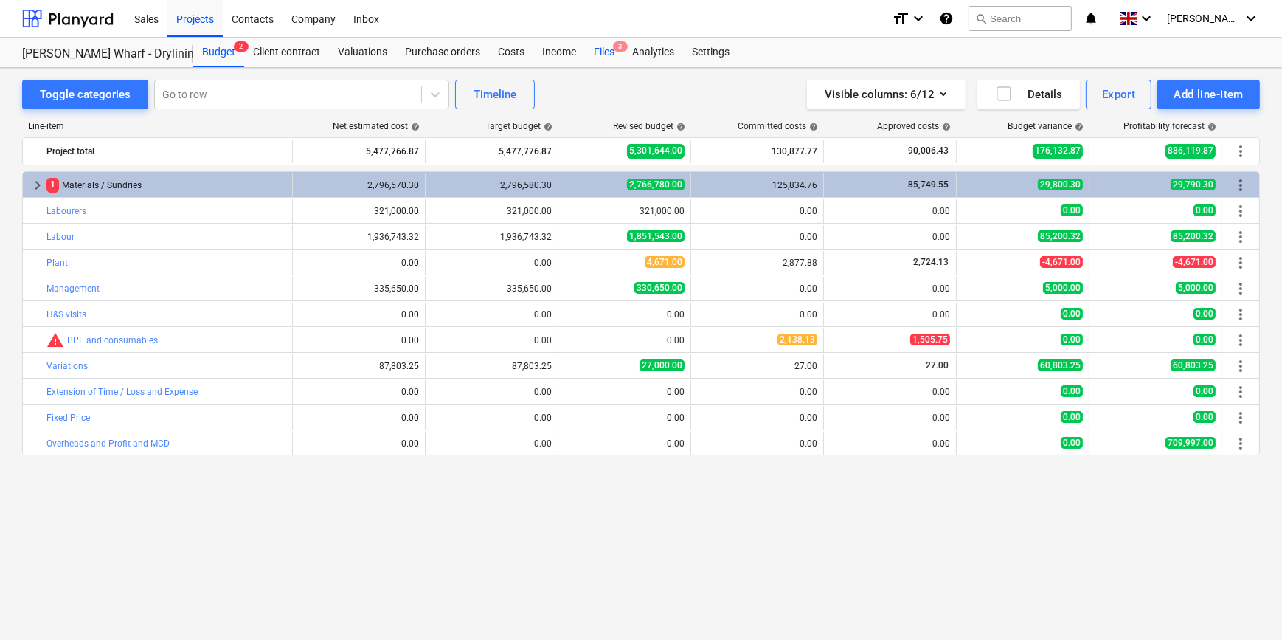
click at [598, 52] on div "Files 3" at bounding box center [604, 53] width 38 height 30
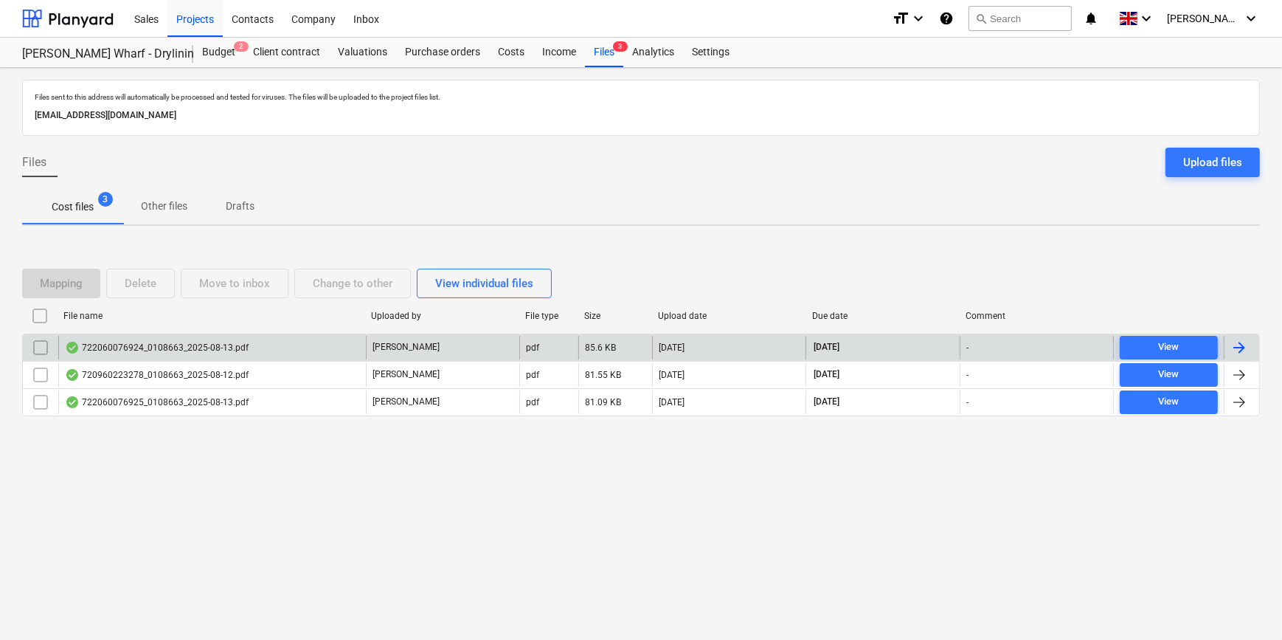
click at [1240, 347] on div at bounding box center [1240, 348] width 18 height 18
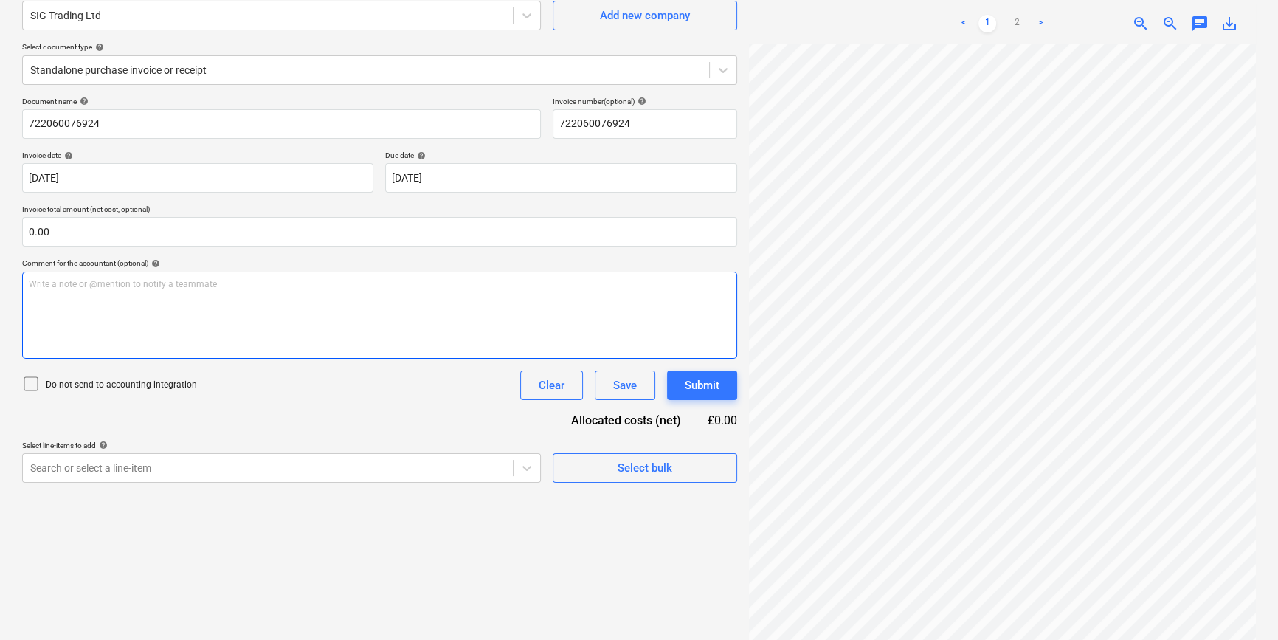
scroll to position [134, 0]
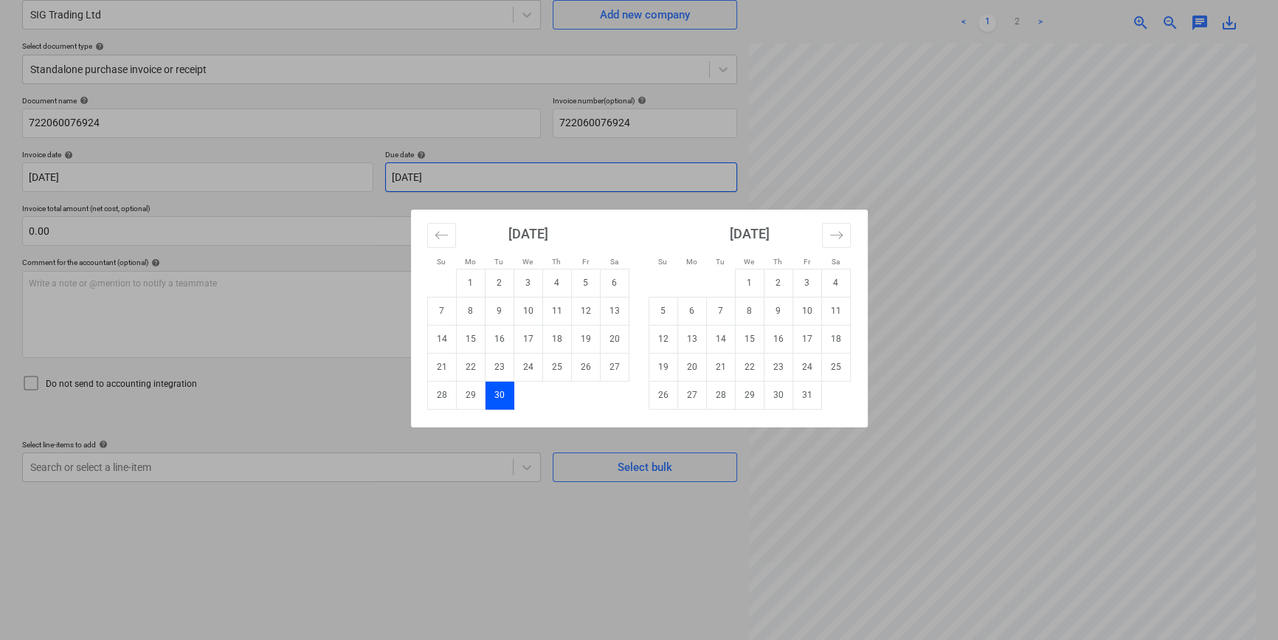
click at [429, 177] on body "Sales Projects Contacts Company Inbox format_size keyboard_arrow_down help sear…" at bounding box center [639, 186] width 1278 height 640
click at [747, 342] on td "15" at bounding box center [749, 339] width 29 height 28
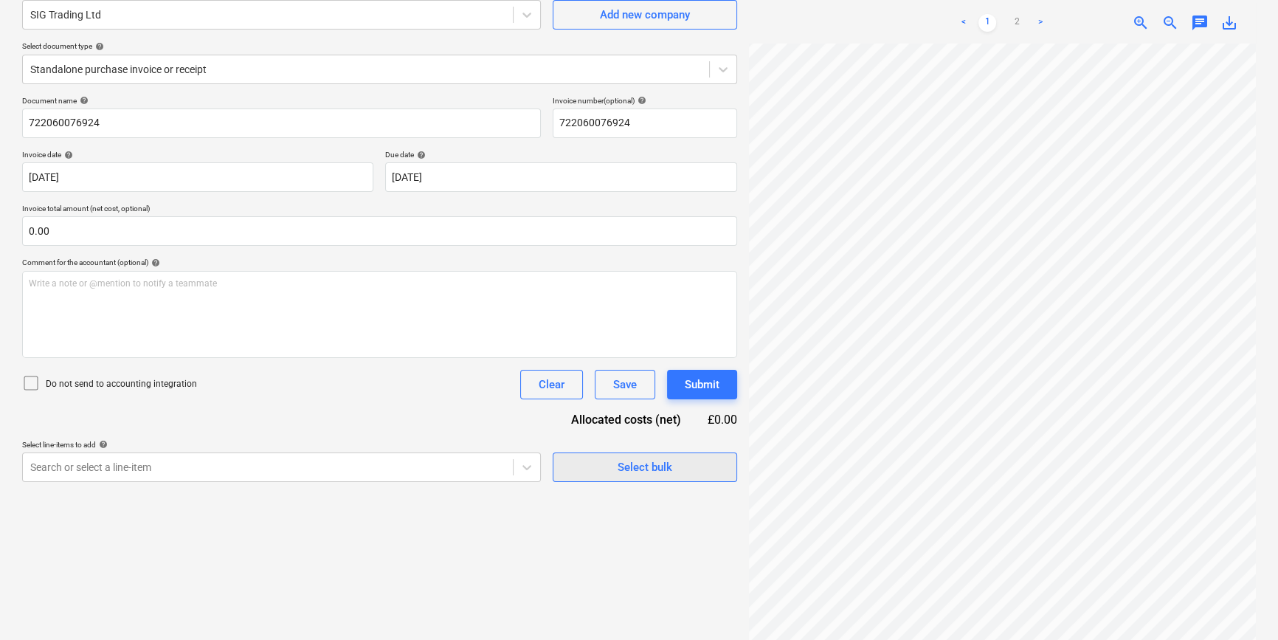
click at [618, 469] on div "Select bulk" at bounding box center [645, 466] width 55 height 19
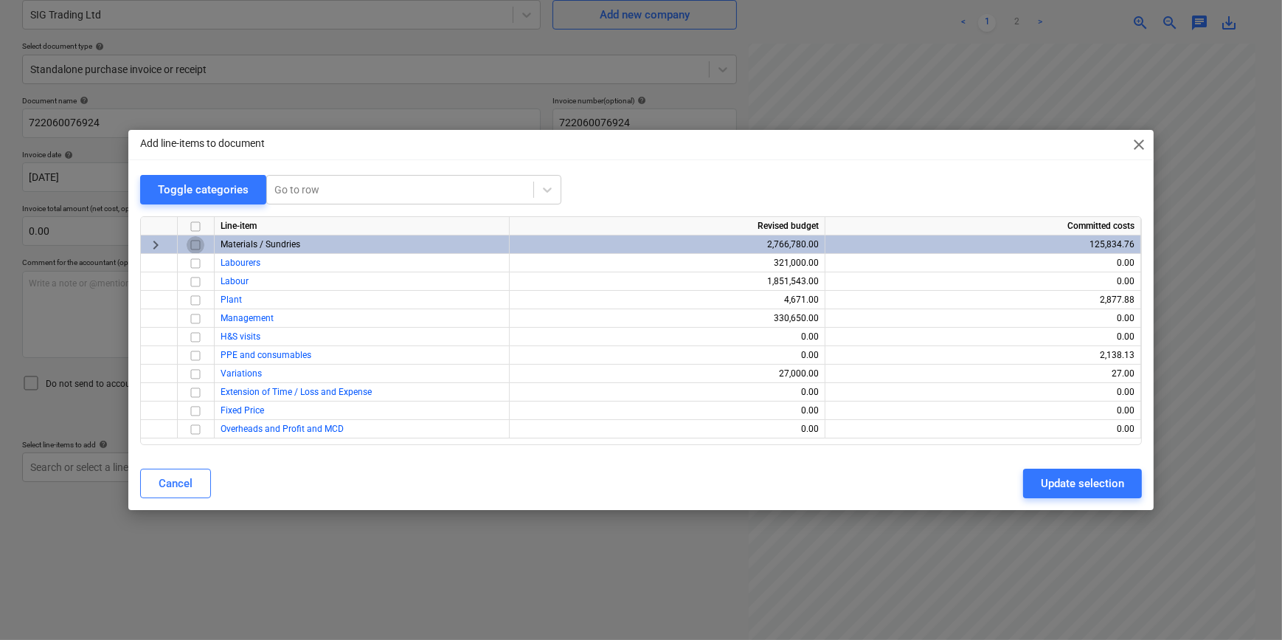
click at [196, 246] on input "checkbox" at bounding box center [196, 245] width 18 height 18
click at [1083, 480] on div "Update selection" at bounding box center [1082, 483] width 83 height 19
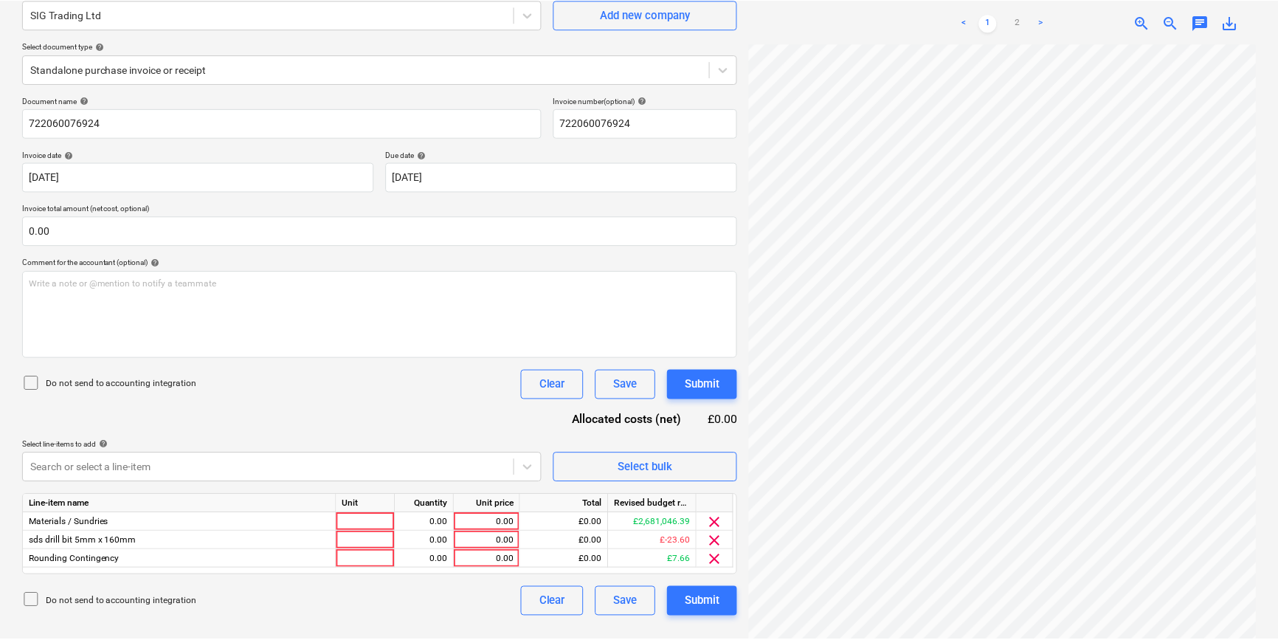
scroll to position [249, 157]
click at [719, 539] on span "clear" at bounding box center [717, 541] width 18 height 18
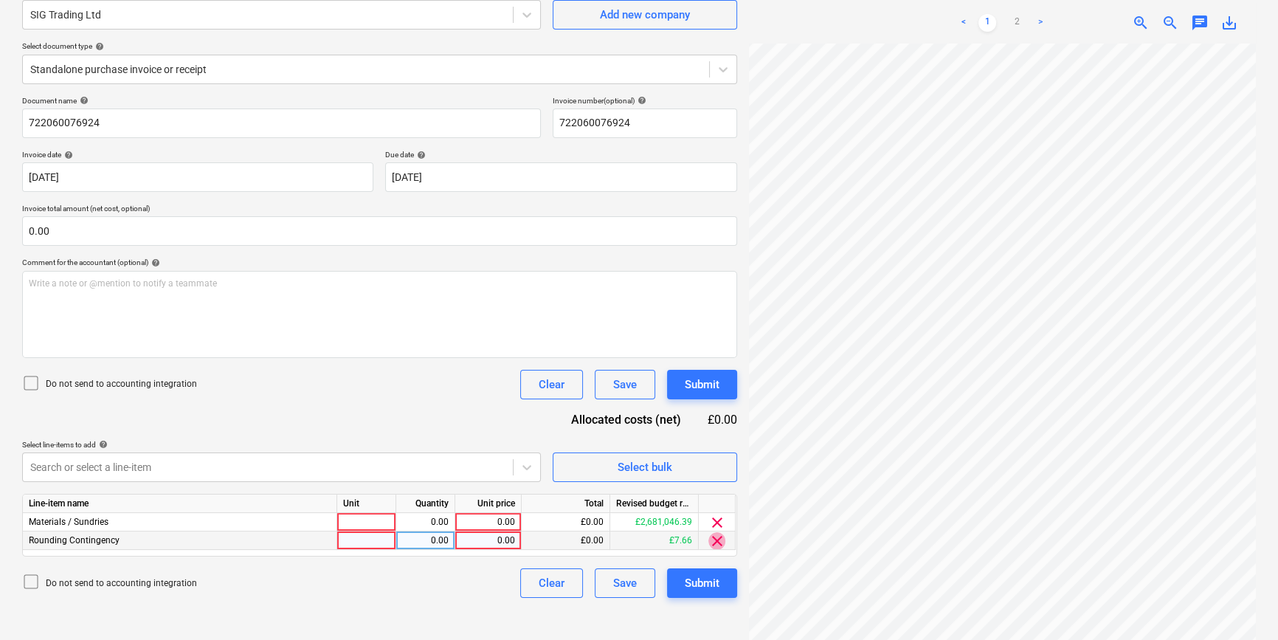
click at [715, 541] on span "clear" at bounding box center [717, 541] width 18 height 18
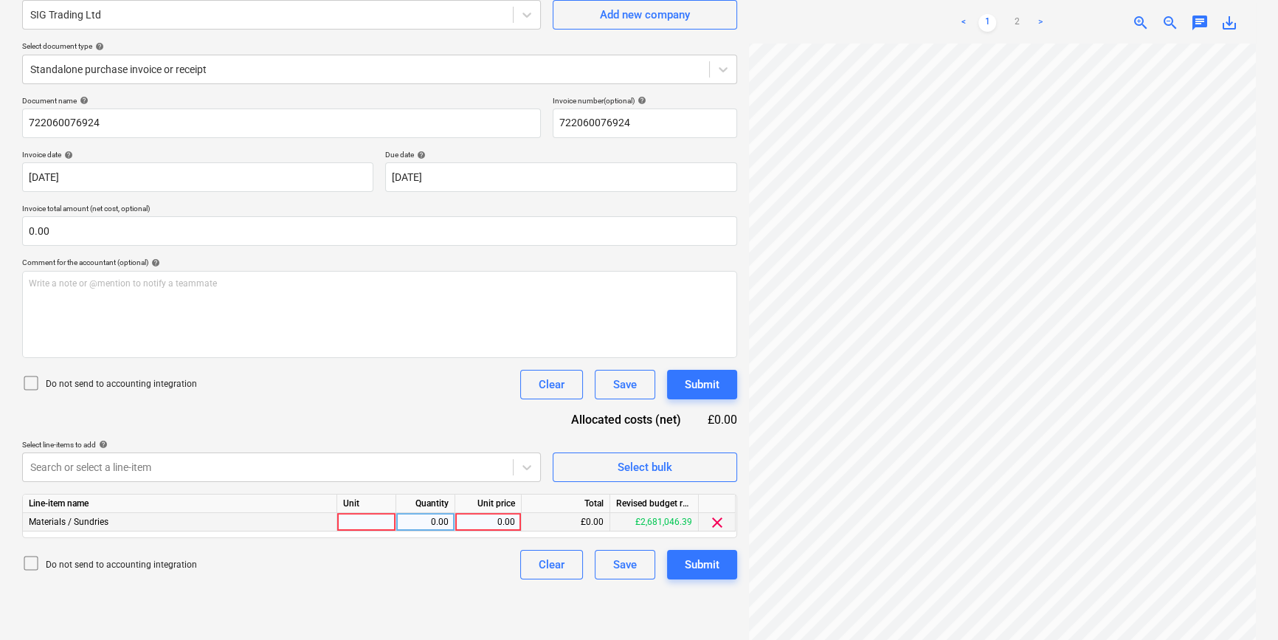
click at [353, 521] on div at bounding box center [366, 522] width 59 height 18
click at [1015, 24] on link "2" at bounding box center [1017, 23] width 18 height 18
click at [480, 522] on div "0.00" at bounding box center [488, 522] width 54 height 18
click at [719, 562] on div "Submit" at bounding box center [702, 564] width 35 height 19
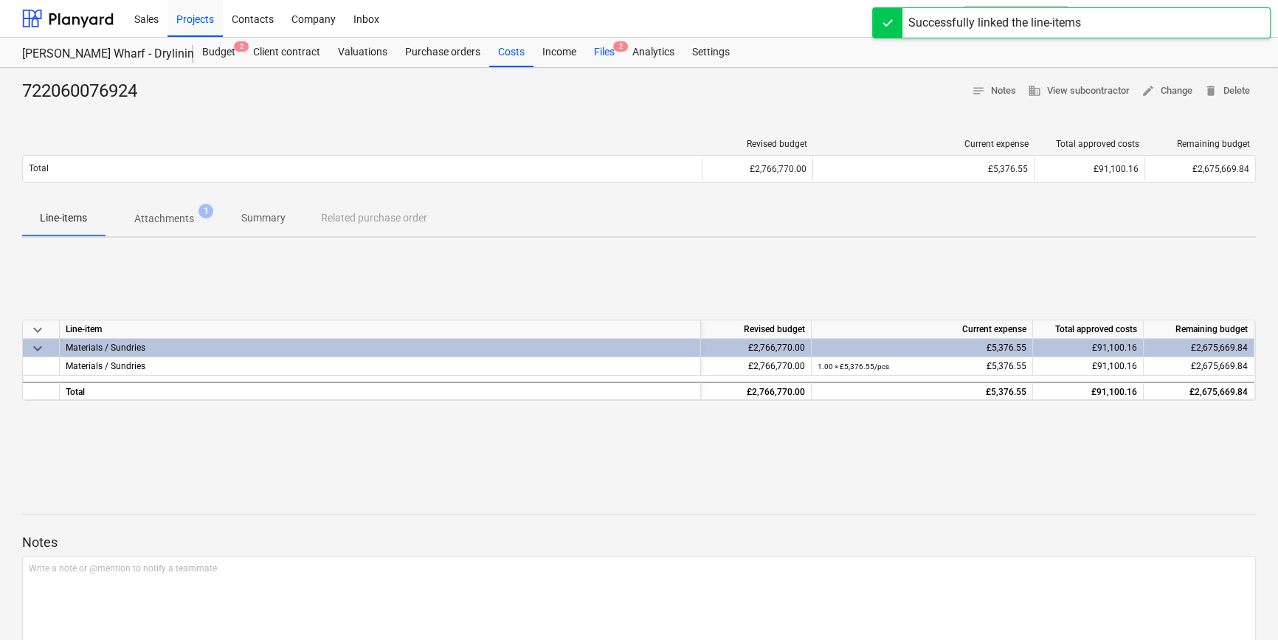
click at [599, 49] on div "Files 2" at bounding box center [604, 53] width 38 height 30
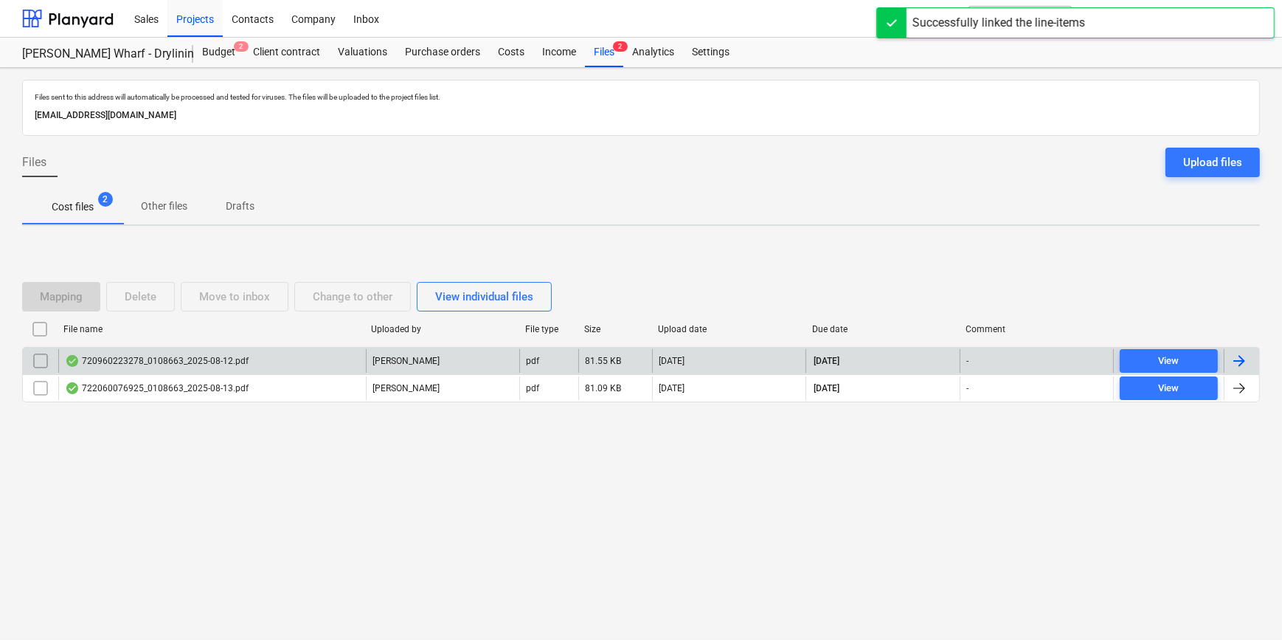
click at [1248, 360] on div at bounding box center [1241, 361] width 35 height 24
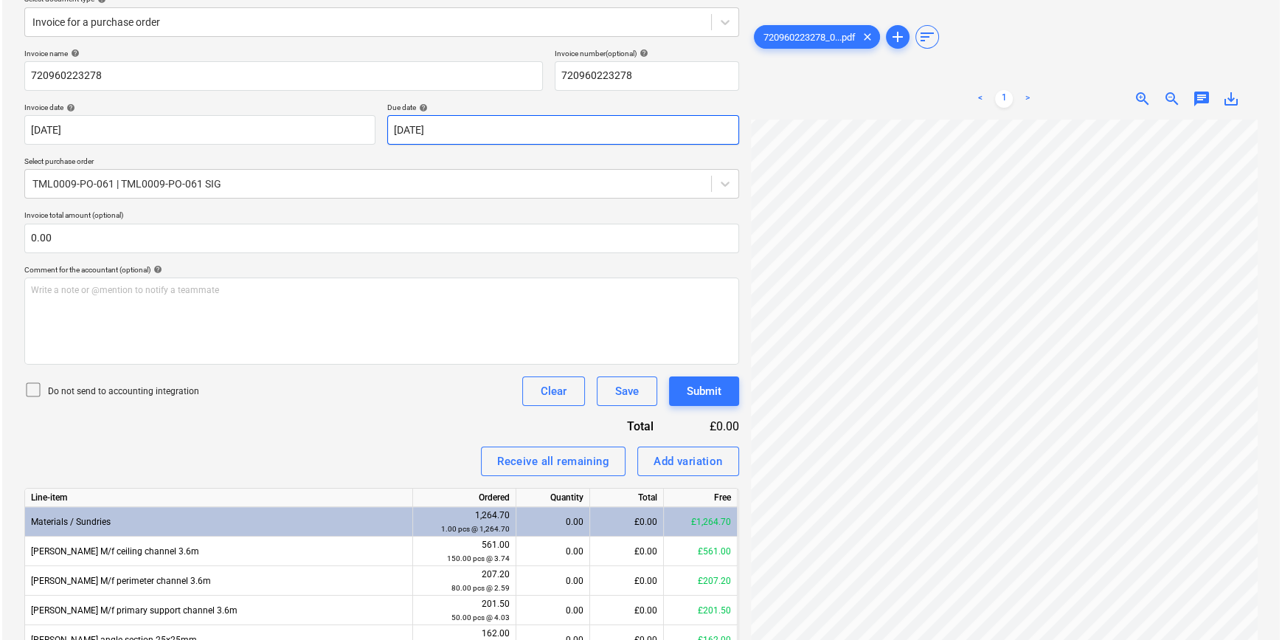
scroll to position [117, 0]
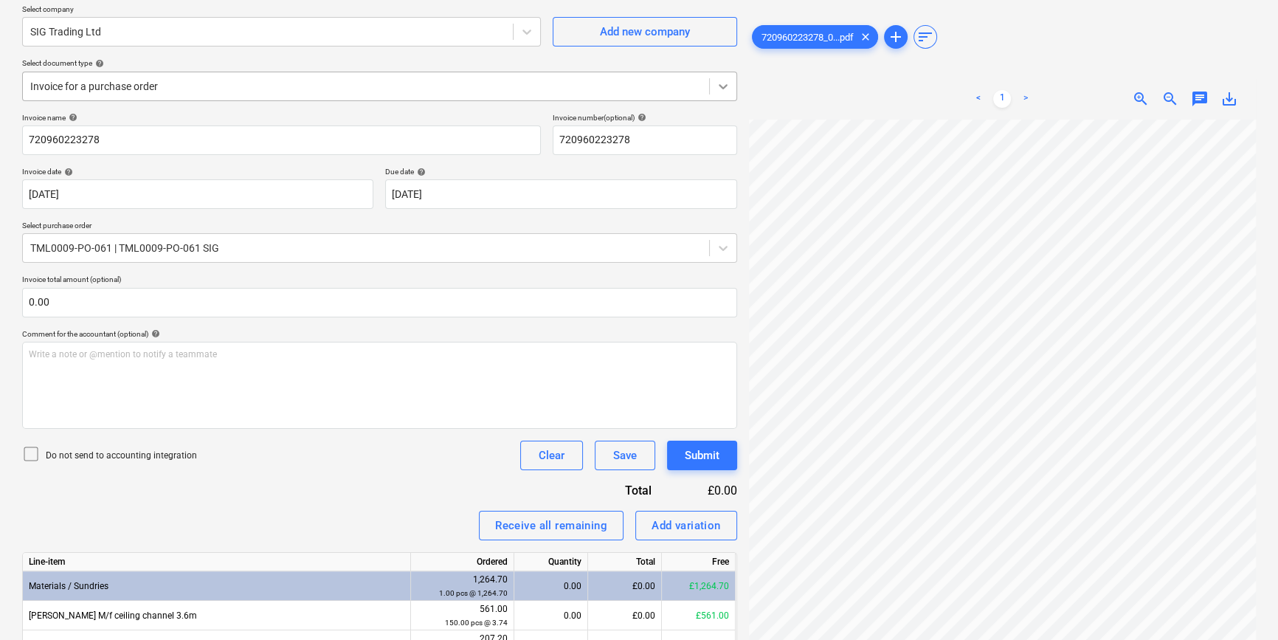
click at [725, 83] on icon at bounding box center [723, 86] width 15 height 15
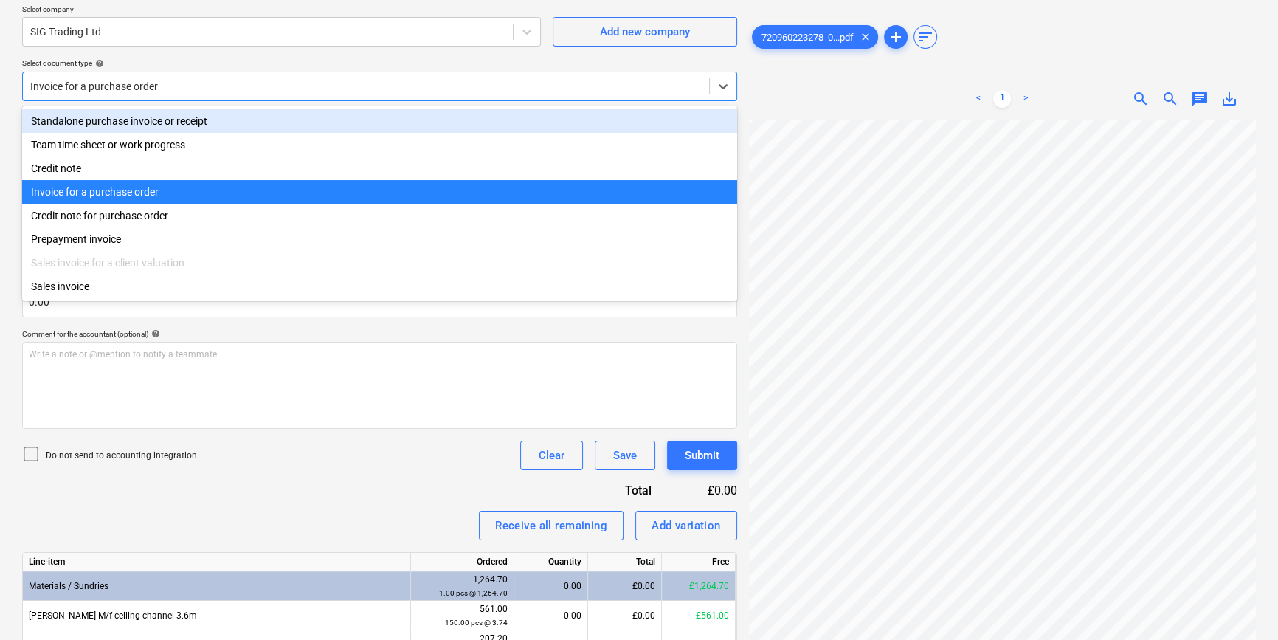
click at [719, 125] on div "Standalone purchase invoice or receipt" at bounding box center [379, 121] width 715 height 24
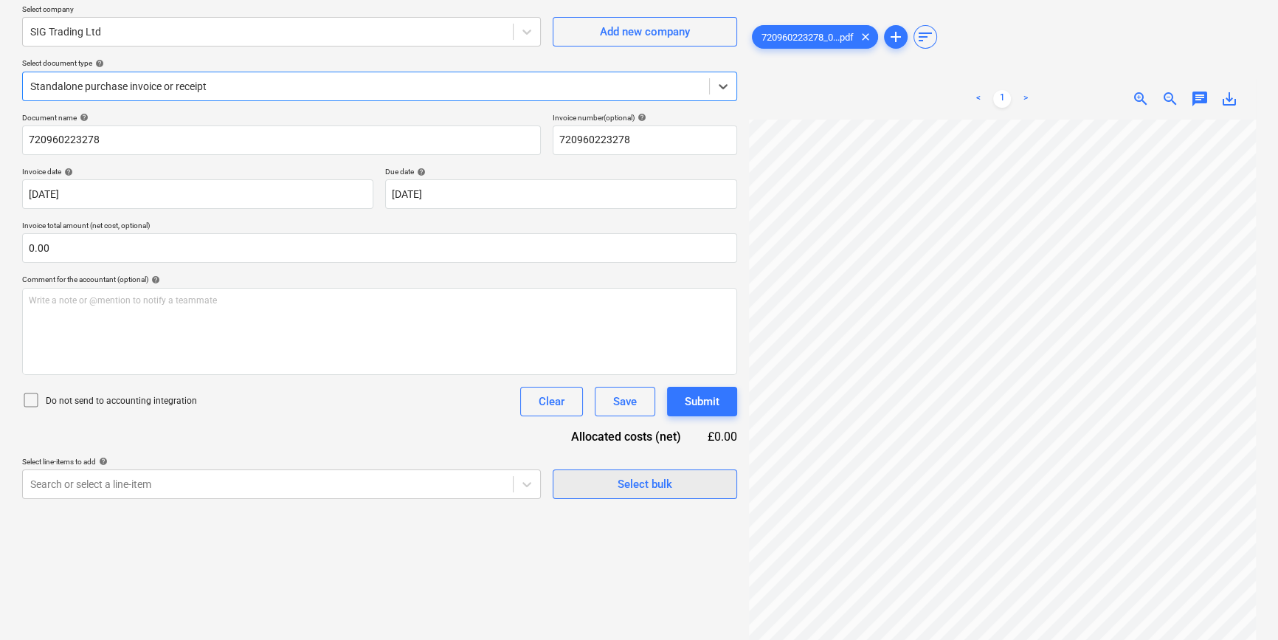
click at [645, 483] on div "Select bulk" at bounding box center [645, 483] width 55 height 19
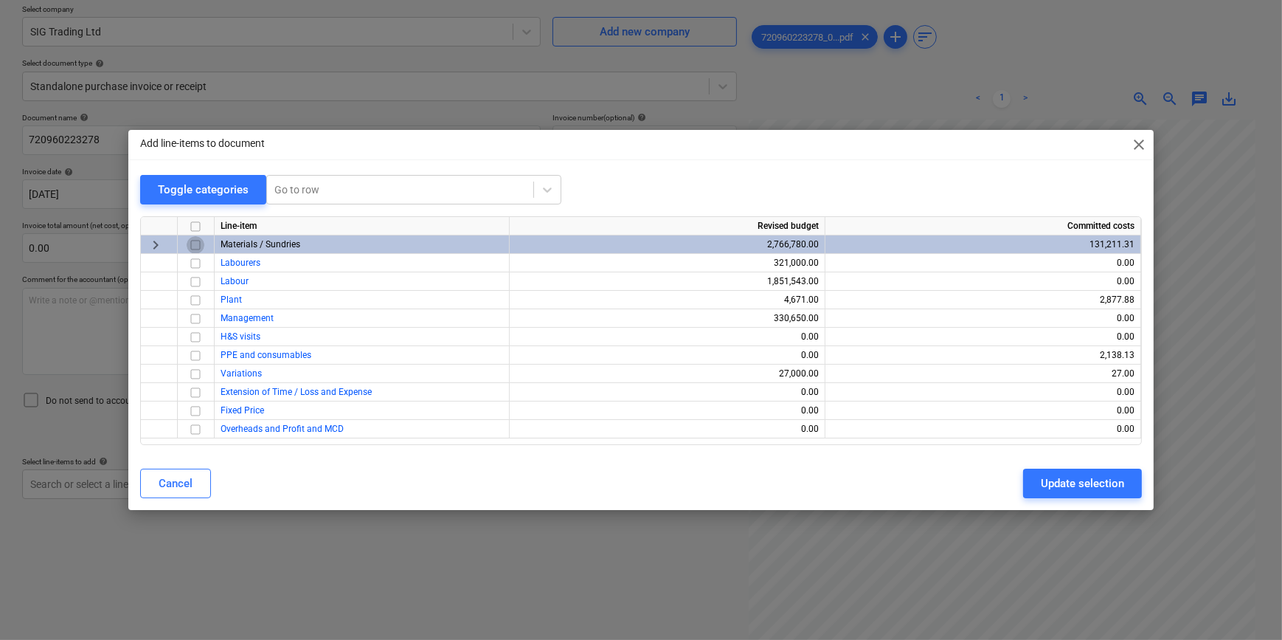
click at [198, 243] on input "checkbox" at bounding box center [196, 245] width 18 height 18
click at [1085, 484] on div "Update selection" at bounding box center [1082, 483] width 83 height 19
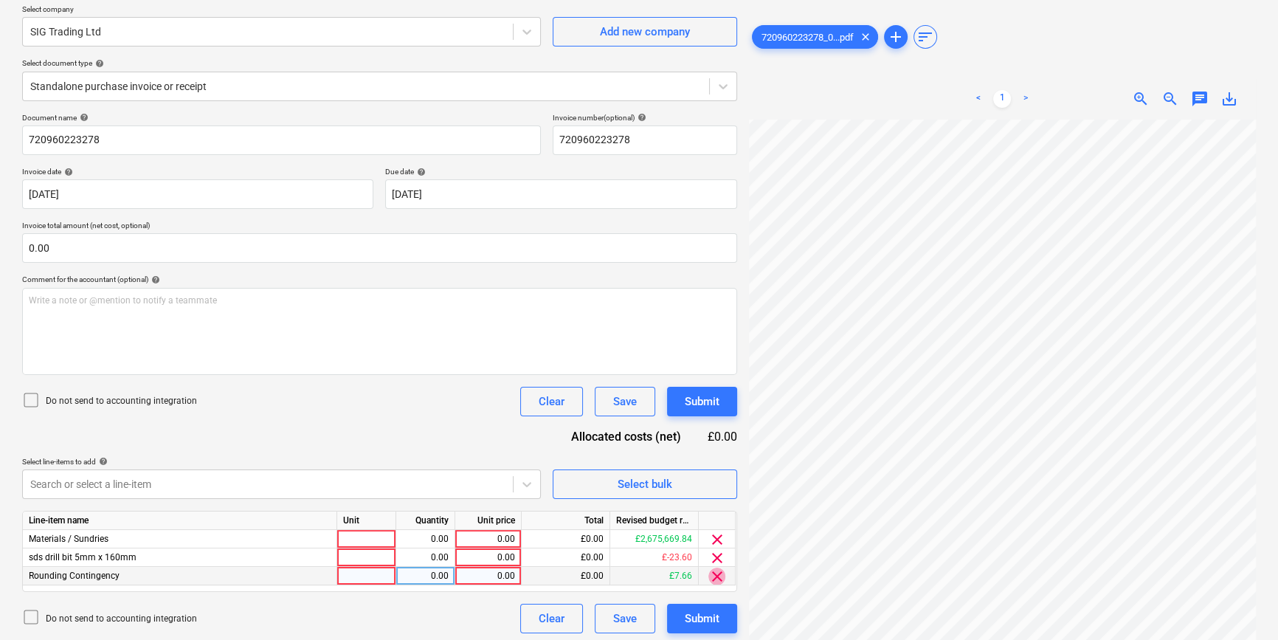
click at [717, 573] on span "clear" at bounding box center [717, 576] width 18 height 18
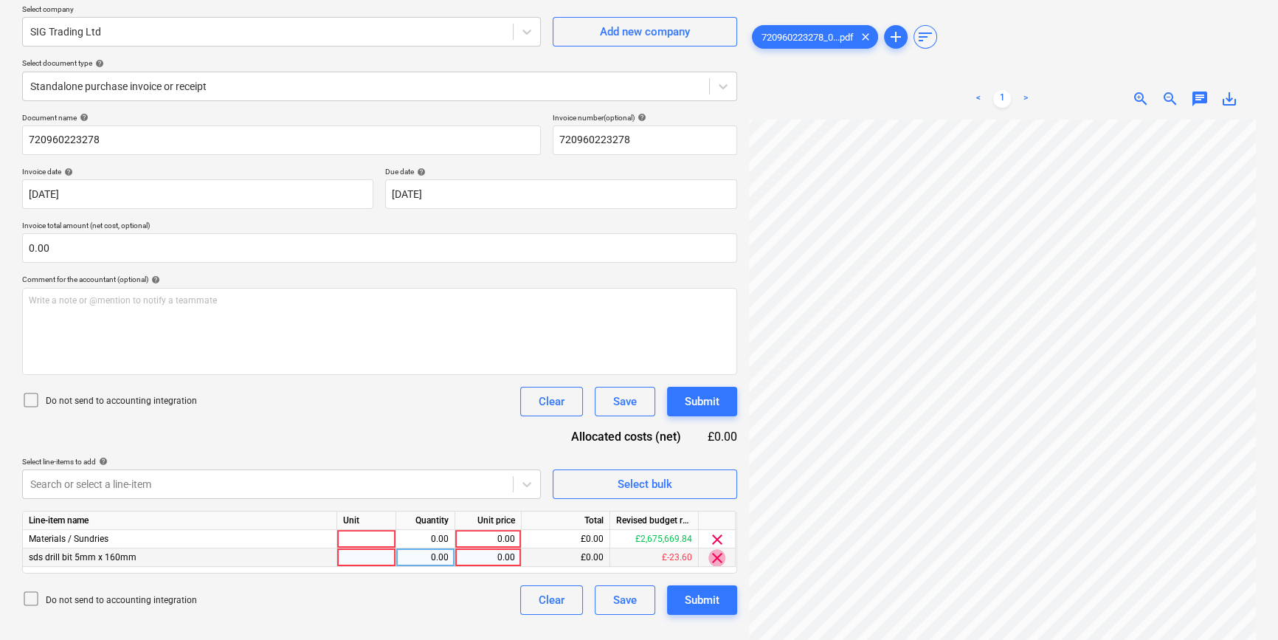
click at [713, 559] on span "clear" at bounding box center [717, 558] width 18 height 18
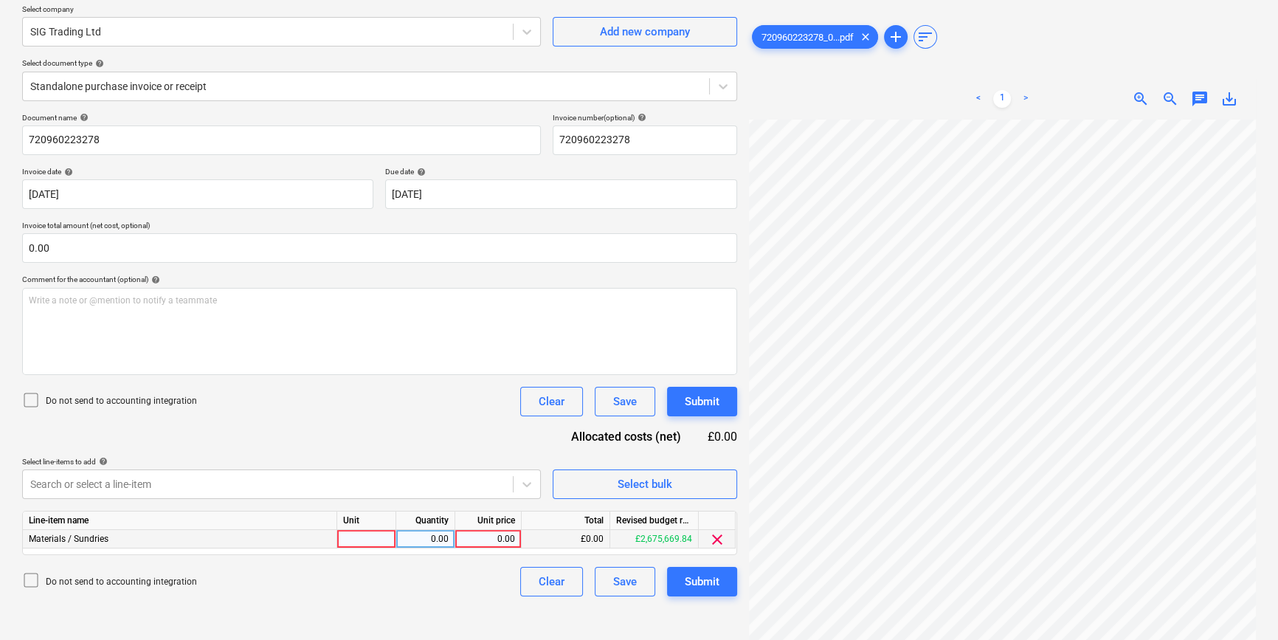
click at [353, 540] on div at bounding box center [366, 539] width 59 height 18
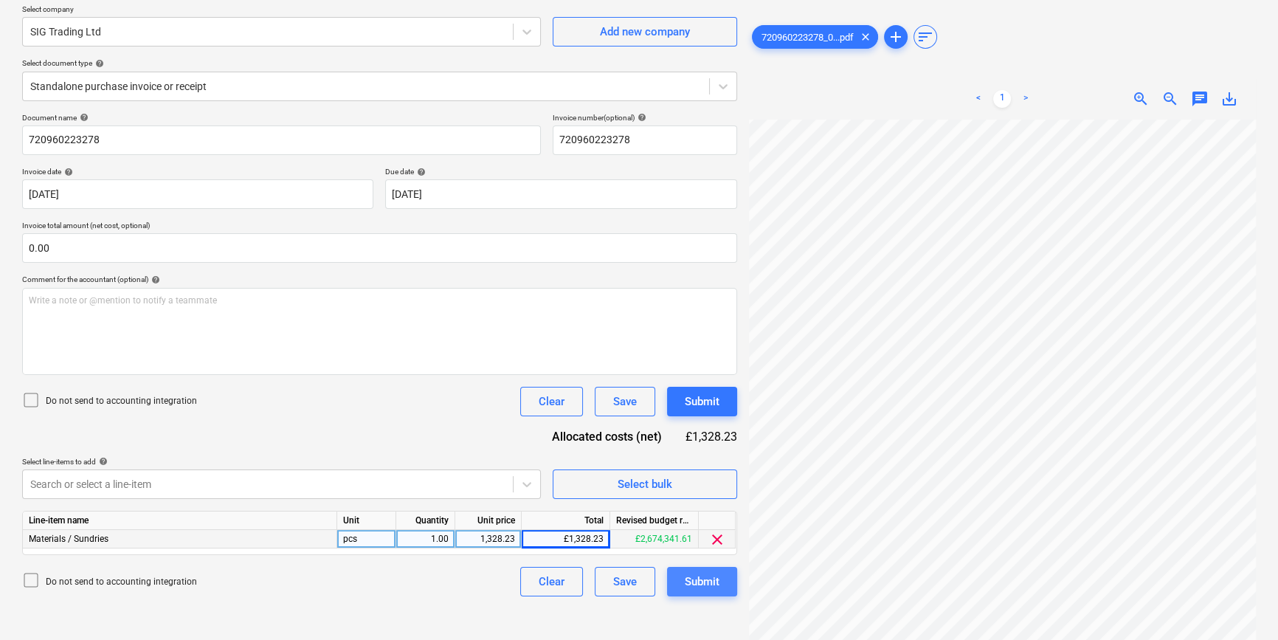
click at [709, 583] on div "Submit" at bounding box center [702, 581] width 35 height 19
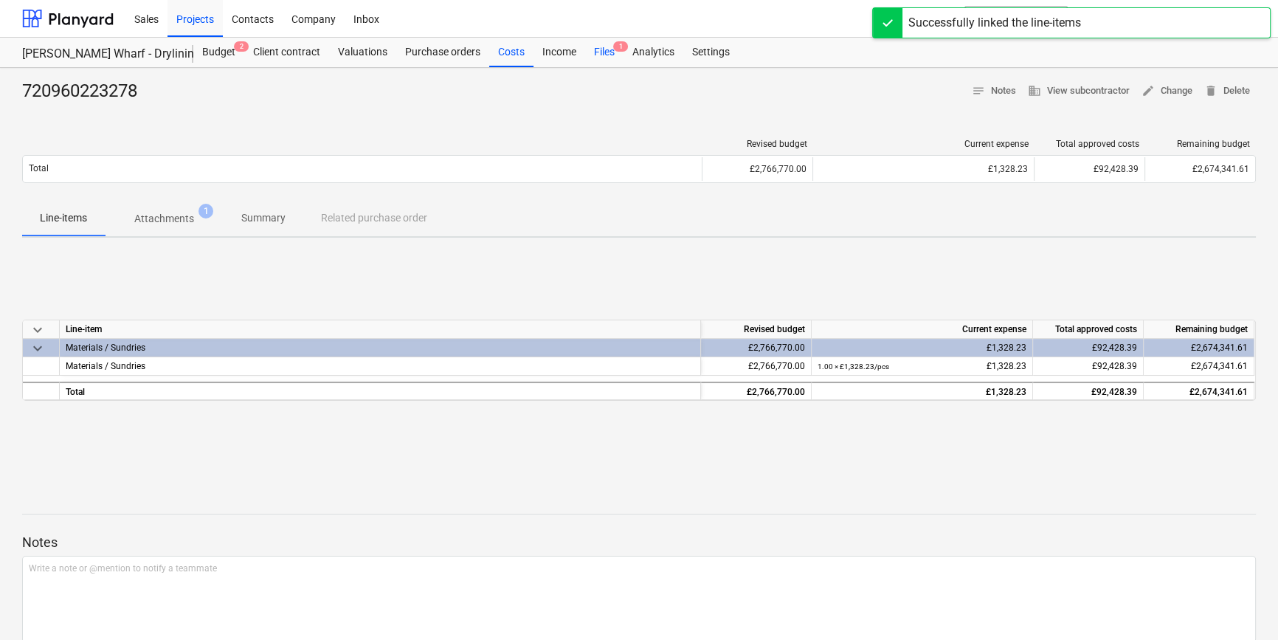
click at [598, 46] on div "Files 1" at bounding box center [604, 53] width 38 height 30
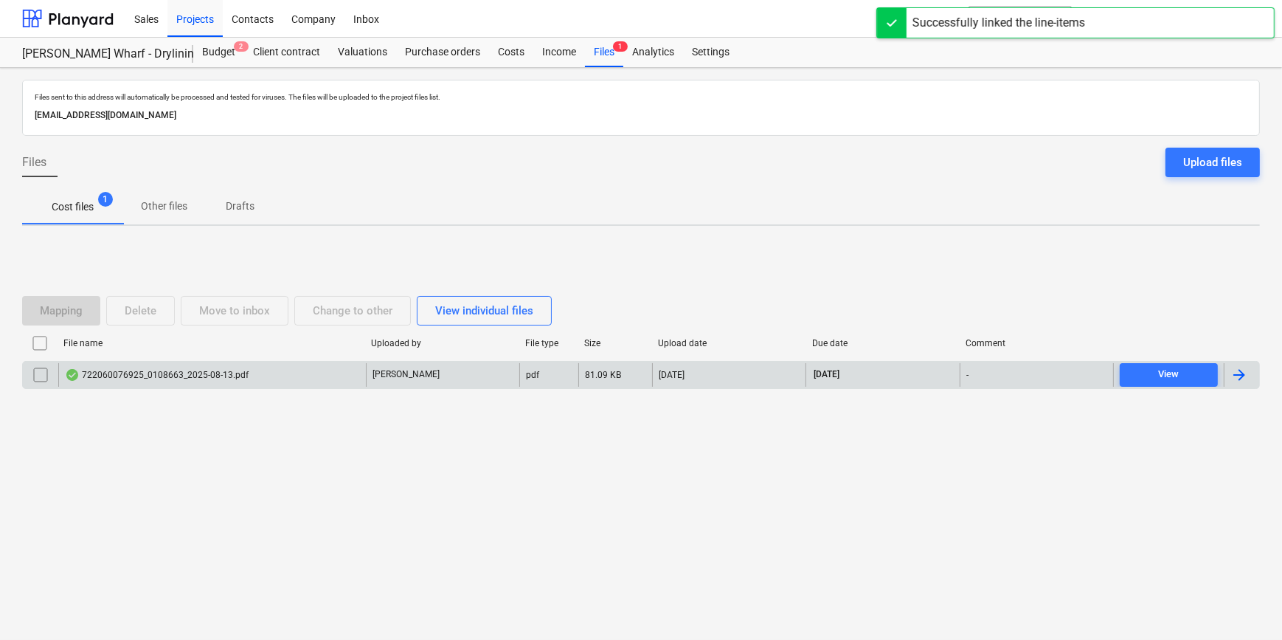
click at [1240, 374] on div at bounding box center [1240, 375] width 18 height 18
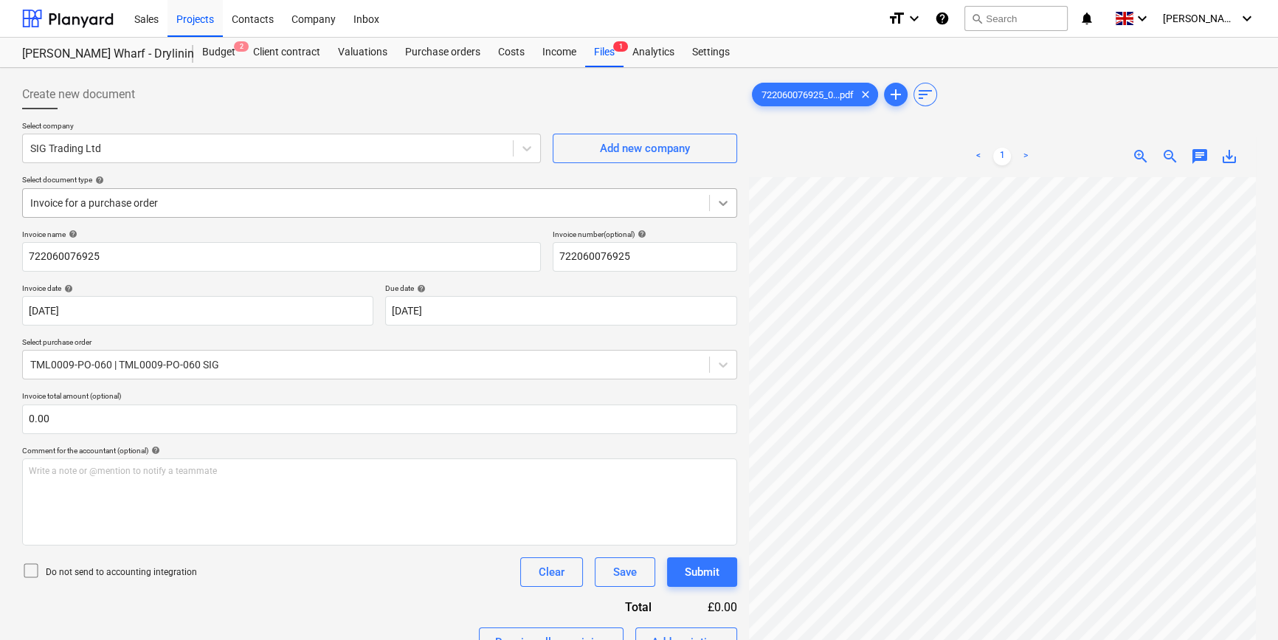
click at [713, 205] on div at bounding box center [723, 203] width 27 height 27
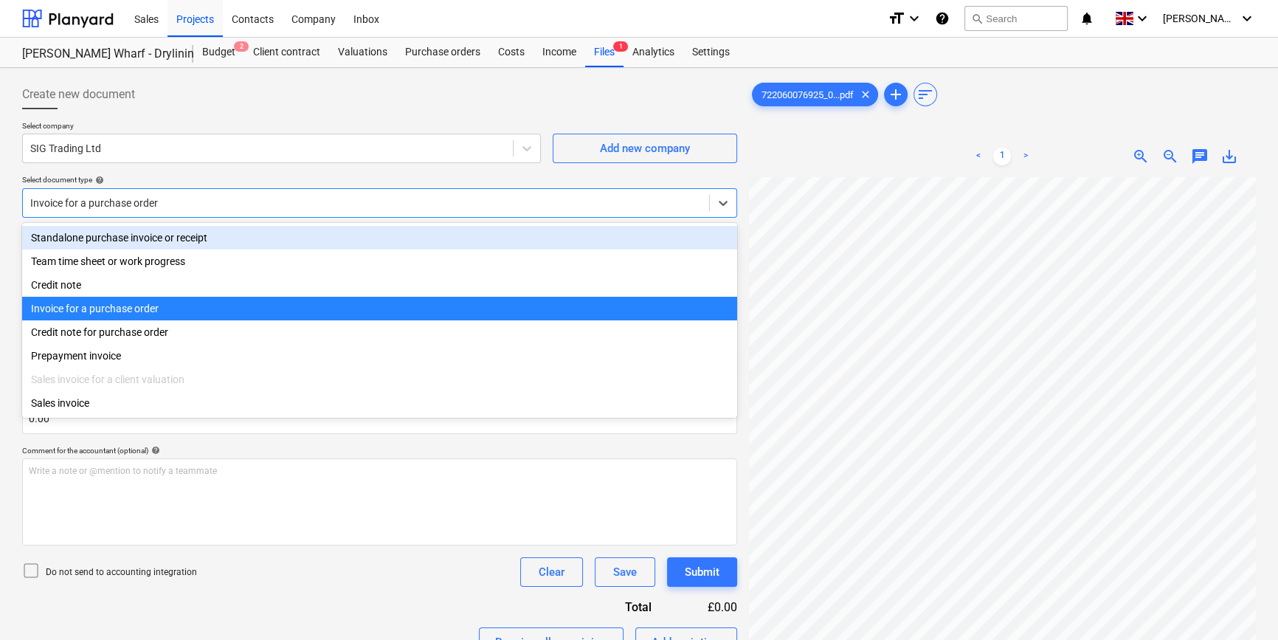
click at [697, 235] on div "Standalone purchase invoice or receipt" at bounding box center [379, 238] width 715 height 24
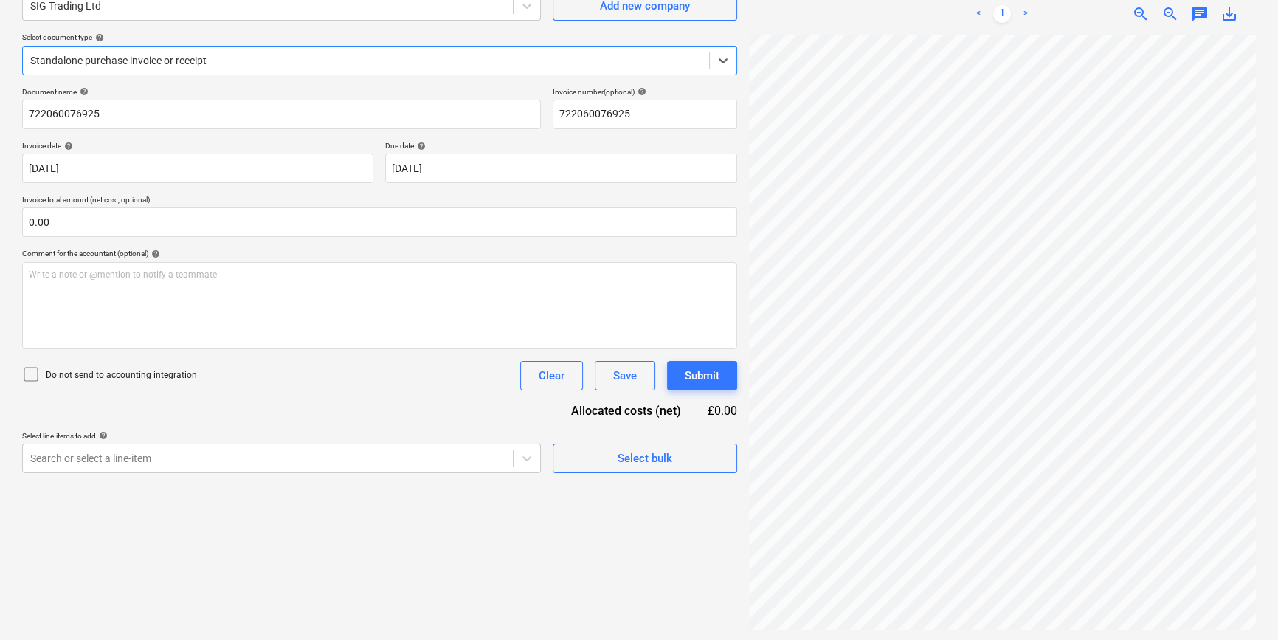
scroll to position [148, 0]
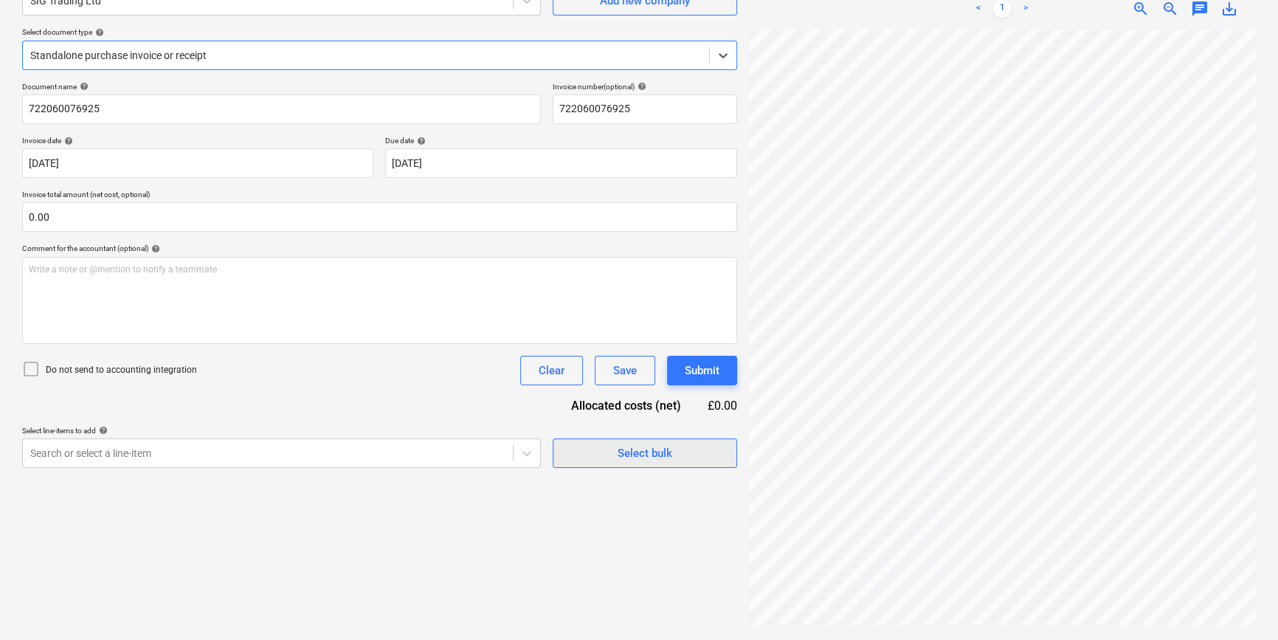
click at [597, 447] on span "Select bulk" at bounding box center [645, 452] width 148 height 19
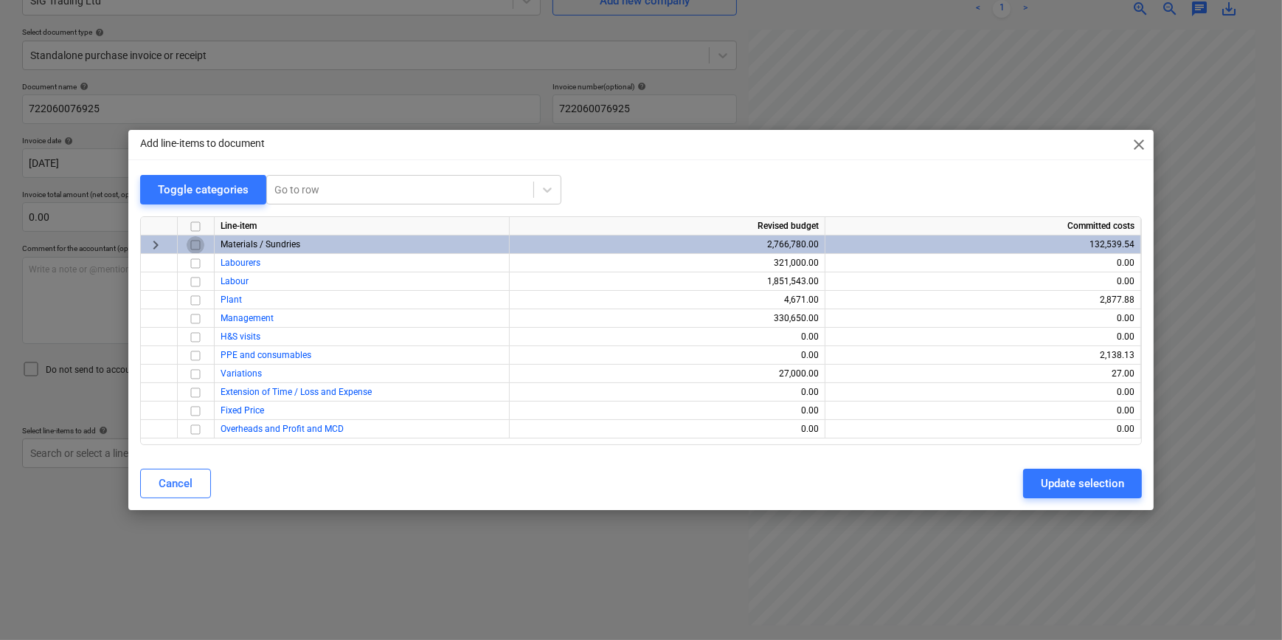
click at [192, 243] on input "checkbox" at bounding box center [196, 245] width 18 height 18
click at [1067, 483] on div "Update selection" at bounding box center [1082, 483] width 83 height 19
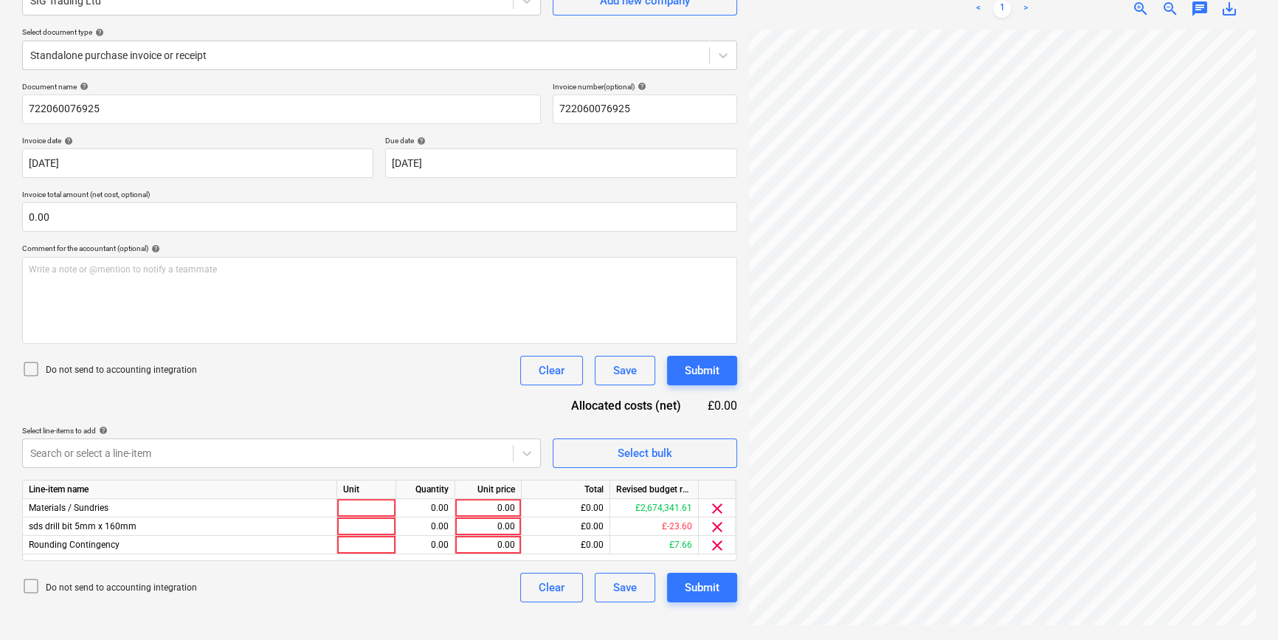
scroll to position [344, 157]
click at [719, 542] on span "clear" at bounding box center [717, 545] width 18 height 18
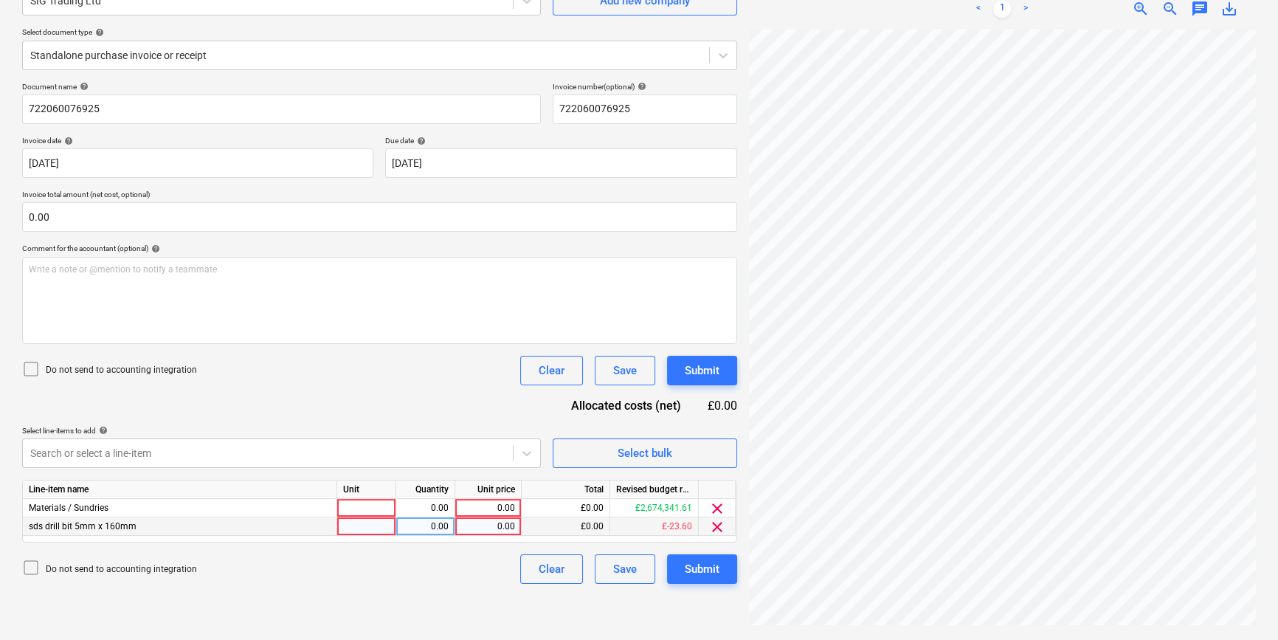
click at [715, 524] on span "clear" at bounding box center [717, 527] width 18 height 18
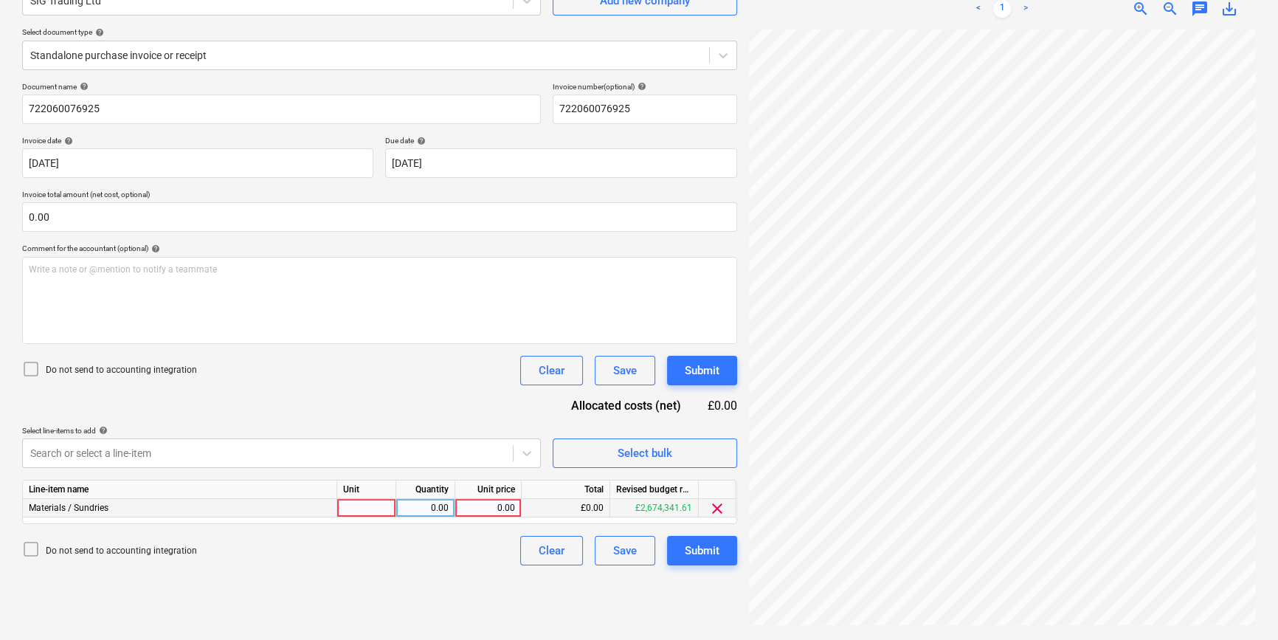
click at [348, 509] on div at bounding box center [366, 508] width 59 height 18
click at [477, 507] on div "0.00" at bounding box center [488, 508] width 54 height 18
click at [702, 550] on div "Submit" at bounding box center [702, 550] width 35 height 19
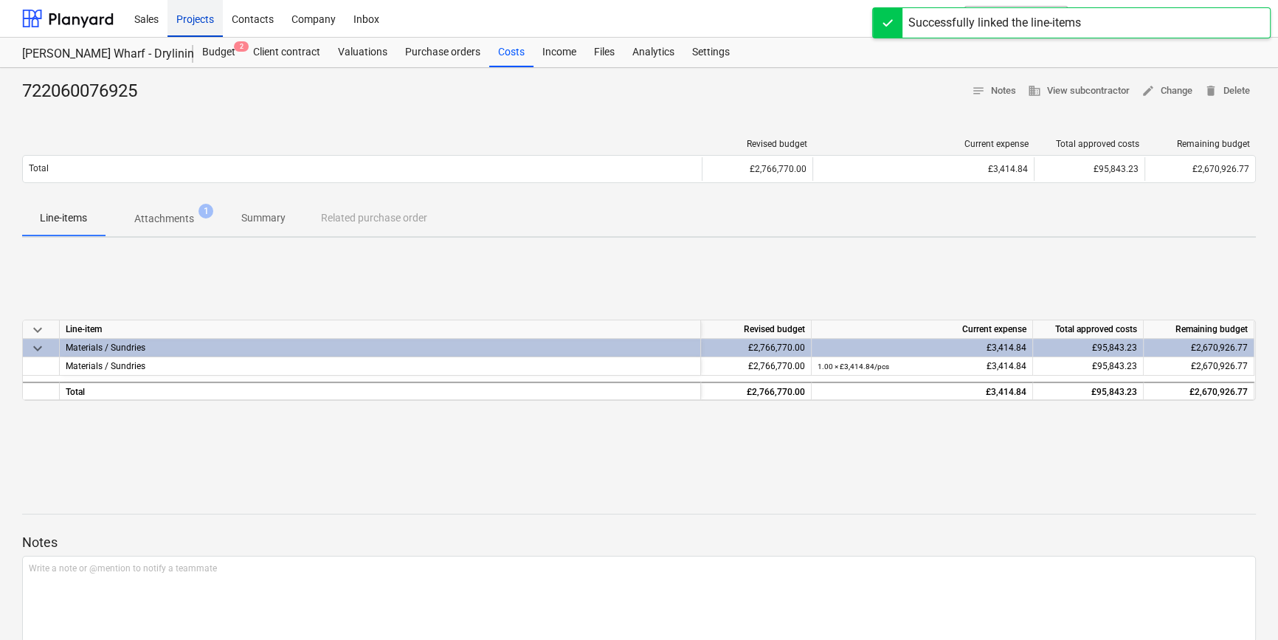
click at [190, 24] on div "Projects" at bounding box center [194, 18] width 55 height 38
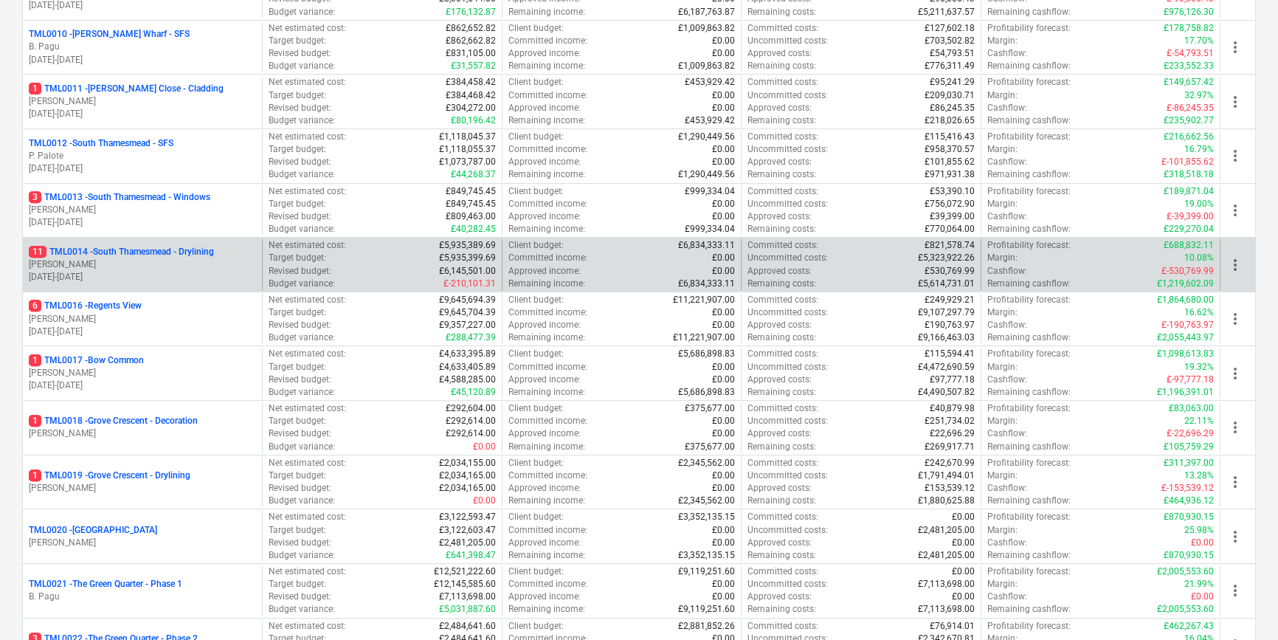
scroll to position [738, 0]
